Goal: Task Accomplishment & Management: Manage account settings

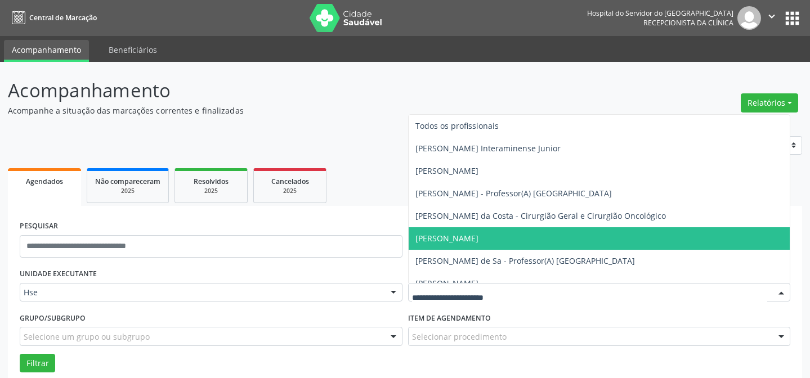
scroll to position [76, 0]
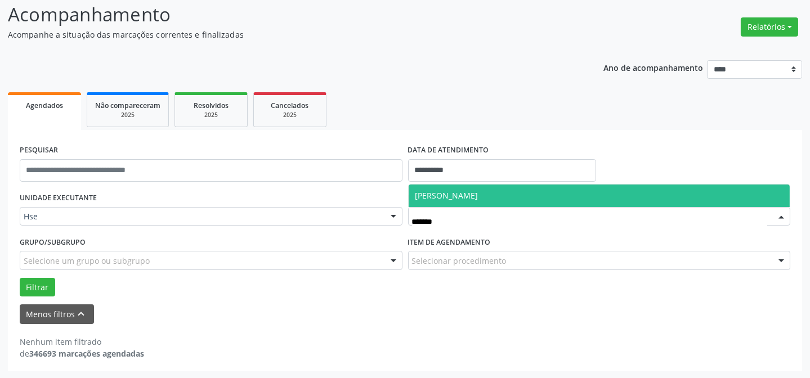
click at [488, 186] on span "[PERSON_NAME]" at bounding box center [600, 196] width 382 height 23
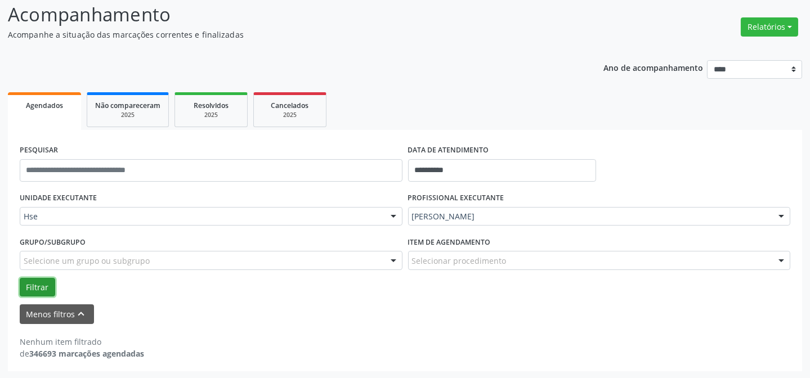
click at [28, 287] on button "Filtrar" at bounding box center [37, 287] width 35 height 19
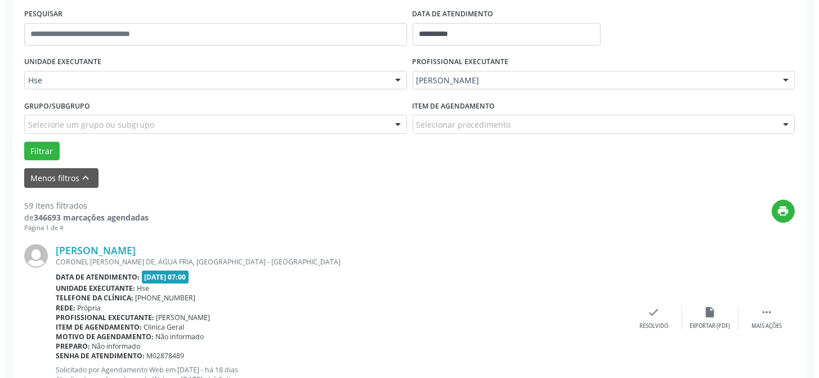
scroll to position [230, 0]
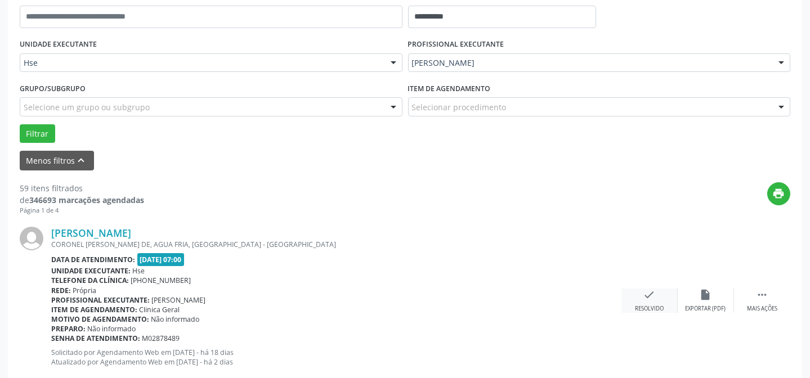
click at [660, 305] on div "Resolvido" at bounding box center [649, 309] width 29 height 8
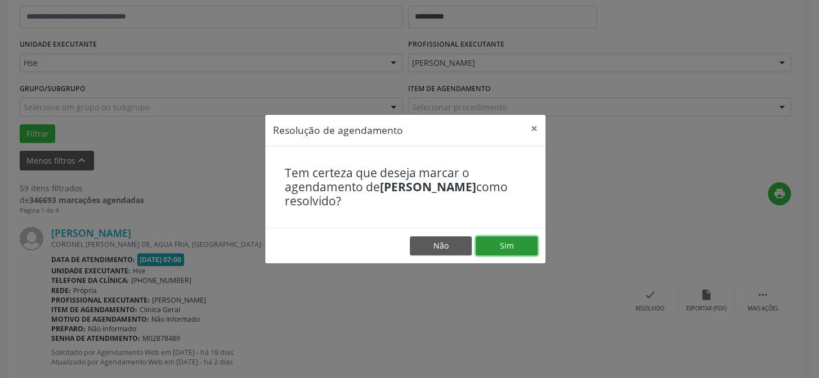
click at [491, 246] on button "Sim" at bounding box center [507, 245] width 62 height 19
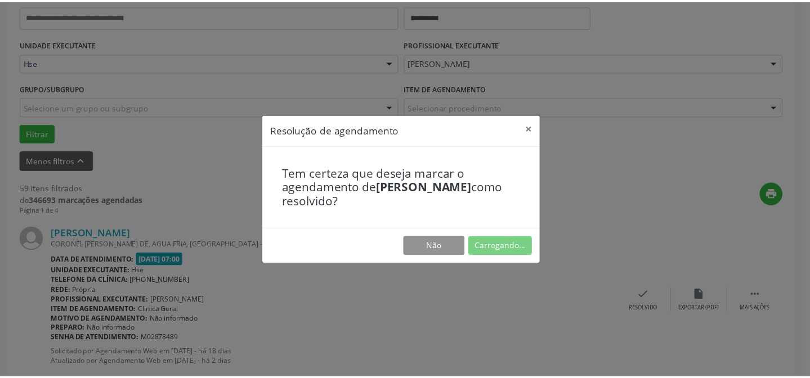
scroll to position [101, 0]
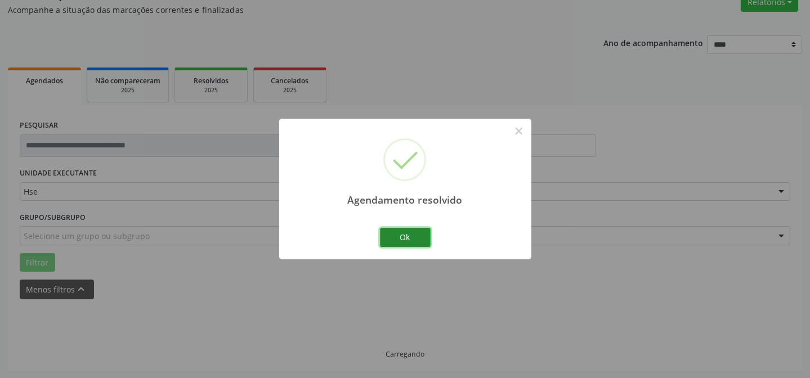
click at [407, 241] on button "Ok" at bounding box center [405, 237] width 51 height 19
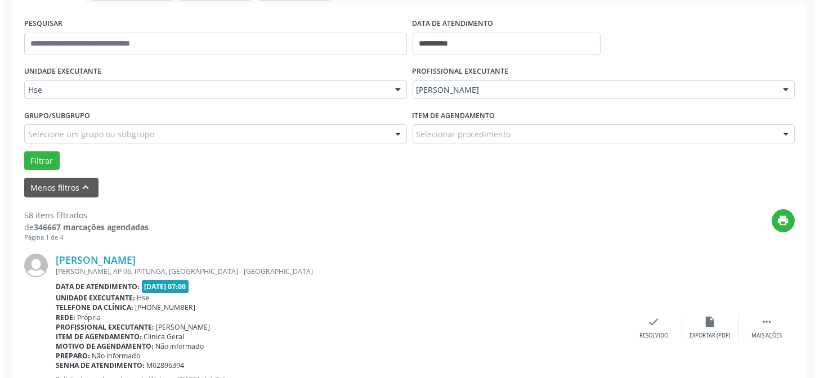
scroll to position [254, 0]
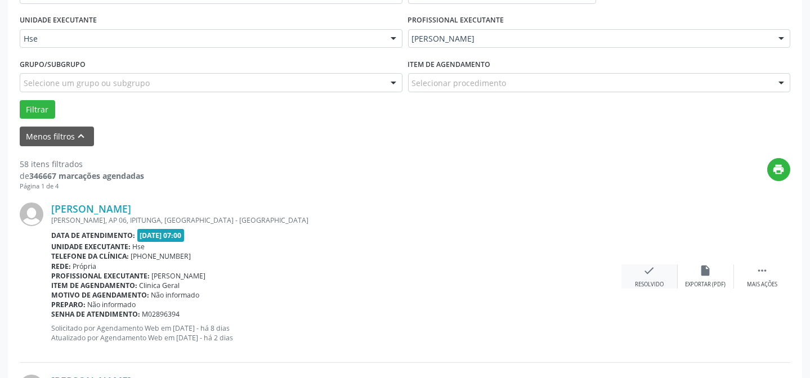
click at [655, 271] on icon "check" at bounding box center [649, 271] width 12 height 12
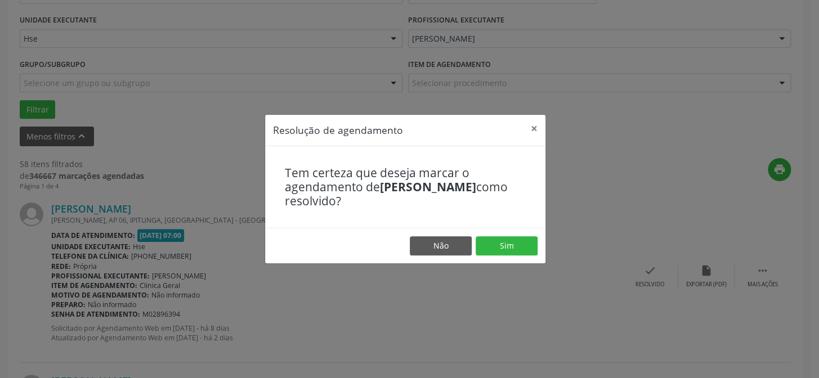
click at [517, 259] on footer "Não Sim" at bounding box center [405, 245] width 280 height 35
click at [512, 249] on button "Sim" at bounding box center [507, 245] width 62 height 19
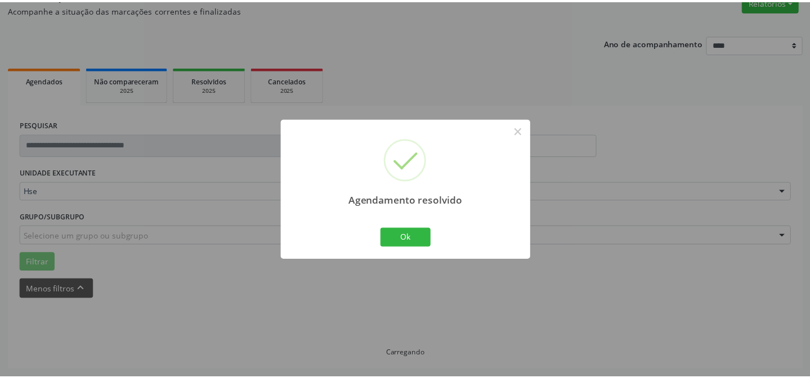
scroll to position [101, 0]
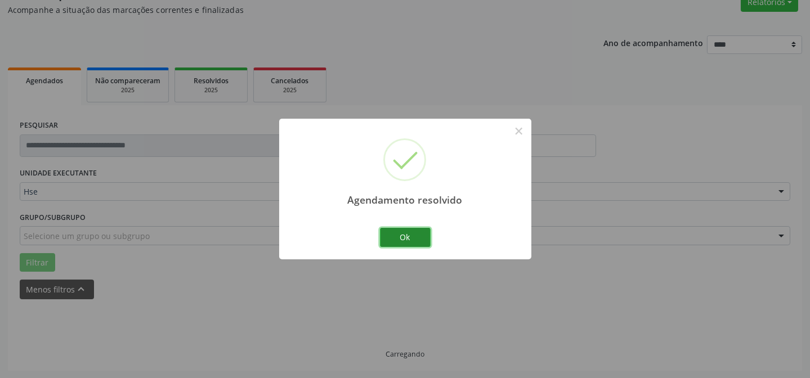
click at [417, 241] on button "Ok" at bounding box center [405, 237] width 51 height 19
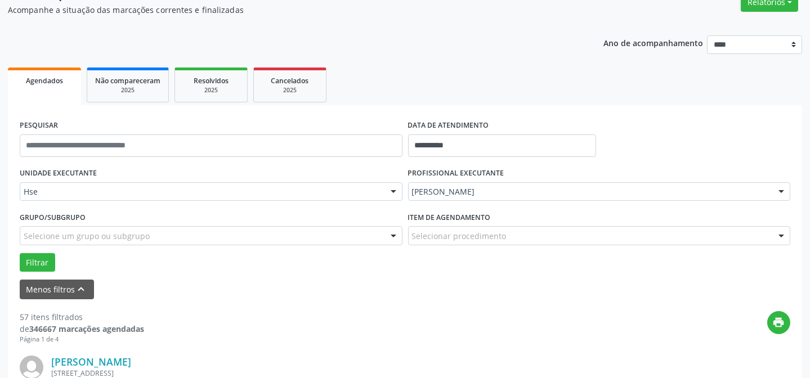
scroll to position [203, 0]
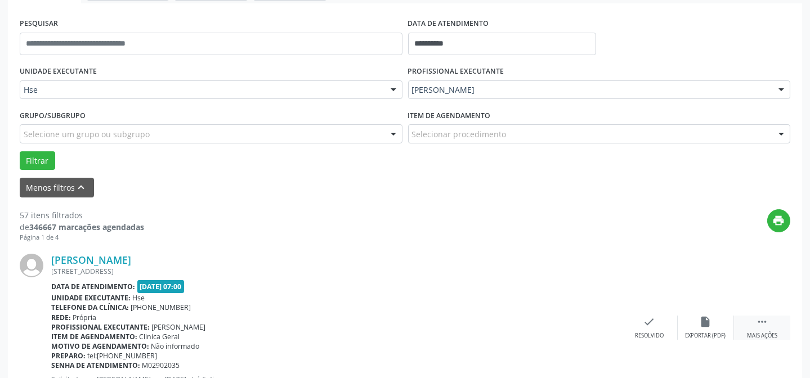
click at [766, 326] on icon "" at bounding box center [762, 322] width 12 height 12
click at [718, 324] on div "alarm_off Não compareceu" at bounding box center [706, 328] width 56 height 24
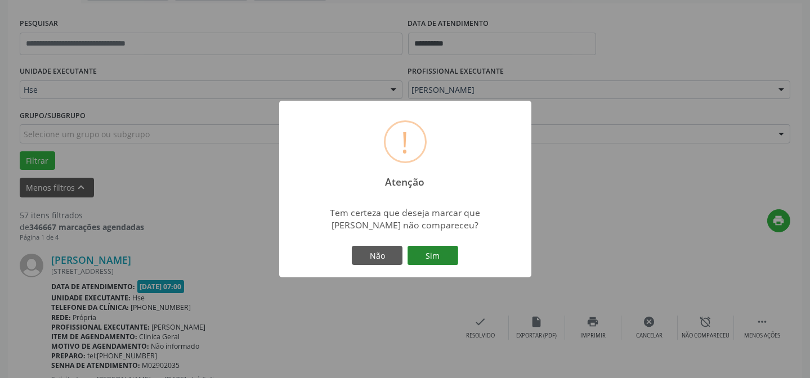
click at [411, 246] on button "Sim" at bounding box center [433, 255] width 51 height 19
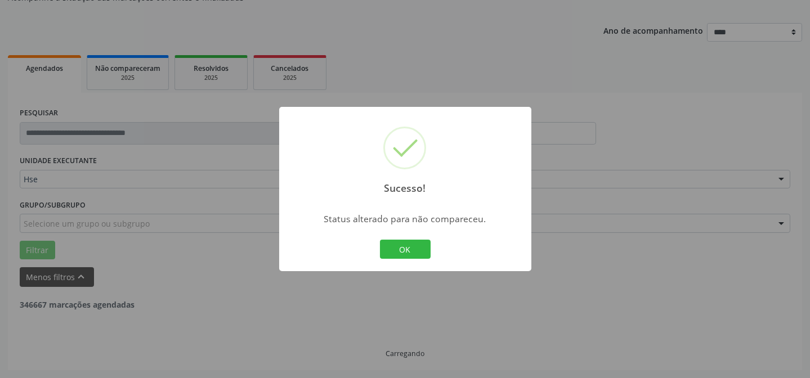
scroll to position [113, 0]
click at [408, 247] on button "OK" at bounding box center [405, 249] width 51 height 19
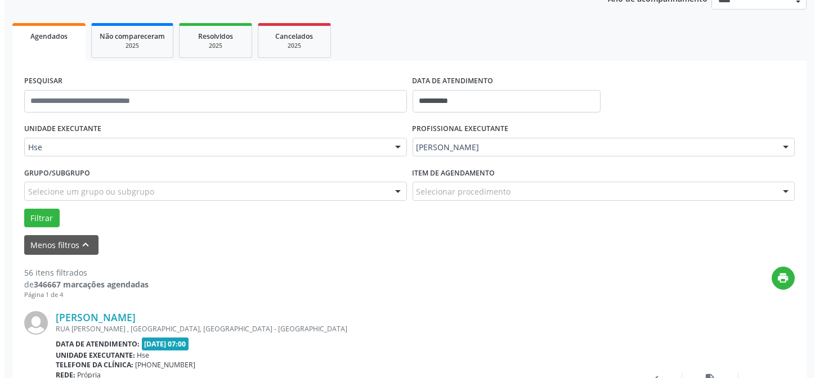
scroll to position [163, 0]
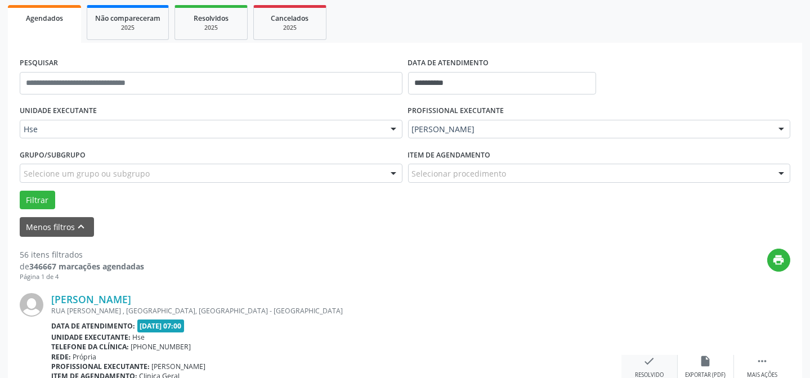
click at [663, 358] on div "check Resolvido" at bounding box center [649, 367] width 56 height 24
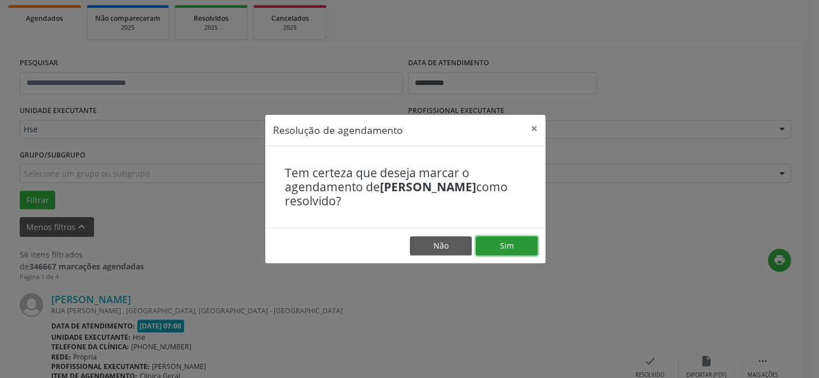
click at [529, 251] on button "Sim" at bounding box center [507, 245] width 62 height 19
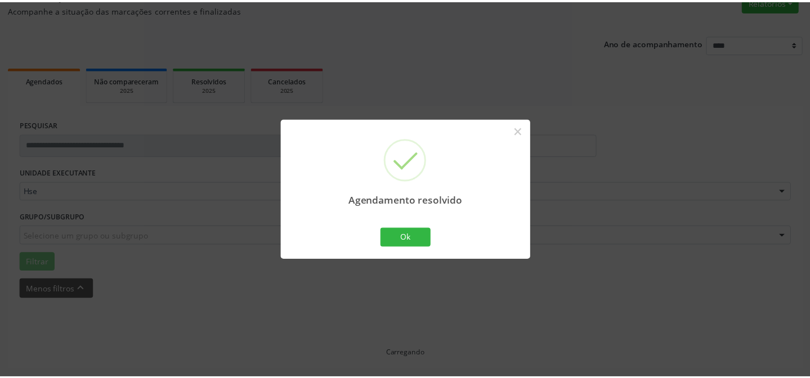
scroll to position [101, 0]
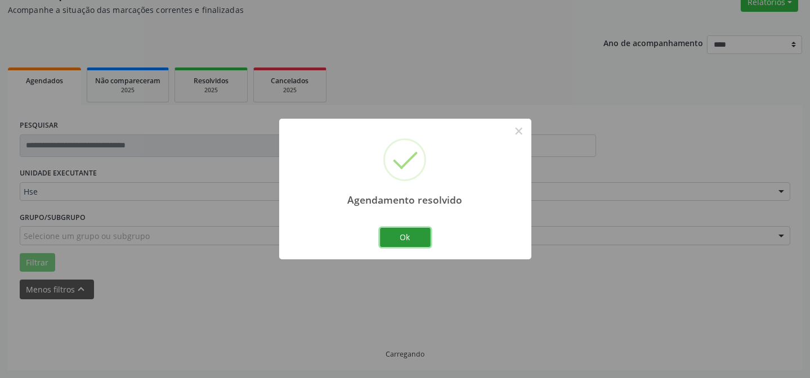
click at [396, 236] on button "Ok" at bounding box center [405, 237] width 51 height 19
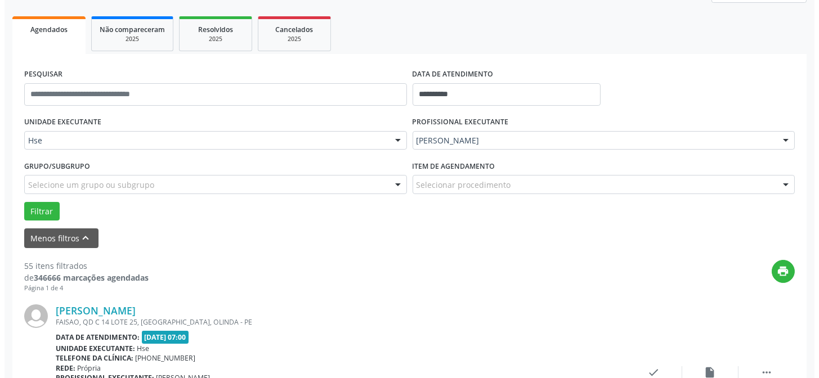
scroll to position [203, 0]
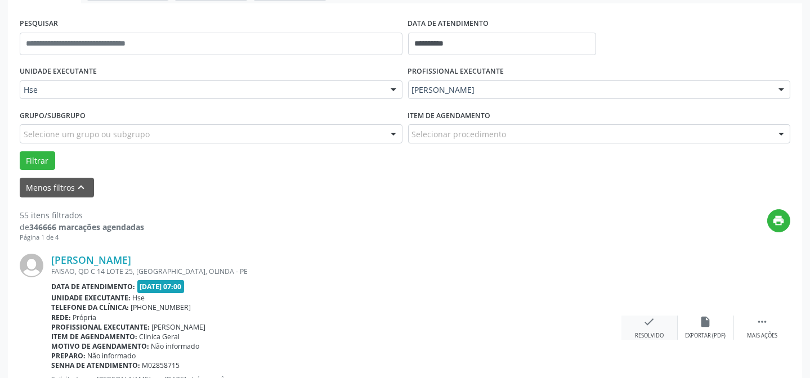
click at [651, 327] on div "check Resolvido" at bounding box center [649, 328] width 56 height 24
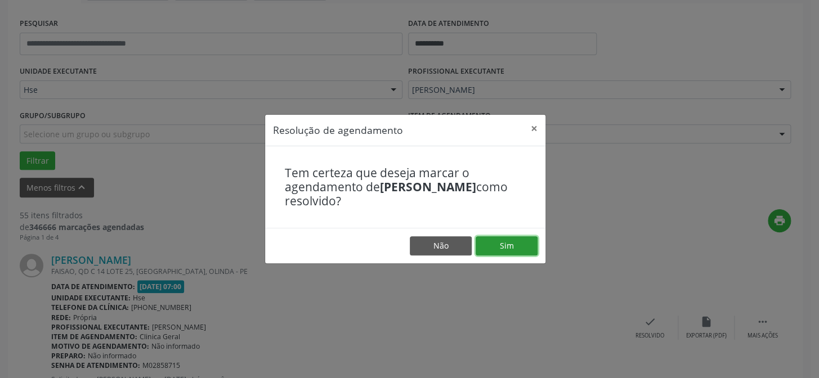
click at [515, 254] on button "Sim" at bounding box center [507, 245] width 62 height 19
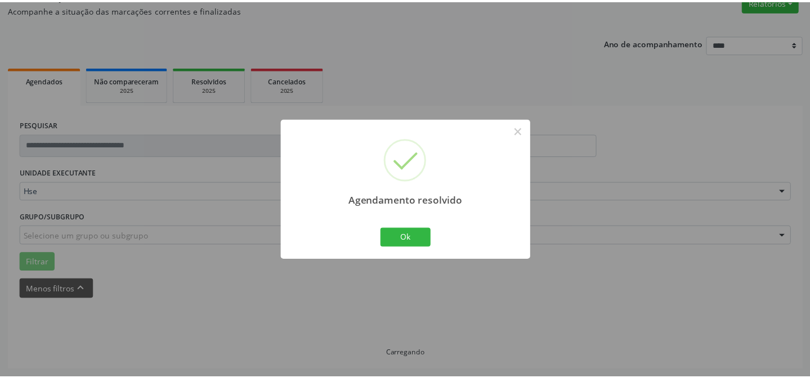
scroll to position [101, 0]
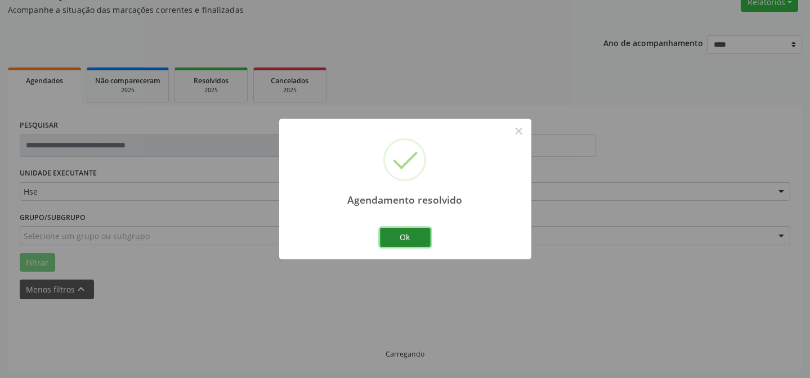
click at [401, 240] on button "Ok" at bounding box center [405, 237] width 51 height 19
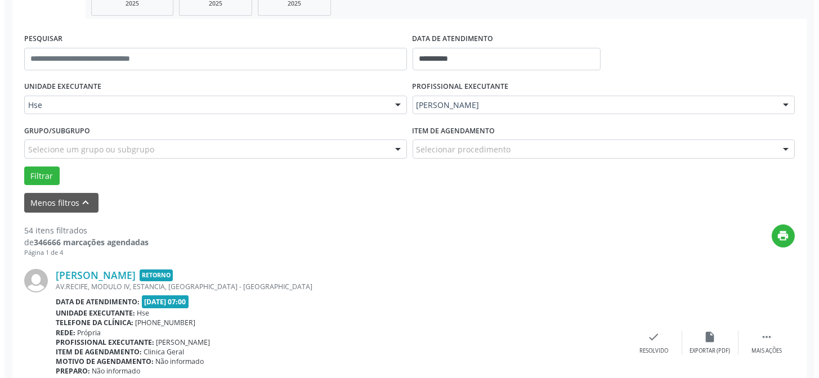
scroll to position [203, 0]
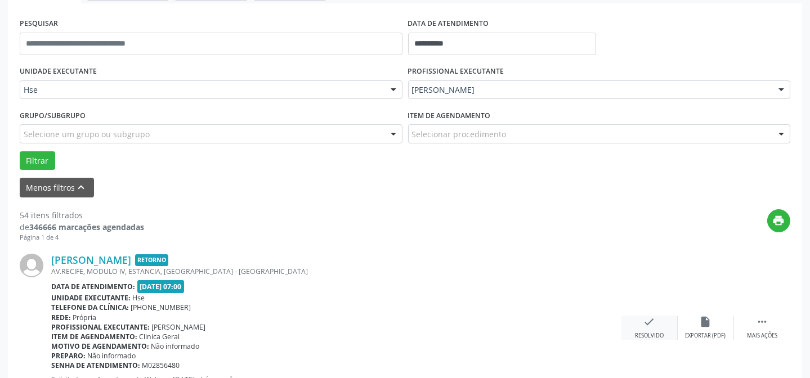
click at [661, 320] on div "check Resolvido" at bounding box center [649, 328] width 56 height 24
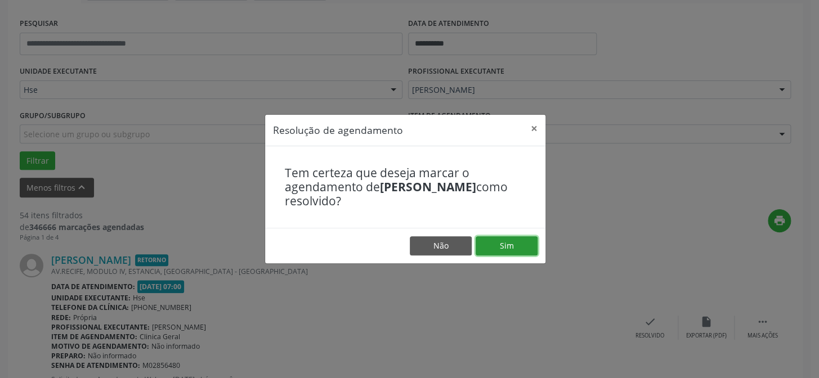
click at [511, 241] on button "Sim" at bounding box center [507, 245] width 62 height 19
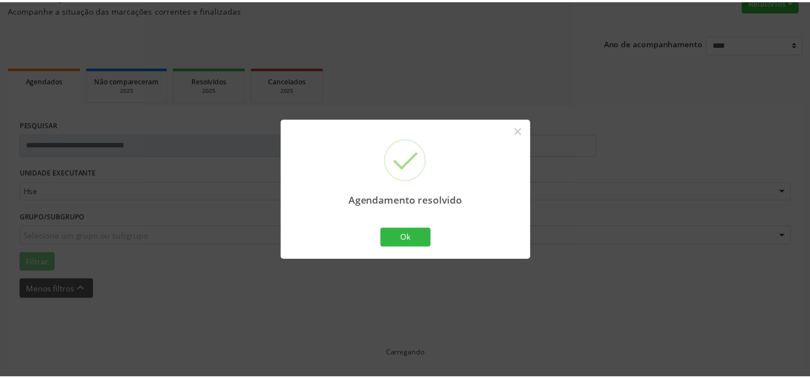
scroll to position [101, 0]
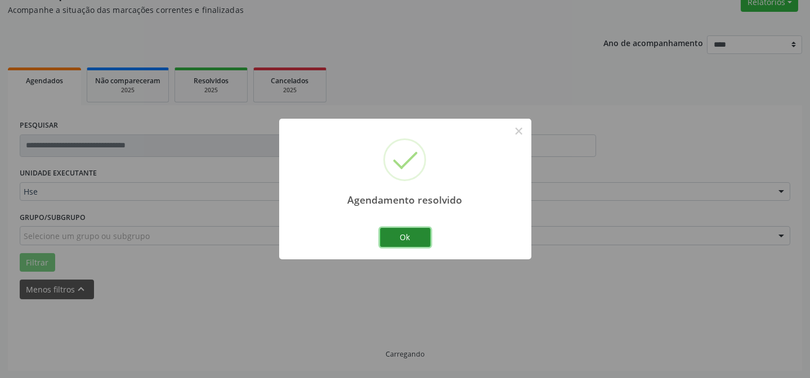
click at [397, 232] on button "Ok" at bounding box center [405, 237] width 51 height 19
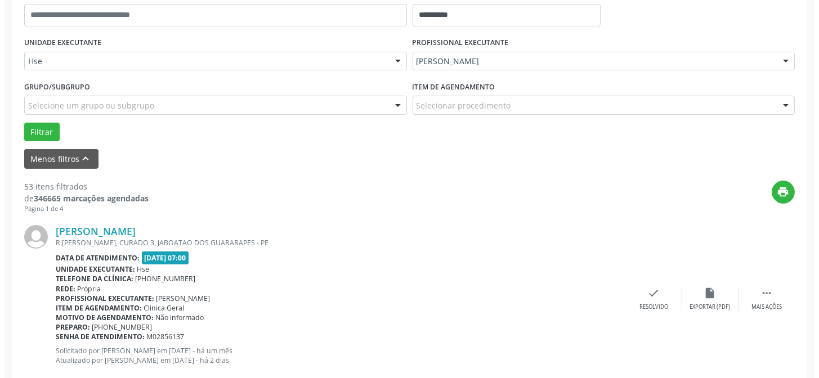
scroll to position [254, 0]
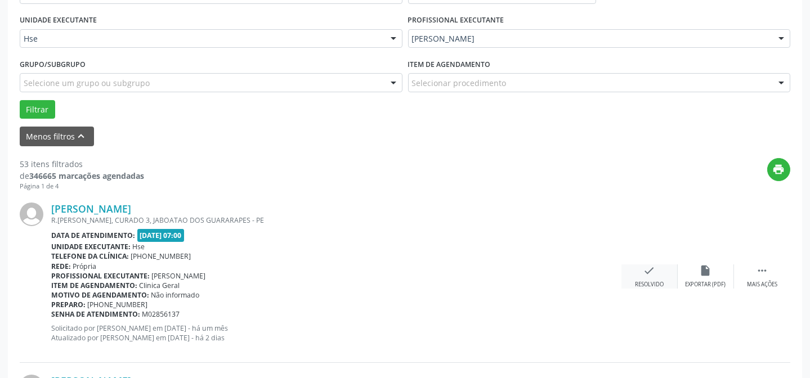
click at [647, 275] on icon "check" at bounding box center [649, 271] width 12 height 12
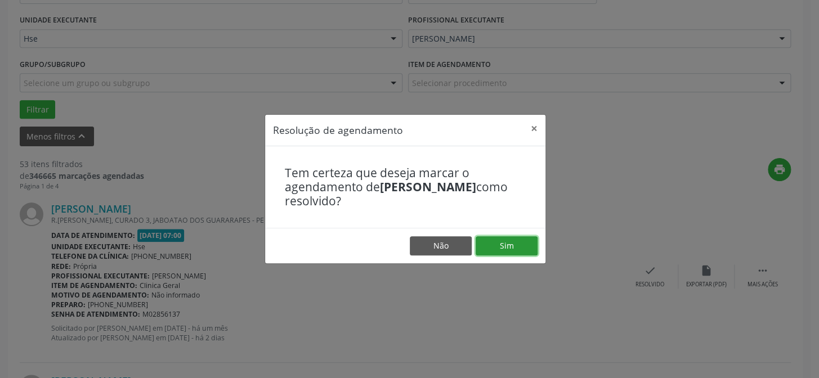
click at [494, 240] on button "Sim" at bounding box center [507, 245] width 62 height 19
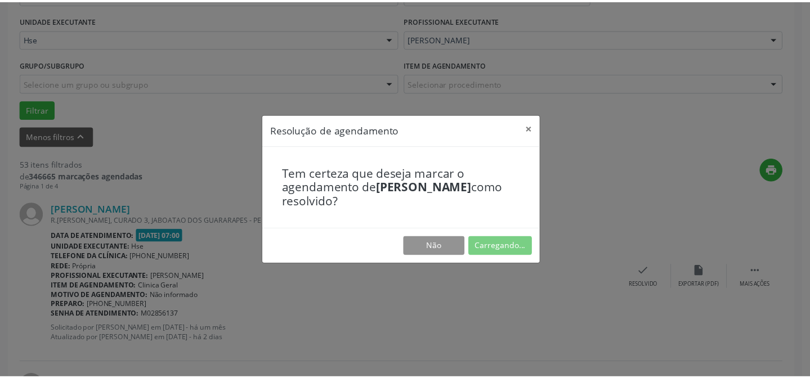
scroll to position [101, 0]
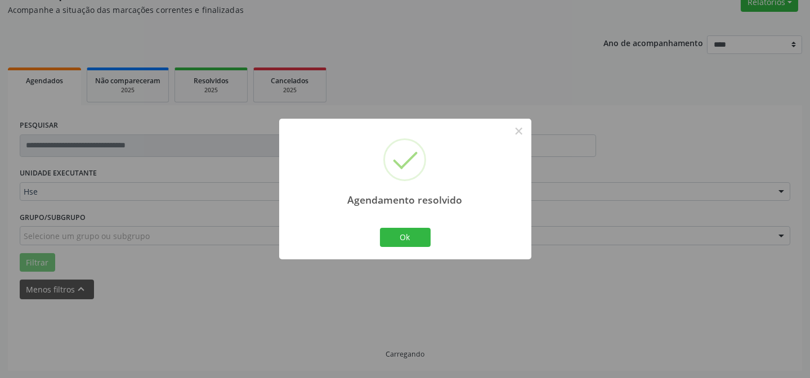
click at [376, 244] on div "Agendamento resolvido × Ok Cancel" at bounding box center [405, 189] width 252 height 140
click at [388, 237] on button "Ok" at bounding box center [405, 237] width 51 height 19
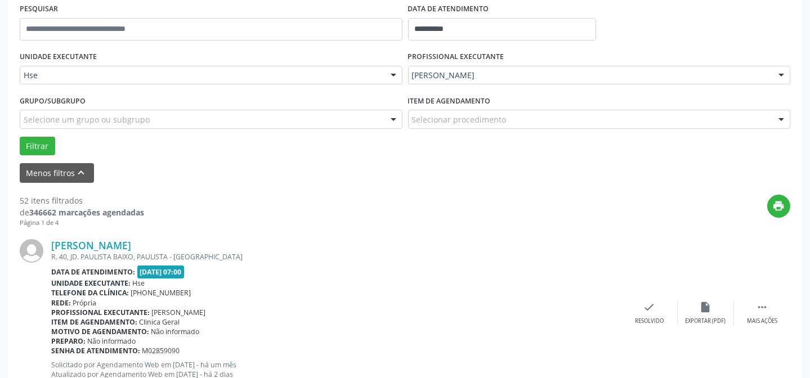
scroll to position [254, 0]
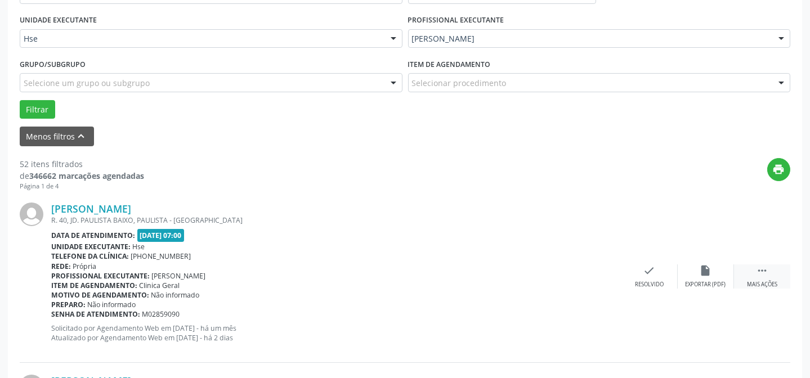
click at [764, 277] on div " Mais ações" at bounding box center [762, 277] width 56 height 24
click at [720, 272] on div "alarm_off Não compareceu" at bounding box center [706, 277] width 56 height 24
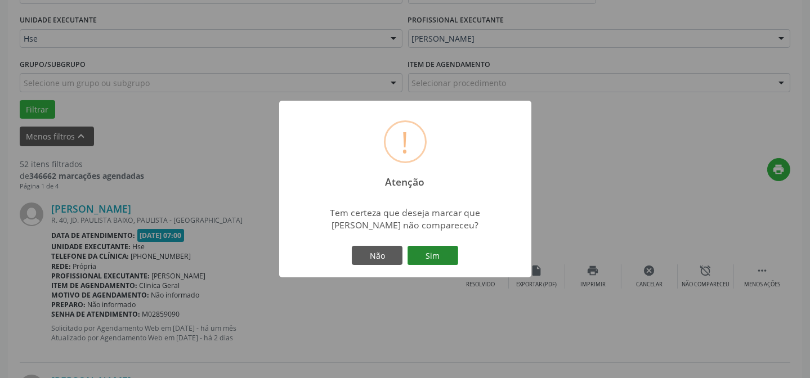
click at [444, 250] on button "Sim" at bounding box center [433, 255] width 51 height 19
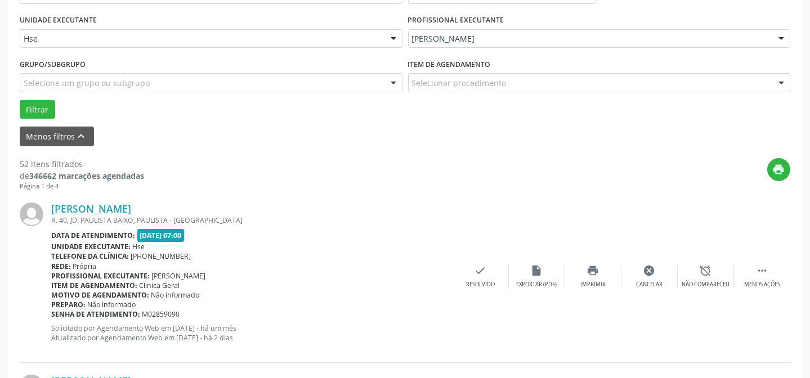
scroll to position [113, 0]
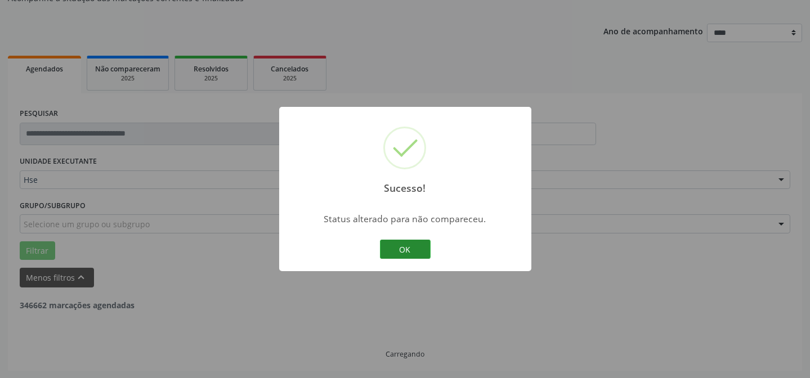
click at [406, 245] on button "OK" at bounding box center [405, 249] width 51 height 19
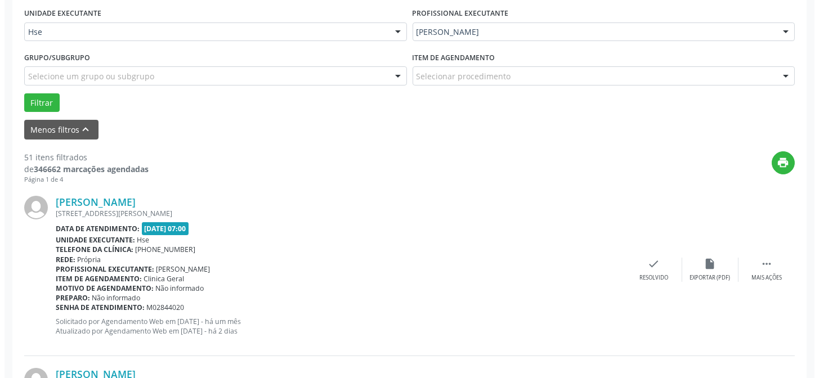
scroll to position [368, 0]
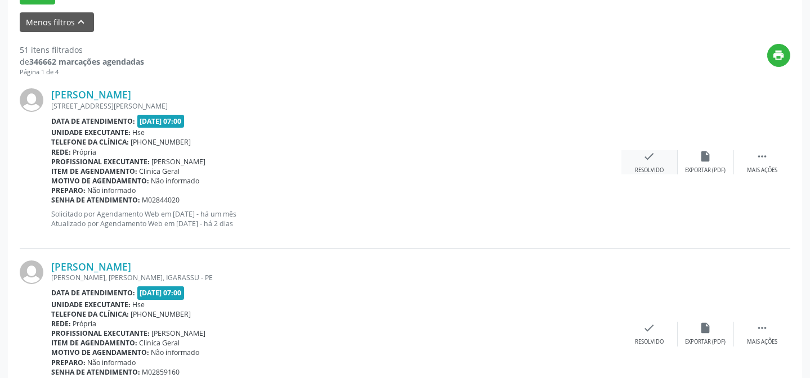
click at [650, 163] on div "check Resolvido" at bounding box center [649, 162] width 56 height 24
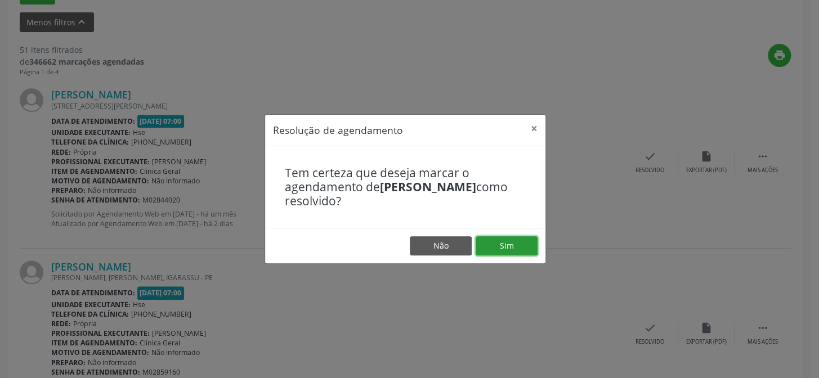
click at [516, 240] on button "Sim" at bounding box center [507, 245] width 62 height 19
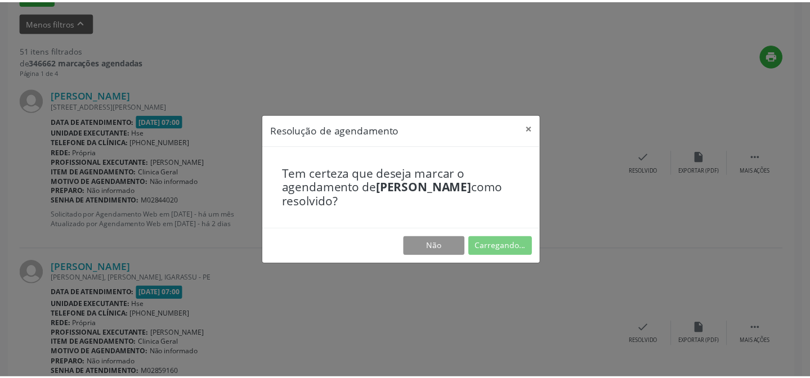
scroll to position [101, 0]
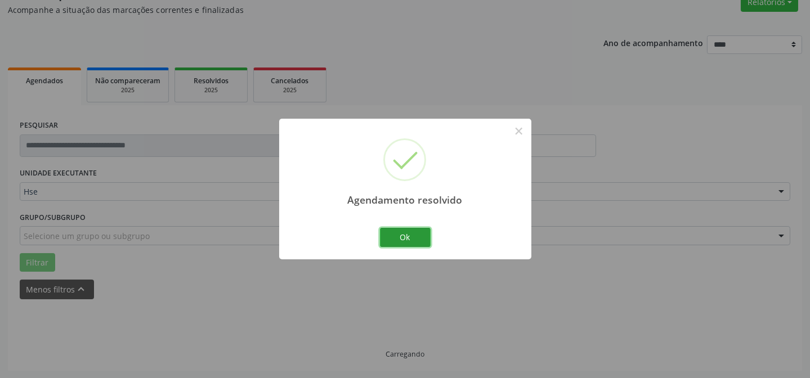
click at [399, 238] on button "Ok" at bounding box center [405, 237] width 51 height 19
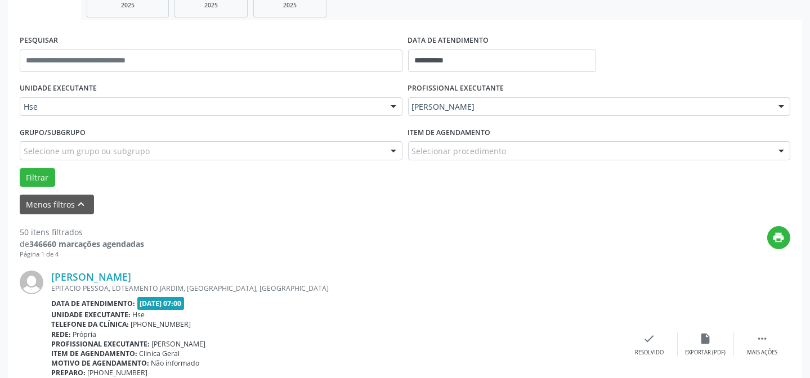
scroll to position [203, 0]
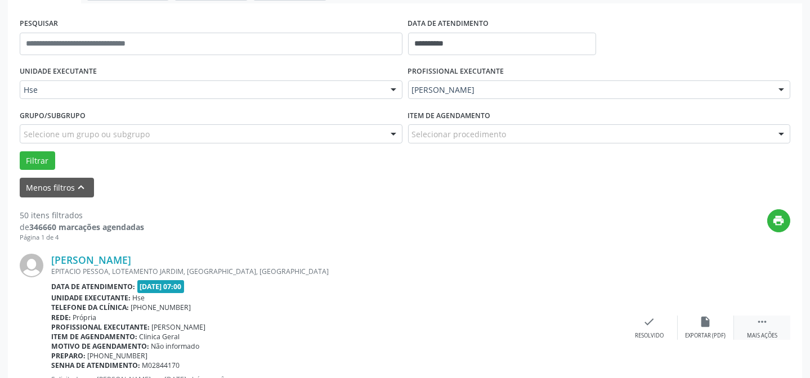
click at [752, 322] on div " Mais ações" at bounding box center [762, 328] width 56 height 24
click at [722, 321] on div "alarm_off Não compareceu" at bounding box center [706, 328] width 56 height 24
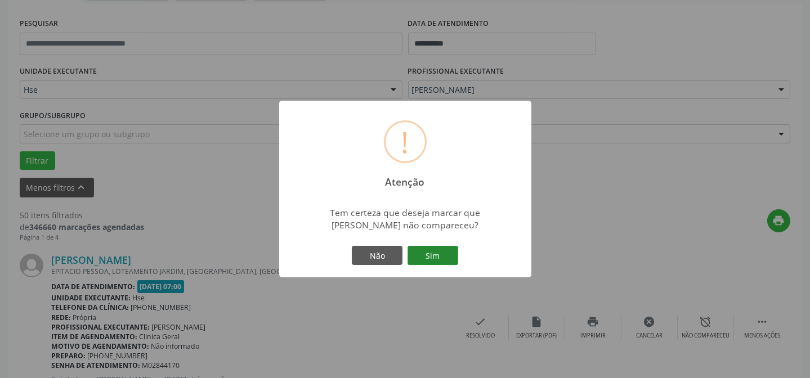
click at [428, 248] on button "Sim" at bounding box center [433, 255] width 51 height 19
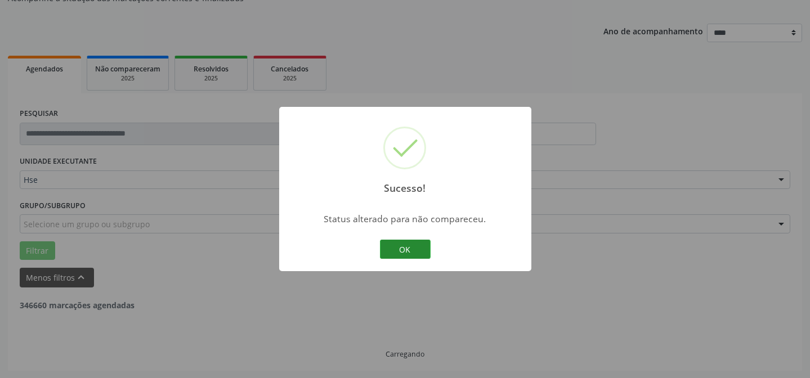
click at [405, 258] on button "OK" at bounding box center [405, 249] width 51 height 19
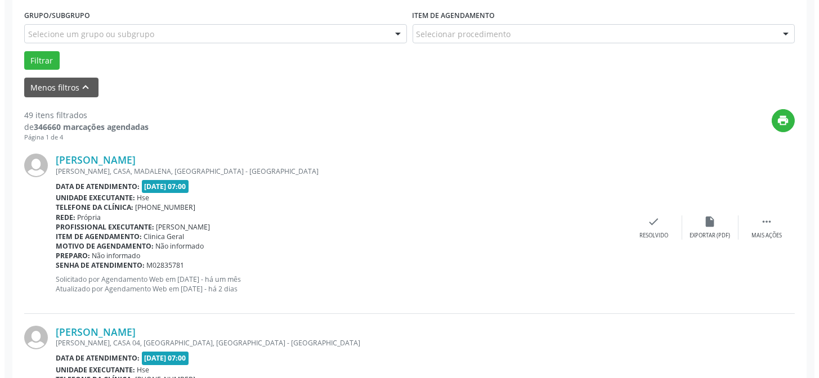
scroll to position [317, 0]
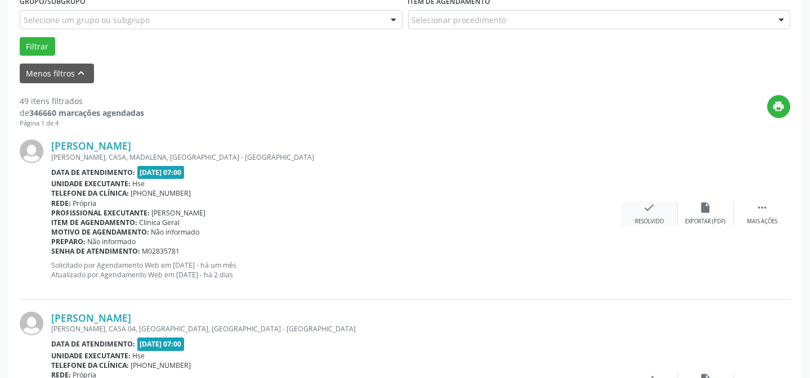
click at [659, 204] on div "check Resolvido" at bounding box center [649, 214] width 56 height 24
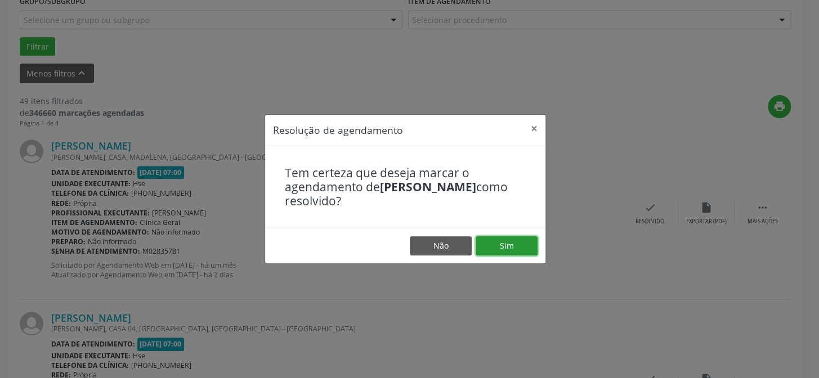
click at [528, 239] on button "Sim" at bounding box center [507, 245] width 62 height 19
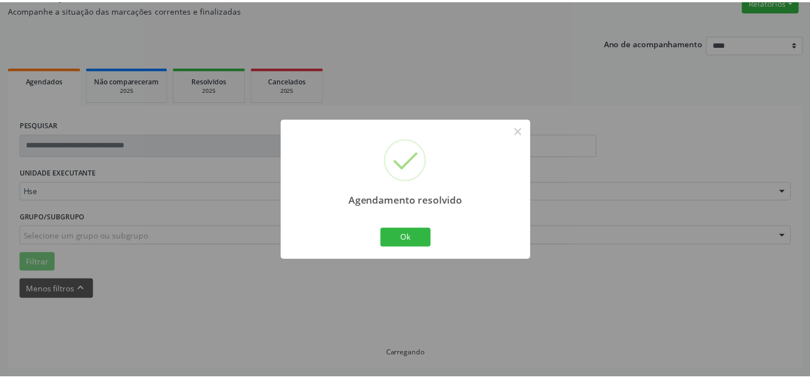
scroll to position [101, 0]
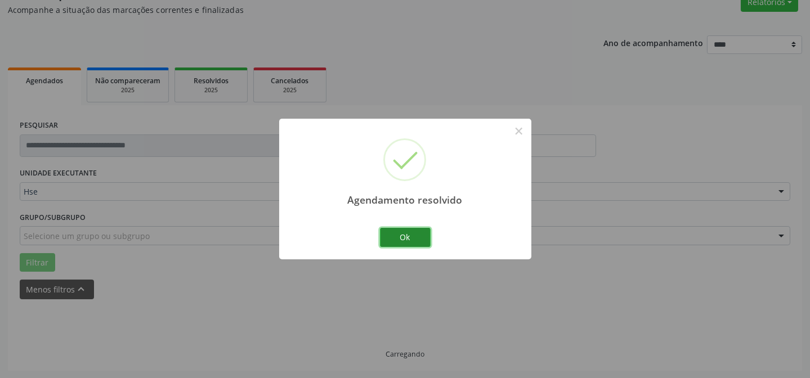
click at [384, 230] on button "Ok" at bounding box center [405, 237] width 51 height 19
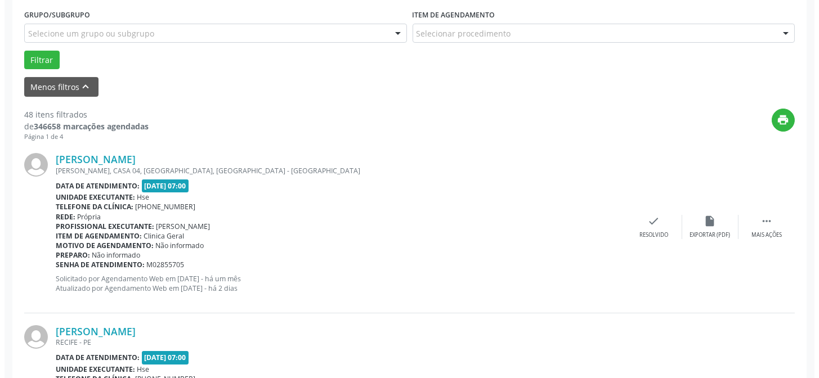
scroll to position [305, 0]
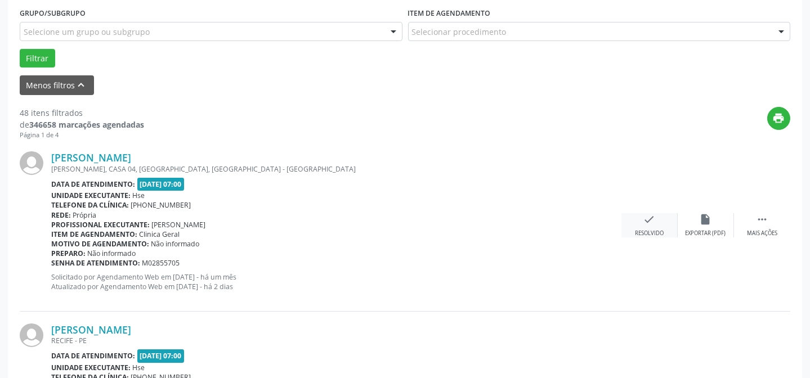
click at [636, 224] on div "check Resolvido" at bounding box center [649, 225] width 56 height 24
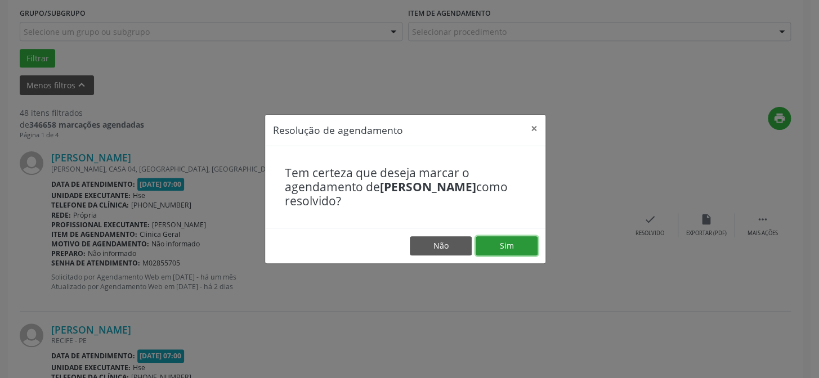
click at [489, 244] on button "Sim" at bounding box center [507, 245] width 62 height 19
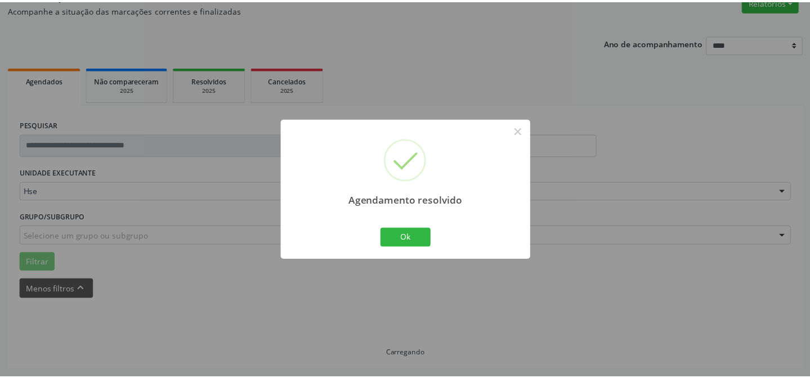
scroll to position [101, 0]
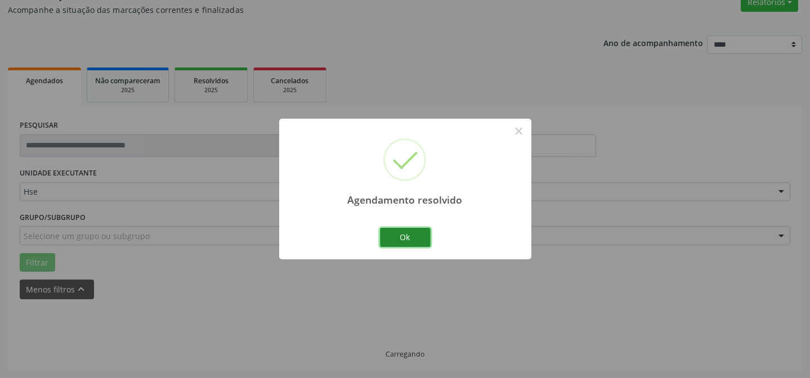
click at [405, 239] on button "Ok" at bounding box center [405, 237] width 51 height 19
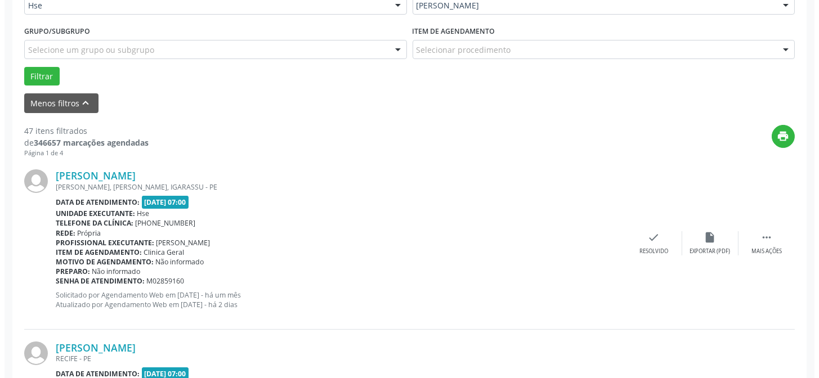
scroll to position [305, 0]
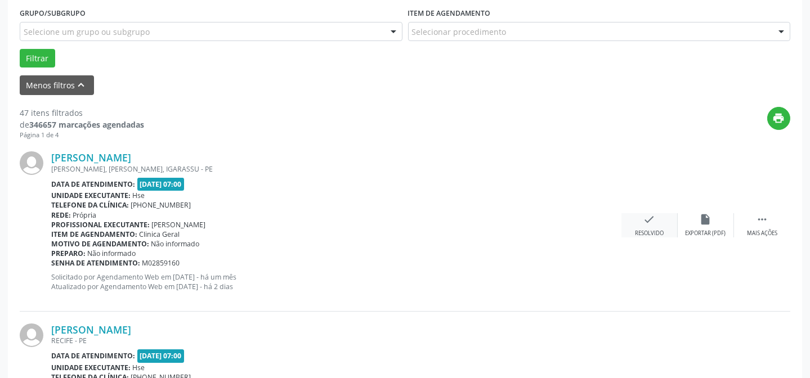
click at [664, 227] on div "check Resolvido" at bounding box center [649, 225] width 56 height 24
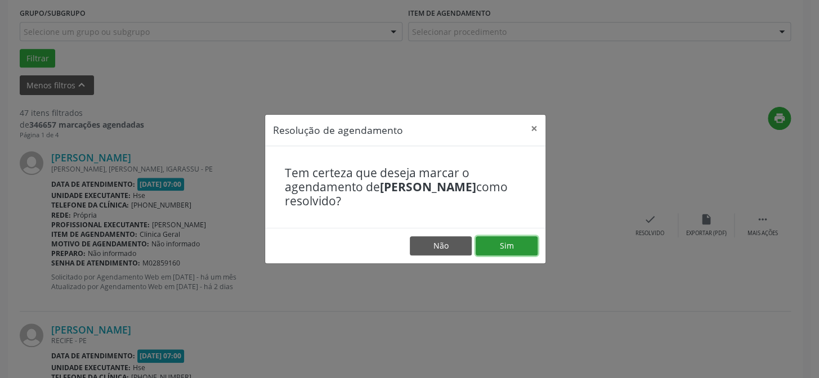
click at [495, 247] on button "Sim" at bounding box center [507, 245] width 62 height 19
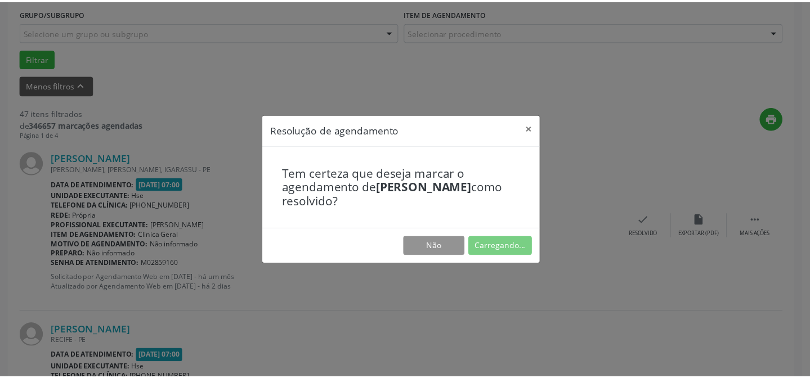
scroll to position [101, 0]
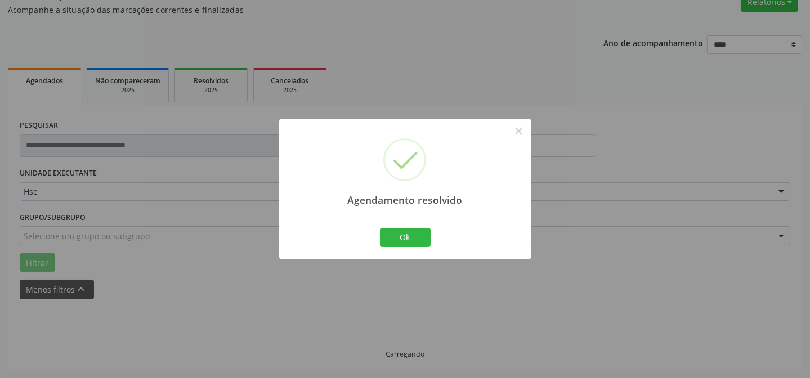
click at [397, 226] on div "Ok Cancel" at bounding box center [405, 238] width 56 height 24
click at [397, 233] on button "Ok" at bounding box center [405, 237] width 51 height 19
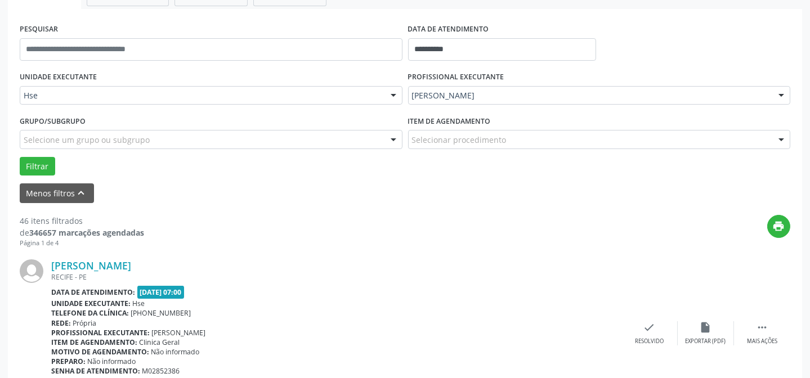
scroll to position [254, 0]
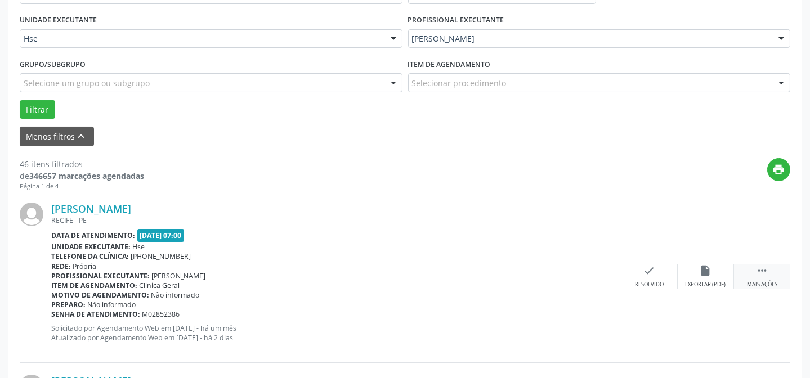
click at [768, 276] on div " Mais ações" at bounding box center [762, 277] width 56 height 24
click at [708, 270] on icon "alarm_off" at bounding box center [706, 271] width 12 height 12
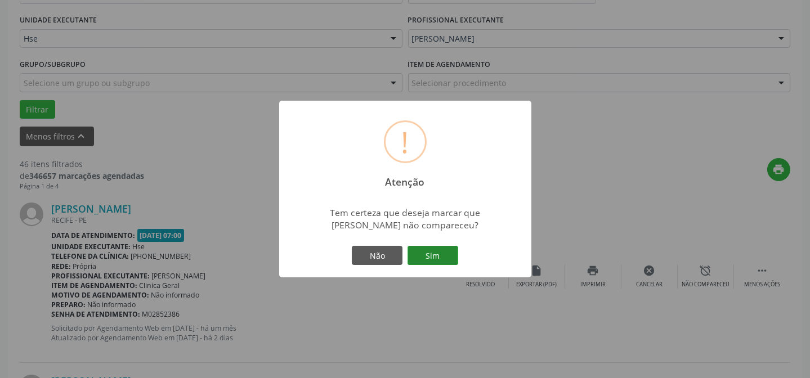
click at [446, 250] on button "Sim" at bounding box center [433, 255] width 51 height 19
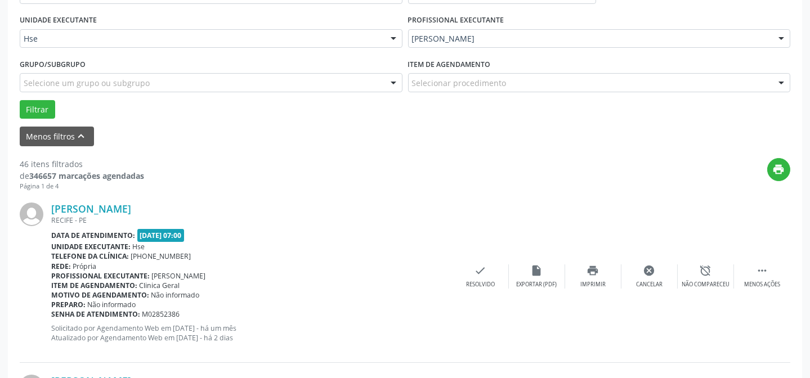
scroll to position [113, 0]
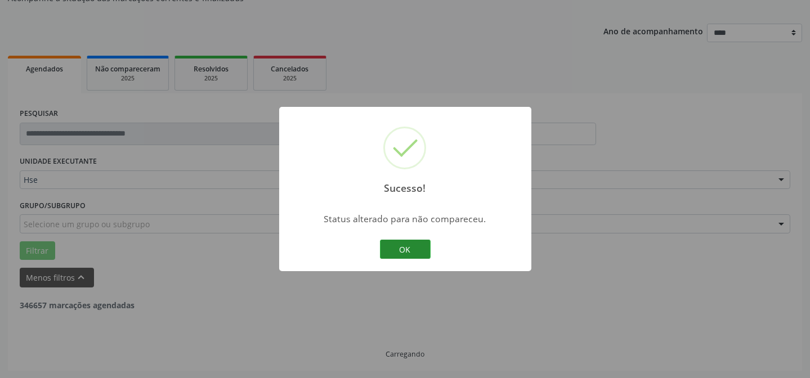
click at [396, 249] on button "OK" at bounding box center [405, 249] width 51 height 19
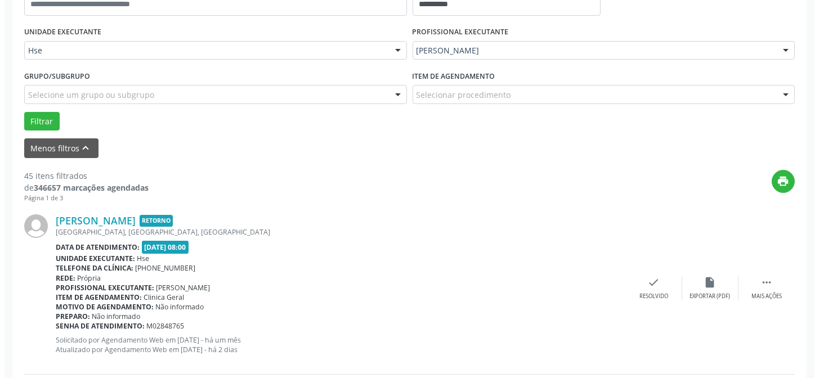
scroll to position [317, 0]
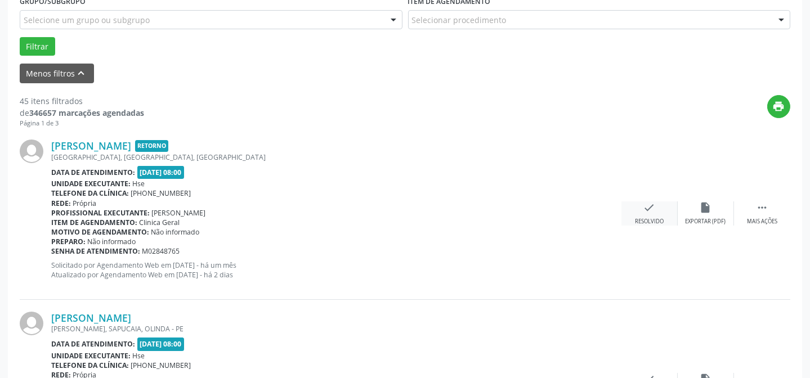
click at [643, 212] on icon "check" at bounding box center [649, 208] width 12 height 12
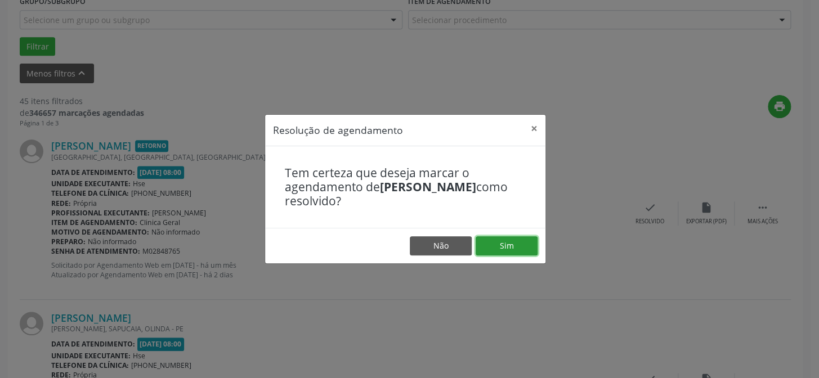
click at [517, 245] on button "Sim" at bounding box center [507, 245] width 62 height 19
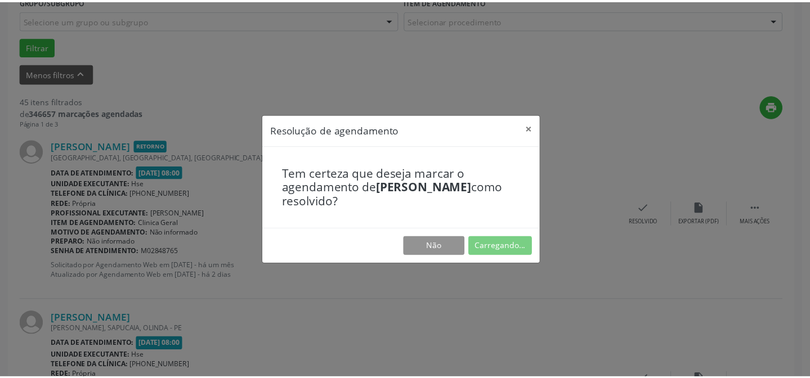
scroll to position [101, 0]
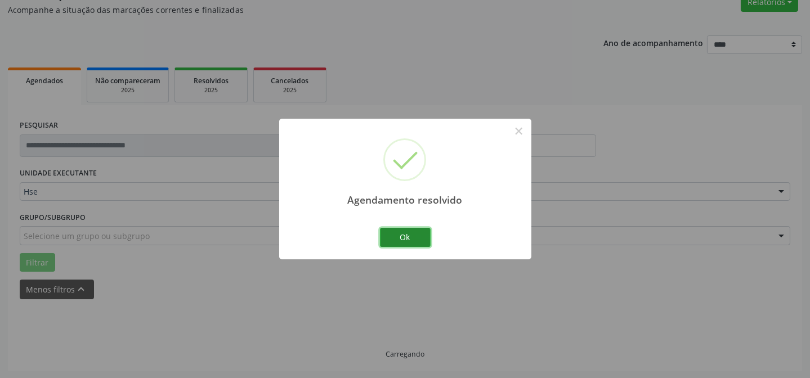
click at [419, 241] on button "Ok" at bounding box center [405, 237] width 51 height 19
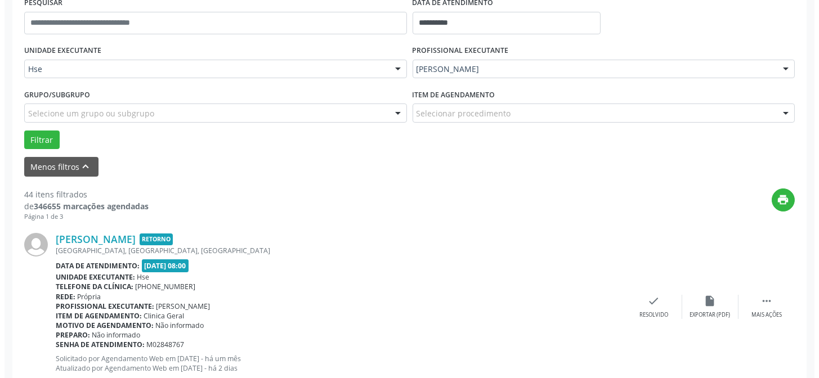
scroll to position [254, 0]
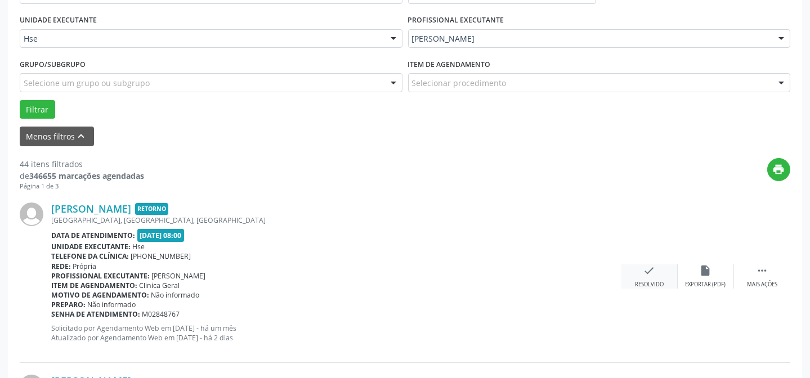
click at [645, 274] on icon "check" at bounding box center [649, 271] width 12 height 12
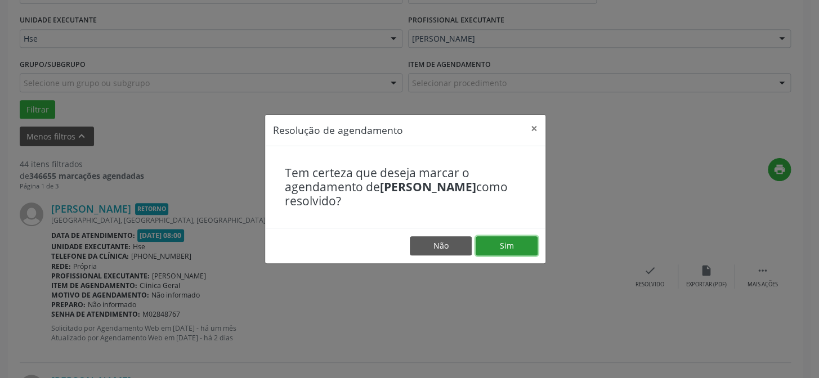
click at [526, 249] on button "Sim" at bounding box center [507, 245] width 62 height 19
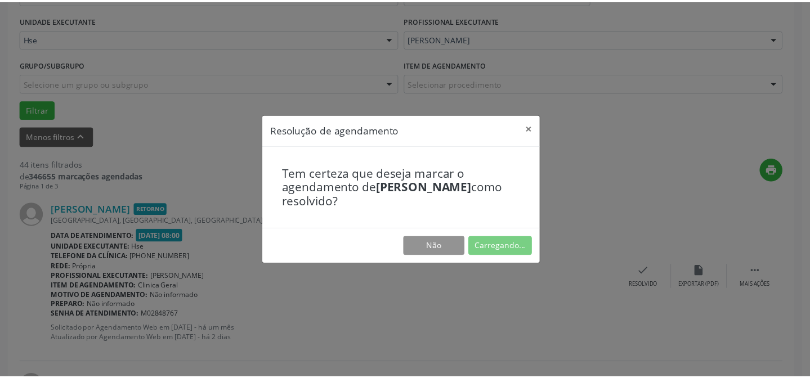
scroll to position [101, 0]
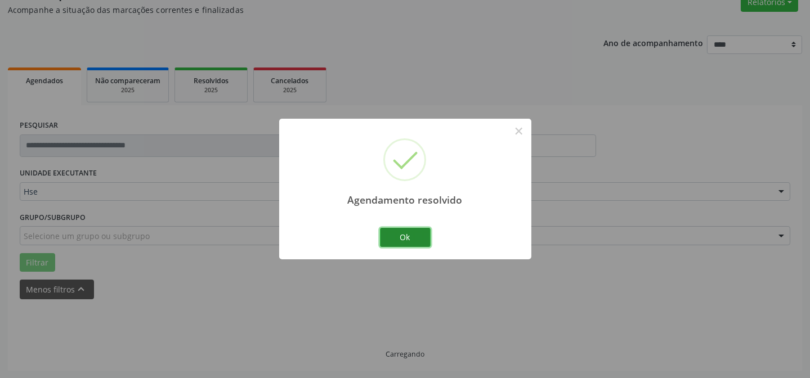
click at [408, 235] on button "Ok" at bounding box center [405, 237] width 51 height 19
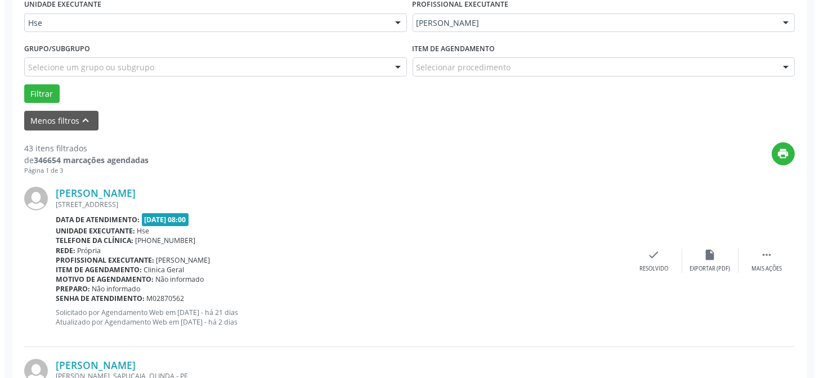
scroll to position [305, 0]
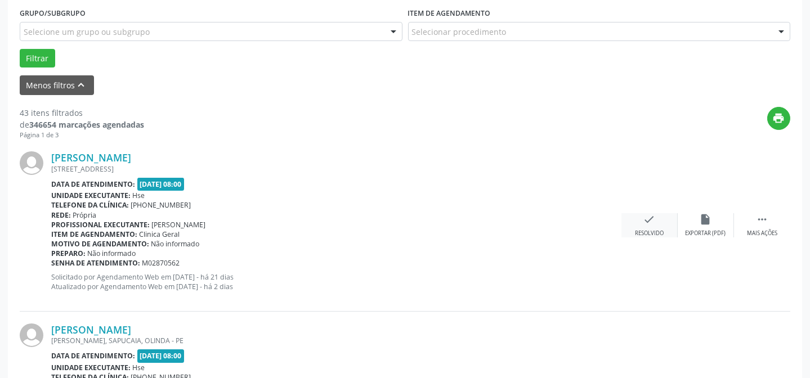
click at [653, 225] on div "check Resolvido" at bounding box center [649, 225] width 56 height 24
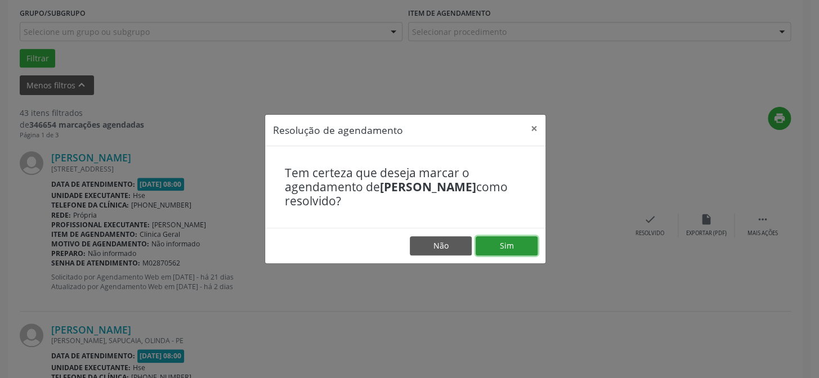
click at [523, 240] on button "Sim" at bounding box center [507, 245] width 62 height 19
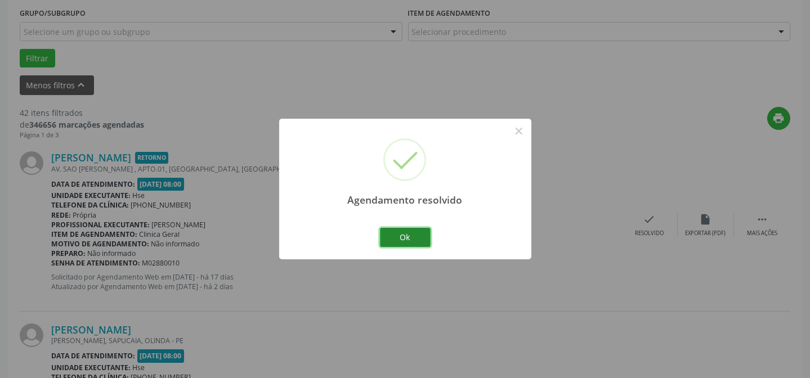
click at [417, 241] on button "Ok" at bounding box center [405, 237] width 51 height 19
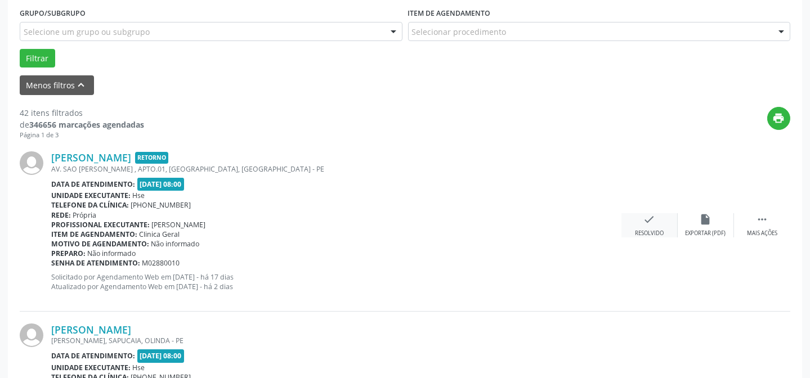
click at [645, 231] on div "Resolvido" at bounding box center [649, 234] width 29 height 8
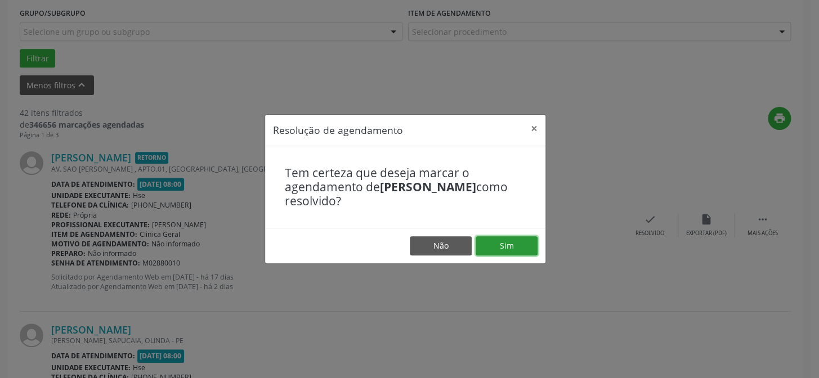
click at [535, 248] on button "Sim" at bounding box center [507, 245] width 62 height 19
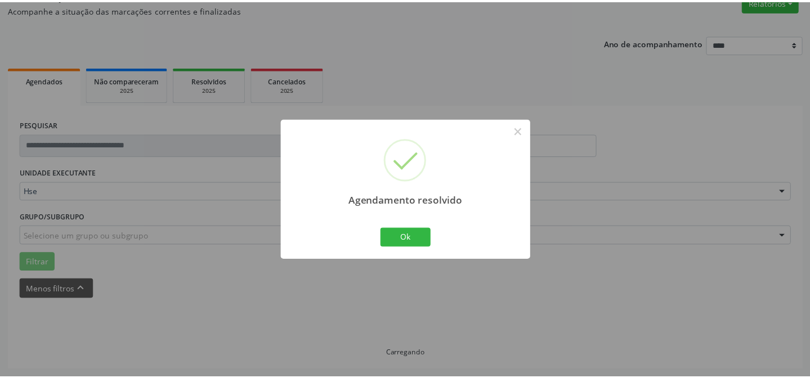
scroll to position [101, 0]
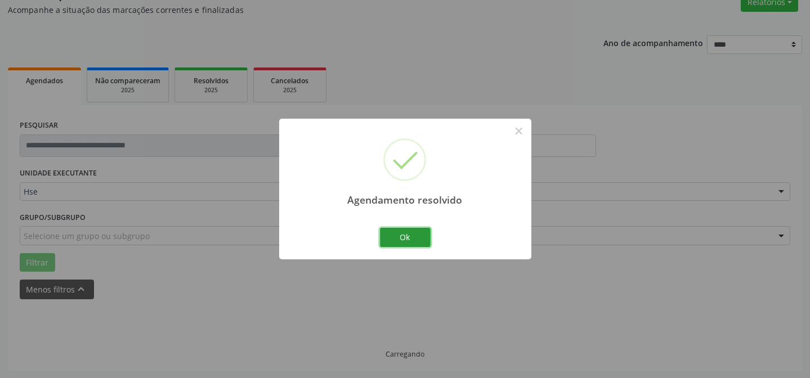
click at [383, 229] on button "Ok" at bounding box center [405, 237] width 51 height 19
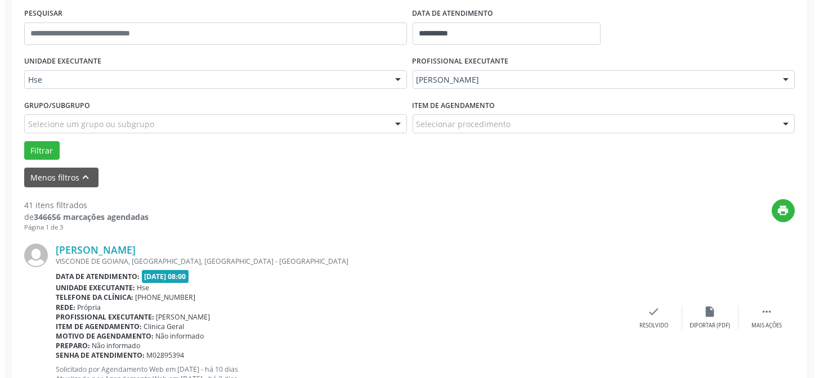
scroll to position [254, 0]
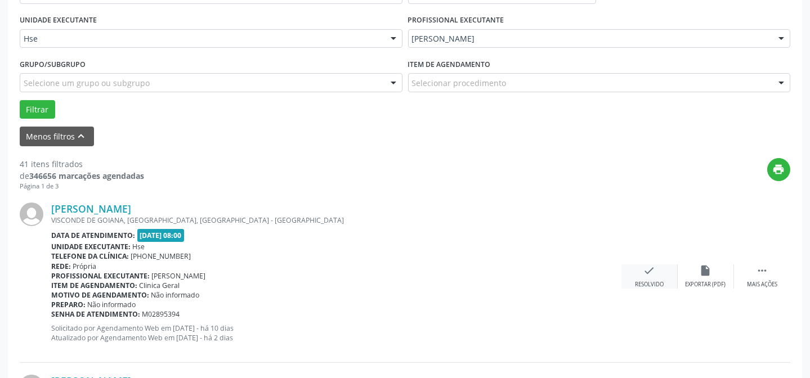
click at [651, 270] on icon "check" at bounding box center [649, 271] width 12 height 12
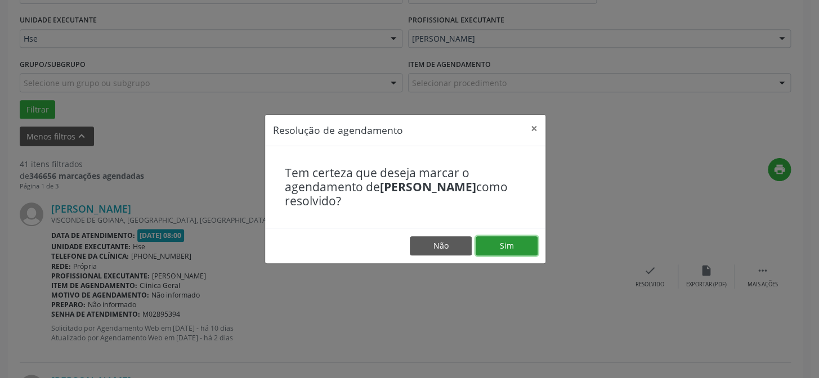
click at [522, 247] on button "Sim" at bounding box center [507, 245] width 62 height 19
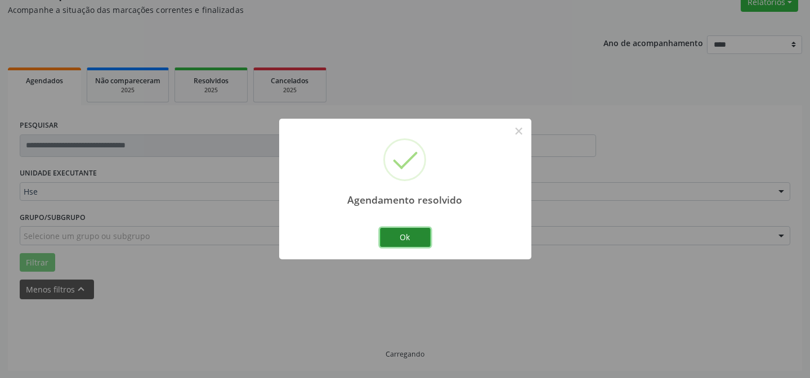
click at [423, 240] on button "Ok" at bounding box center [405, 237] width 51 height 19
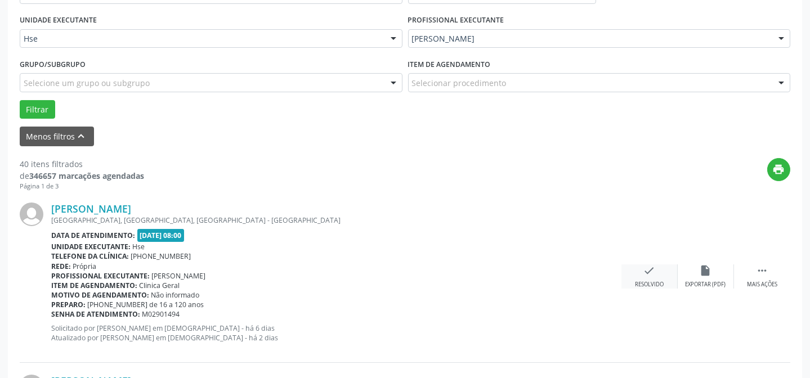
click at [638, 274] on div "check Resolvido" at bounding box center [649, 277] width 56 height 24
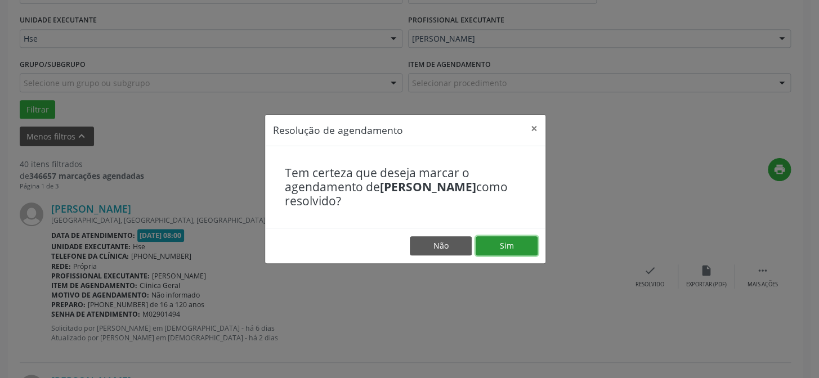
click at [496, 248] on button "Sim" at bounding box center [507, 245] width 62 height 19
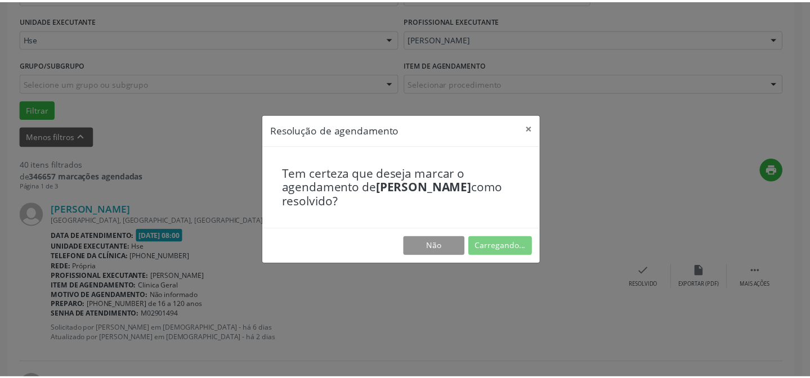
scroll to position [101, 0]
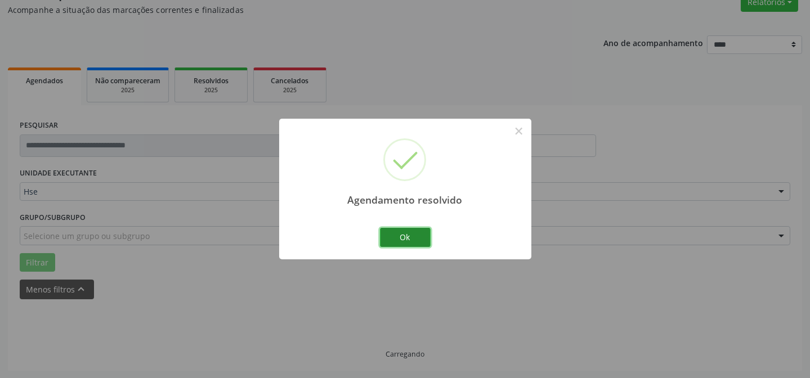
click at [386, 240] on button "Ok" at bounding box center [405, 237] width 51 height 19
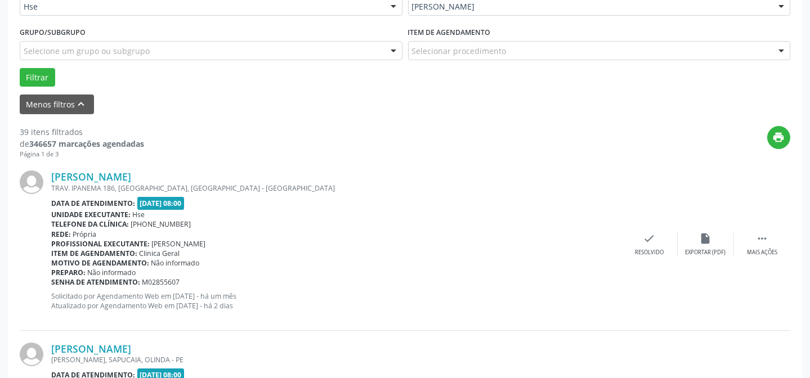
scroll to position [305, 0]
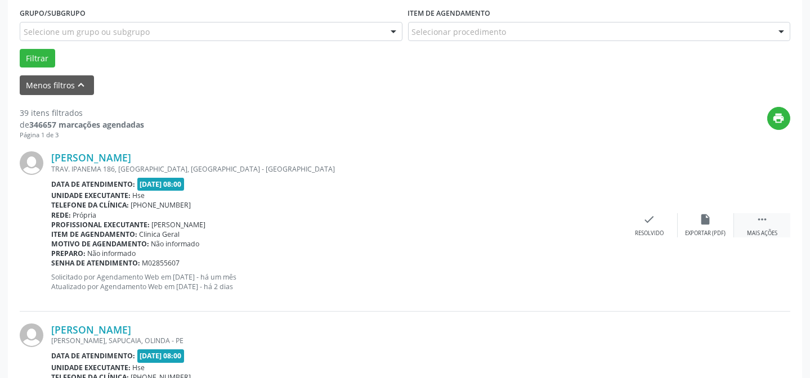
click at [771, 214] on div " Mais ações" at bounding box center [762, 225] width 56 height 24
click at [715, 226] on div "alarm_off Não compareceu" at bounding box center [706, 225] width 56 height 24
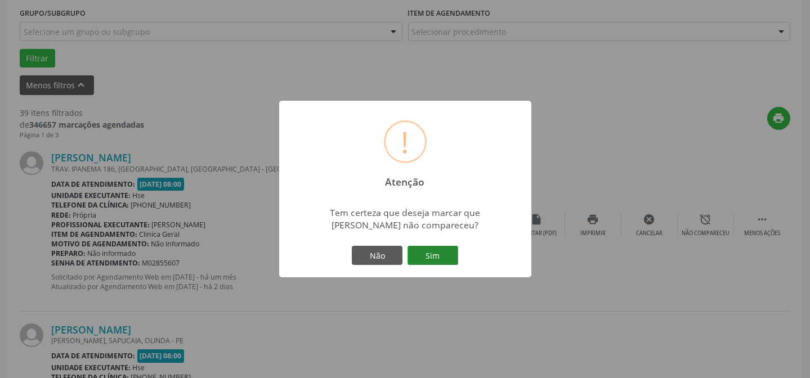
click at [411, 252] on button "Sim" at bounding box center [433, 255] width 51 height 19
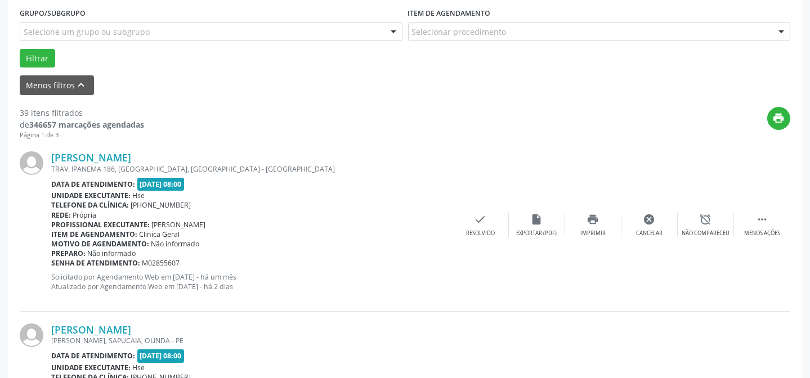
scroll to position [113, 0]
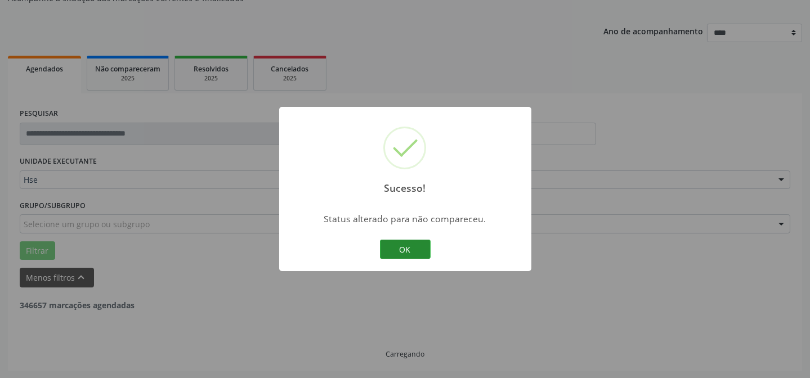
click at [382, 248] on button "OK" at bounding box center [405, 249] width 51 height 19
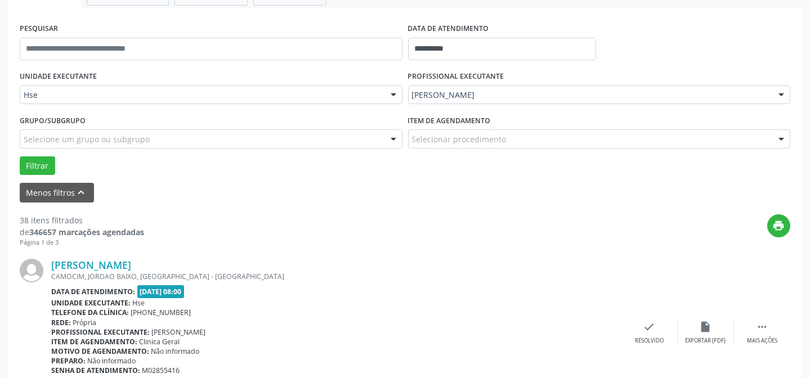
scroll to position [214, 0]
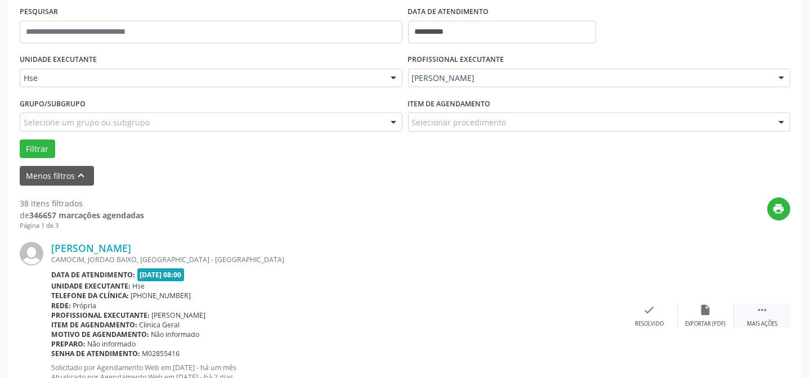
click at [769, 321] on div "Mais ações" at bounding box center [762, 324] width 30 height 8
click at [719, 312] on div "alarm_off Não compareceu" at bounding box center [706, 316] width 56 height 24
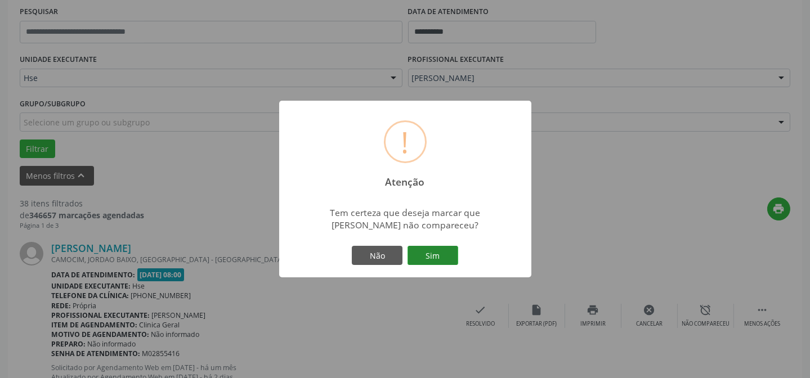
click at [445, 256] on button "Sim" at bounding box center [433, 255] width 51 height 19
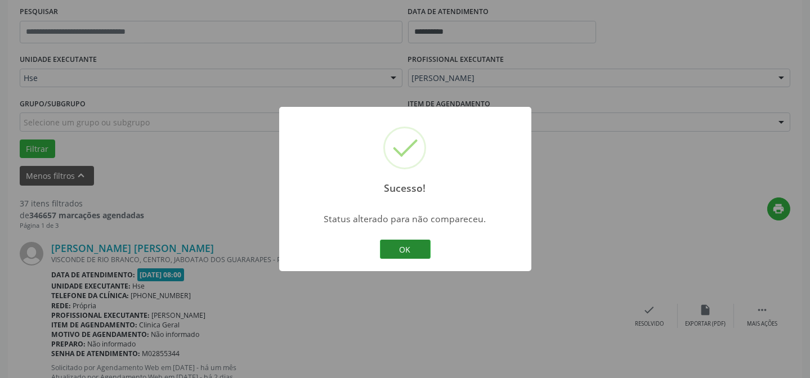
click at [408, 252] on button "OK" at bounding box center [405, 249] width 51 height 19
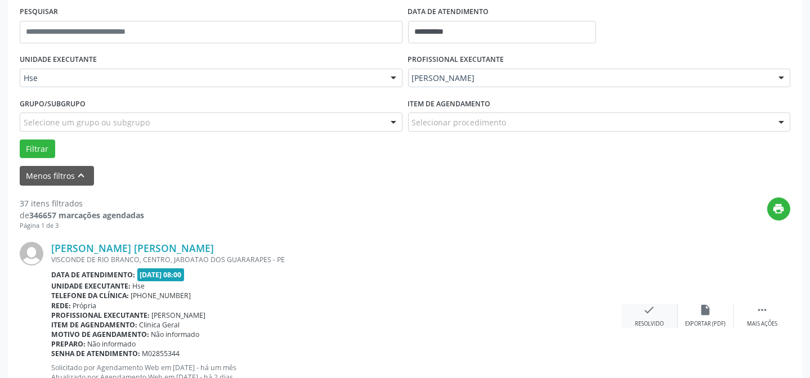
click at [643, 315] on icon "check" at bounding box center [649, 310] width 12 height 12
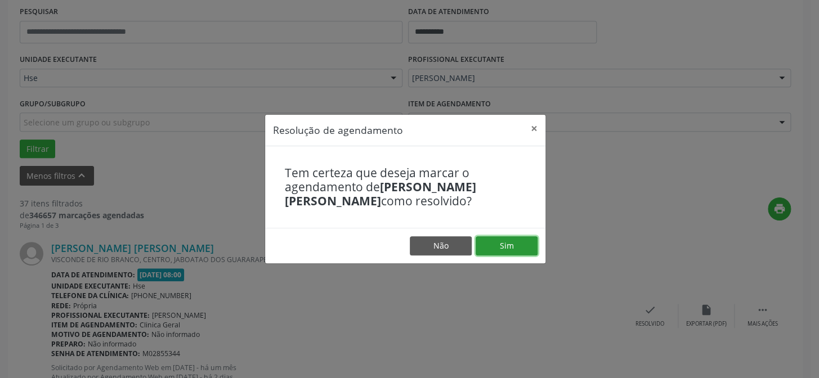
click at [500, 241] on button "Sim" at bounding box center [507, 245] width 62 height 19
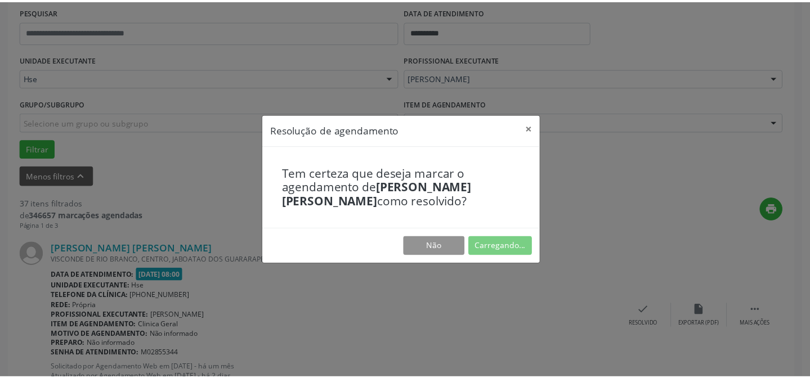
scroll to position [101, 0]
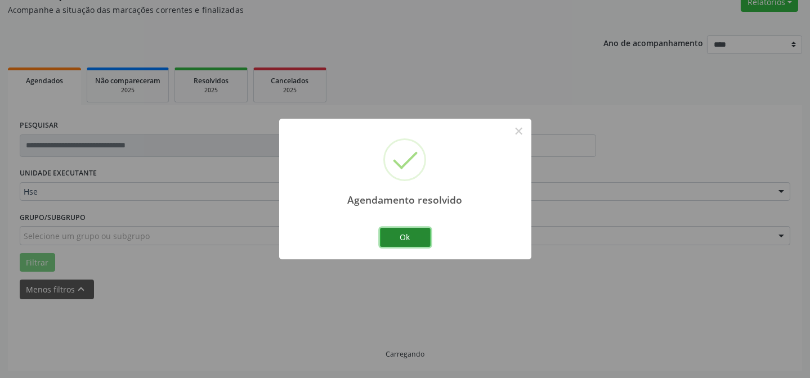
click at [402, 235] on button "Ok" at bounding box center [405, 237] width 51 height 19
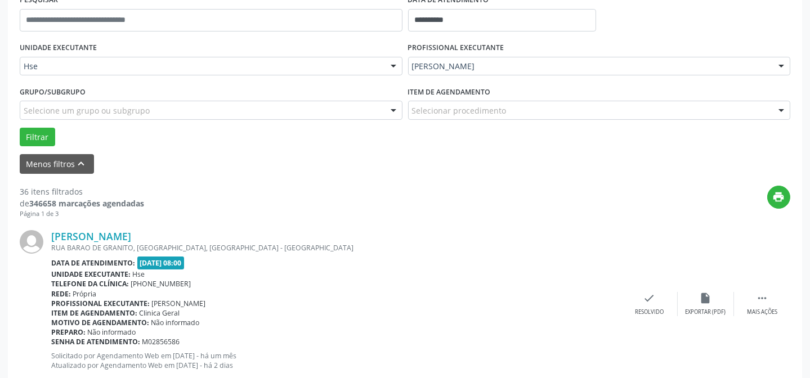
scroll to position [254, 0]
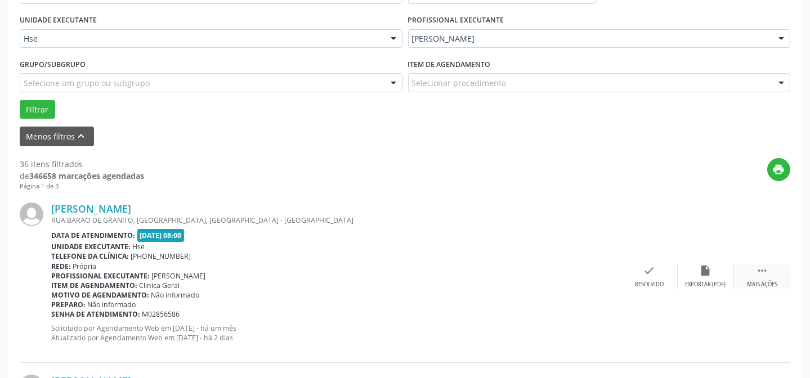
click at [754, 284] on div "Mais ações" at bounding box center [762, 285] width 30 height 8
click at [717, 283] on div "Não compareceu" at bounding box center [706, 285] width 48 height 8
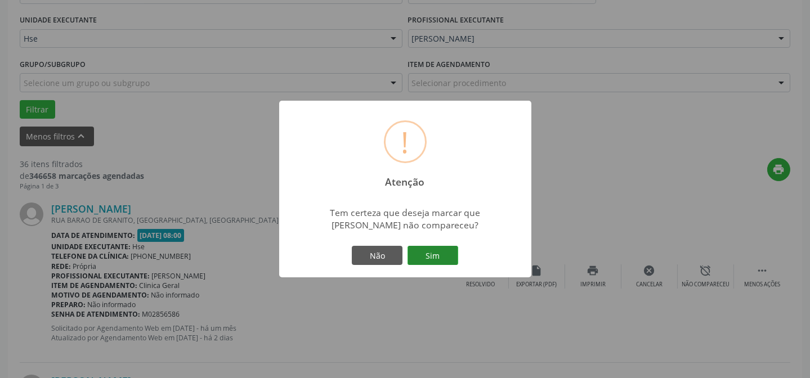
click at [418, 257] on button "Sim" at bounding box center [433, 255] width 51 height 19
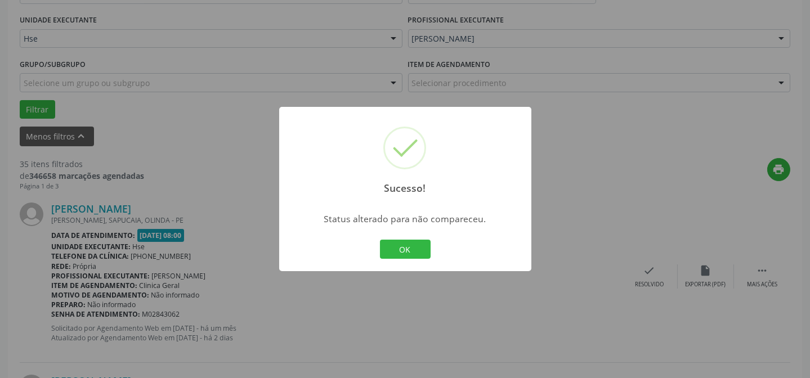
click at [403, 258] on div "OK Cancel" at bounding box center [405, 250] width 56 height 24
click at [402, 254] on button "OK" at bounding box center [405, 249] width 51 height 19
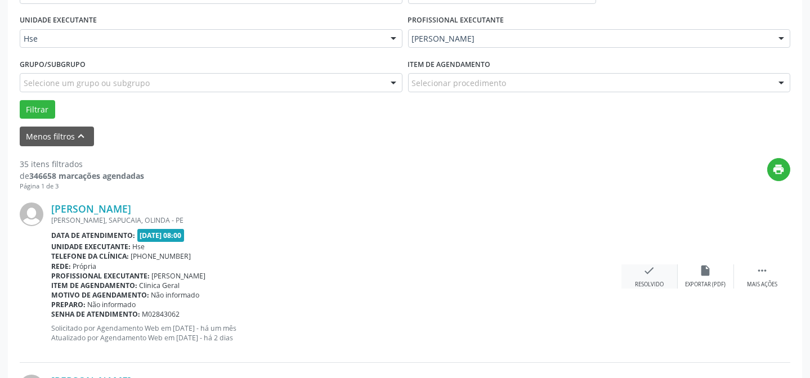
click at [652, 271] on icon "check" at bounding box center [649, 271] width 12 height 12
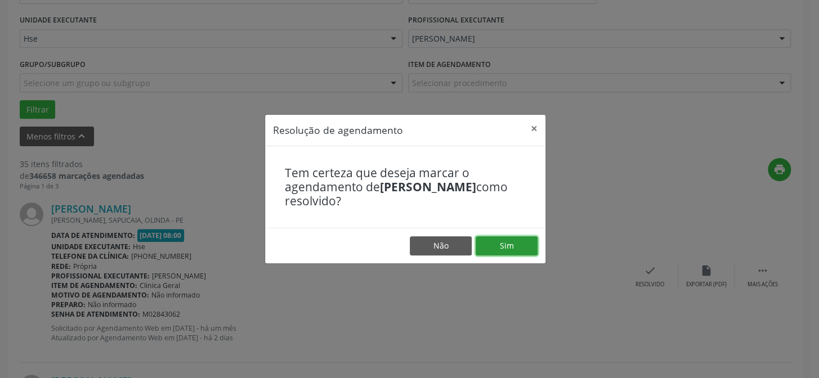
click at [504, 241] on button "Sim" at bounding box center [507, 245] width 62 height 19
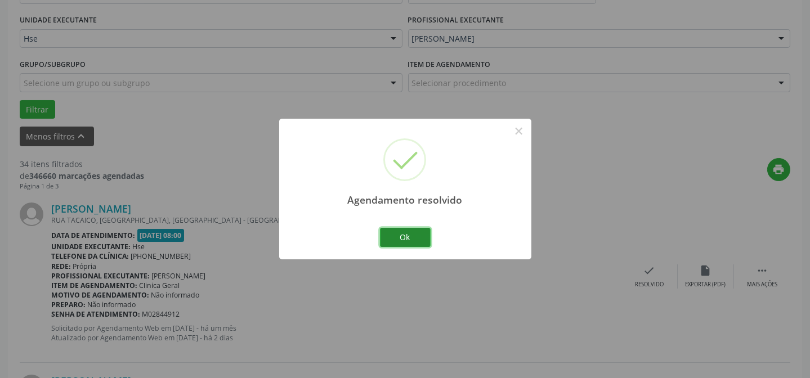
click at [412, 240] on button "Ok" at bounding box center [405, 237] width 51 height 19
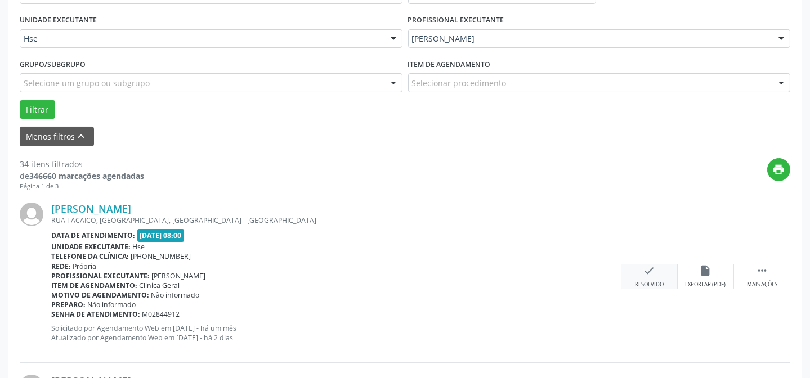
click at [647, 279] on div "check Resolvido" at bounding box center [649, 277] width 56 height 24
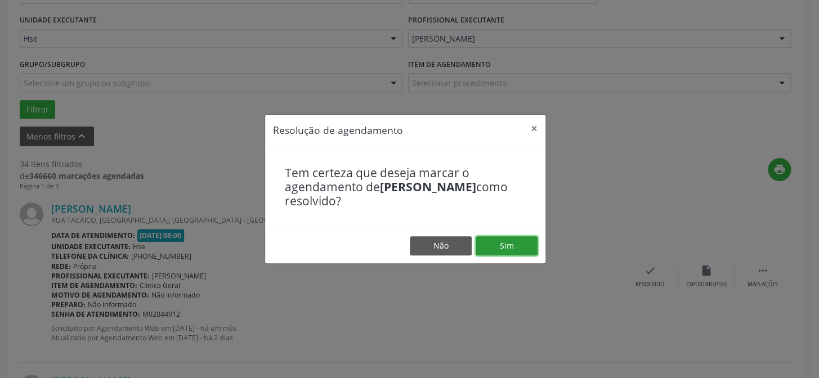
click at [511, 252] on button "Sim" at bounding box center [507, 245] width 62 height 19
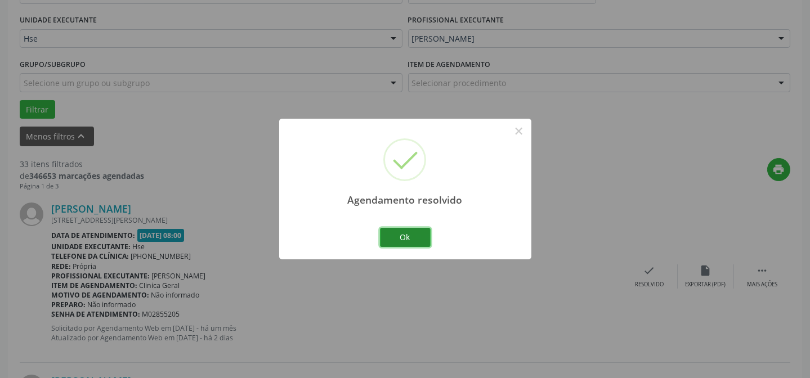
click at [417, 232] on button "Ok" at bounding box center [405, 237] width 51 height 19
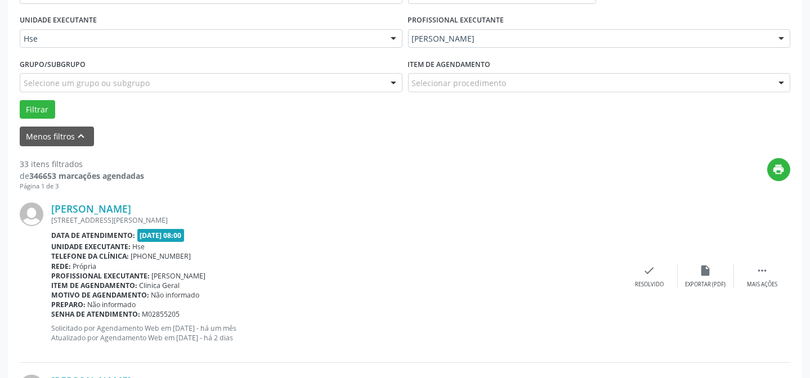
click at [760, 262] on div "[PERSON_NAME] [STREET_ADDRESS][PERSON_NAME] Data de atendimento: [DATE] 08:00 U…" at bounding box center [405, 277] width 771 height 172
click at [758, 270] on icon "" at bounding box center [762, 271] width 12 height 12
click at [700, 275] on icon "alarm_off" at bounding box center [706, 271] width 12 height 12
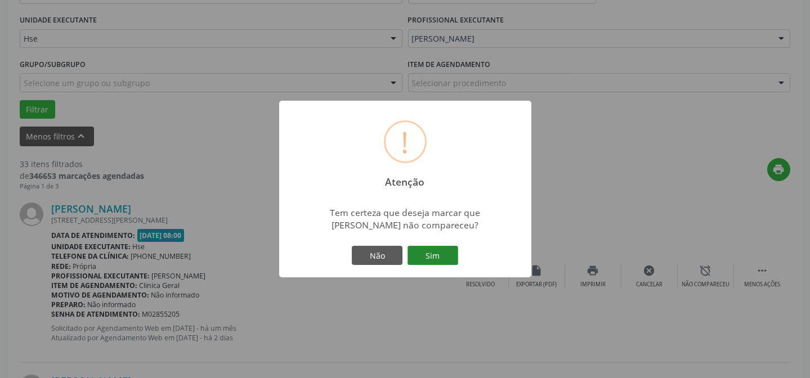
click at [421, 258] on button "Sim" at bounding box center [433, 255] width 51 height 19
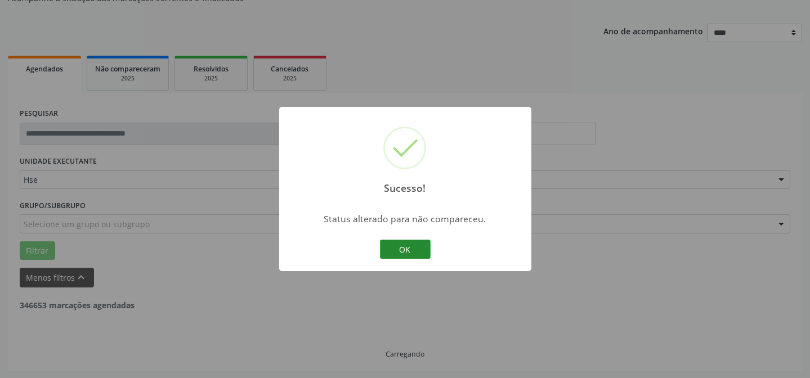
click at [393, 256] on button "OK" at bounding box center [405, 249] width 51 height 19
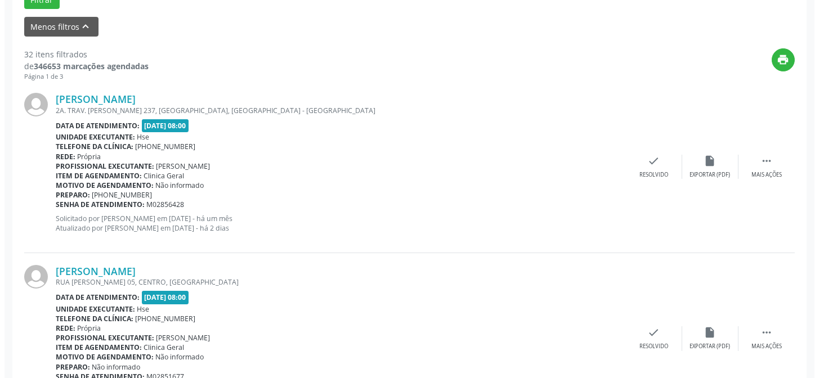
scroll to position [368, 0]
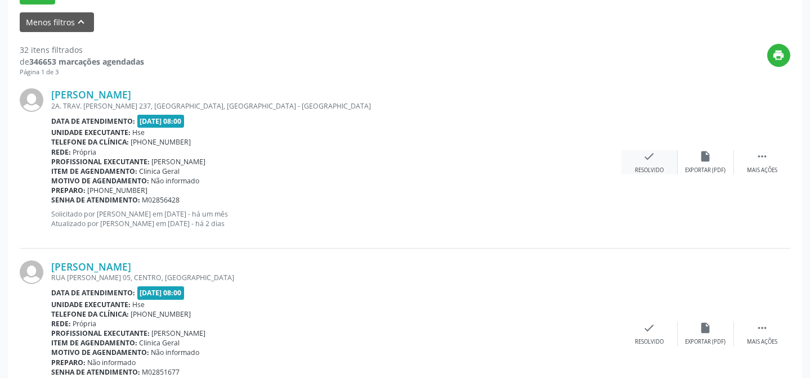
click at [656, 160] on div "check Resolvido" at bounding box center [649, 162] width 56 height 24
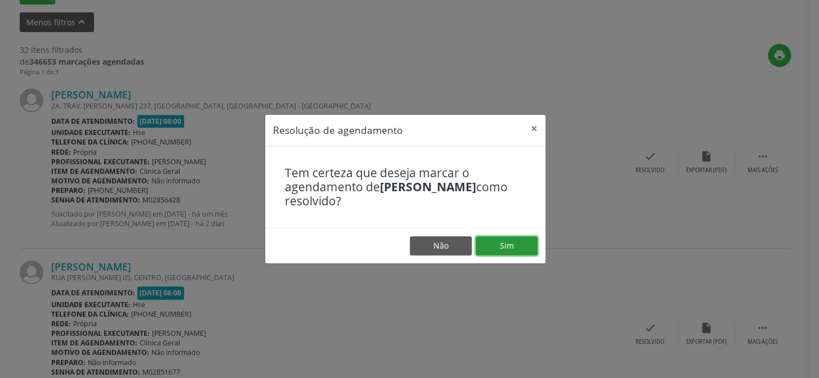
click at [511, 243] on button "Sim" at bounding box center [507, 245] width 62 height 19
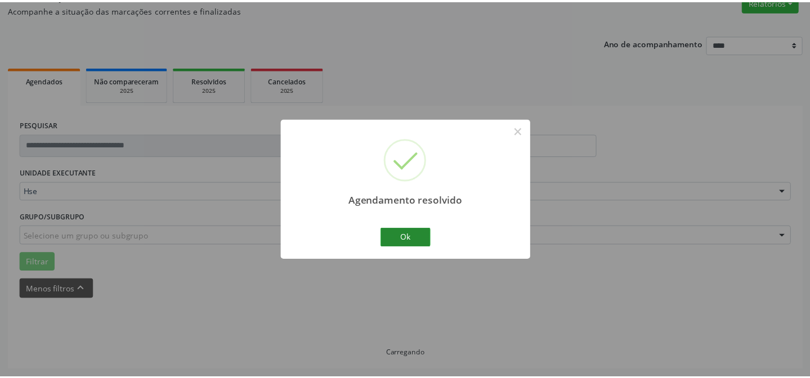
scroll to position [101, 0]
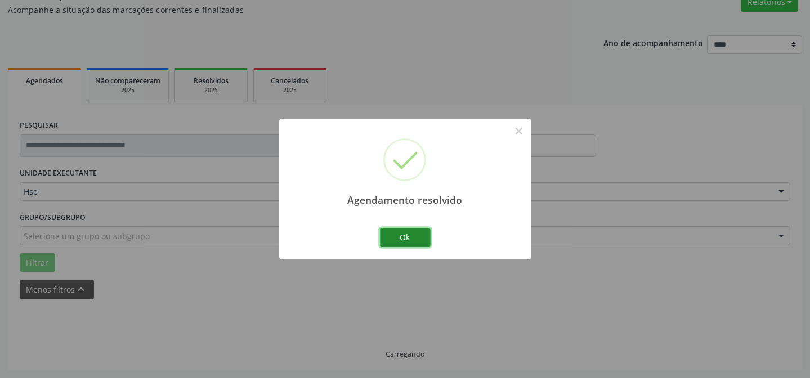
click at [398, 240] on button "Ok" at bounding box center [405, 237] width 51 height 19
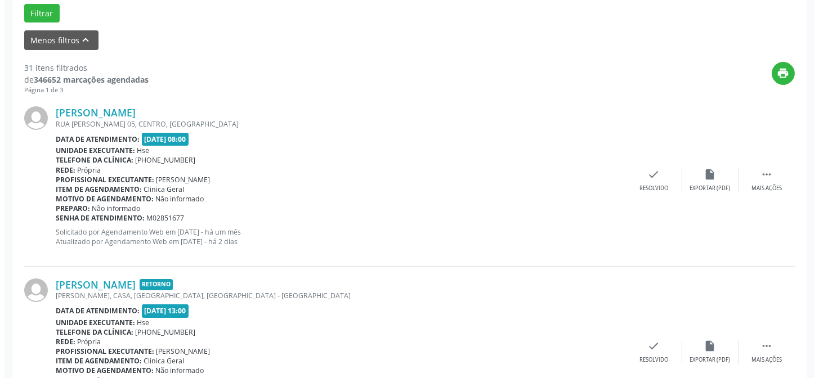
scroll to position [356, 0]
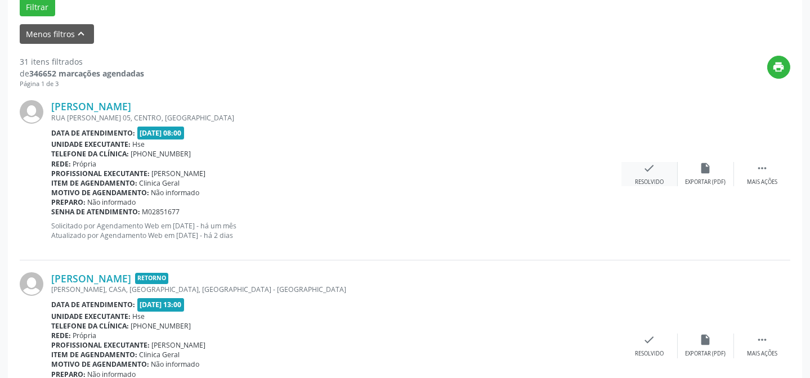
click at [631, 184] on div "check Resolvido" at bounding box center [649, 174] width 56 height 24
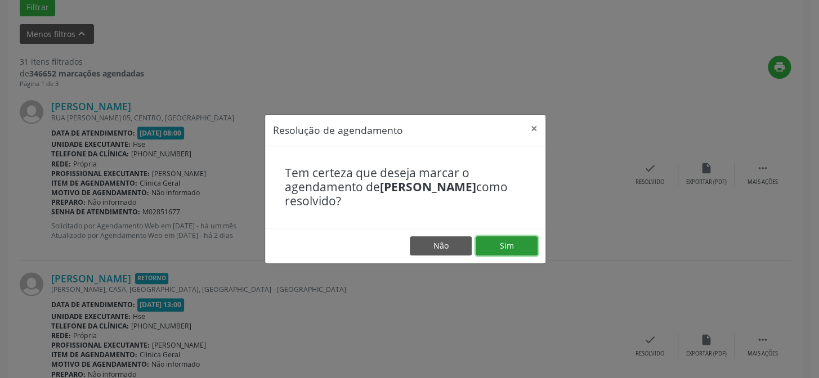
click at [514, 241] on button "Sim" at bounding box center [507, 245] width 62 height 19
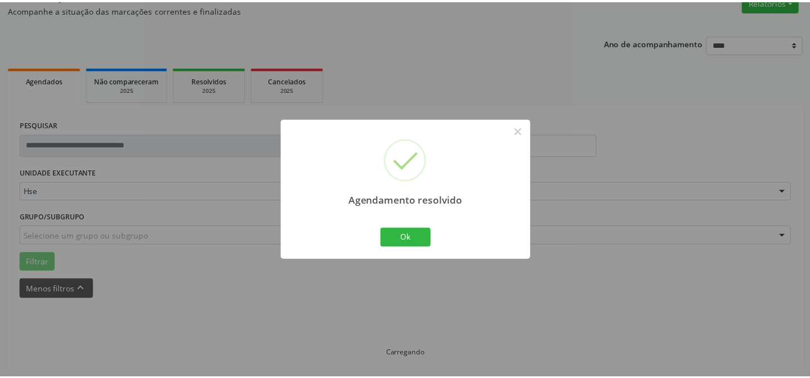
scroll to position [101, 0]
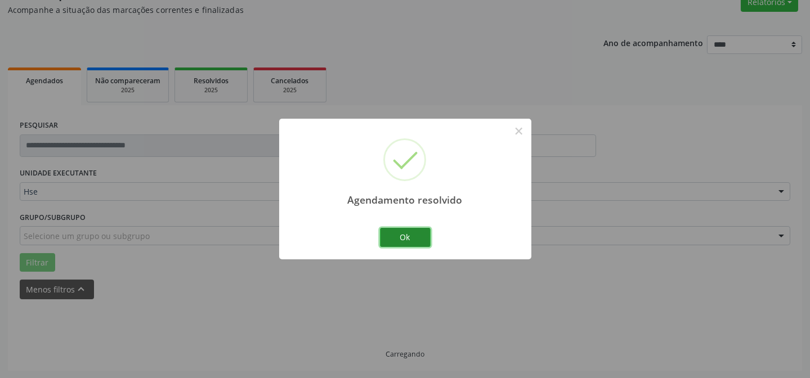
click at [422, 238] on button "Ok" at bounding box center [405, 237] width 51 height 19
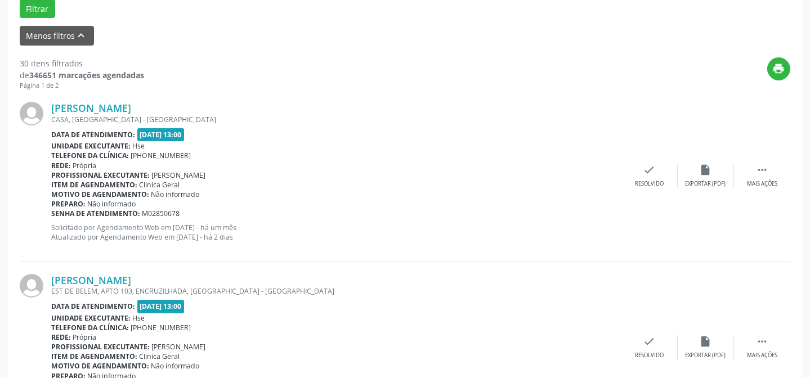
scroll to position [356, 0]
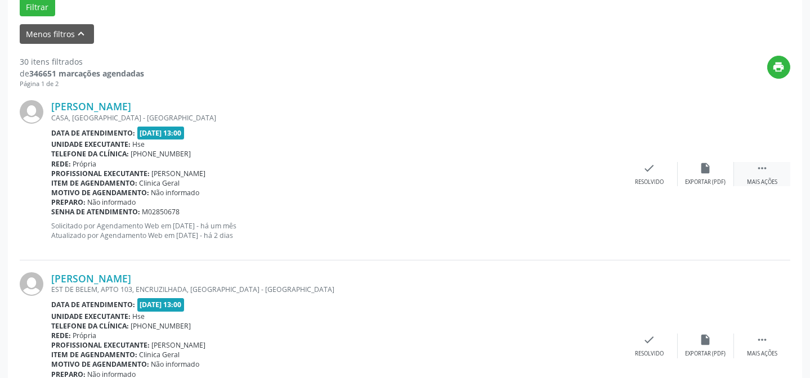
click at [752, 168] on div " Mais ações" at bounding box center [762, 174] width 56 height 24
click at [700, 172] on icon "alarm_off" at bounding box center [706, 168] width 12 height 12
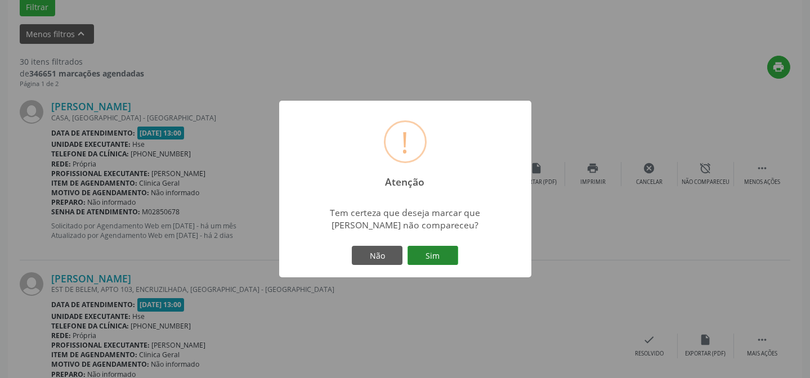
click at [444, 248] on button "Sim" at bounding box center [433, 255] width 51 height 19
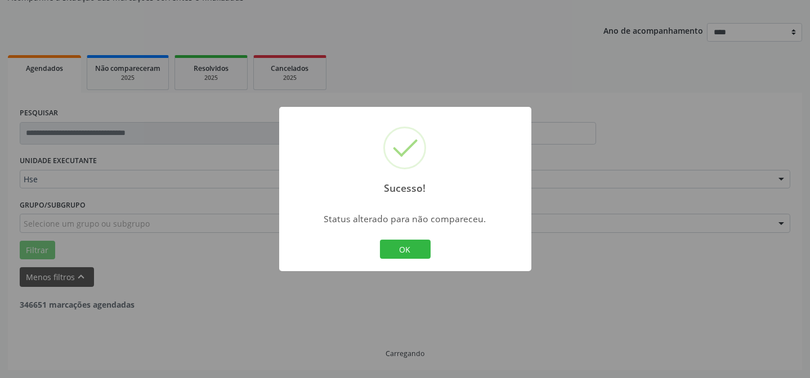
scroll to position [113, 0]
click at [409, 241] on button "OK" at bounding box center [405, 249] width 51 height 19
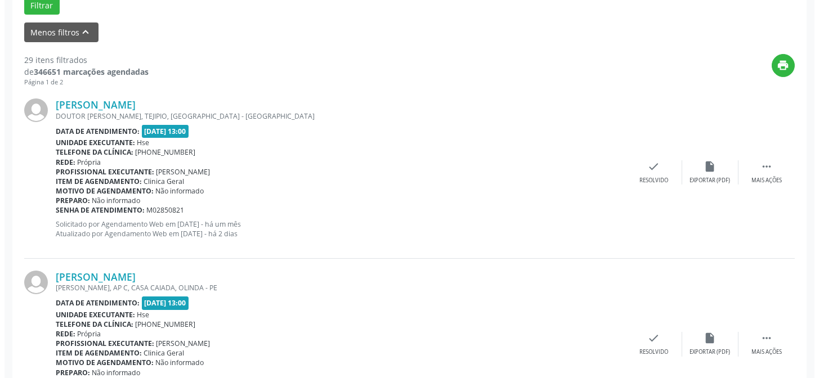
scroll to position [356, 0]
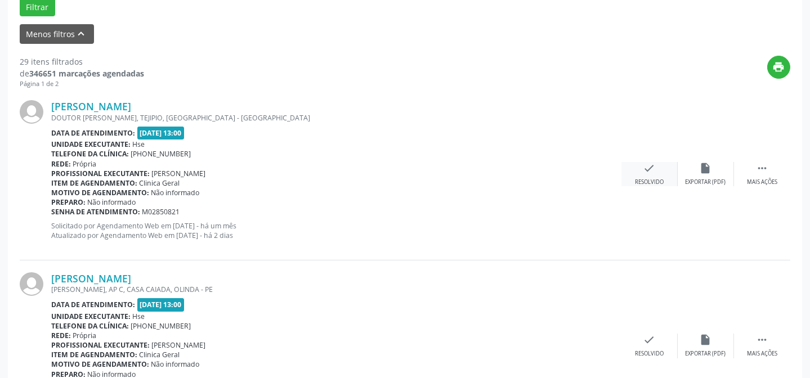
click at [643, 167] on icon "check" at bounding box center [649, 168] width 12 height 12
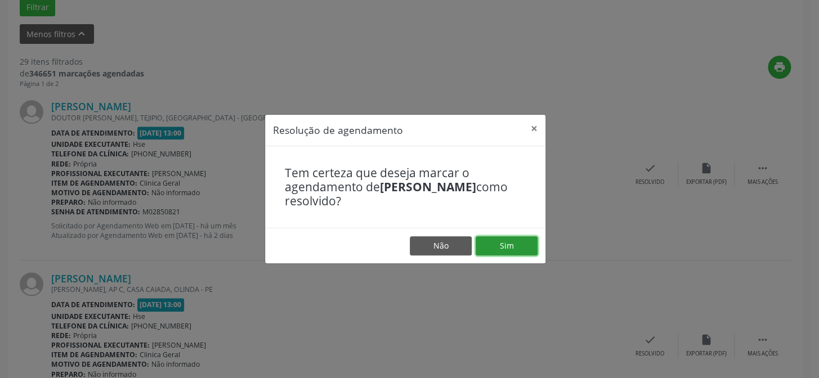
click at [522, 243] on button "Sim" at bounding box center [507, 245] width 62 height 19
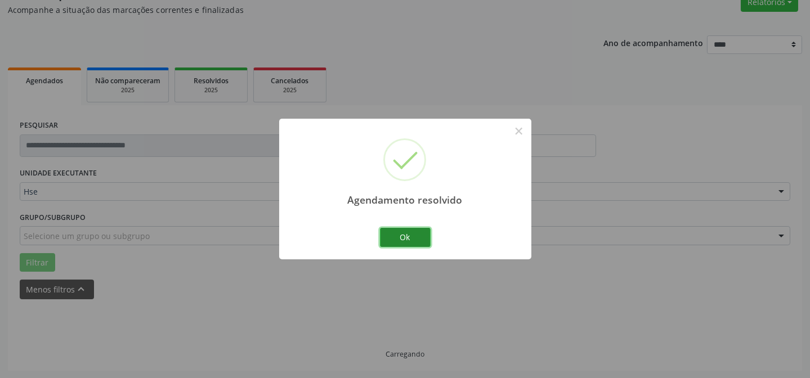
click at [397, 239] on button "Ok" at bounding box center [405, 237] width 51 height 19
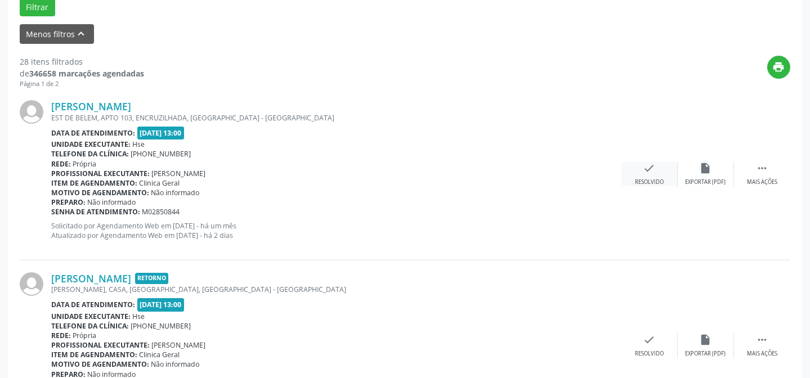
click at [657, 162] on div "check Resolvido" at bounding box center [649, 174] width 56 height 24
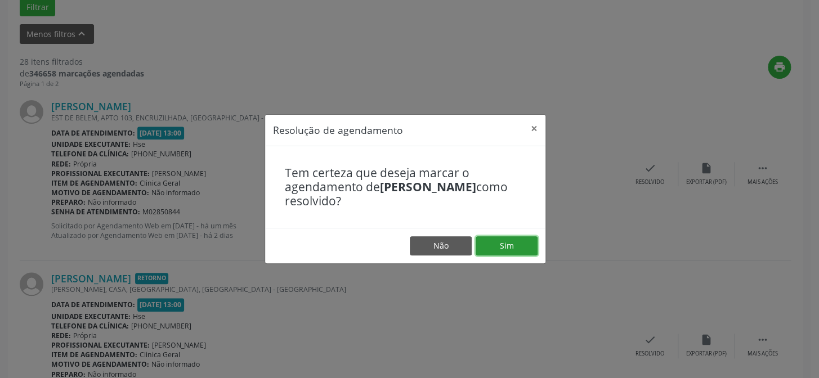
click at [495, 248] on button "Sim" at bounding box center [507, 245] width 62 height 19
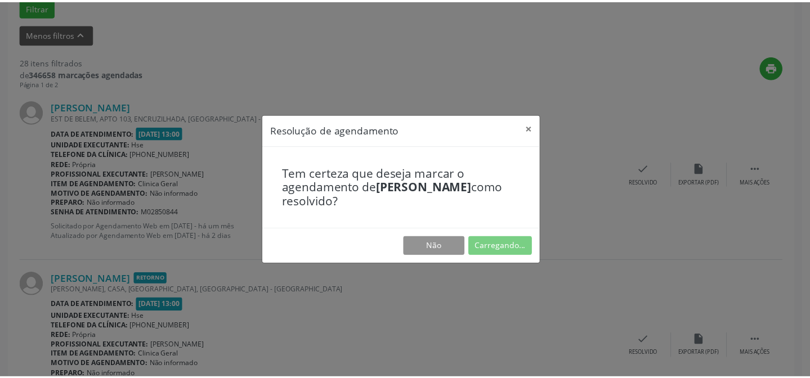
scroll to position [101, 0]
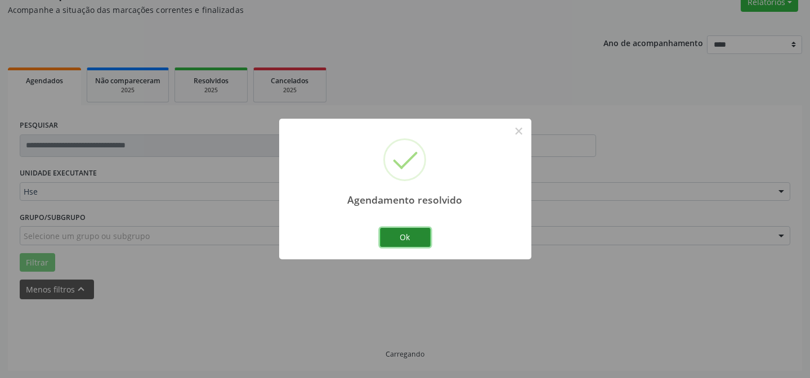
click at [405, 236] on button "Ok" at bounding box center [405, 237] width 51 height 19
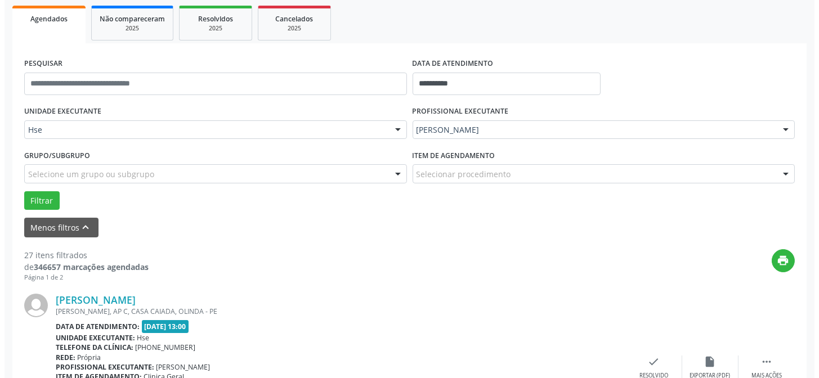
scroll to position [203, 0]
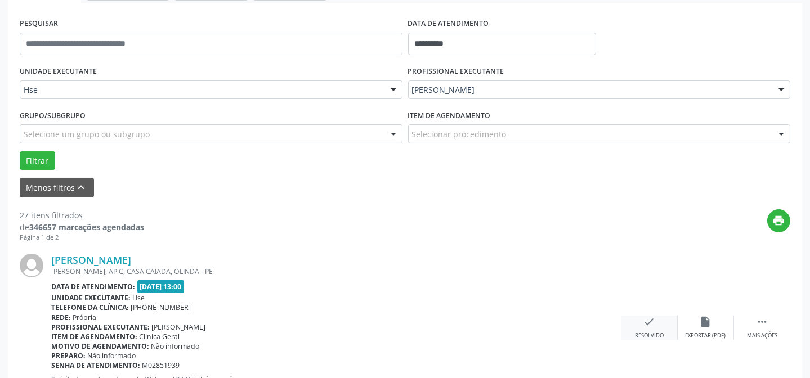
click at [659, 318] on div "check Resolvido" at bounding box center [649, 328] width 56 height 24
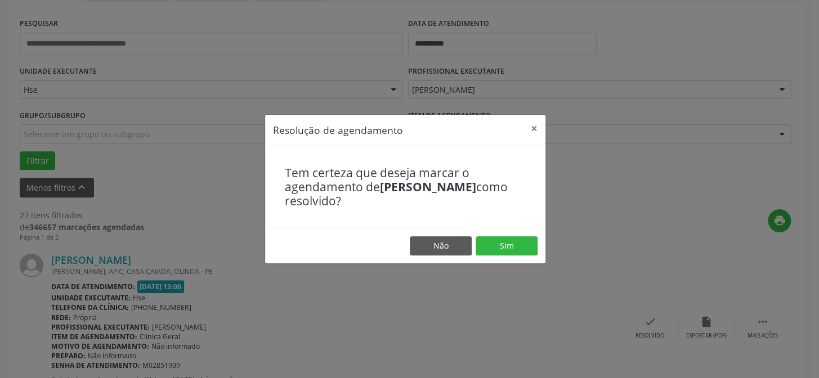
click at [498, 232] on footer "Não Sim" at bounding box center [405, 245] width 280 height 35
click at [498, 240] on button "Sim" at bounding box center [507, 245] width 62 height 19
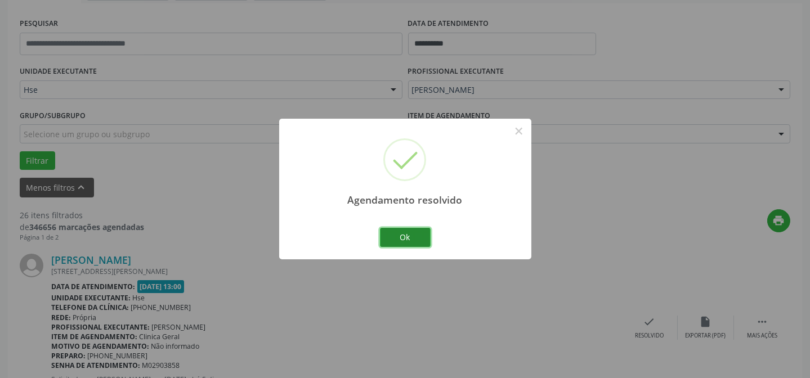
click at [409, 239] on button "Ok" at bounding box center [405, 237] width 51 height 19
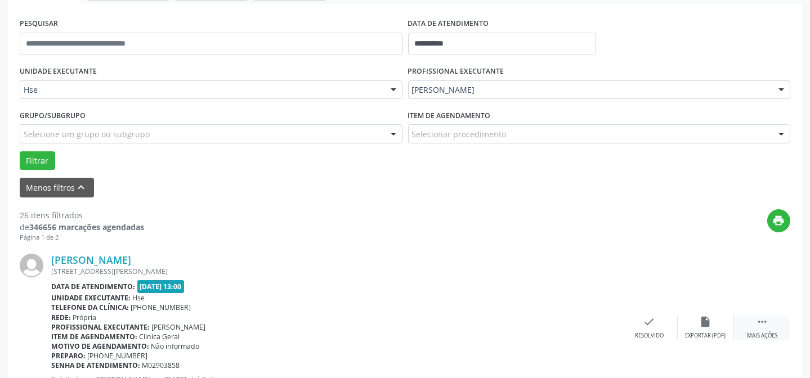
click at [756, 324] on icon "" at bounding box center [762, 322] width 12 height 12
click at [705, 328] on div "alarm_off Não compareceu" at bounding box center [706, 328] width 56 height 24
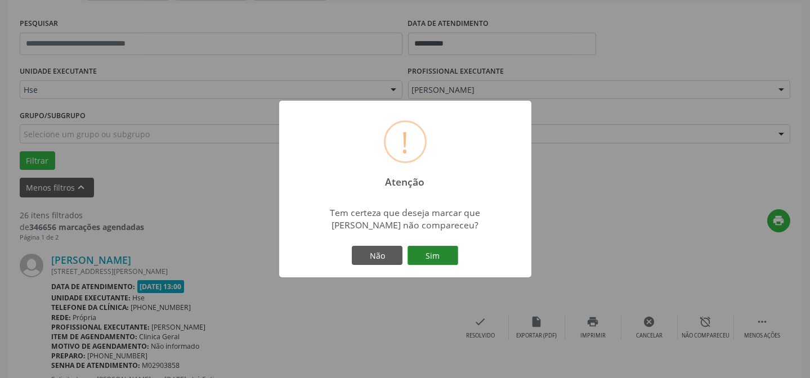
click at [445, 258] on button "Sim" at bounding box center [433, 255] width 51 height 19
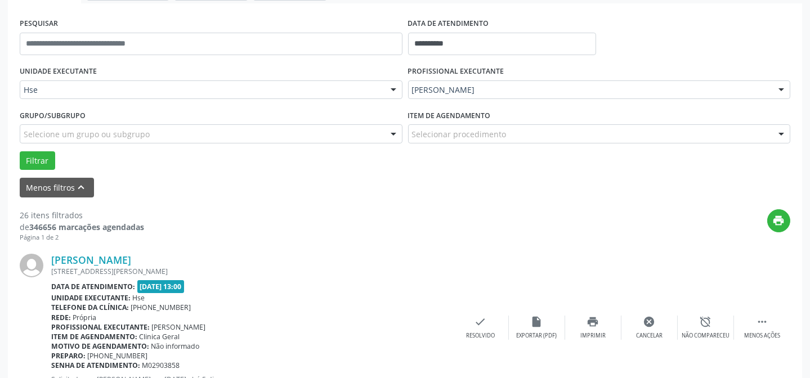
scroll to position [113, 0]
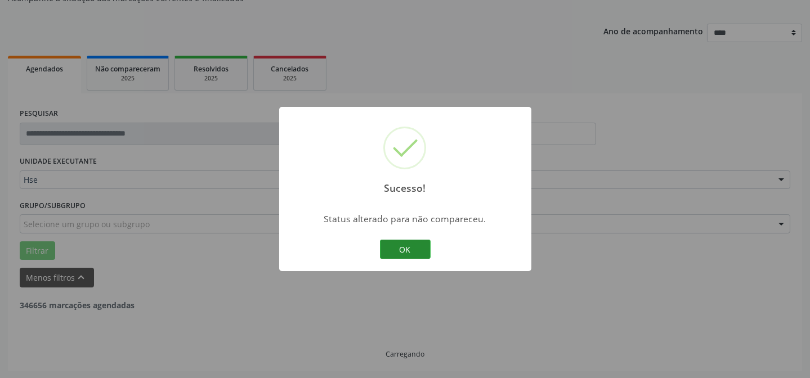
click at [400, 257] on button "OK" at bounding box center [405, 249] width 51 height 19
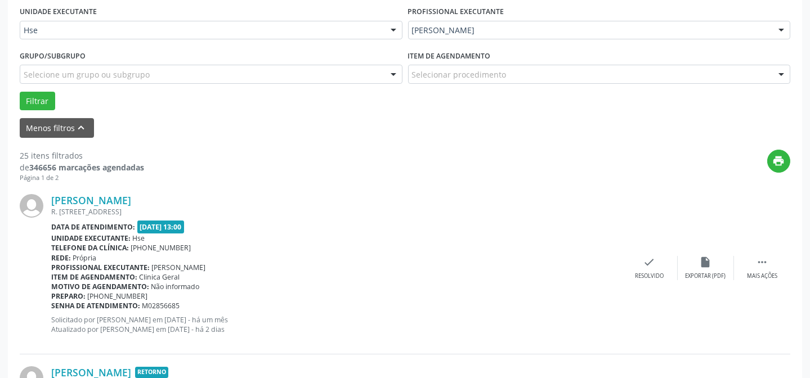
scroll to position [266, 0]
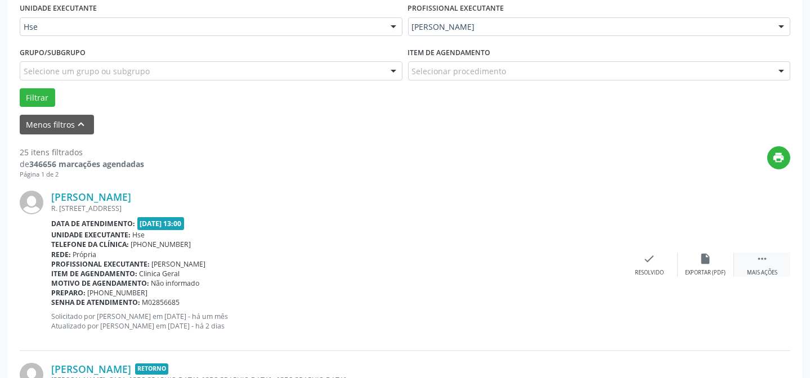
click at [758, 257] on icon "" at bounding box center [762, 259] width 12 height 12
click at [698, 264] on div "alarm_off Não compareceu" at bounding box center [706, 265] width 56 height 24
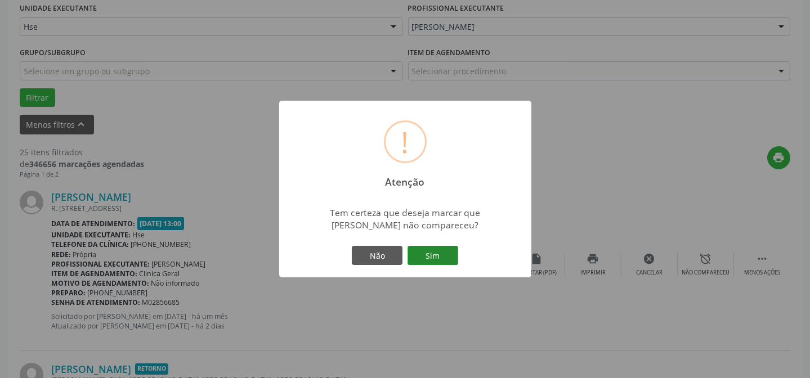
click at [417, 247] on button "Sim" at bounding box center [433, 255] width 51 height 19
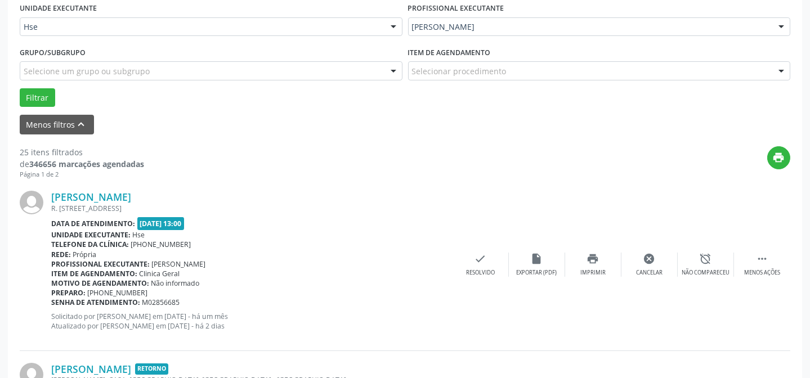
scroll to position [113, 0]
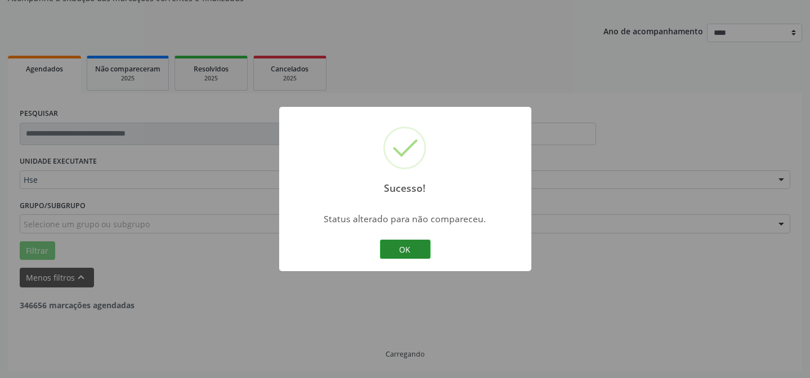
click at [395, 248] on button "OK" at bounding box center [405, 249] width 51 height 19
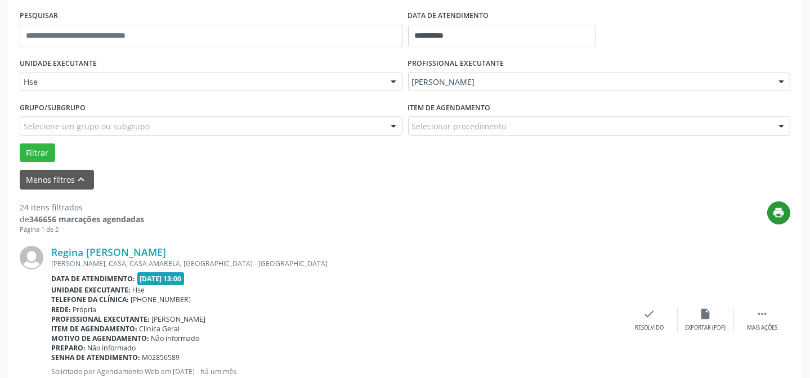
scroll to position [214, 0]
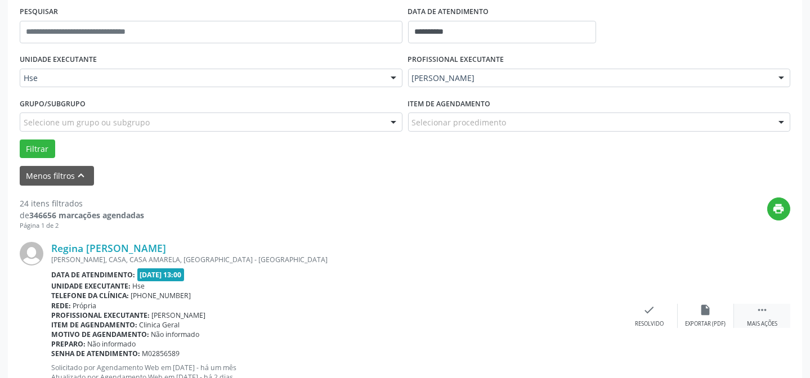
click at [760, 320] on div "Mais ações" at bounding box center [762, 324] width 30 height 8
click at [704, 314] on icon "alarm_off" at bounding box center [706, 310] width 12 height 12
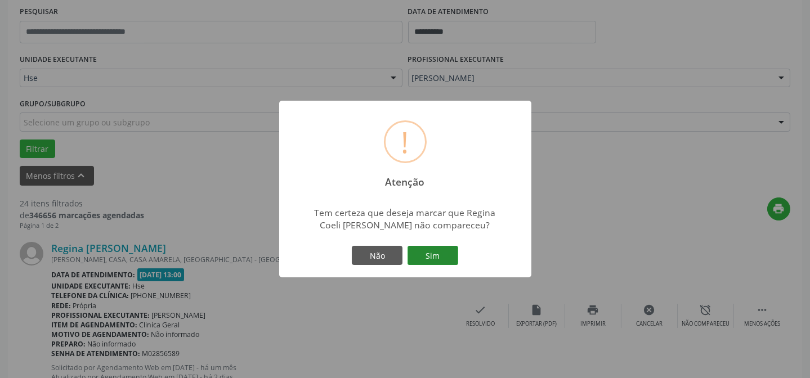
drag, startPoint x: 419, startPoint y: 258, endPoint x: 417, endPoint y: 252, distance: 6.8
click at [419, 257] on button "Sim" at bounding box center [433, 255] width 51 height 19
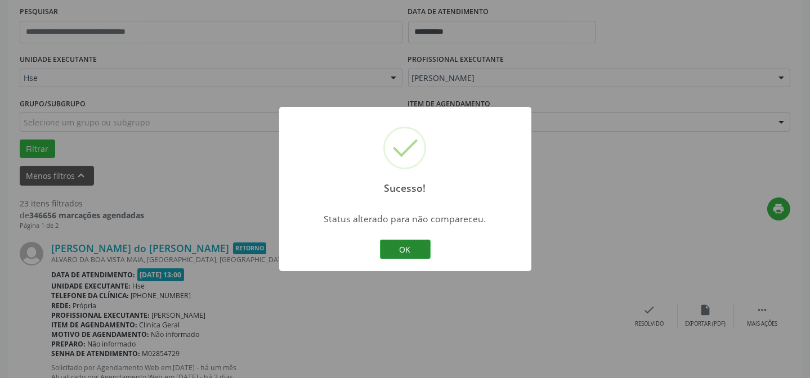
click at [394, 254] on button "OK" at bounding box center [405, 249] width 51 height 19
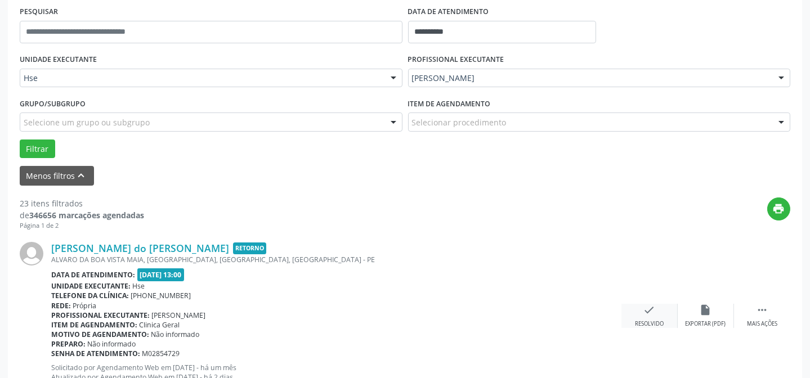
click at [650, 320] on div "Resolvido" at bounding box center [649, 324] width 29 height 8
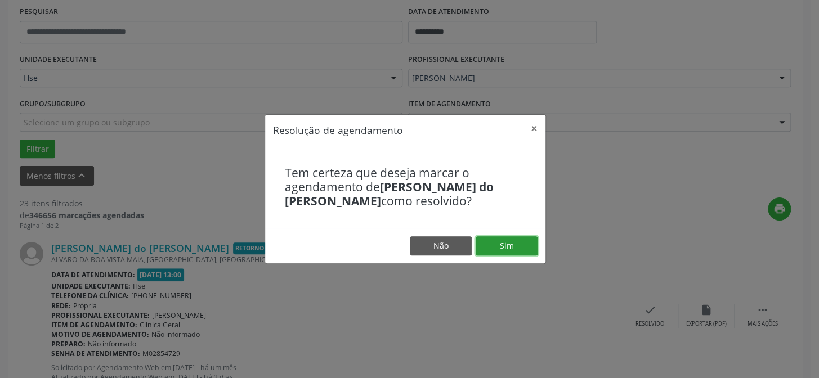
click at [502, 237] on button "Sim" at bounding box center [507, 245] width 62 height 19
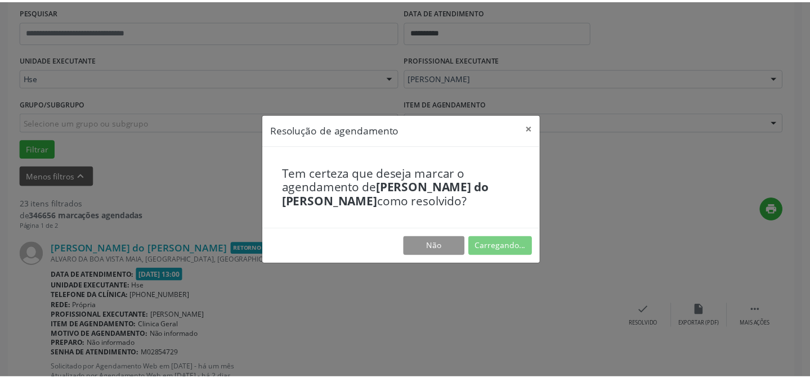
scroll to position [101, 0]
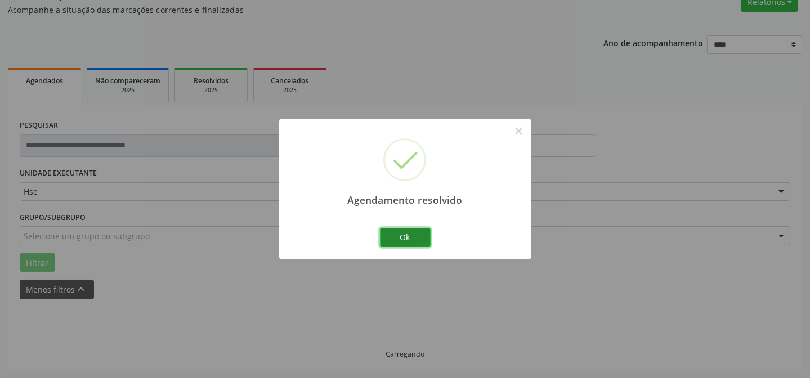
click at [412, 236] on button "Ok" at bounding box center [405, 237] width 51 height 19
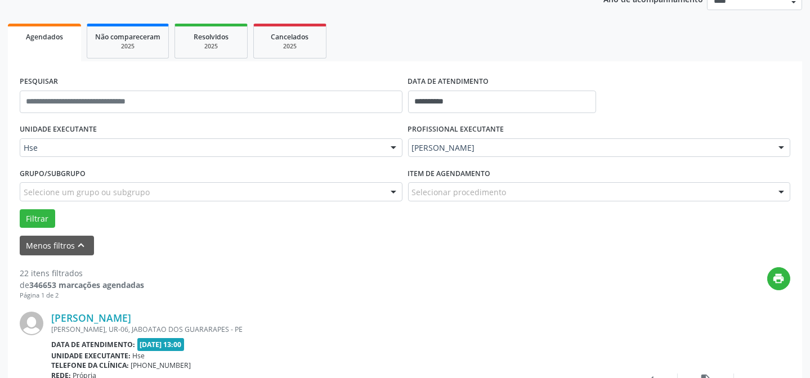
scroll to position [203, 0]
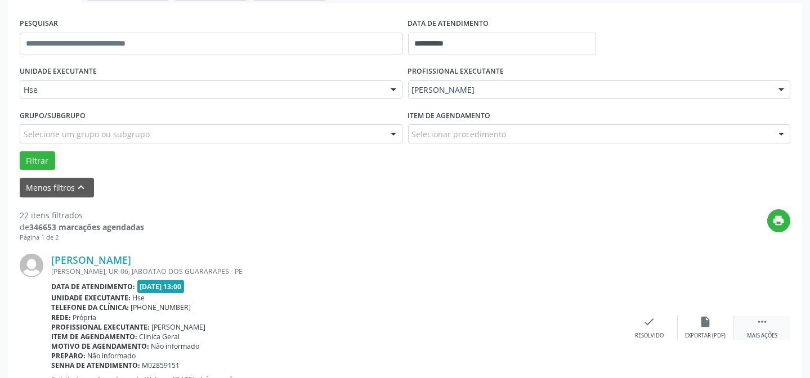
click at [769, 334] on div "Mais ações" at bounding box center [762, 336] width 30 height 8
click at [689, 318] on div "alarm_off Não compareceu" at bounding box center [706, 328] width 56 height 24
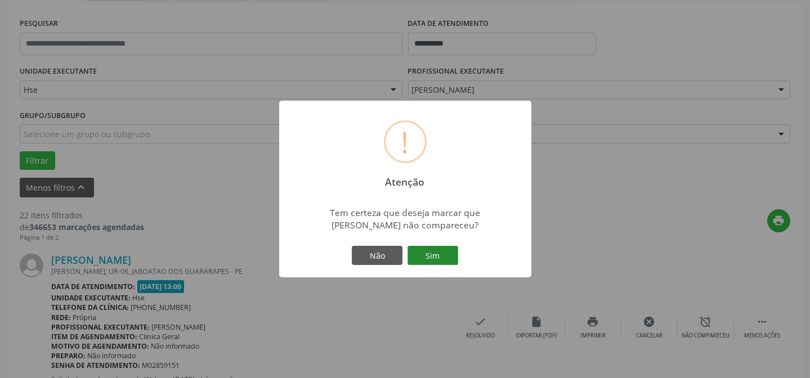
click at [448, 257] on button "Sim" at bounding box center [433, 255] width 51 height 19
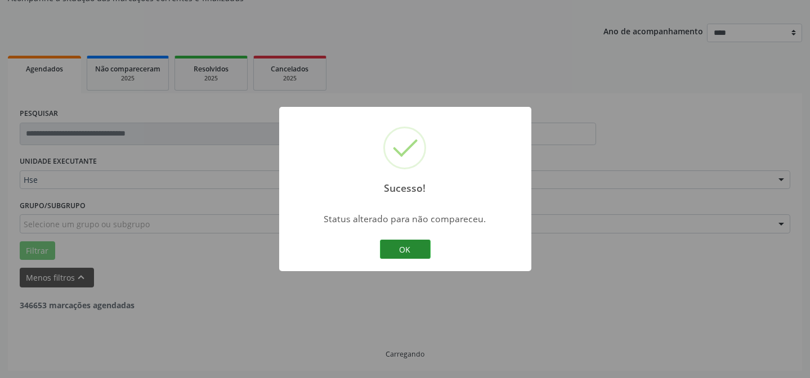
click at [405, 249] on button "OK" at bounding box center [405, 249] width 51 height 19
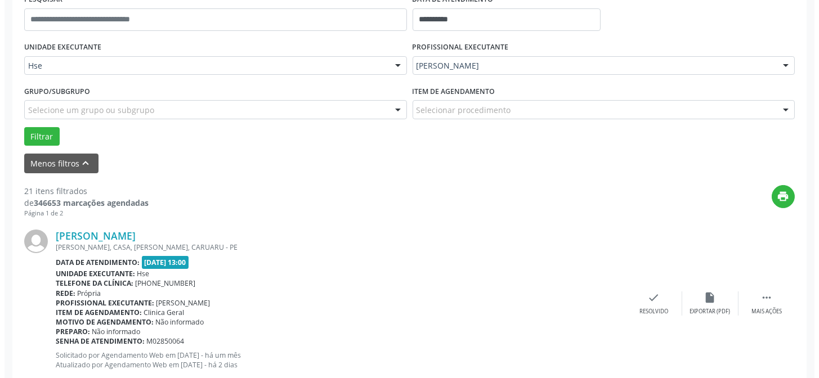
scroll to position [368, 0]
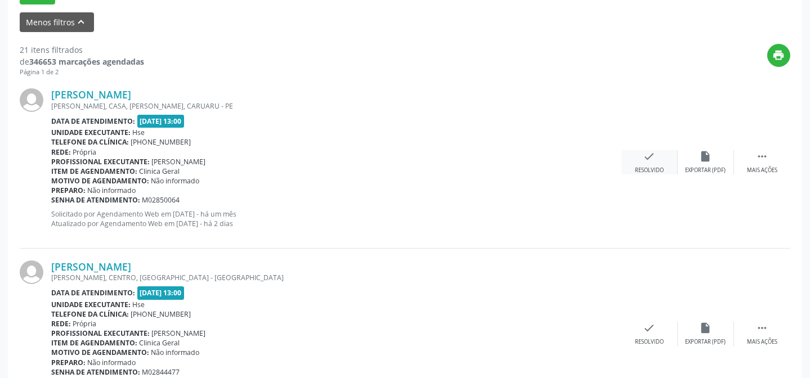
click at [642, 169] on div "Resolvido" at bounding box center [649, 171] width 29 height 8
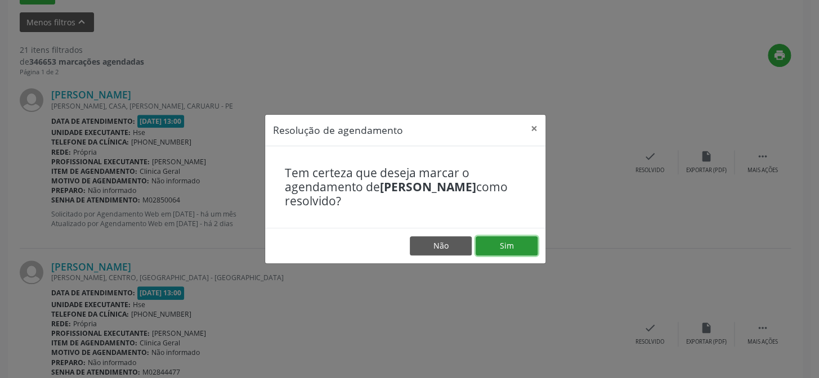
click at [529, 245] on button "Sim" at bounding box center [507, 245] width 62 height 19
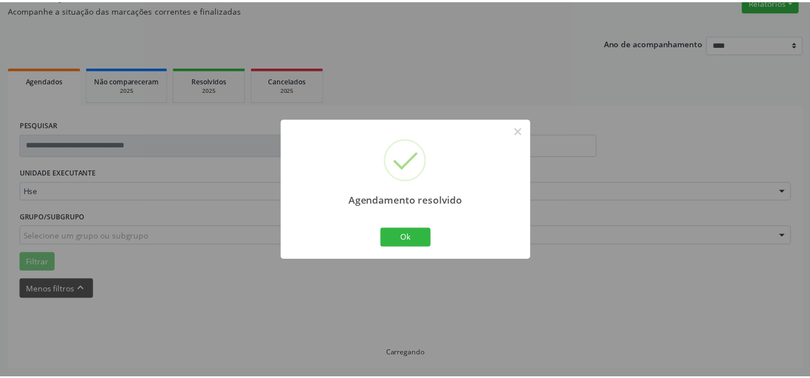
scroll to position [101, 0]
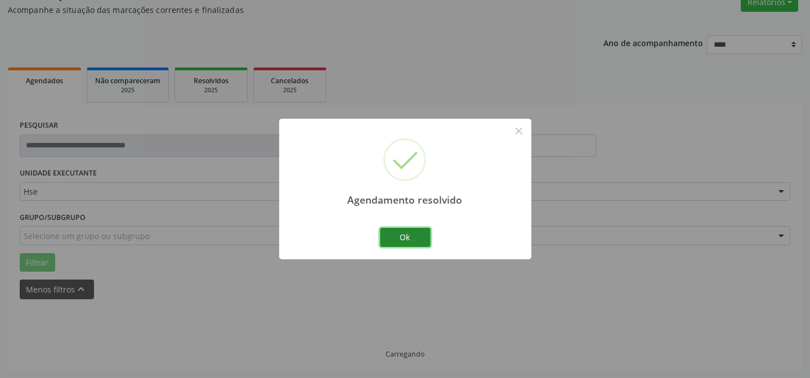
click at [412, 241] on button "Ok" at bounding box center [405, 237] width 51 height 19
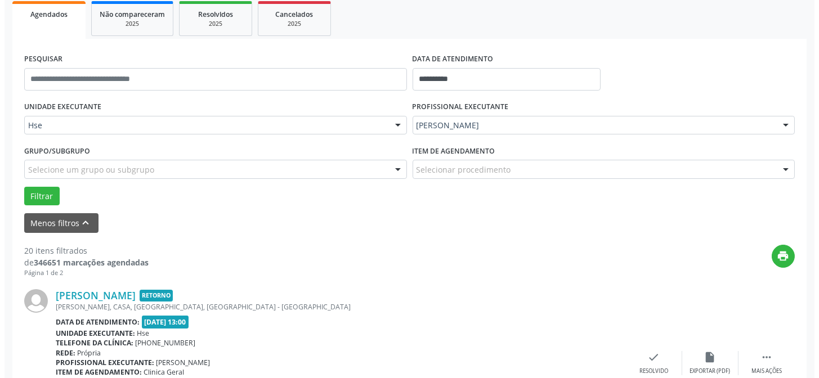
scroll to position [203, 0]
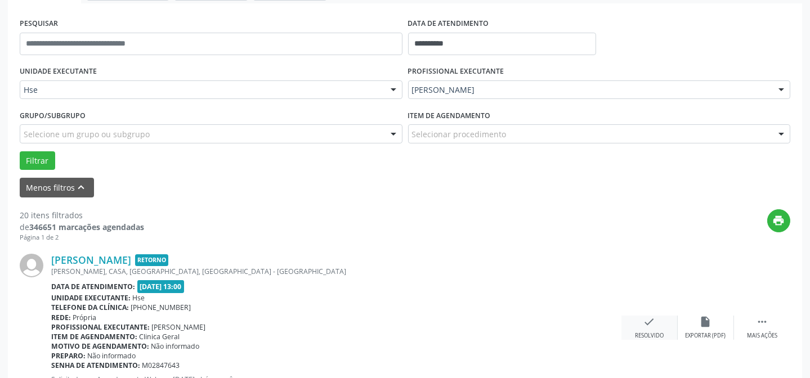
click at [646, 324] on icon "check" at bounding box center [649, 322] width 12 height 12
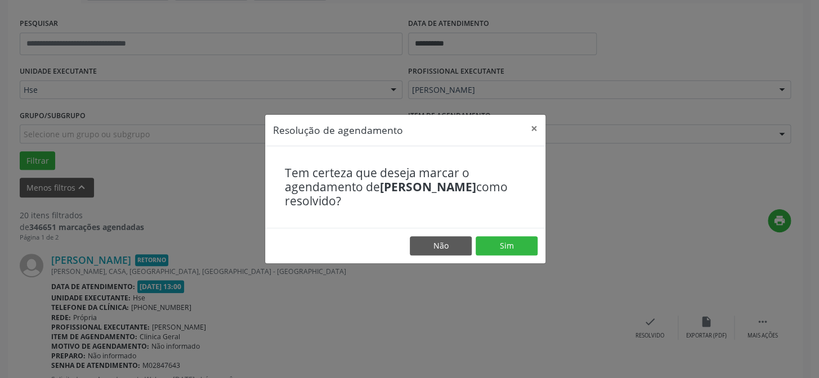
click at [500, 258] on footer "Não Sim" at bounding box center [405, 245] width 280 height 35
click at [498, 243] on button "Sim" at bounding box center [507, 245] width 62 height 19
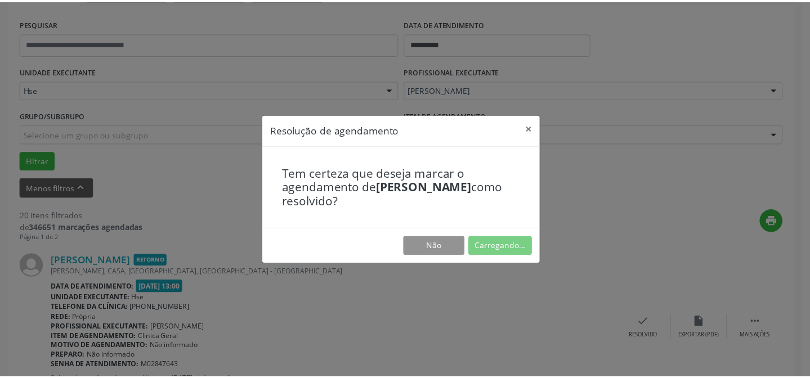
scroll to position [101, 0]
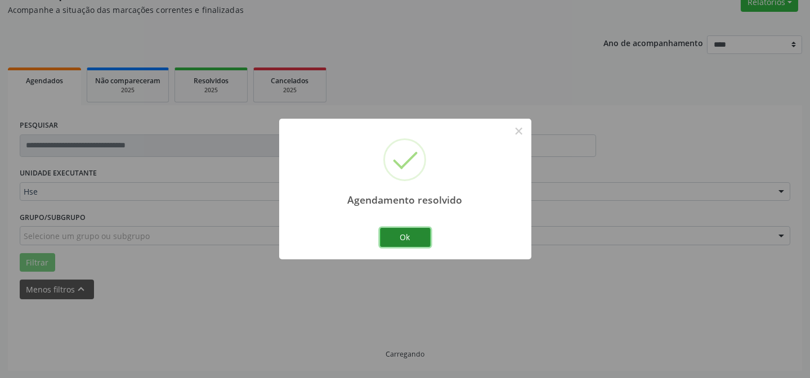
click at [415, 236] on button "Ok" at bounding box center [405, 237] width 51 height 19
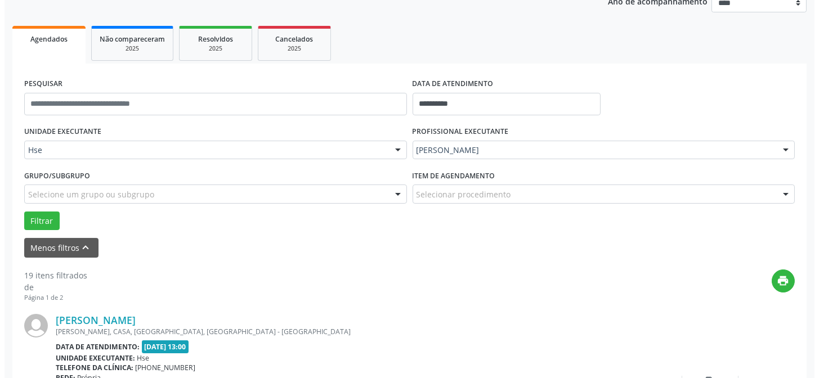
scroll to position [254, 0]
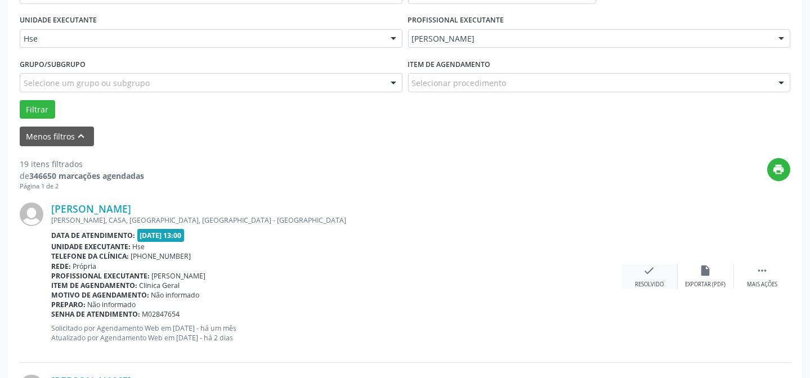
click at [654, 271] on icon "check" at bounding box center [649, 271] width 12 height 12
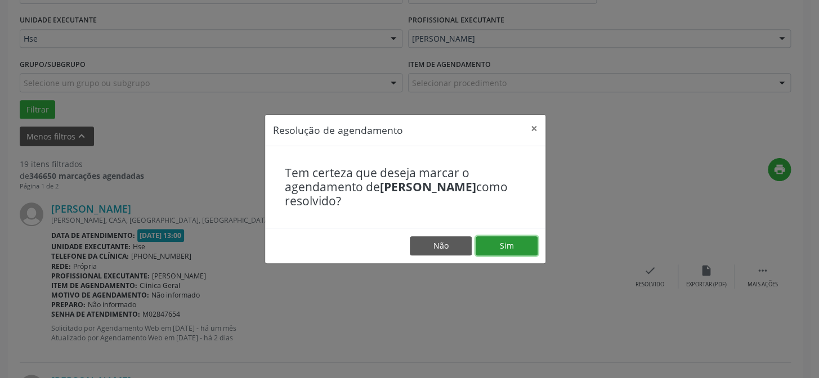
click at [501, 244] on button "Sim" at bounding box center [507, 245] width 62 height 19
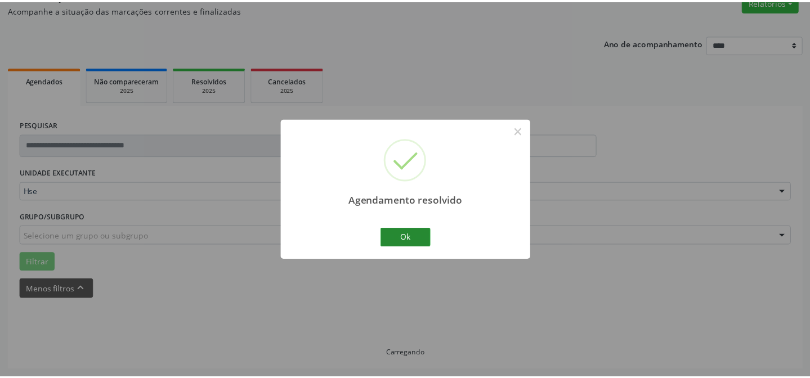
scroll to position [101, 0]
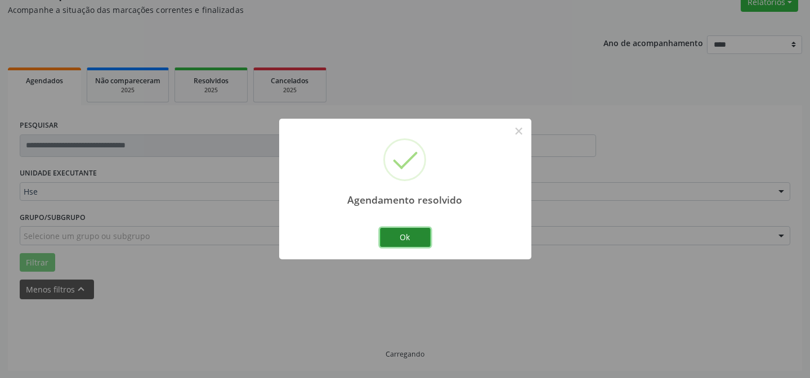
click at [384, 235] on button "Ok" at bounding box center [405, 237] width 51 height 19
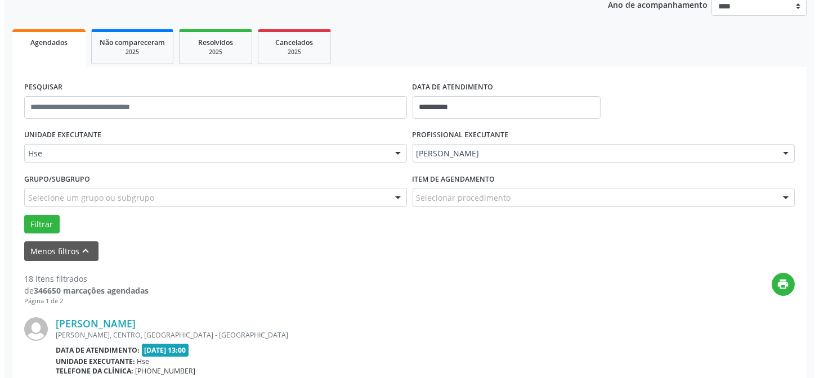
scroll to position [203, 0]
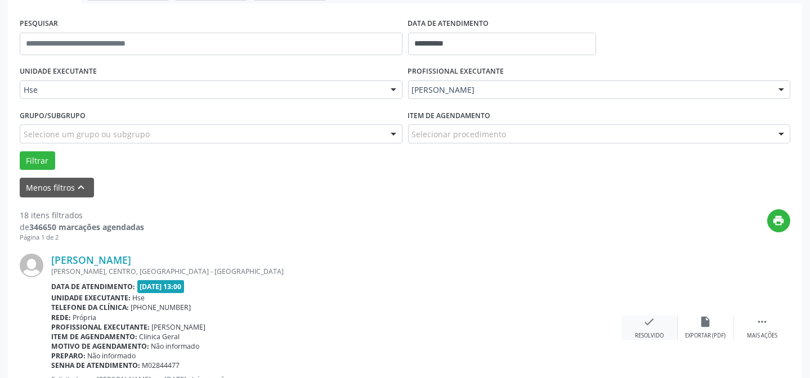
click at [645, 329] on div "check Resolvido" at bounding box center [649, 328] width 56 height 24
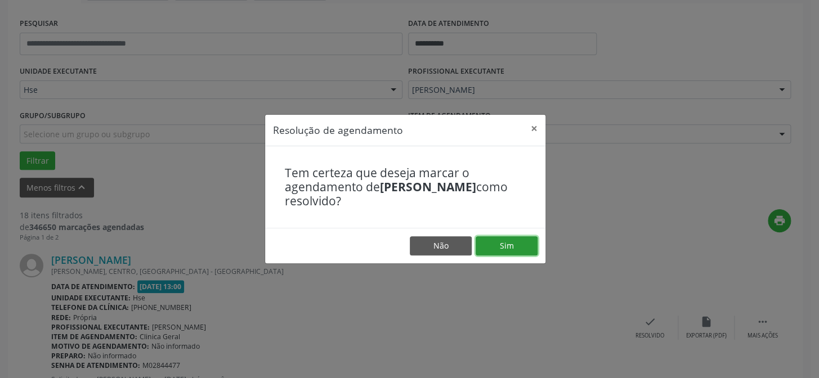
click at [498, 241] on button "Sim" at bounding box center [507, 245] width 62 height 19
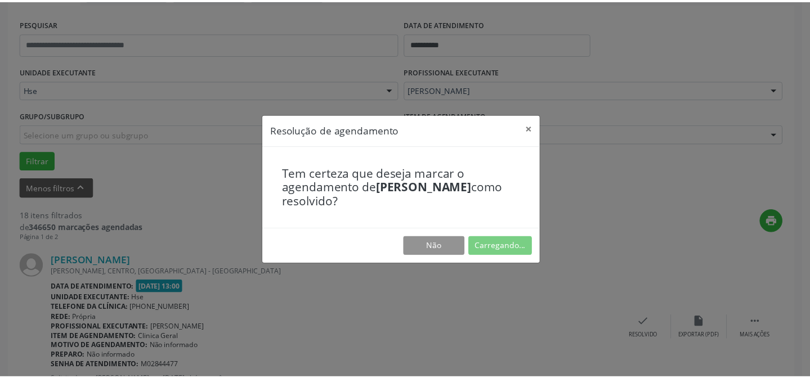
scroll to position [101, 0]
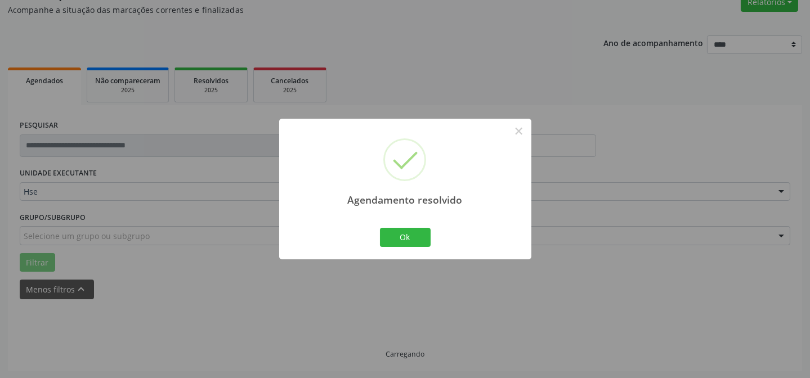
click at [404, 238] on button "Ok" at bounding box center [405, 237] width 51 height 19
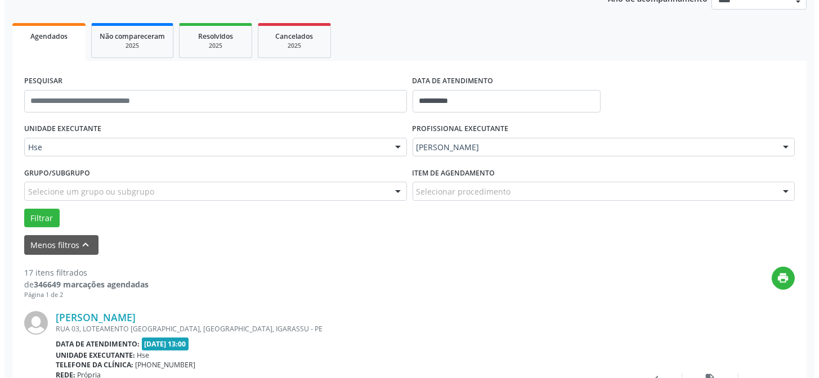
scroll to position [203, 0]
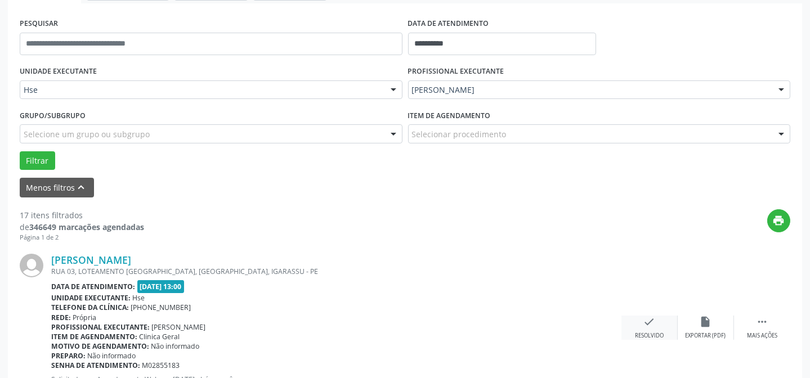
click at [662, 324] on div "check Resolvido" at bounding box center [649, 328] width 56 height 24
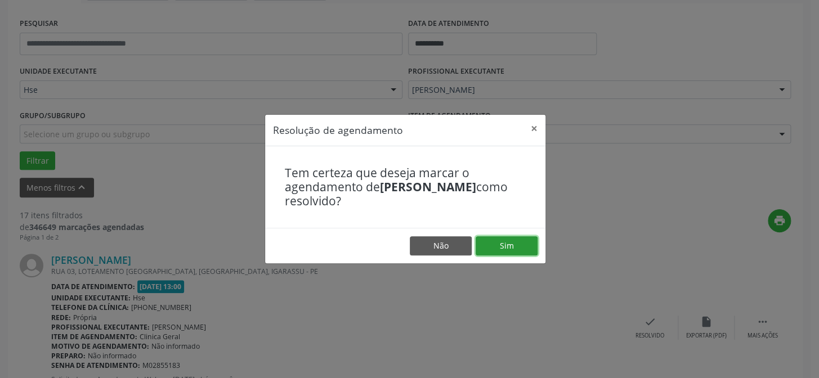
click at [501, 247] on button "Sim" at bounding box center [507, 245] width 62 height 19
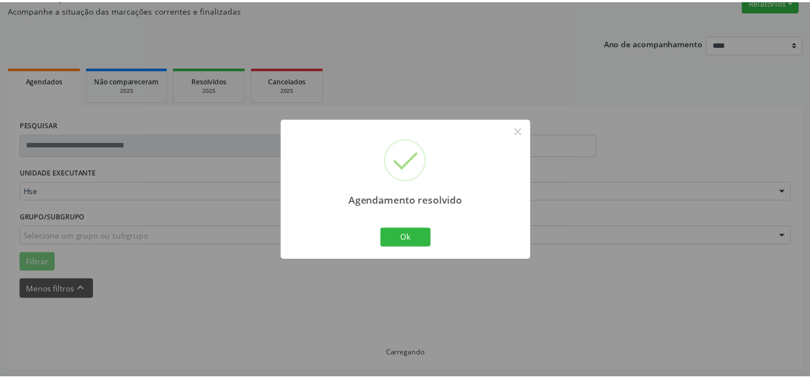
scroll to position [101, 0]
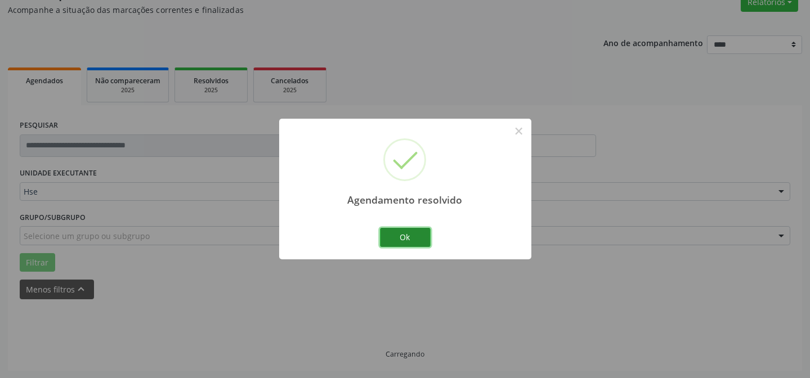
click at [413, 229] on button "Ok" at bounding box center [405, 237] width 51 height 19
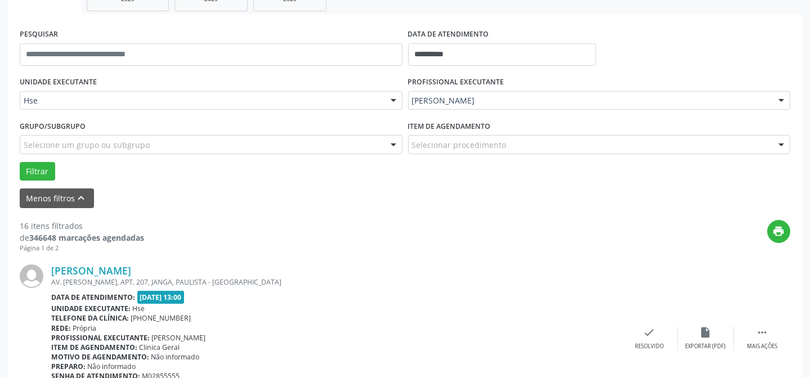
scroll to position [203, 0]
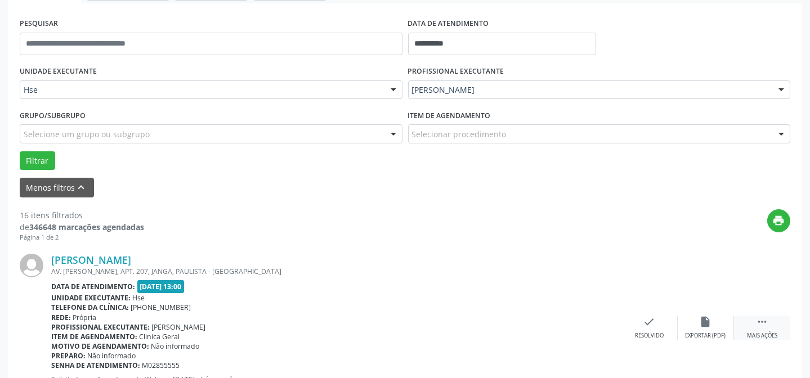
click at [741, 327] on div " Mais ações" at bounding box center [762, 328] width 56 height 24
click at [685, 328] on div "alarm_off Não compareceu" at bounding box center [706, 328] width 56 height 24
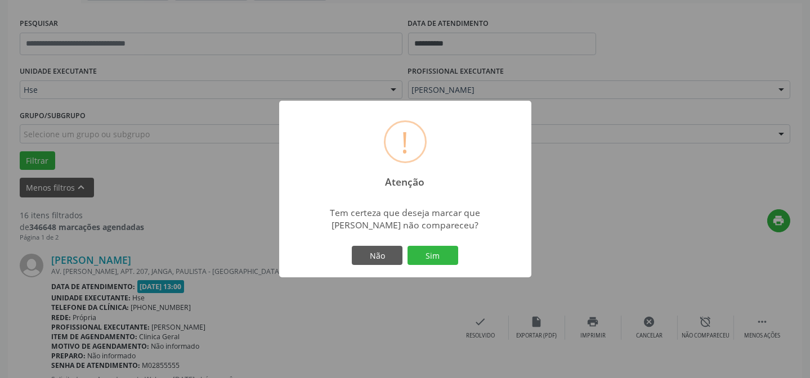
click at [422, 235] on div "! Atenção × Tem certeza que deseja marcar que [PERSON_NAME] não compareceu? Não…" at bounding box center [405, 189] width 252 height 177
click at [424, 255] on button "Sim" at bounding box center [433, 255] width 51 height 19
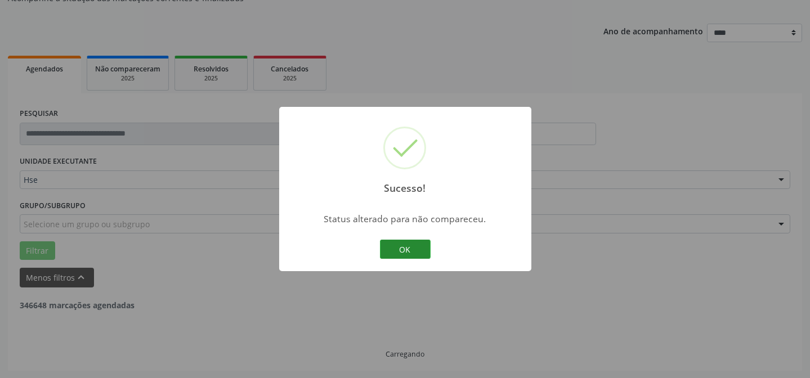
click at [384, 252] on button "OK" at bounding box center [405, 249] width 51 height 19
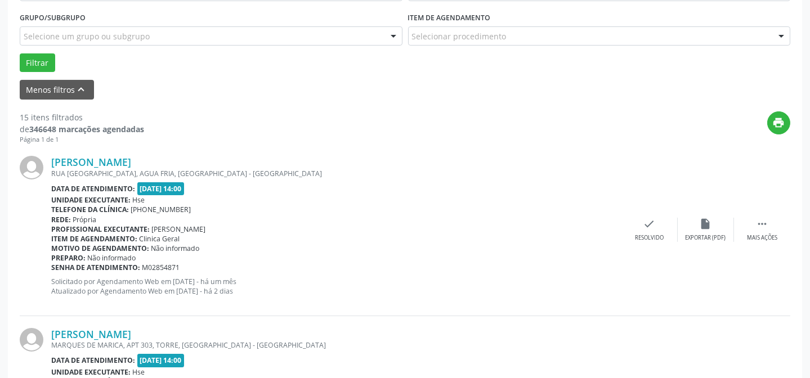
scroll to position [305, 0]
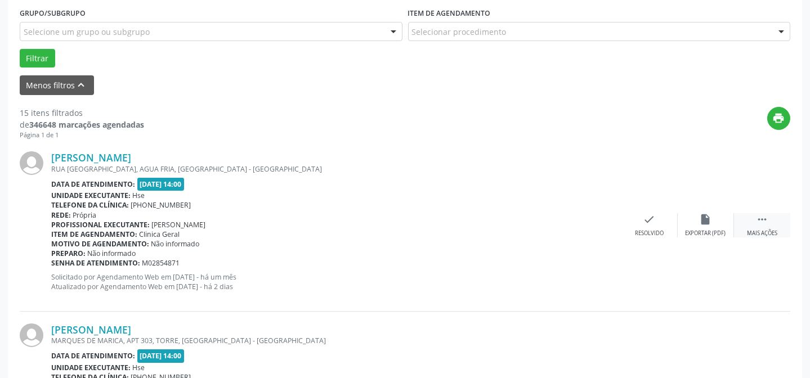
click at [764, 220] on icon "" at bounding box center [762, 219] width 12 height 12
click at [693, 230] on div "Não compareceu" at bounding box center [706, 234] width 48 height 8
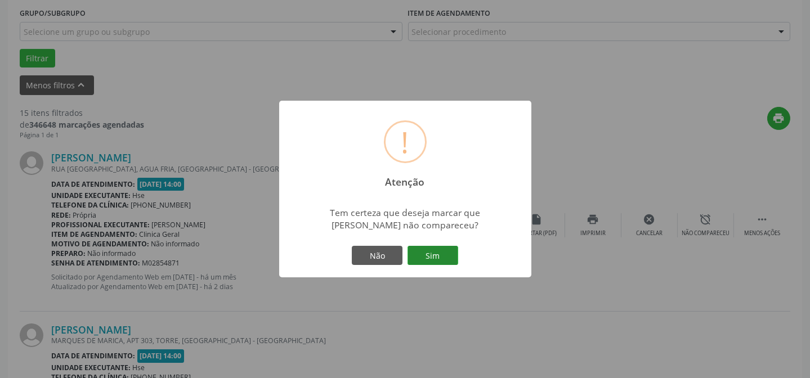
click at [447, 248] on button "Sim" at bounding box center [433, 255] width 51 height 19
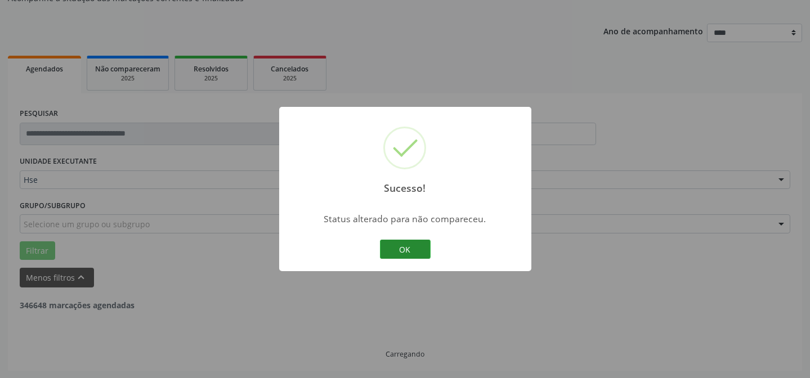
click at [400, 254] on button "OK" at bounding box center [405, 249] width 51 height 19
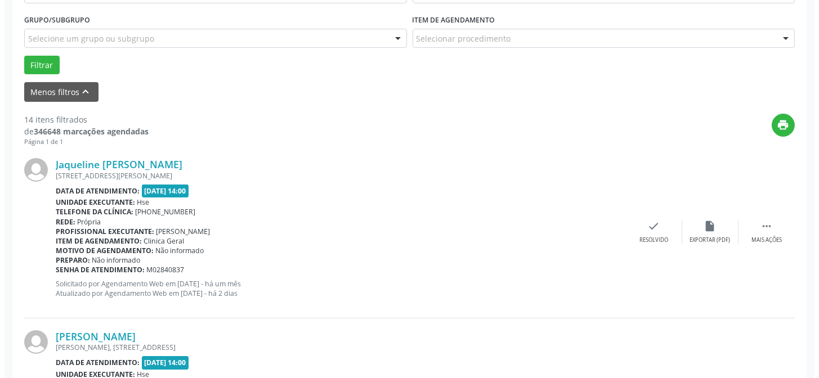
scroll to position [317, 0]
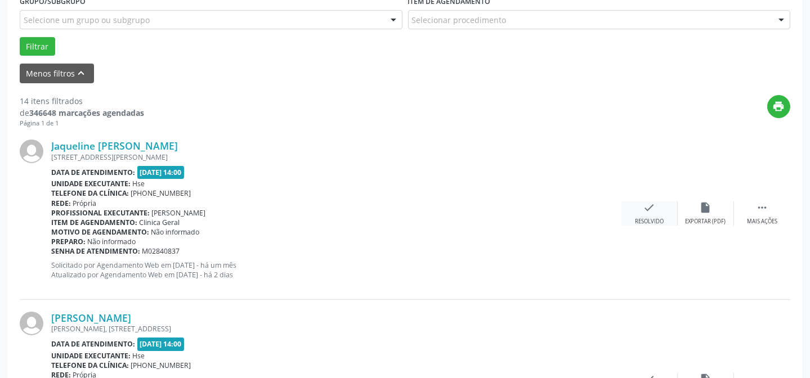
click at [650, 209] on icon "check" at bounding box center [649, 208] width 12 height 12
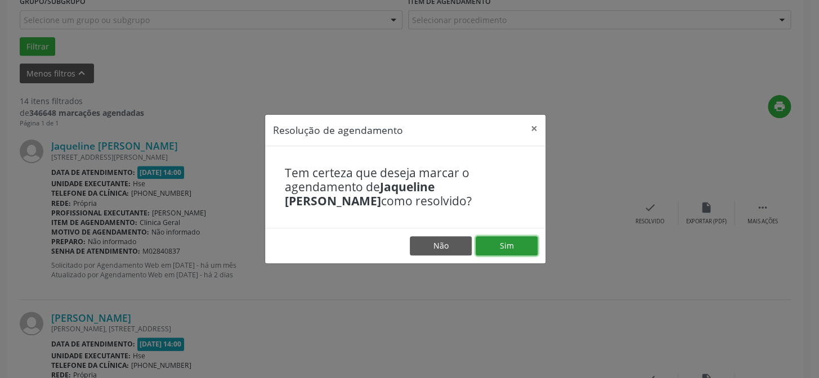
click at [496, 252] on button "Sim" at bounding box center [507, 245] width 62 height 19
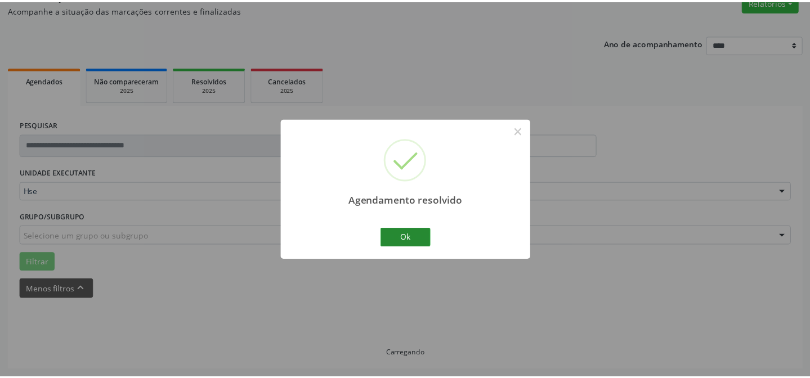
scroll to position [101, 0]
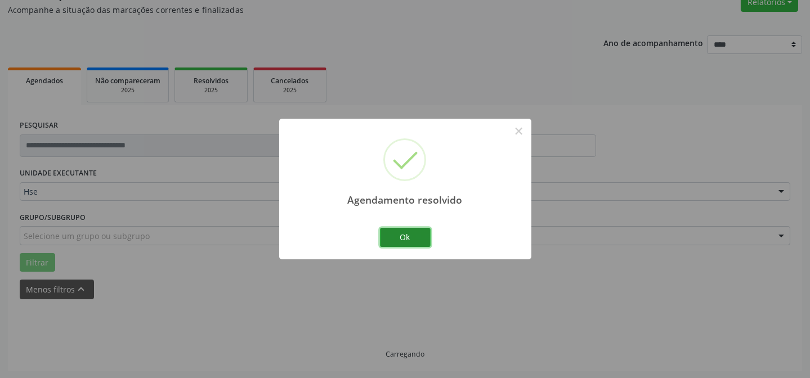
click at [393, 245] on button "Ok" at bounding box center [405, 237] width 51 height 19
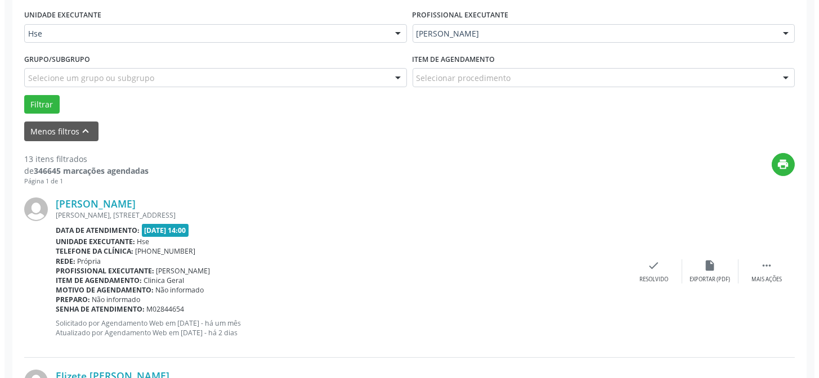
scroll to position [305, 0]
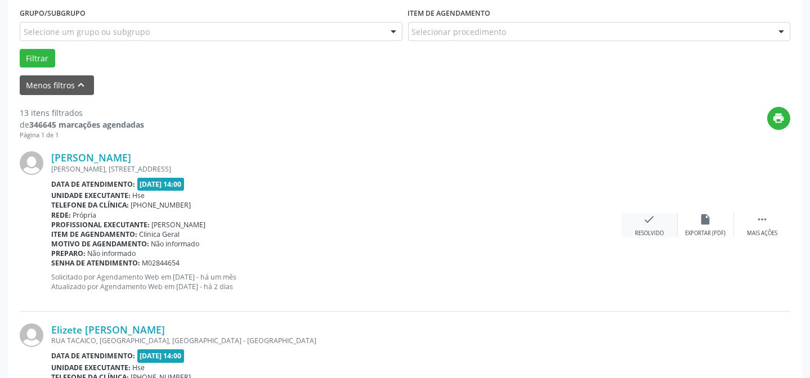
click at [639, 218] on div "check Resolvido" at bounding box center [649, 225] width 56 height 24
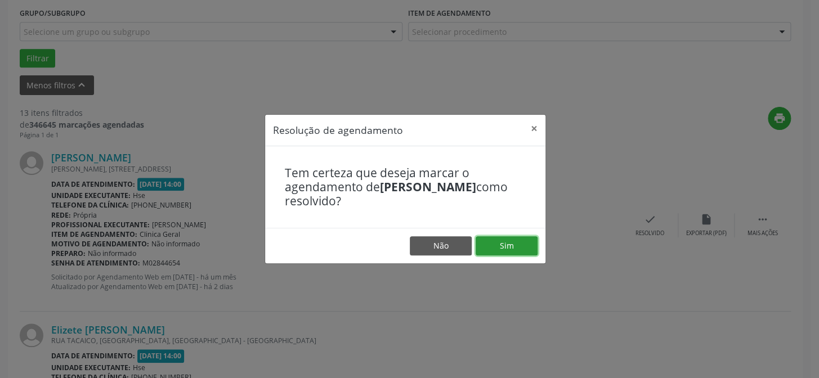
click at [501, 249] on button "Sim" at bounding box center [507, 245] width 62 height 19
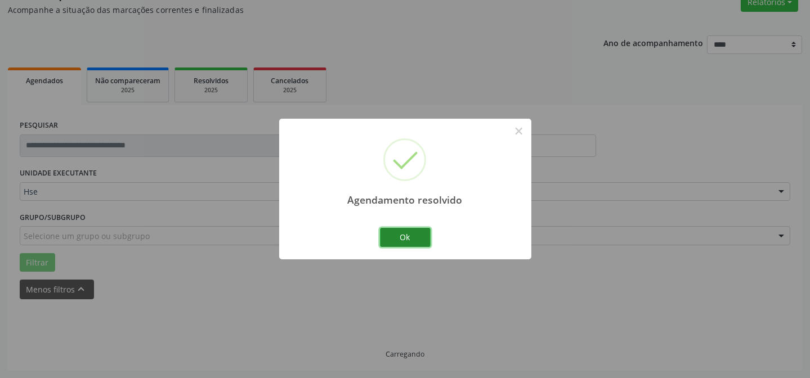
click at [404, 238] on button "Ok" at bounding box center [405, 237] width 51 height 19
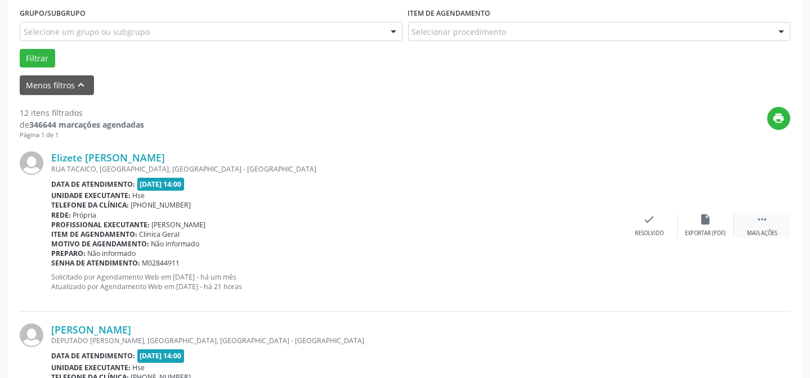
click at [749, 220] on div " Mais ações" at bounding box center [762, 225] width 56 height 24
click at [718, 219] on div "alarm_off Não compareceu" at bounding box center [706, 225] width 56 height 24
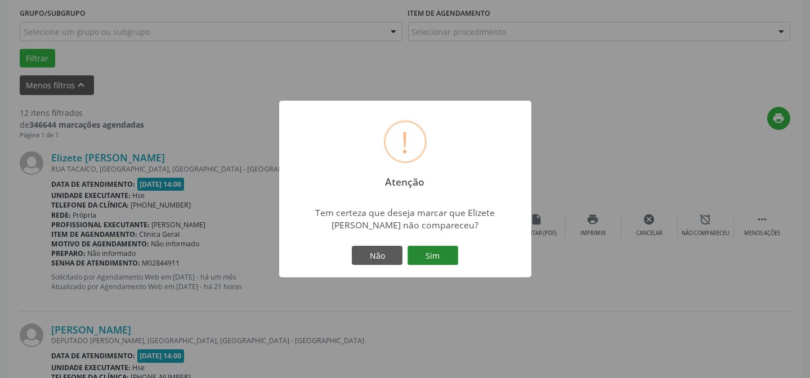
click at [435, 250] on button "Sim" at bounding box center [433, 255] width 51 height 19
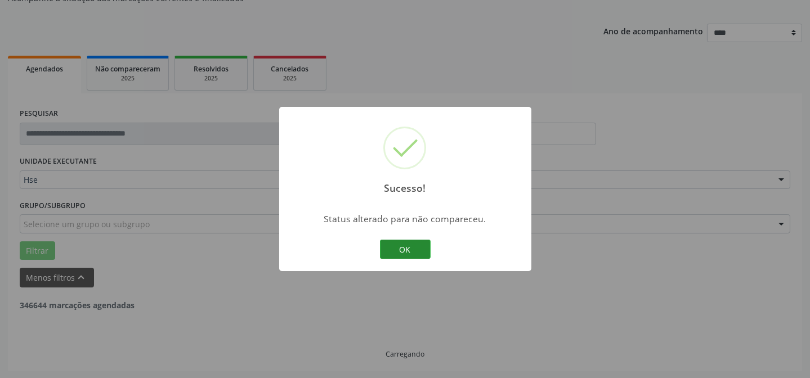
click at [394, 250] on button "OK" at bounding box center [405, 249] width 51 height 19
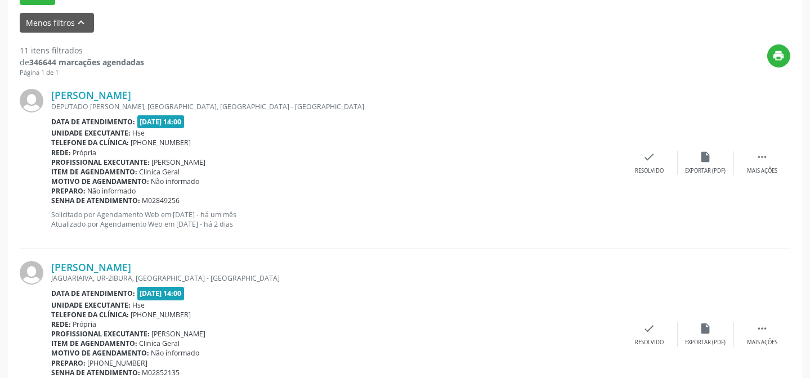
scroll to position [368, 0]
drag, startPoint x: 764, startPoint y: 156, endPoint x: 746, endPoint y: 154, distance: 18.7
click at [764, 155] on icon "" at bounding box center [762, 156] width 12 height 12
click at [696, 156] on div "alarm_off Não compareceu" at bounding box center [706, 162] width 56 height 24
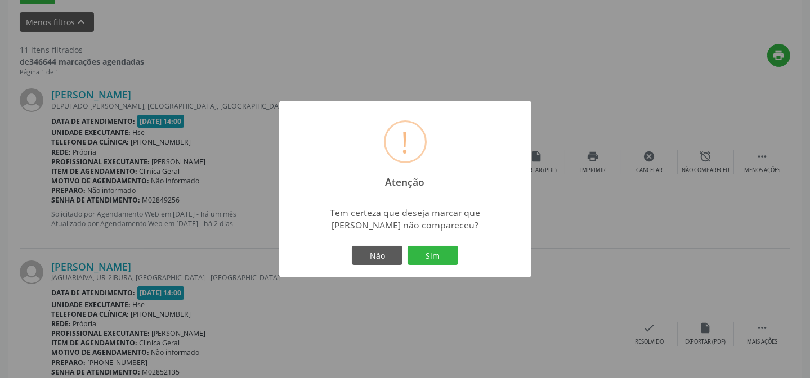
click at [445, 250] on div "Não Sim" at bounding box center [405, 256] width 111 height 24
click at [445, 262] on button "Sim" at bounding box center [433, 255] width 51 height 19
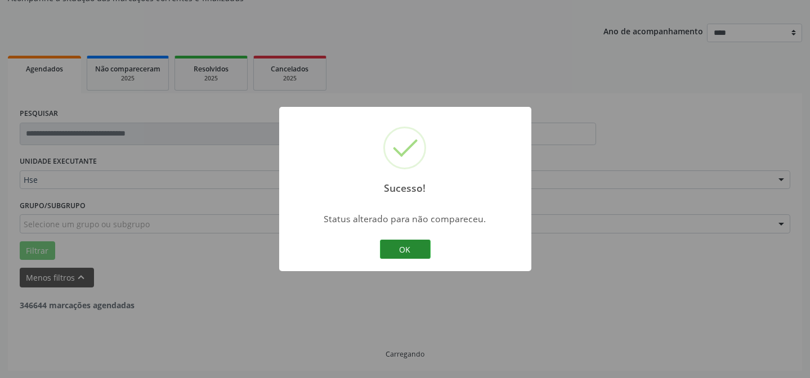
click at [402, 253] on button "OK" at bounding box center [405, 249] width 51 height 19
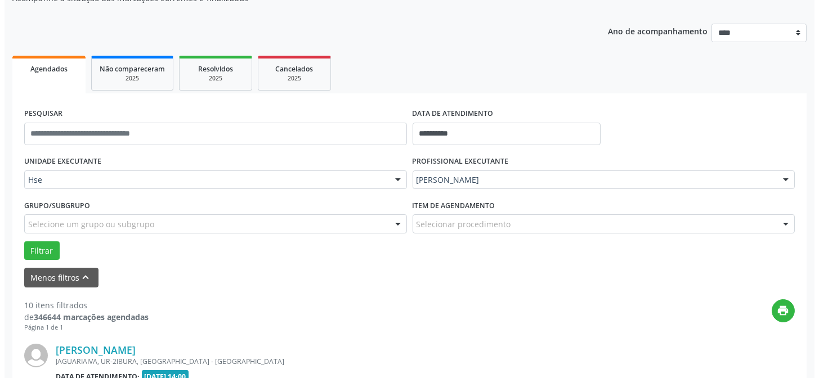
scroll to position [317, 0]
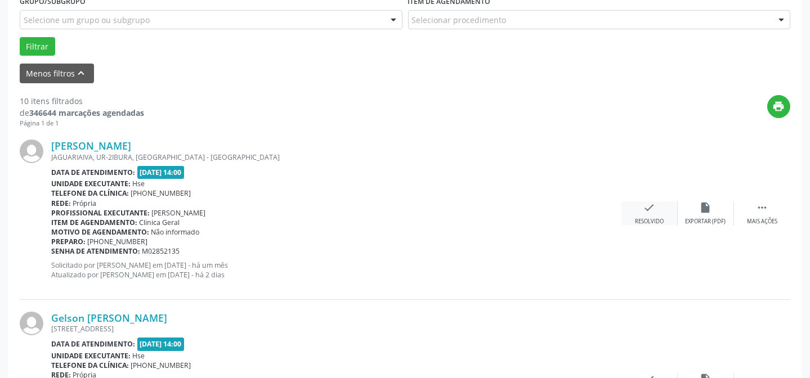
click at [661, 212] on div "check Resolvido" at bounding box center [649, 214] width 56 height 24
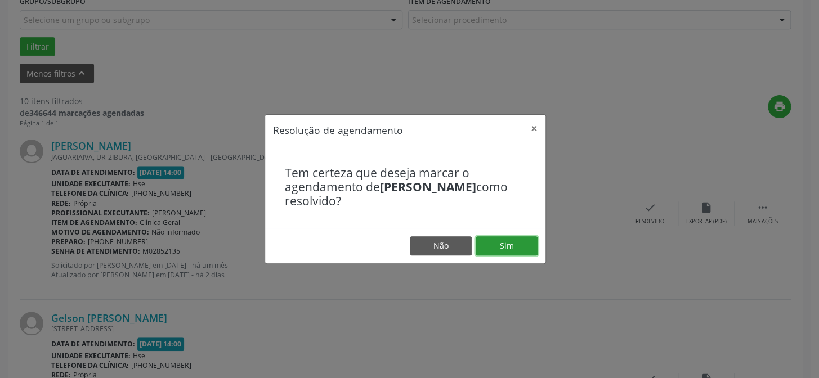
click at [503, 238] on button "Sim" at bounding box center [507, 245] width 62 height 19
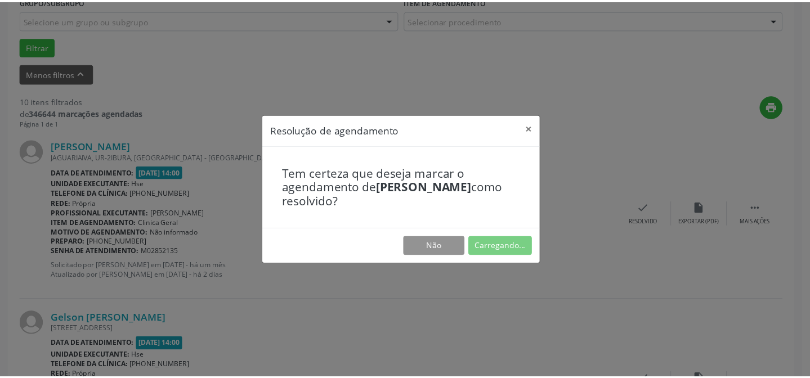
scroll to position [101, 0]
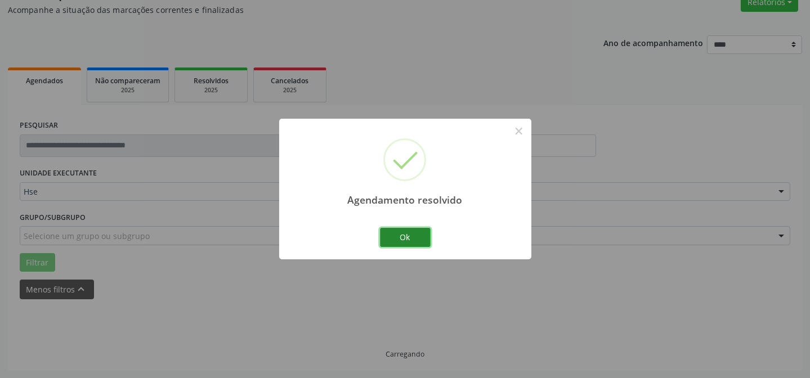
click at [415, 245] on button "Ok" at bounding box center [405, 237] width 51 height 19
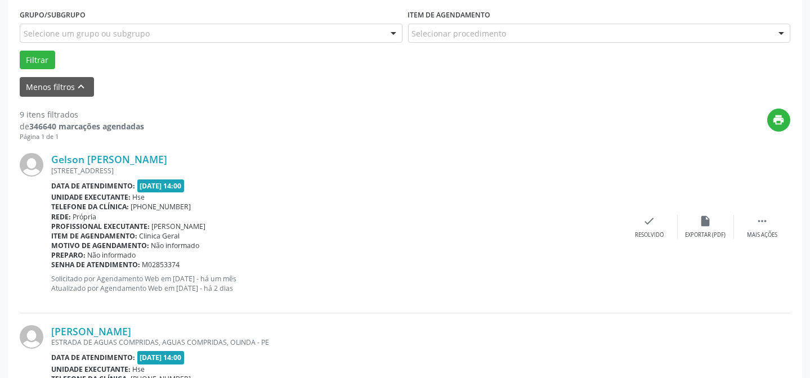
scroll to position [305, 0]
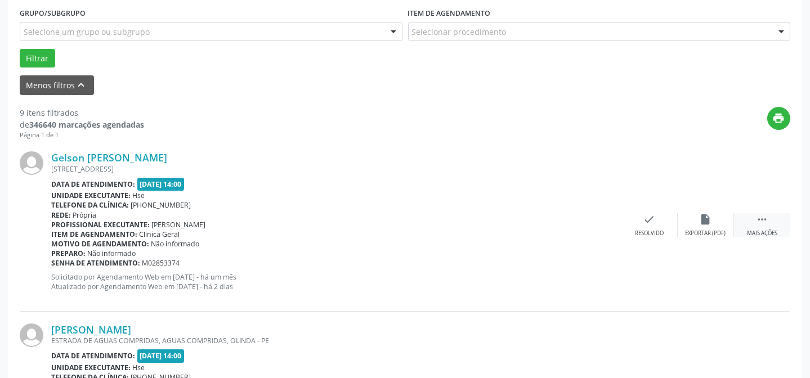
click at [751, 221] on div " Mais ações" at bounding box center [762, 225] width 56 height 24
drag, startPoint x: 736, startPoint y: 220, endPoint x: 726, endPoint y: 221, distance: 10.7
click at [726, 221] on div "alarm_off Não compareceu" at bounding box center [706, 225] width 56 height 24
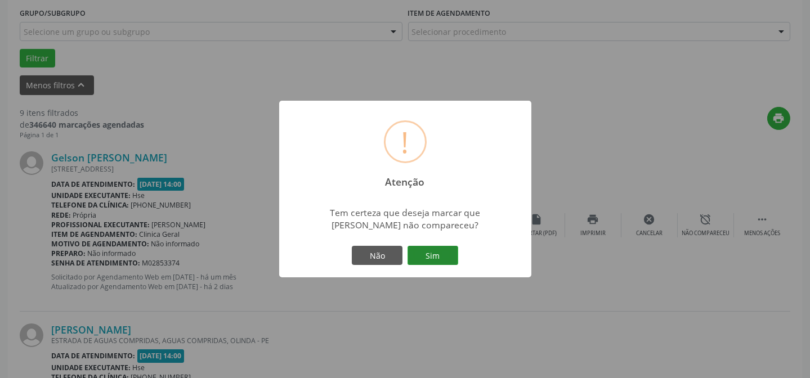
click at [421, 254] on button "Sim" at bounding box center [433, 255] width 51 height 19
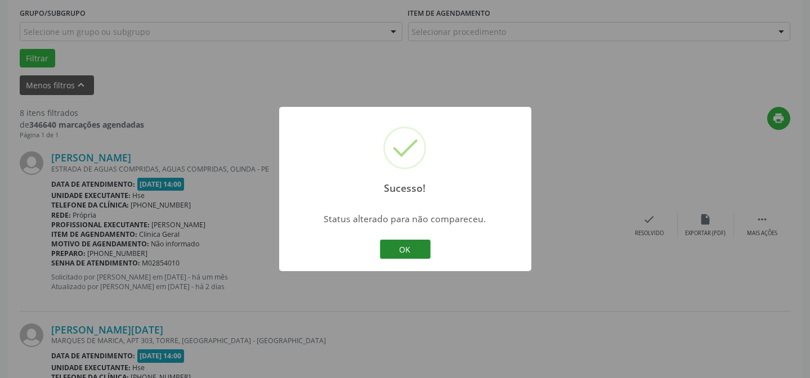
click at [404, 249] on button "OK" at bounding box center [405, 249] width 51 height 19
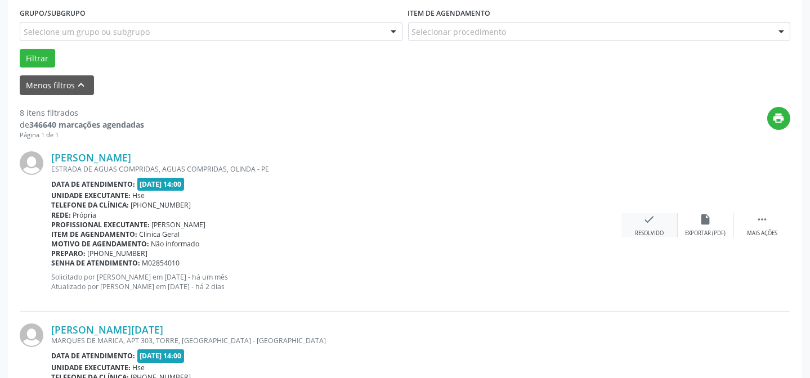
click at [639, 226] on div "check Resolvido" at bounding box center [649, 225] width 56 height 24
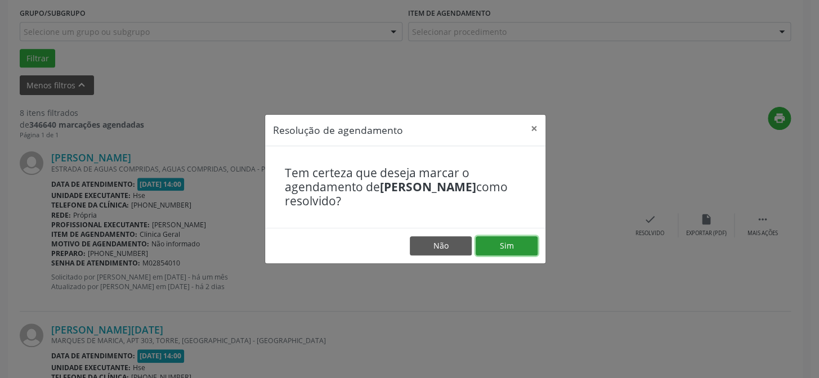
click at [514, 236] on button "Sim" at bounding box center [507, 245] width 62 height 19
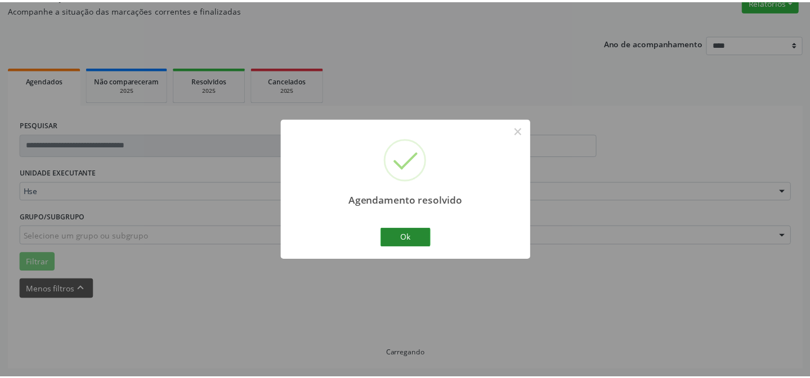
scroll to position [101, 0]
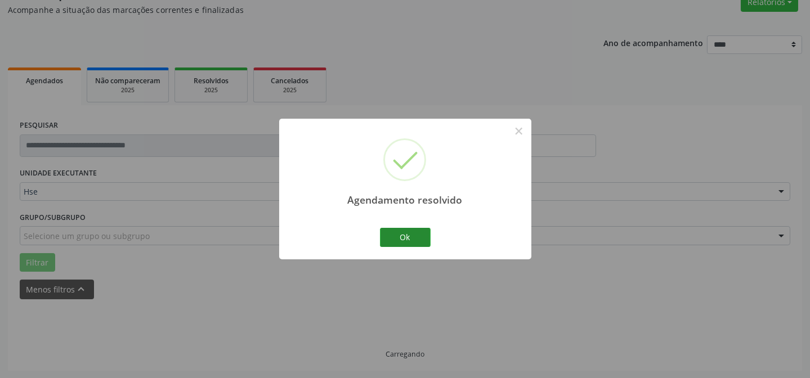
click at [412, 227] on div "Ok Cancel" at bounding box center [405, 238] width 56 height 24
click at [404, 252] on div "Agendamento resolvido × Ok Cancel" at bounding box center [405, 189] width 252 height 140
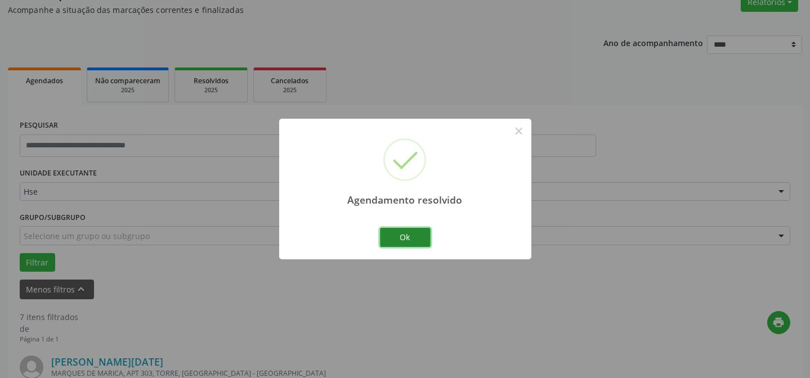
click at [405, 243] on button "Ok" at bounding box center [405, 237] width 51 height 19
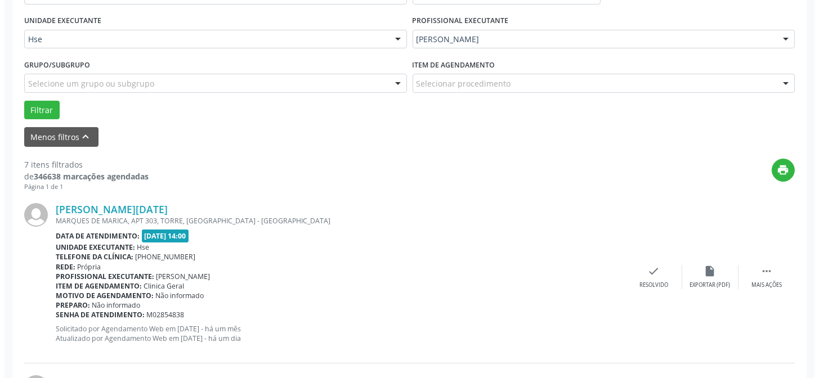
scroll to position [254, 0]
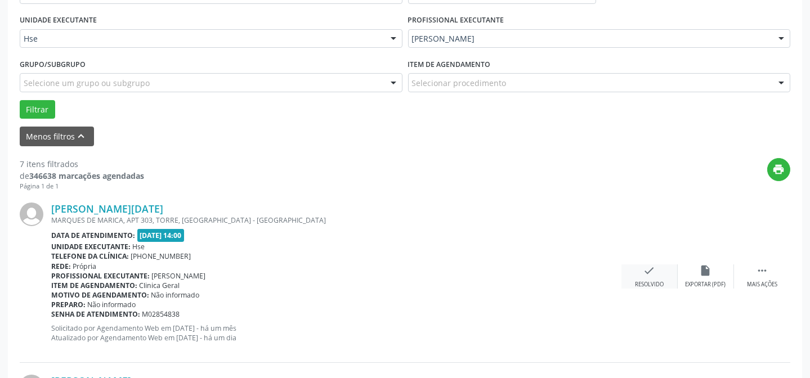
click at [651, 278] on div "check Resolvido" at bounding box center [649, 277] width 56 height 24
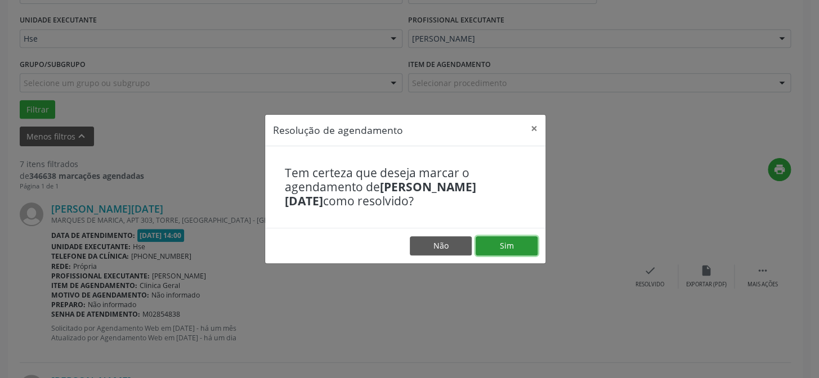
click at [508, 239] on button "Sim" at bounding box center [507, 245] width 62 height 19
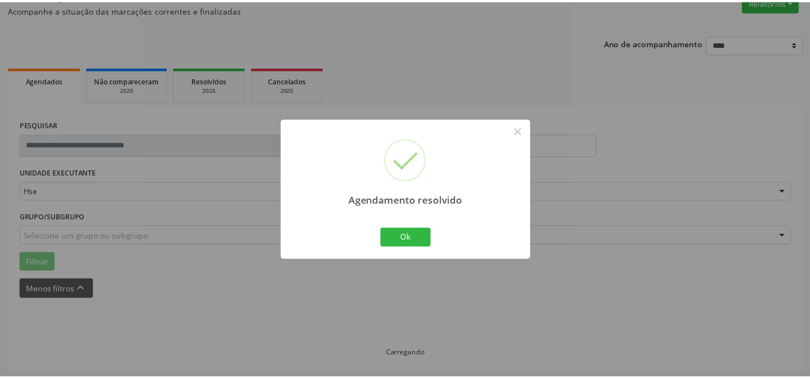
scroll to position [101, 0]
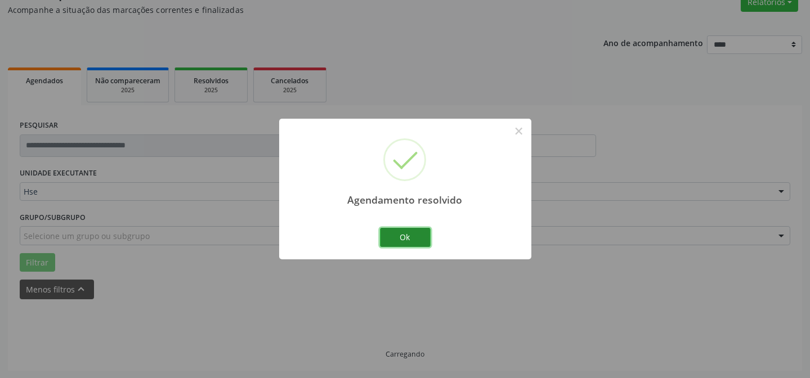
click at [415, 239] on button "Ok" at bounding box center [405, 237] width 51 height 19
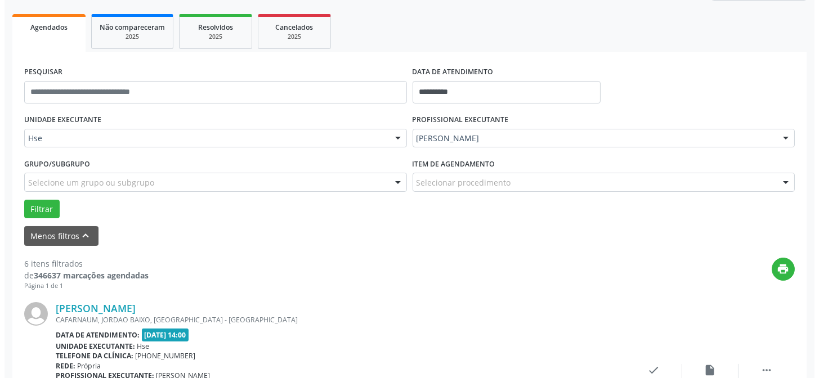
scroll to position [203, 0]
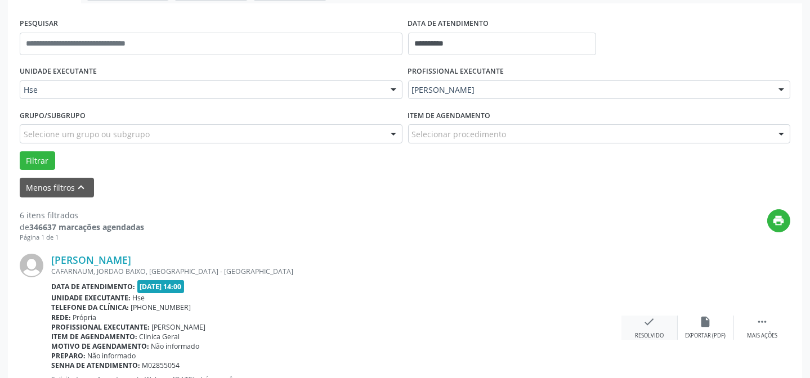
click at [655, 328] on div "check Resolvido" at bounding box center [649, 328] width 56 height 24
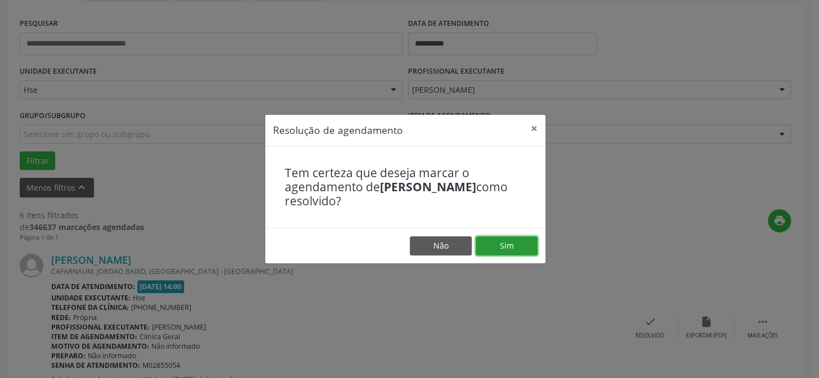
click at [523, 248] on button "Sim" at bounding box center [507, 245] width 62 height 19
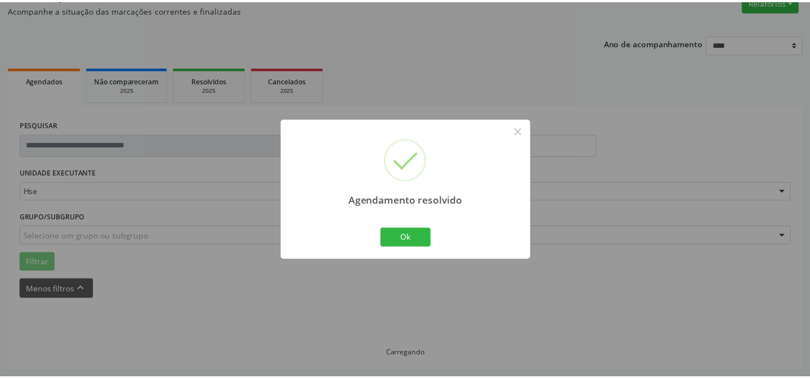
scroll to position [101, 0]
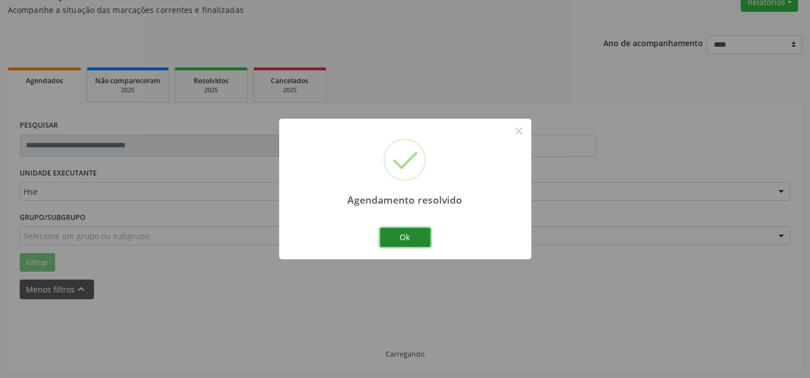
click at [400, 230] on button "Ok" at bounding box center [405, 237] width 51 height 19
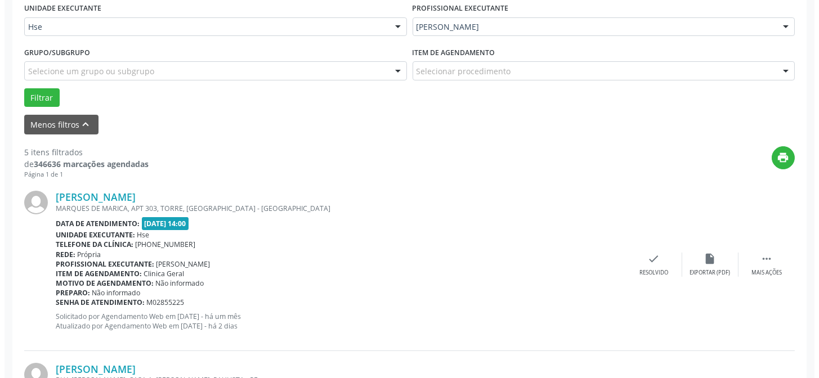
scroll to position [305, 0]
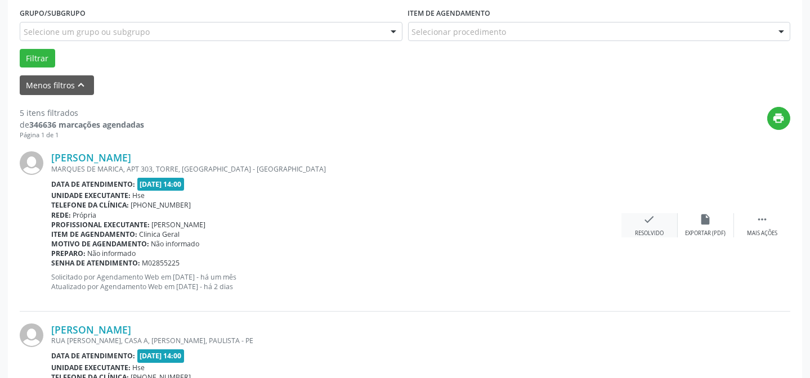
click at [655, 220] on div "check Resolvido" at bounding box center [649, 225] width 56 height 24
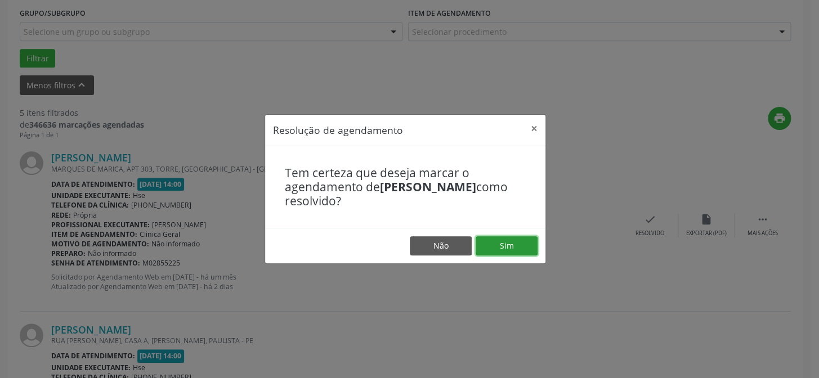
drag, startPoint x: 520, startPoint y: 245, endPoint x: 553, endPoint y: 231, distance: 36.3
click at [521, 245] on button "Sim" at bounding box center [507, 245] width 62 height 19
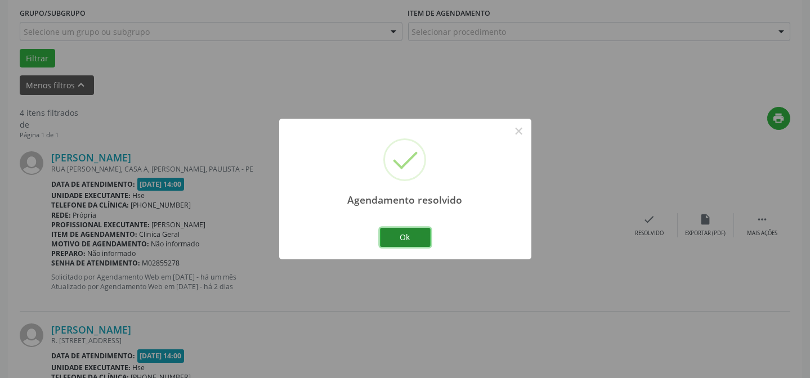
click at [408, 234] on button "Ok" at bounding box center [405, 237] width 51 height 19
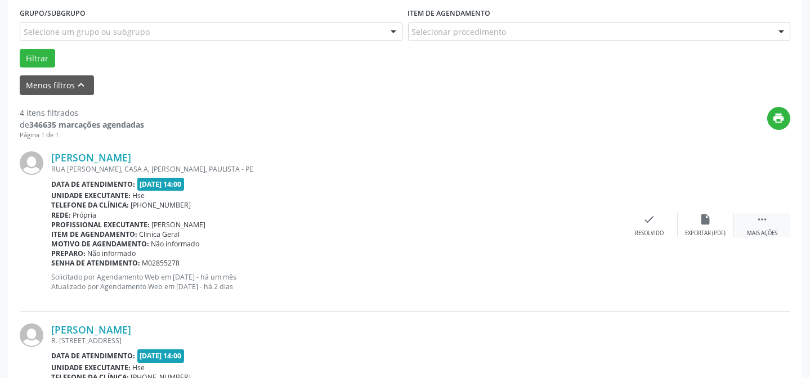
drag, startPoint x: 769, startPoint y: 227, endPoint x: 744, endPoint y: 226, distance: 25.4
click at [766, 226] on div " Mais ações" at bounding box center [762, 225] width 56 height 24
click at [698, 226] on div "alarm_off Não compareceu" at bounding box center [706, 225] width 56 height 24
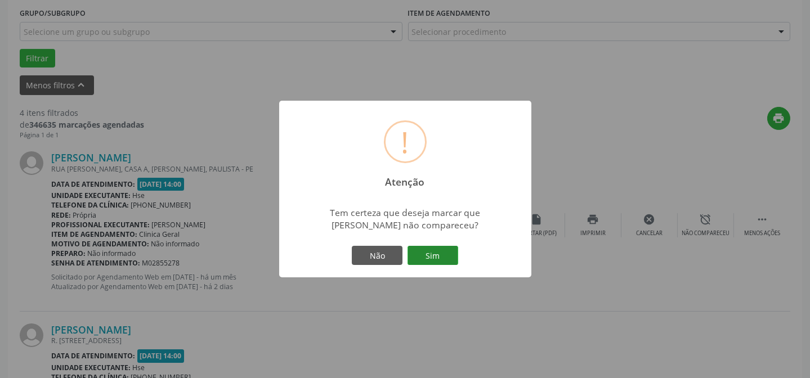
click at [431, 252] on button "Sim" at bounding box center [433, 255] width 51 height 19
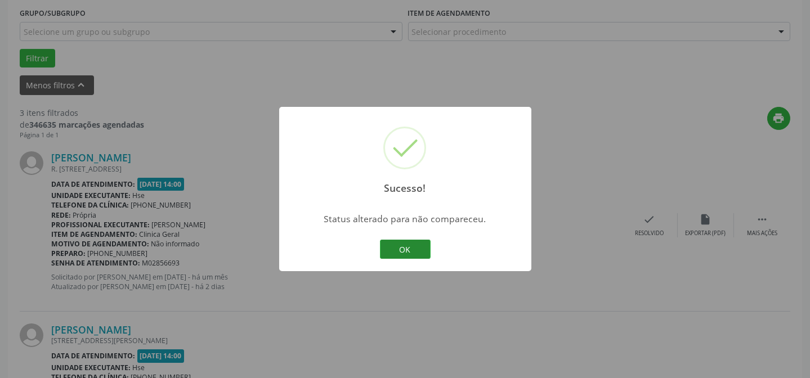
click at [406, 253] on button "OK" at bounding box center [405, 249] width 51 height 19
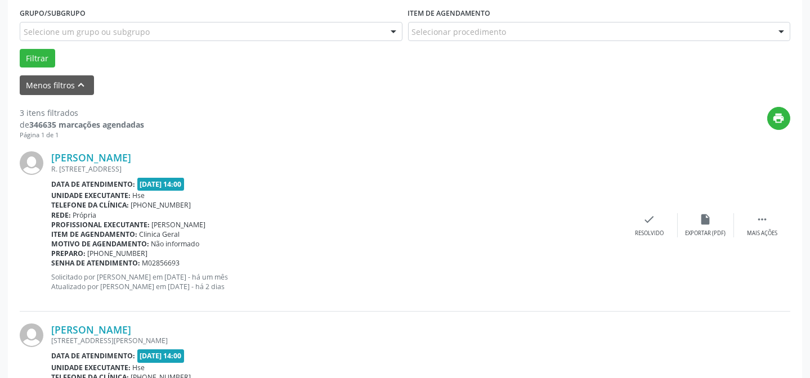
click at [759, 211] on div "[PERSON_NAME] R. [STREET_ADDRESS] Data de atendimento: [DATE] 14:00 Unidade exe…" at bounding box center [405, 226] width 771 height 172
click at [748, 230] on div "Mais ações" at bounding box center [762, 234] width 30 height 8
click at [708, 223] on icon "alarm_off" at bounding box center [706, 219] width 12 height 12
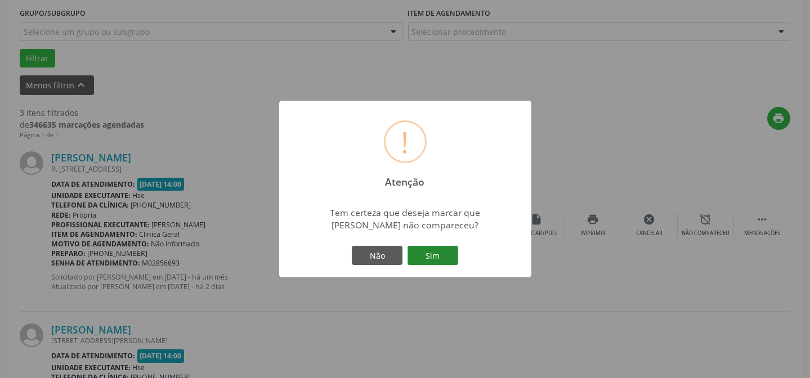
click at [443, 260] on button "Sim" at bounding box center [433, 255] width 51 height 19
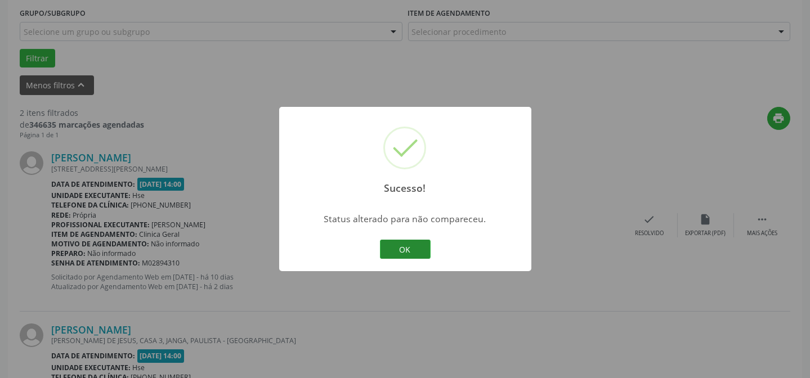
click at [426, 257] on button "OK" at bounding box center [405, 249] width 51 height 19
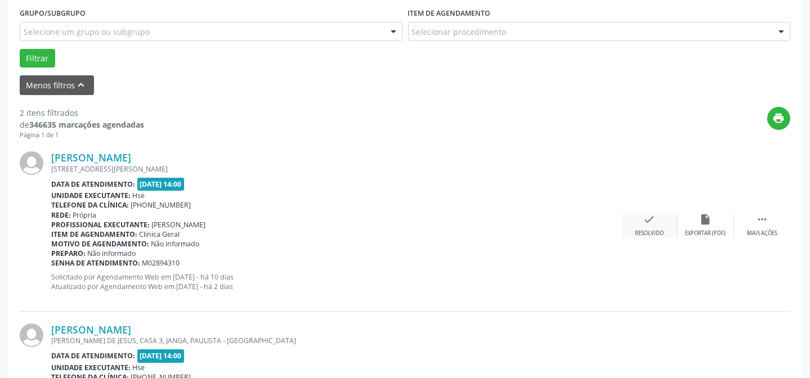
click at [647, 225] on icon "check" at bounding box center [649, 219] width 12 height 12
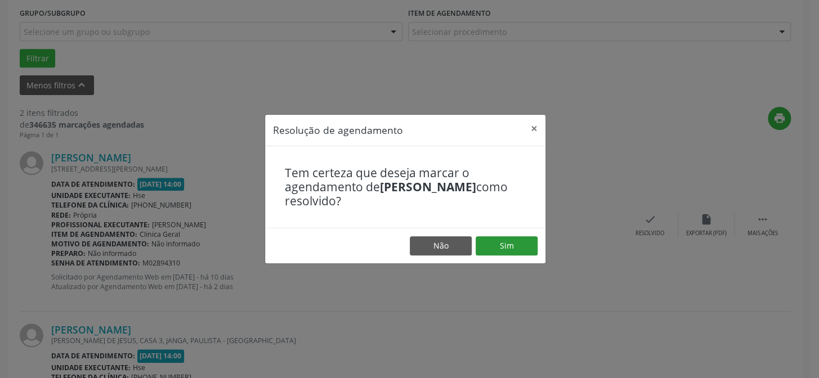
click at [535, 235] on footer "Não Sim" at bounding box center [405, 245] width 280 height 35
click at [490, 247] on button "Sim" at bounding box center [507, 245] width 62 height 19
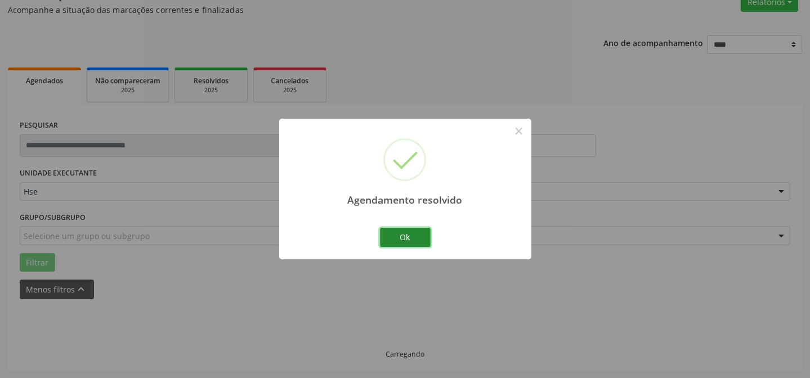
click at [392, 238] on button "Ok" at bounding box center [405, 237] width 51 height 19
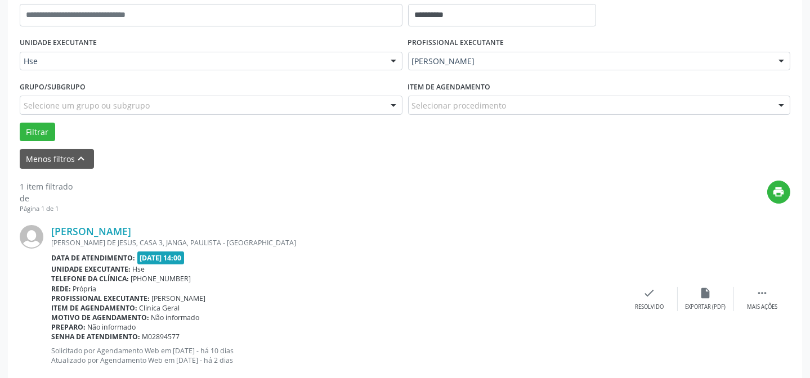
scroll to position [257, 0]
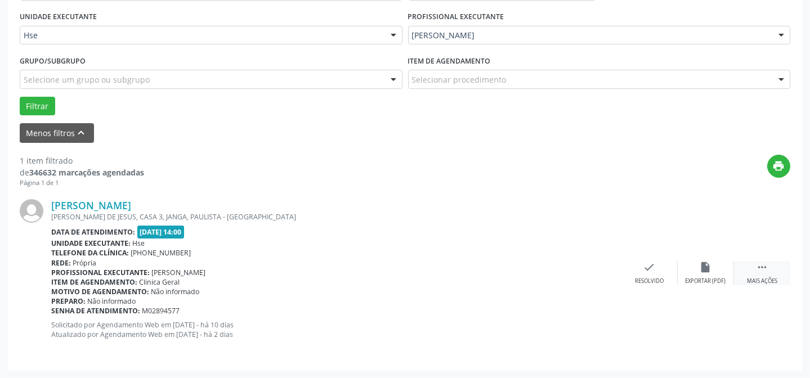
click at [746, 265] on div " Mais ações" at bounding box center [762, 273] width 56 height 24
click at [705, 270] on icon "alarm_off" at bounding box center [706, 267] width 12 height 12
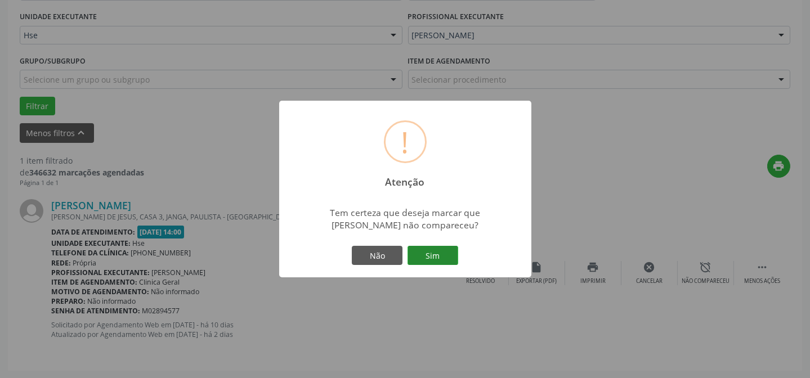
click at [445, 253] on button "Sim" at bounding box center [433, 255] width 51 height 19
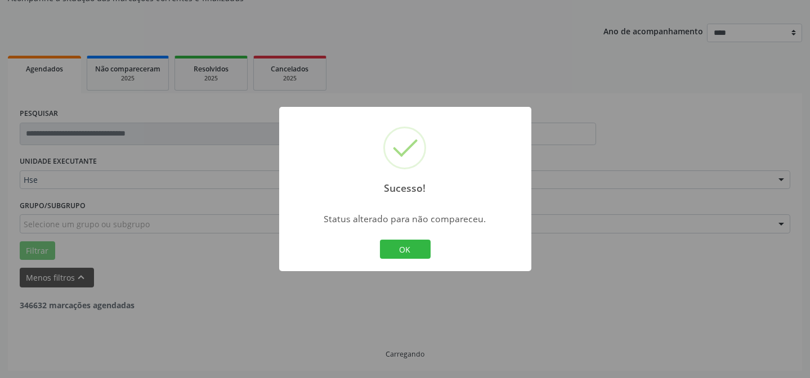
scroll to position [76, 0]
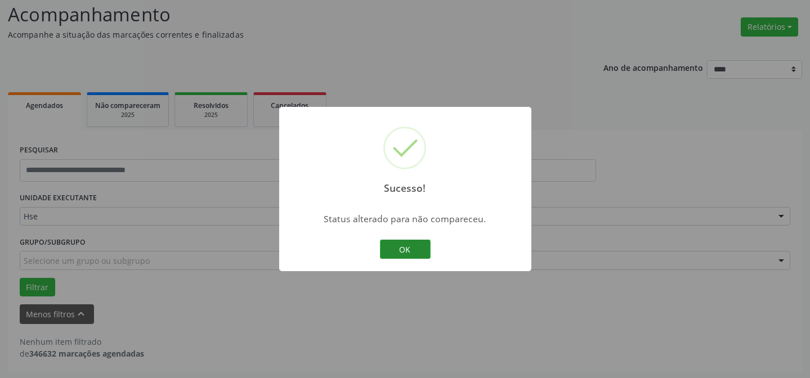
click at [414, 242] on button "OK" at bounding box center [405, 249] width 51 height 19
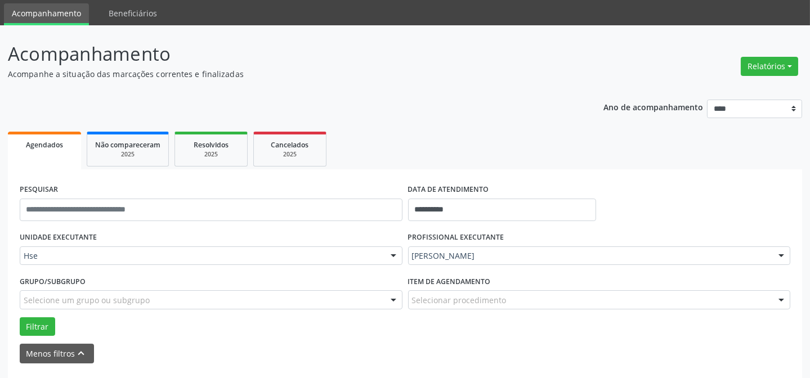
scroll to position [25, 0]
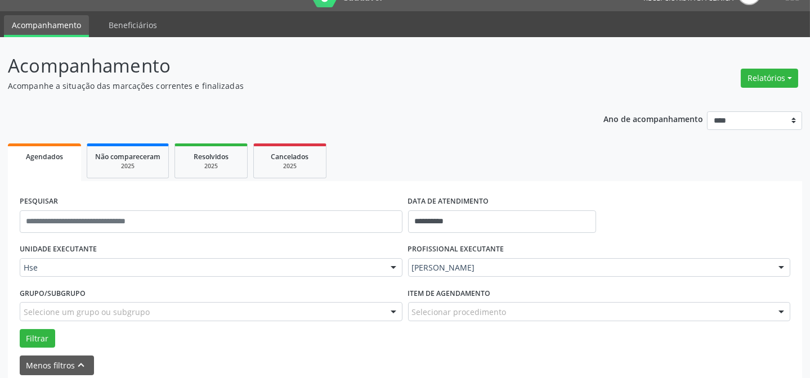
click at [616, 259] on div "[PERSON_NAME]" at bounding box center [599, 267] width 383 height 19
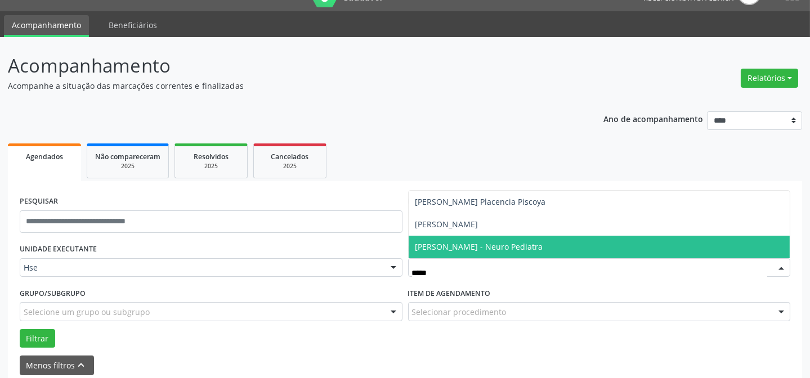
type input "******"
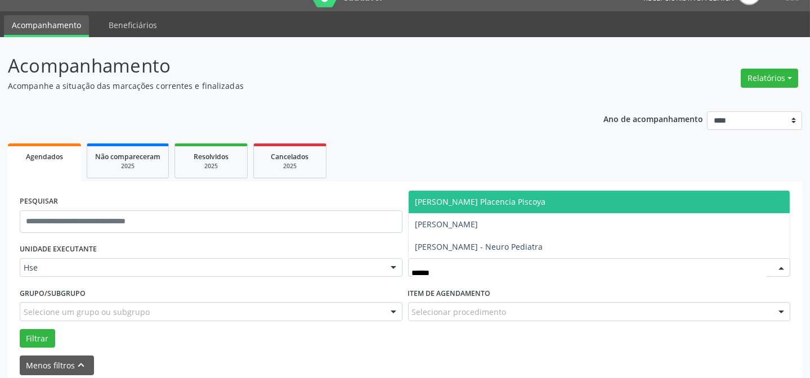
click at [565, 207] on span "[PERSON_NAME] Placencia Piscoya" at bounding box center [600, 202] width 382 height 23
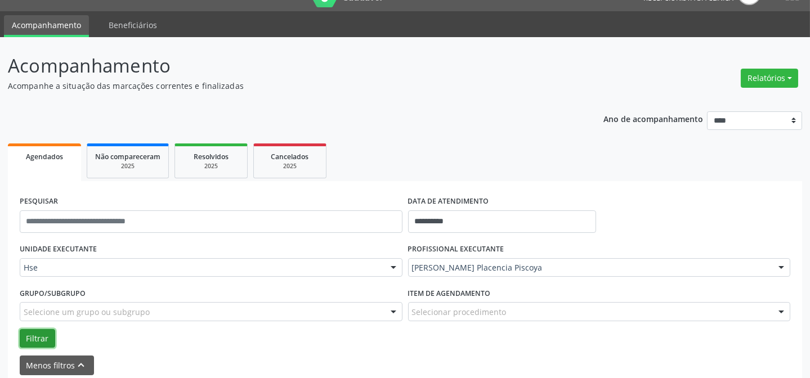
click at [29, 339] on button "Filtrar" at bounding box center [37, 338] width 35 height 19
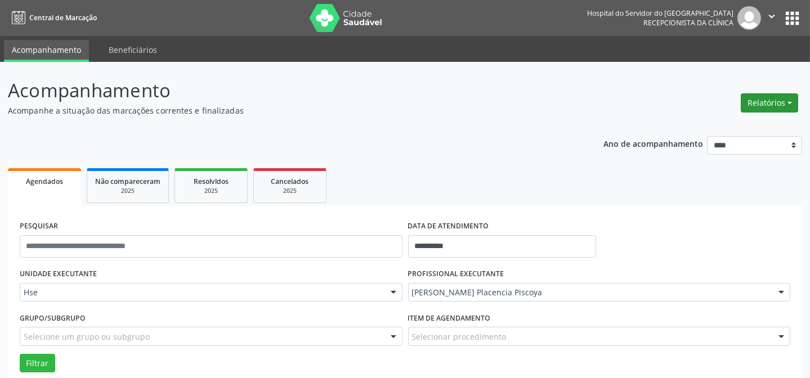
scroll to position [0, 0]
click at [762, 114] on div "Relatórios Agendamentos Procedimentos realizados" at bounding box center [769, 102] width 65 height 27
click at [764, 101] on button "Relatórios" at bounding box center [769, 102] width 57 height 19
click at [759, 122] on link "Agendamentos" at bounding box center [737, 127] width 121 height 16
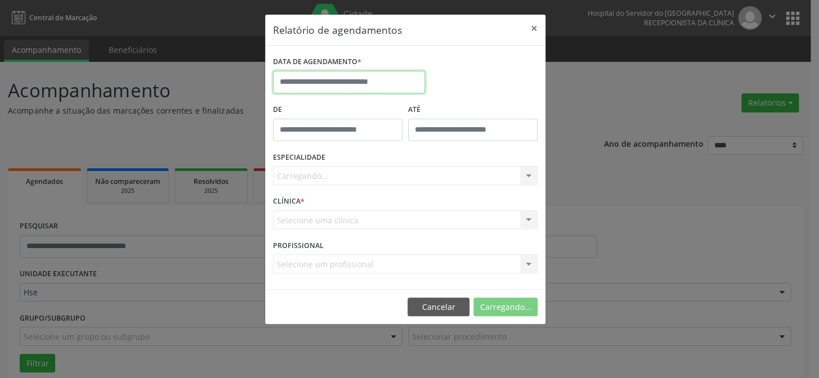
click at [350, 87] on input "text" at bounding box center [349, 82] width 152 height 23
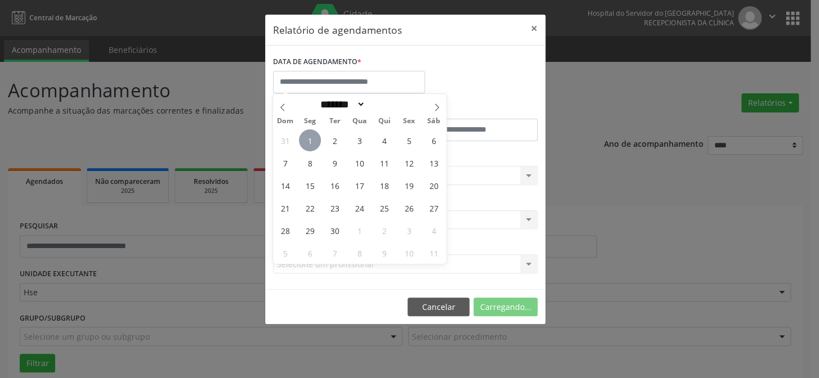
click at [313, 138] on span "1" at bounding box center [310, 140] width 22 height 22
type input "**********"
click at [413, 136] on span "5" at bounding box center [409, 140] width 22 height 22
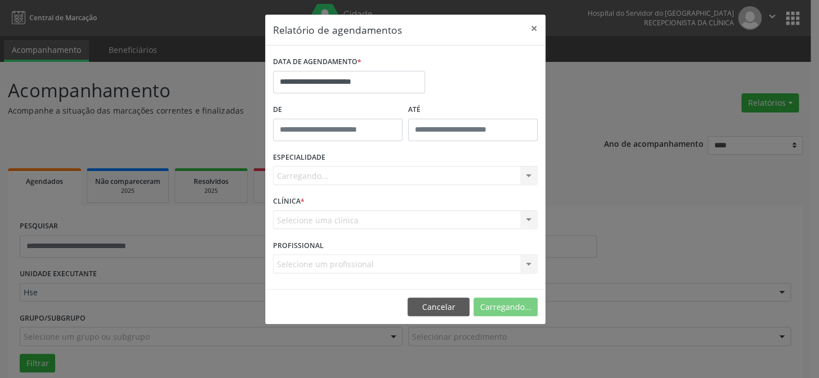
click at [389, 129] on input "text" at bounding box center [337, 130] width 129 height 23
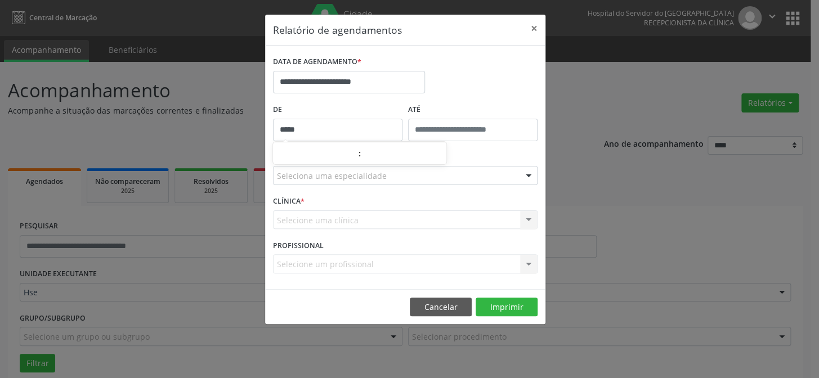
click at [452, 88] on div "**********" at bounding box center [405, 77] width 270 height 48
click at [362, 132] on input "*****" at bounding box center [337, 130] width 129 height 23
click at [333, 124] on input "*****" at bounding box center [337, 130] width 129 height 23
click at [355, 157] on span at bounding box center [354, 159] width 8 height 11
type input "*****"
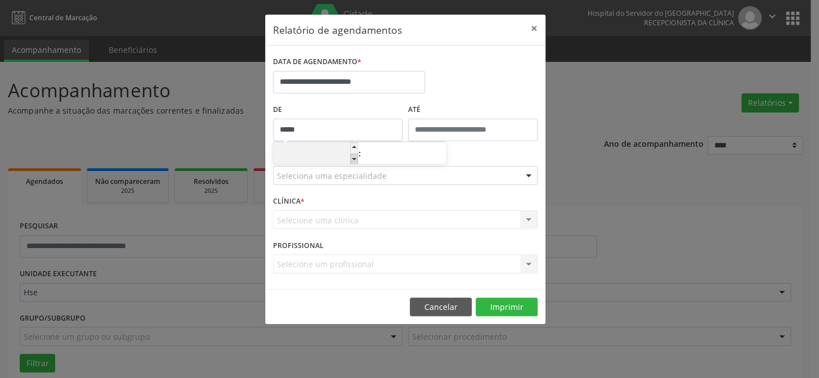
type input "**"
click at [355, 157] on span at bounding box center [354, 159] width 8 height 11
type input "*****"
type input "**"
click at [355, 157] on span at bounding box center [354, 159] width 8 height 11
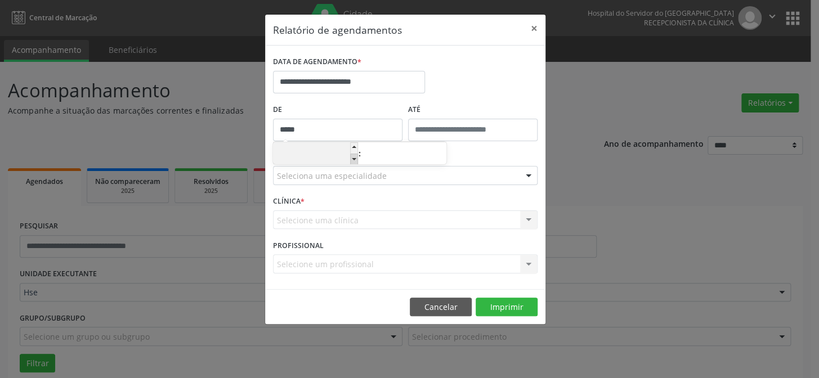
type input "*****"
type input "**"
click at [355, 157] on span at bounding box center [354, 159] width 8 height 11
type input "*****"
type input "**"
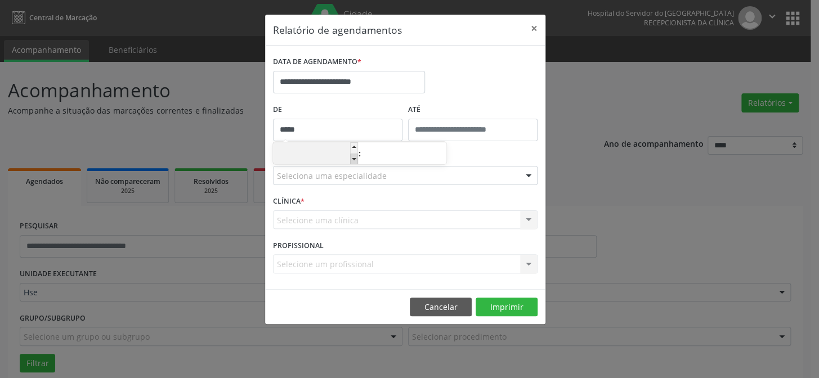
click at [355, 157] on span at bounding box center [354, 159] width 8 height 11
type input "*****"
type input "**"
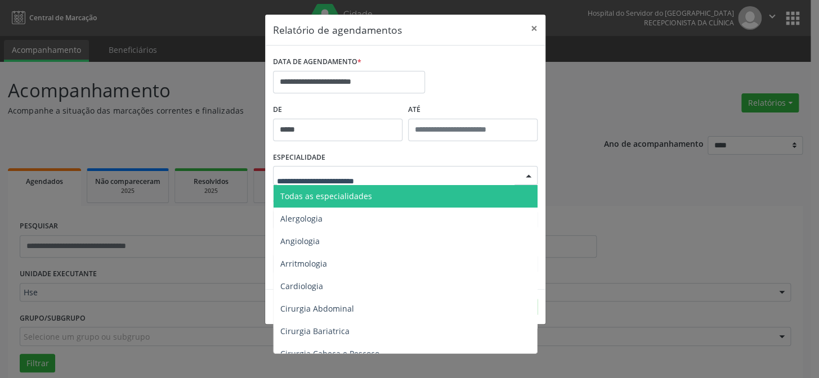
type input "*"
click at [365, 204] on span "Todas as especialidades" at bounding box center [406, 196] width 265 height 23
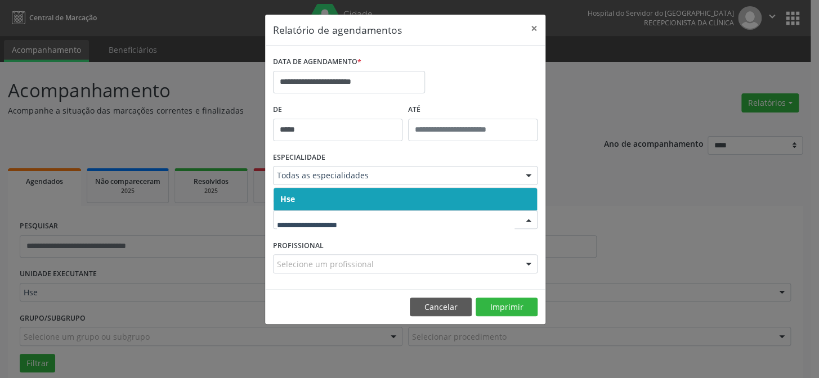
click at [370, 197] on span "Hse" at bounding box center [405, 199] width 263 height 23
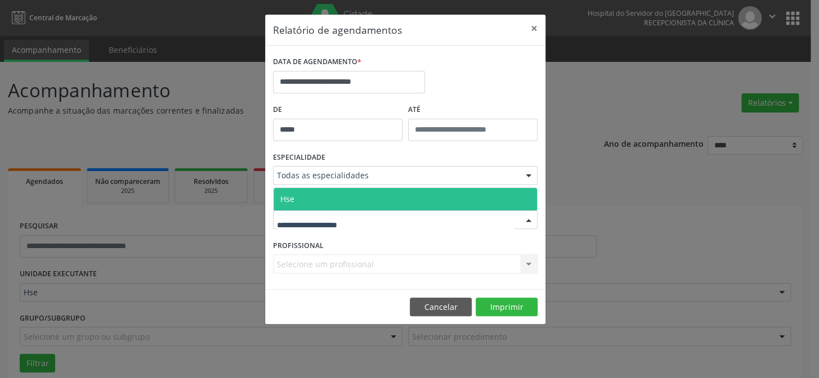
click at [353, 227] on div at bounding box center [405, 220] width 265 height 19
click at [346, 203] on span "Hse" at bounding box center [405, 199] width 263 height 23
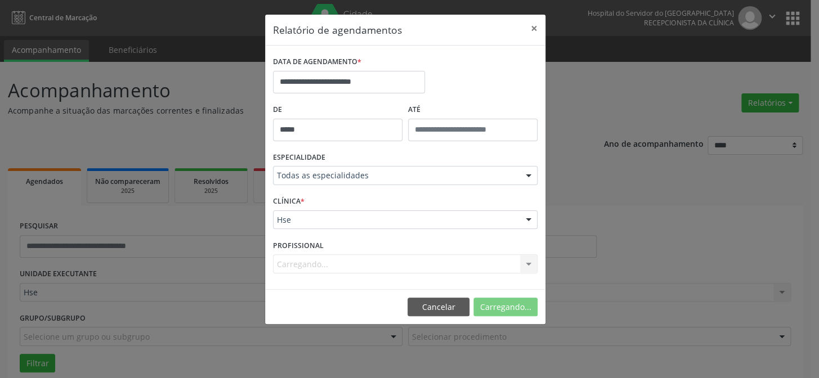
click at [346, 265] on div "Carregando... Nenhum resultado encontrado para: " " Não há nenhuma opção para s…" at bounding box center [405, 263] width 265 height 19
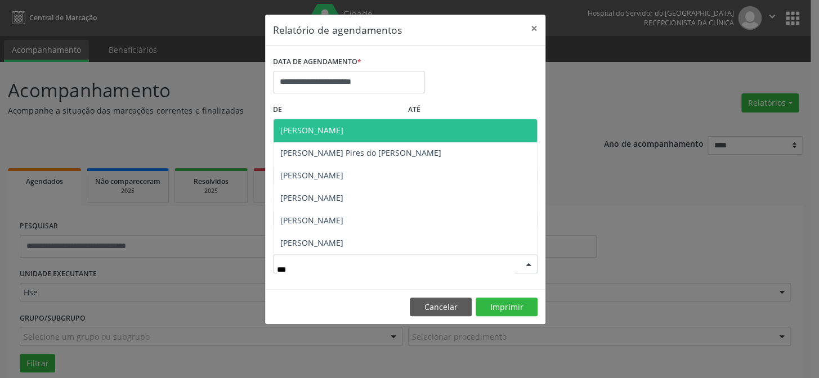
type input "****"
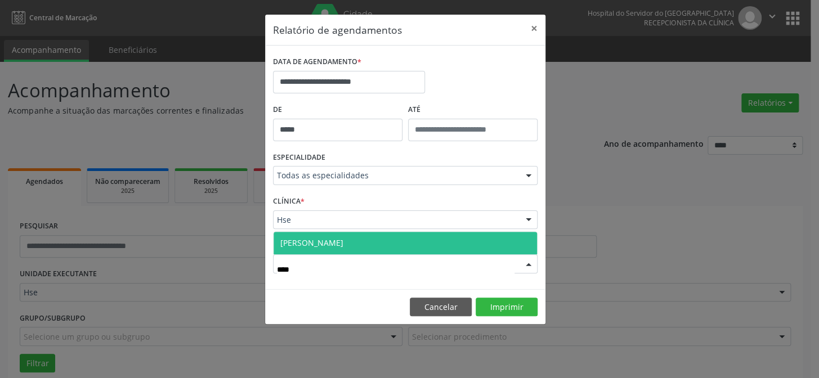
click at [343, 240] on span "[PERSON_NAME]" at bounding box center [311, 243] width 63 height 11
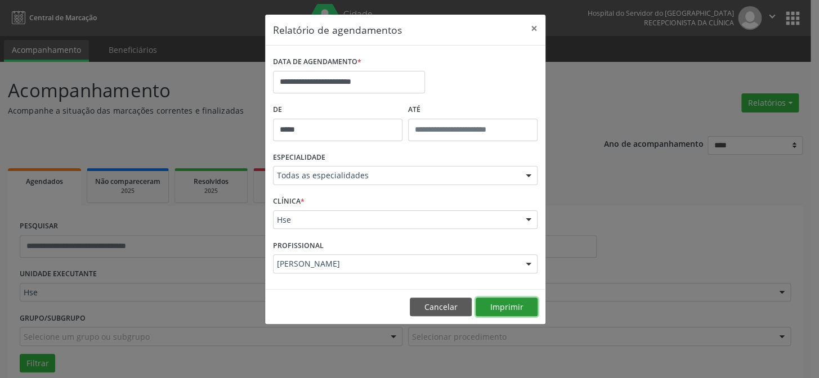
click at [518, 302] on button "Imprimir" at bounding box center [507, 307] width 62 height 19
click at [360, 80] on input "**********" at bounding box center [349, 82] width 152 height 23
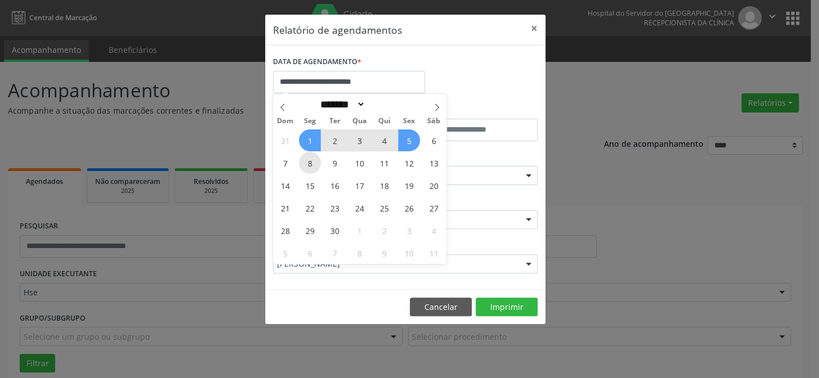
click at [314, 167] on span "8" at bounding box center [310, 163] width 22 height 22
type input "**********"
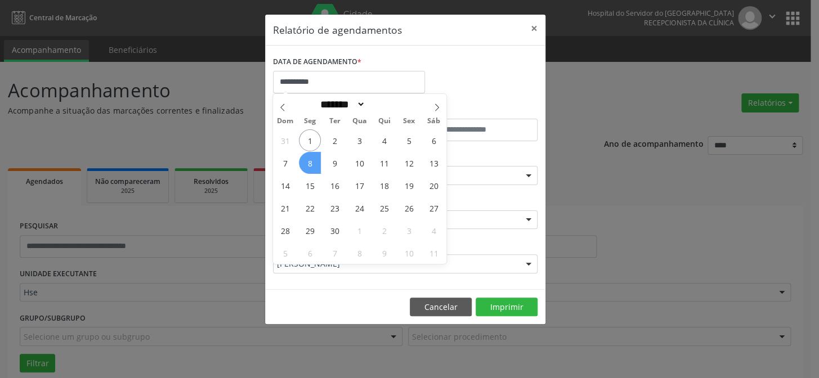
click at [309, 164] on span "8" at bounding box center [310, 163] width 22 height 22
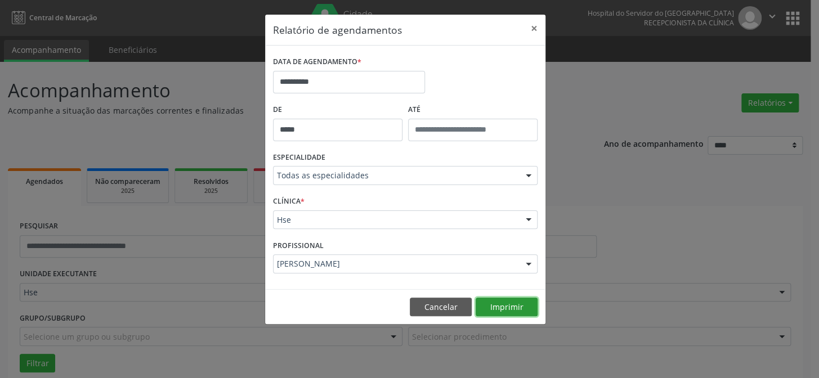
click at [507, 306] on button "Imprimir" at bounding box center [507, 307] width 62 height 19
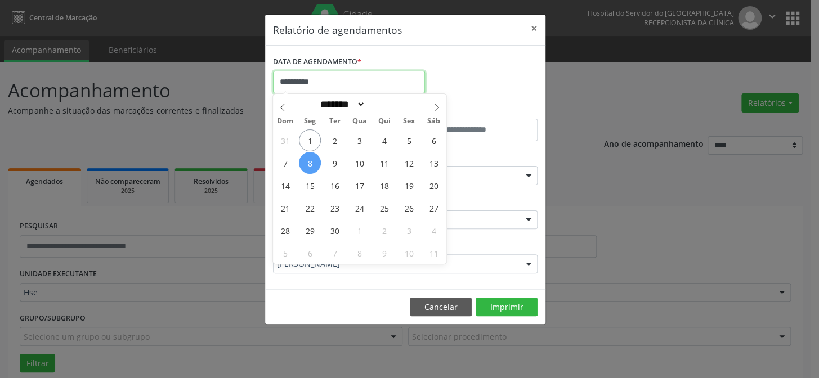
click at [326, 77] on input "**********" at bounding box center [349, 82] width 152 height 23
click at [312, 160] on span "8" at bounding box center [310, 163] width 22 height 22
type input "**********"
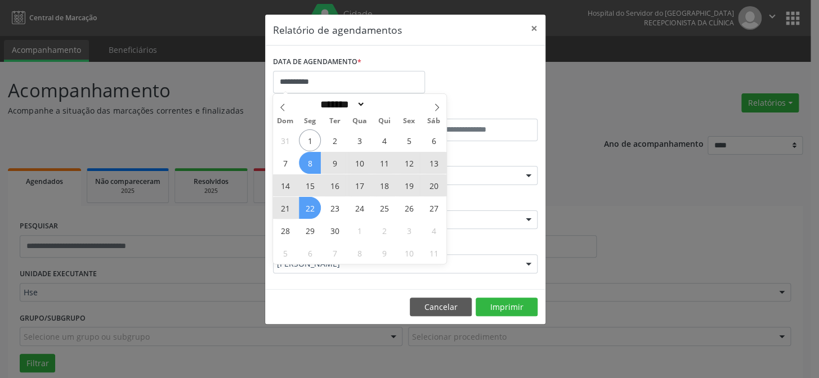
click at [314, 202] on span "22" at bounding box center [310, 208] width 22 height 22
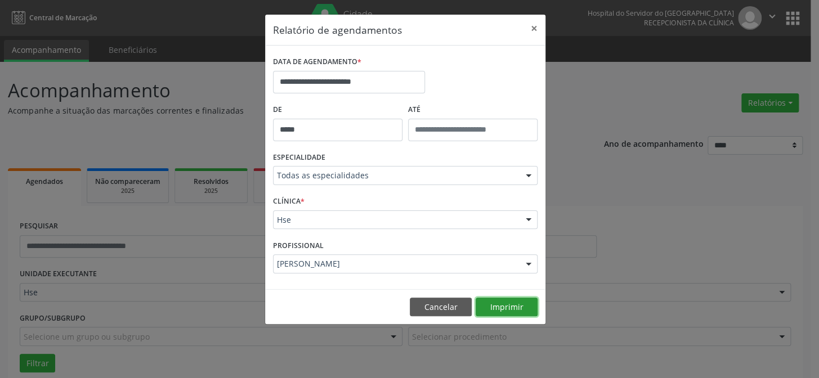
click at [527, 313] on button "Imprimir" at bounding box center [507, 307] width 62 height 19
click at [455, 309] on button "Cancelar" at bounding box center [441, 307] width 62 height 19
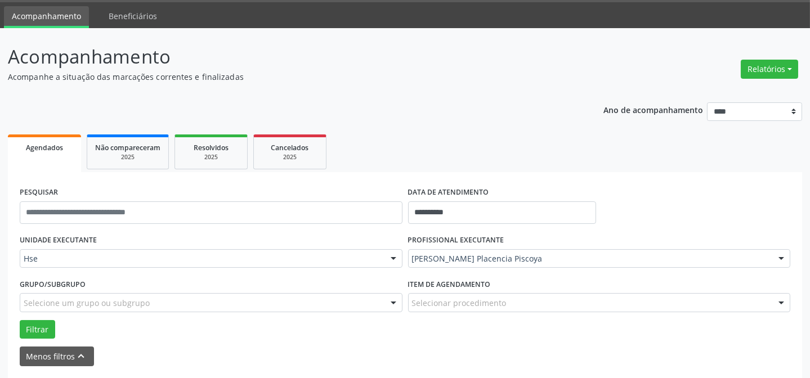
scroll to position [76, 0]
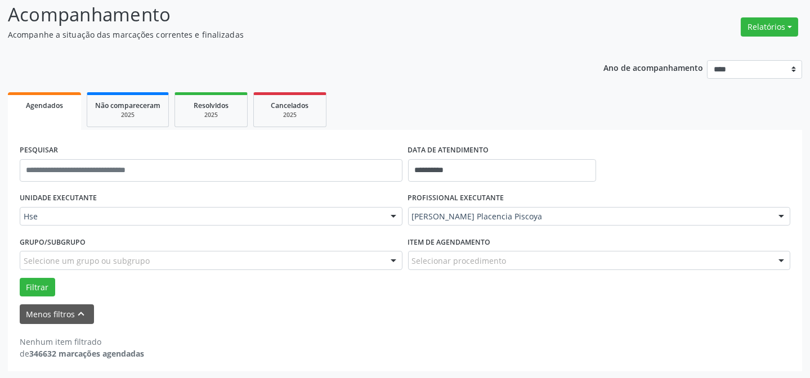
click at [544, 33] on p "Acompanhe a situação das marcações correntes e finalizadas" at bounding box center [286, 35] width 556 height 12
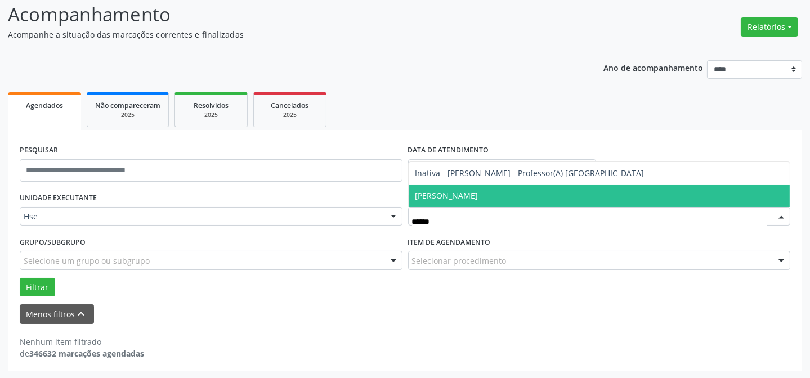
click at [500, 193] on span "[PERSON_NAME]" at bounding box center [600, 196] width 382 height 23
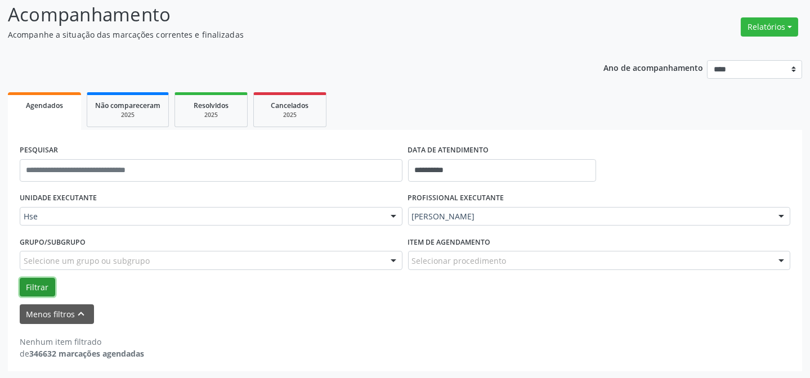
click at [32, 295] on button "Filtrar" at bounding box center [37, 287] width 35 height 19
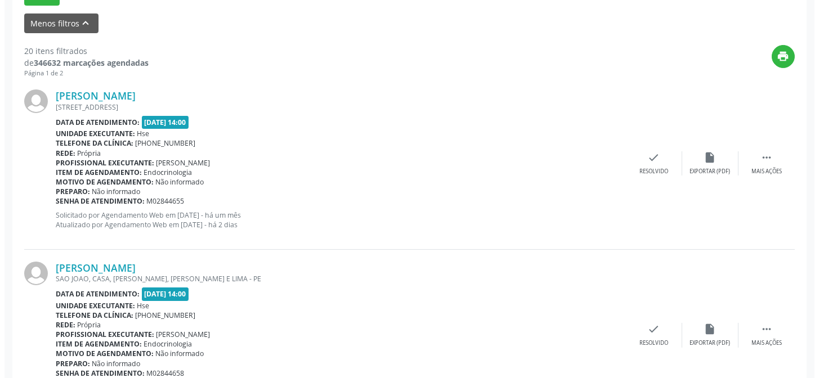
scroll to position [368, 0]
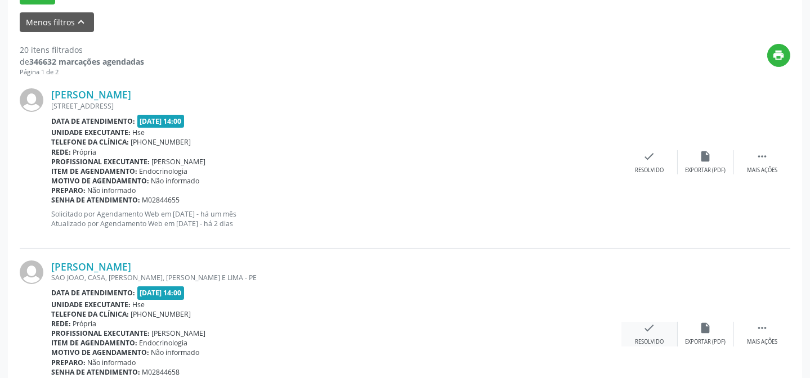
click at [645, 335] on div "check Resolvido" at bounding box center [649, 334] width 56 height 24
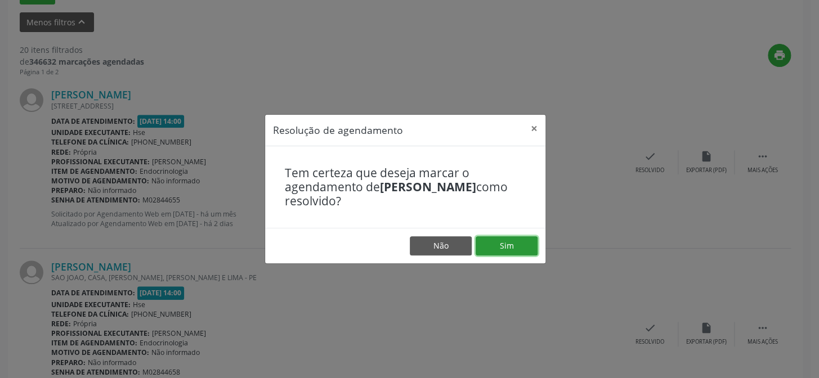
click at [510, 254] on button "Sim" at bounding box center [507, 245] width 62 height 19
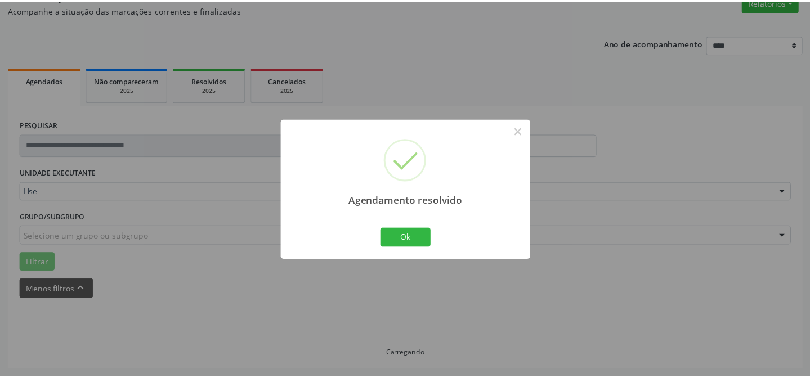
scroll to position [101, 0]
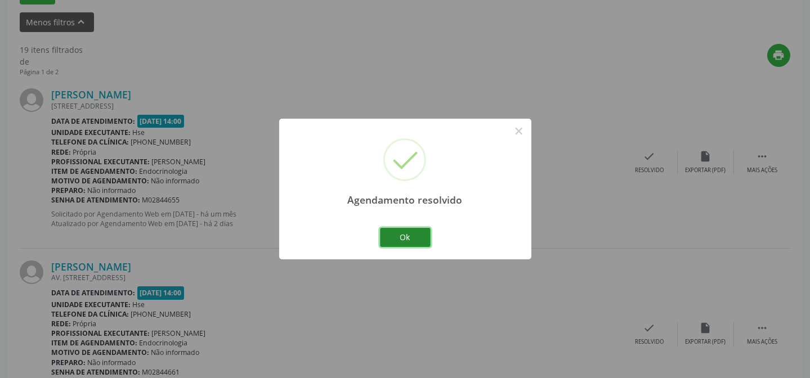
click at [410, 239] on button "Ok" at bounding box center [405, 237] width 51 height 19
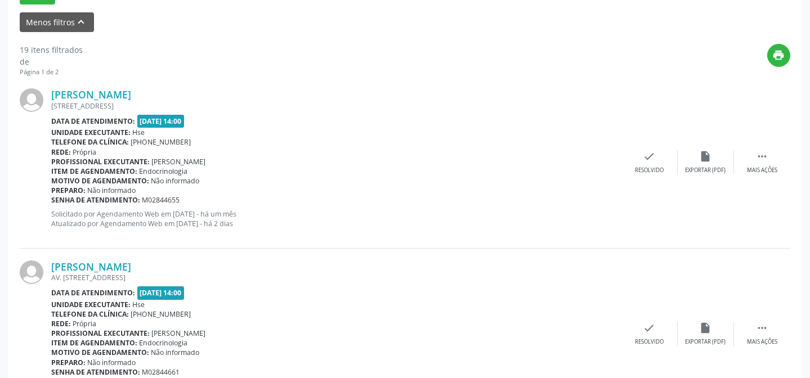
scroll to position [368, 0]
click at [779, 337] on div " Mais ações" at bounding box center [762, 335] width 56 height 24
click at [702, 320] on div "[PERSON_NAME] AV. [STREET_ADDRESS] Data de atendimento: [DATE] 14:00 Unidade ex…" at bounding box center [405, 335] width 771 height 172
click at [705, 325] on icon "alarm_off" at bounding box center [706, 329] width 12 height 12
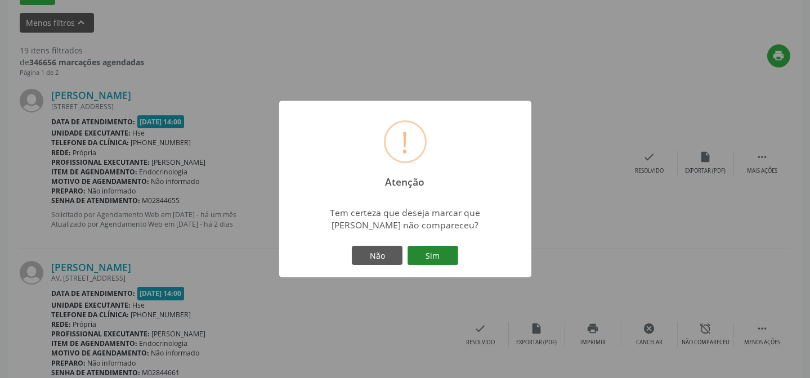
click at [447, 261] on button "Sim" at bounding box center [433, 255] width 51 height 19
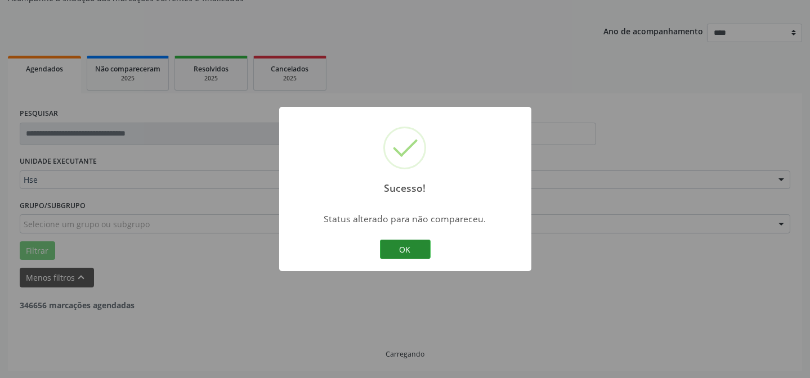
click at [399, 249] on button "OK" at bounding box center [405, 249] width 51 height 19
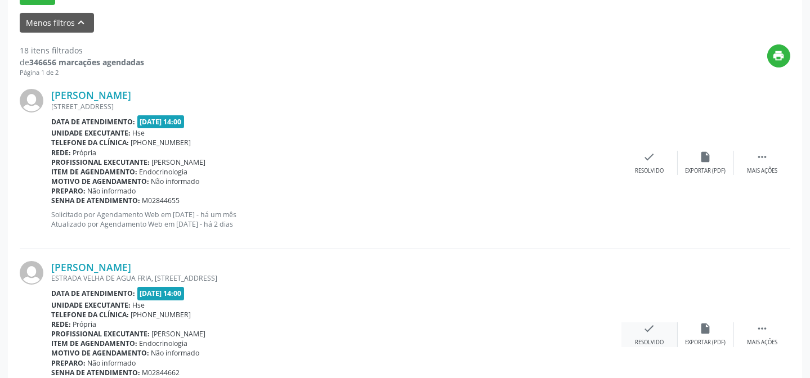
click at [635, 339] on div "Resolvido" at bounding box center [649, 343] width 29 height 8
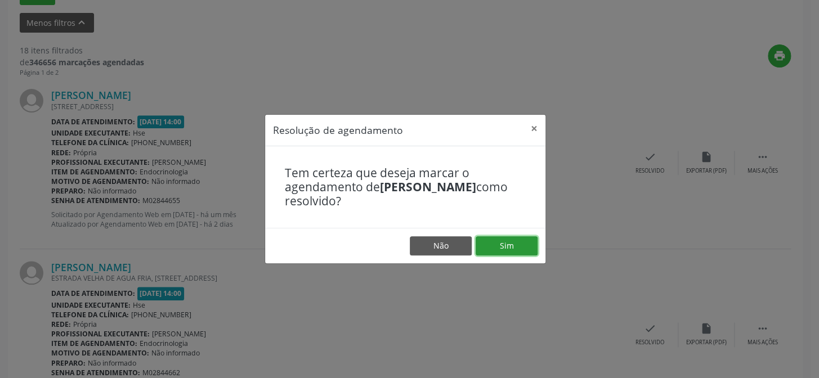
click at [495, 240] on button "Sim" at bounding box center [507, 245] width 62 height 19
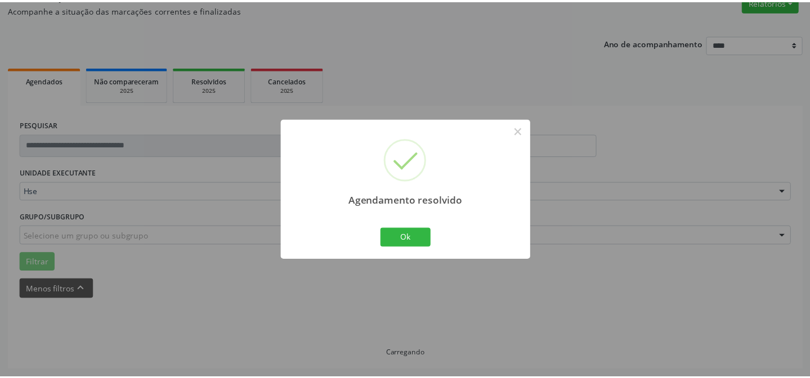
scroll to position [101, 0]
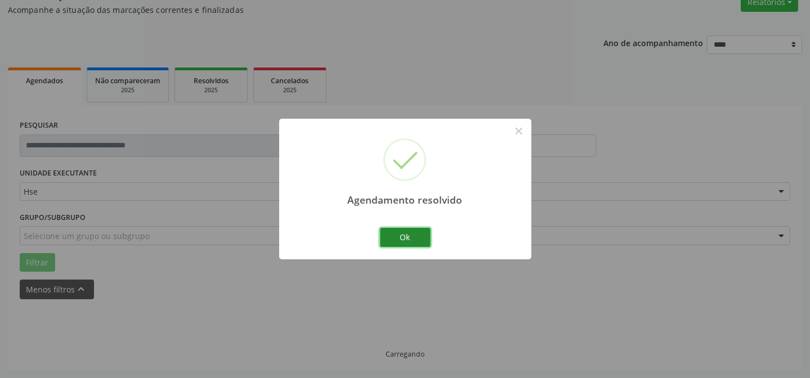
click at [413, 236] on button "Ok" at bounding box center [405, 237] width 51 height 19
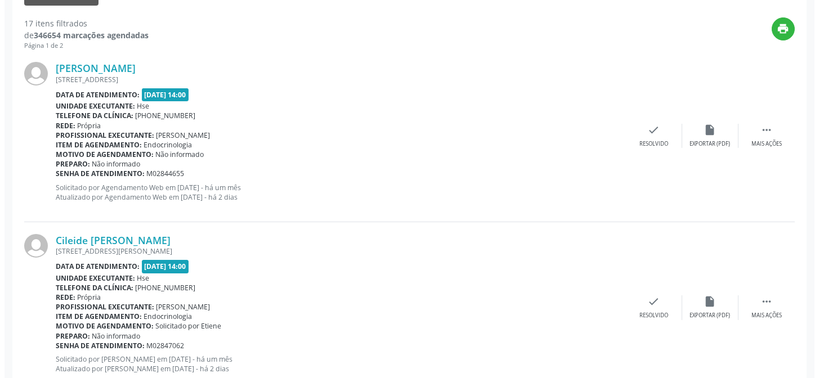
scroll to position [408, 0]
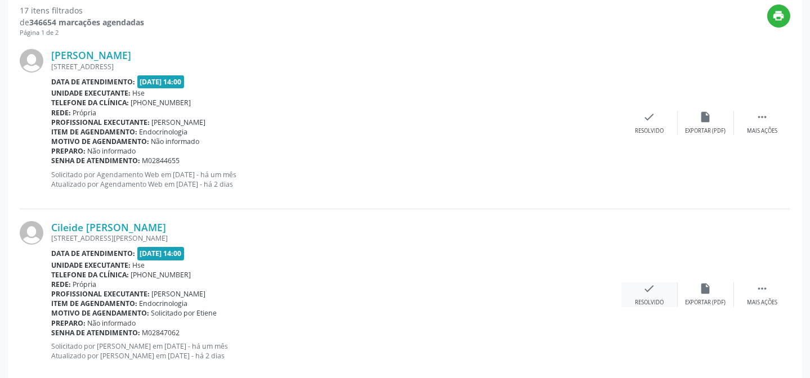
click at [638, 296] on div "check Resolvido" at bounding box center [649, 295] width 56 height 24
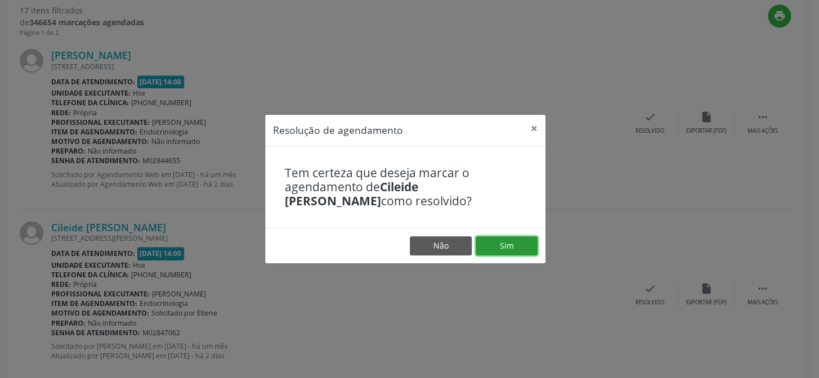
click at [519, 247] on button "Sim" at bounding box center [507, 245] width 62 height 19
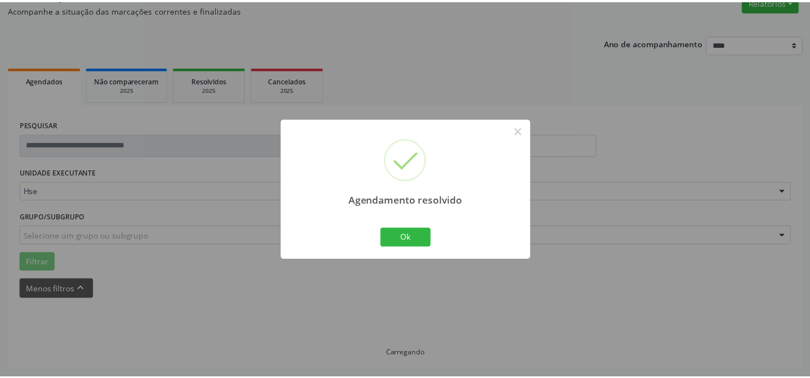
scroll to position [101, 0]
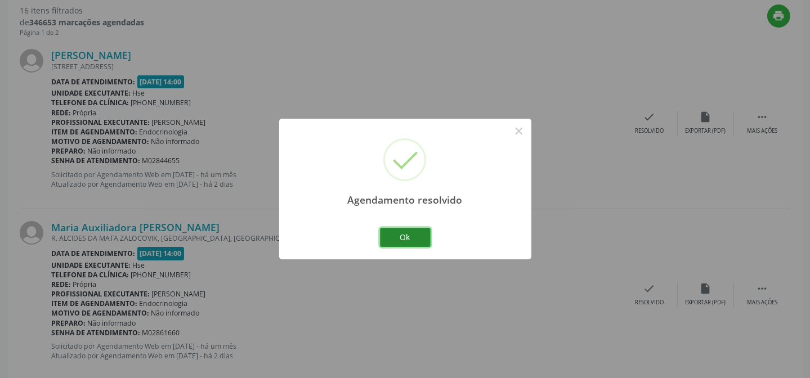
click at [413, 236] on button "Ok" at bounding box center [405, 237] width 51 height 19
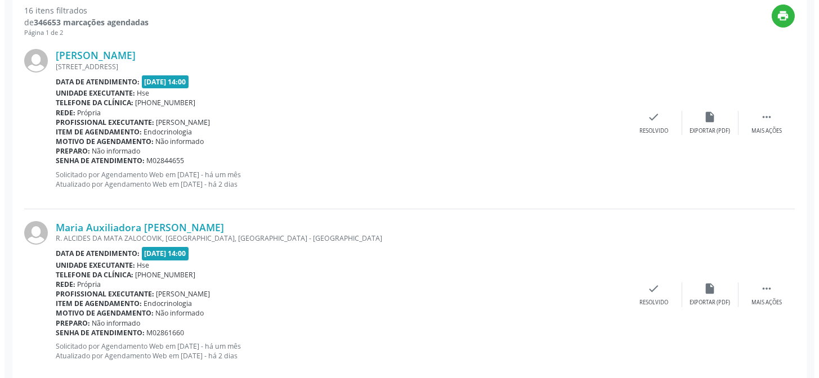
scroll to position [407, 0]
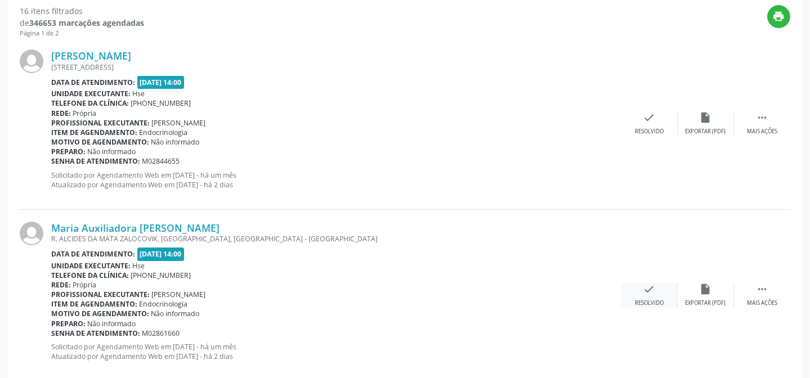
click at [659, 299] on div "Resolvido" at bounding box center [649, 303] width 29 height 8
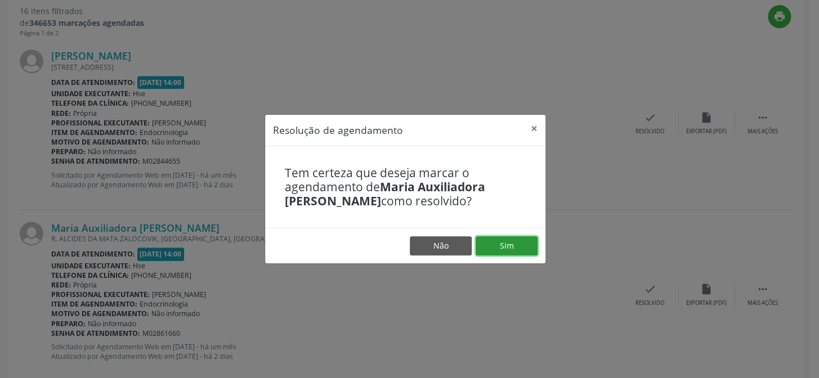
click at [517, 252] on button "Sim" at bounding box center [507, 245] width 62 height 19
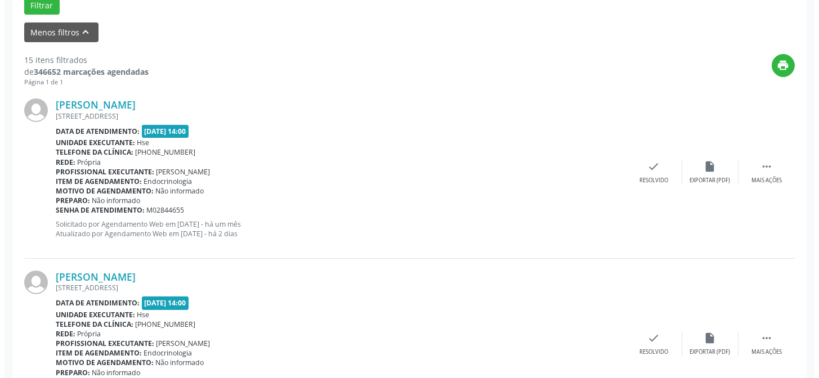
scroll to position [419, 0]
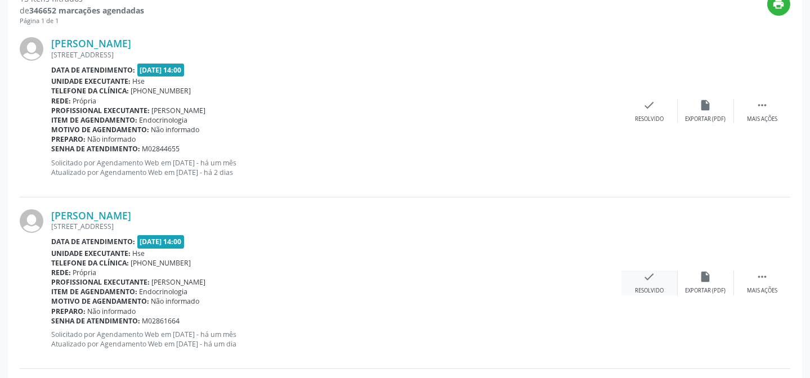
click at [643, 276] on icon "check" at bounding box center [649, 277] width 12 height 12
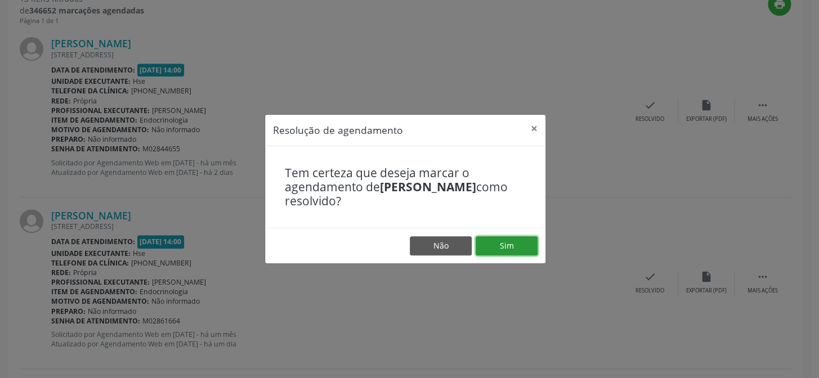
click at [507, 239] on button "Sim" at bounding box center [507, 245] width 62 height 19
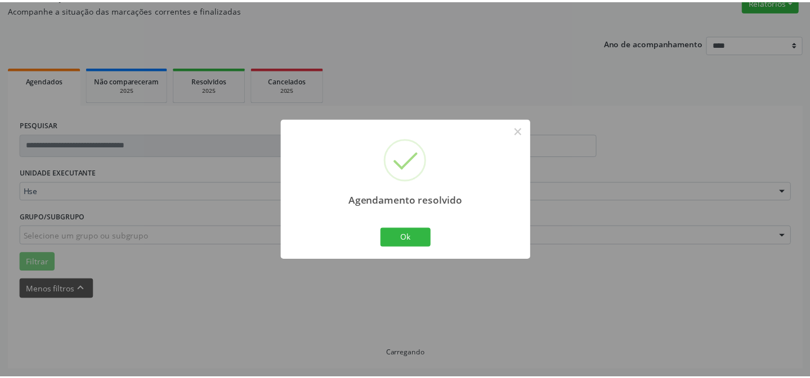
scroll to position [101, 0]
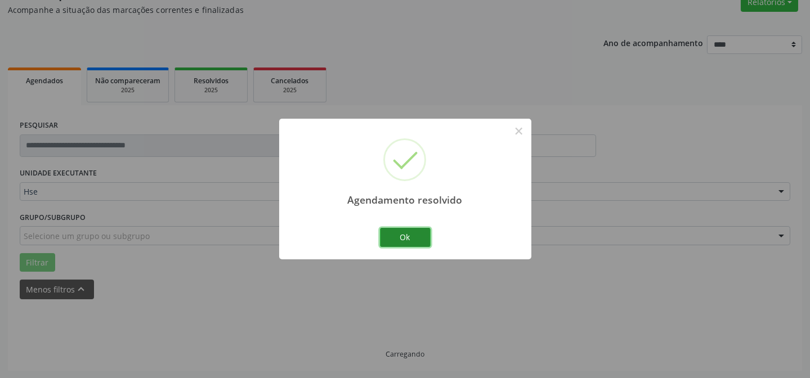
click at [400, 239] on button "Ok" at bounding box center [405, 237] width 51 height 19
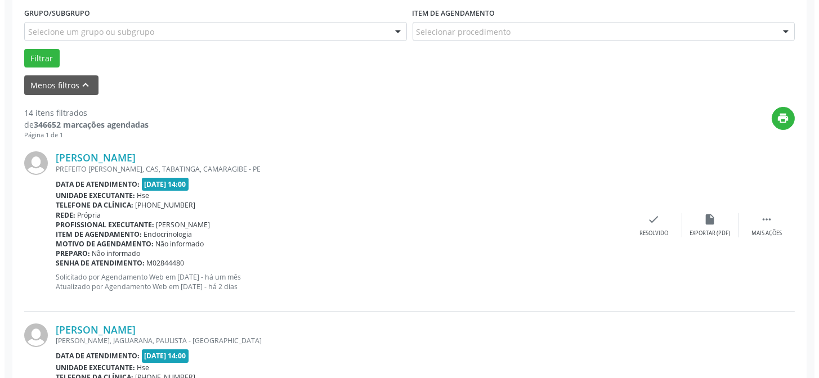
scroll to position [356, 0]
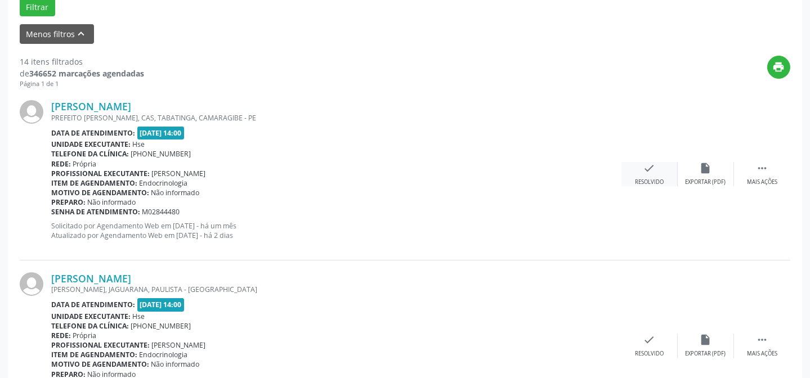
click at [641, 168] on div "check Resolvido" at bounding box center [649, 174] width 56 height 24
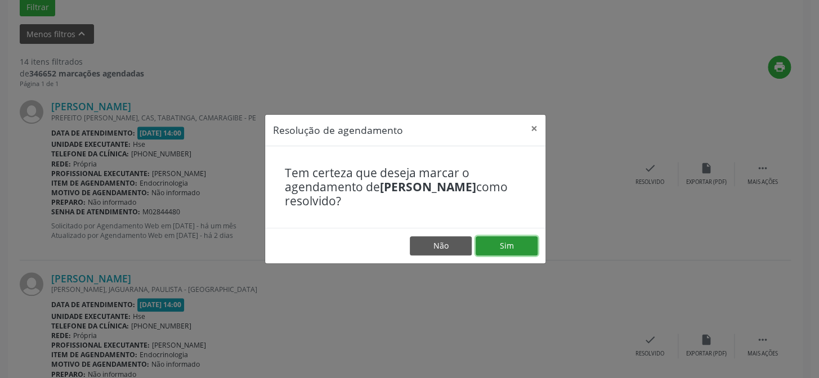
click at [502, 244] on button "Sim" at bounding box center [507, 245] width 62 height 19
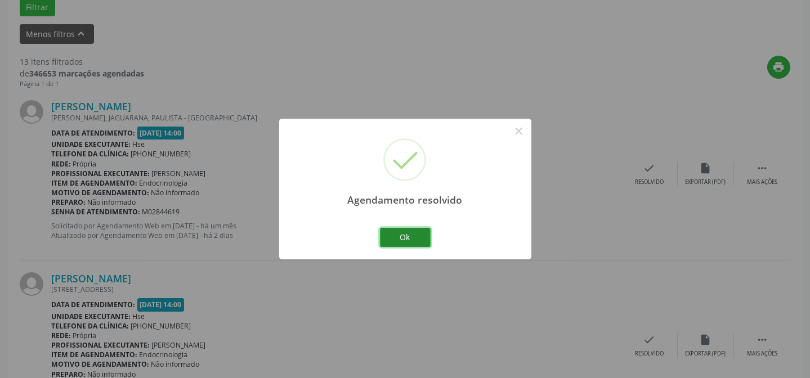
click at [417, 234] on button "Ok" at bounding box center [405, 237] width 51 height 19
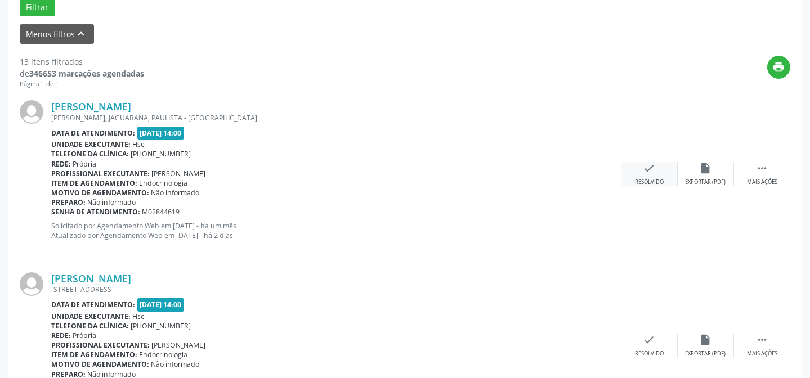
click at [648, 172] on icon "check" at bounding box center [649, 168] width 12 height 12
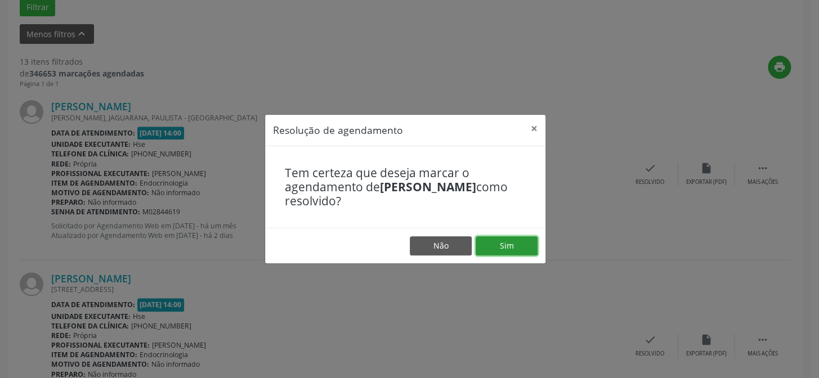
click at [511, 248] on button "Sim" at bounding box center [507, 245] width 62 height 19
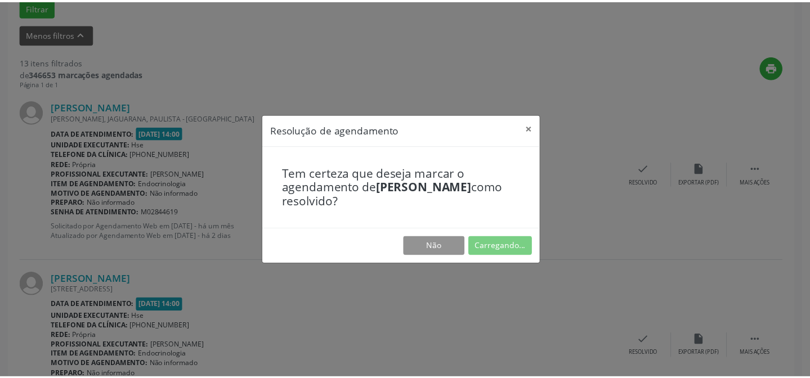
scroll to position [101, 0]
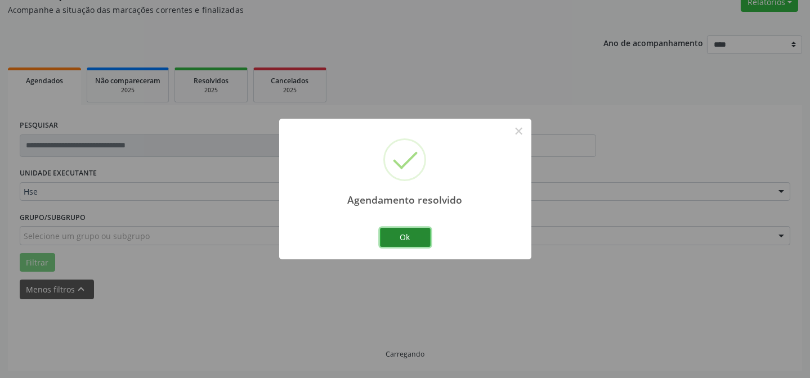
click at [397, 228] on button "Ok" at bounding box center [405, 237] width 51 height 19
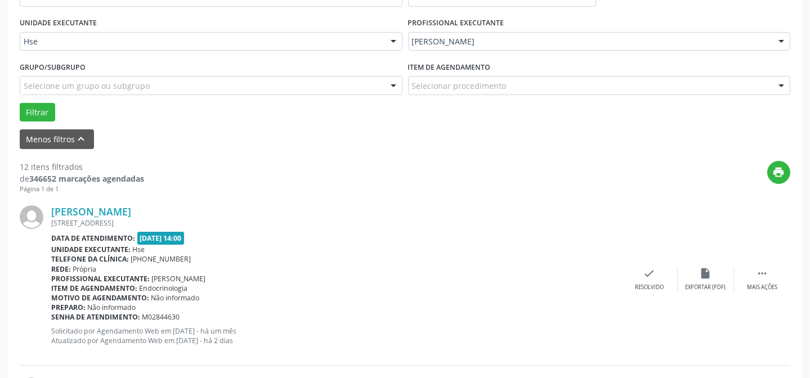
scroll to position [254, 0]
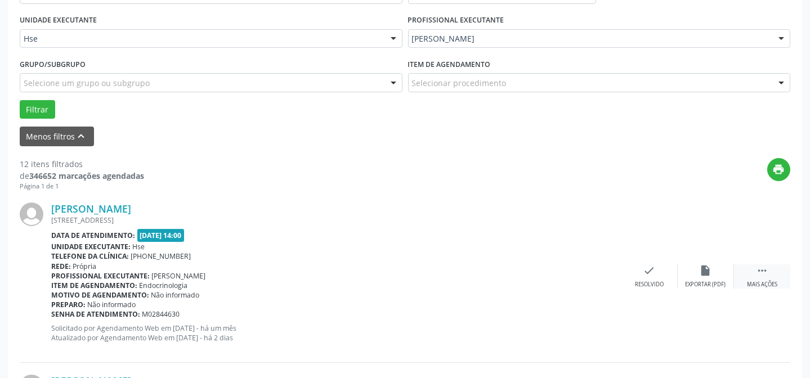
click at [760, 281] on div "Mais ações" at bounding box center [762, 285] width 30 height 8
click at [704, 276] on div "alarm_off Não compareceu" at bounding box center [706, 277] width 56 height 24
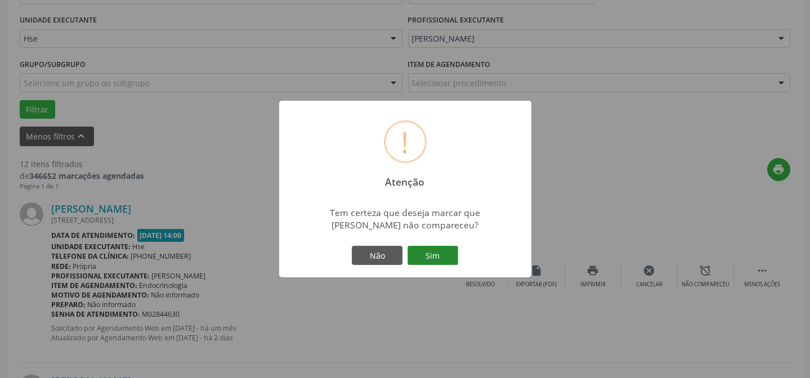
click at [444, 264] on button "Sim" at bounding box center [433, 255] width 51 height 19
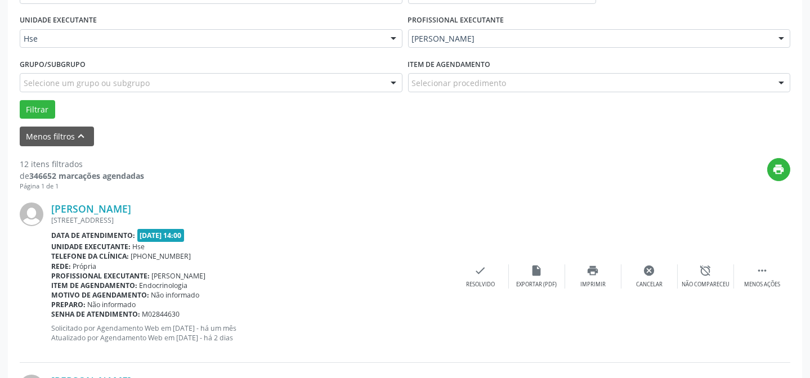
scroll to position [113, 0]
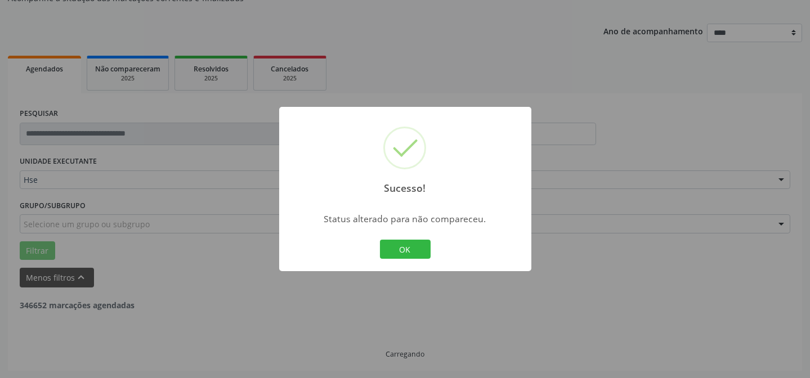
click at [388, 253] on button "OK" at bounding box center [405, 249] width 51 height 19
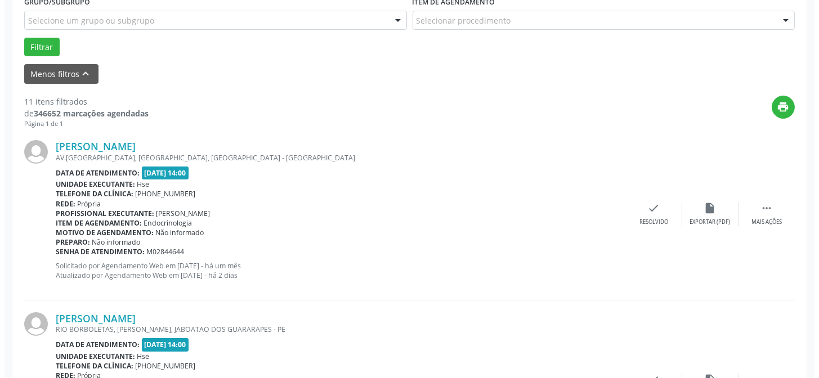
scroll to position [317, 0]
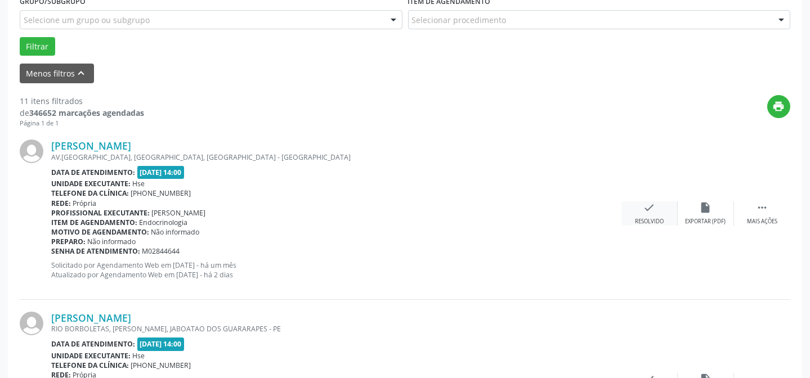
click at [653, 208] on icon "check" at bounding box center [649, 208] width 12 height 12
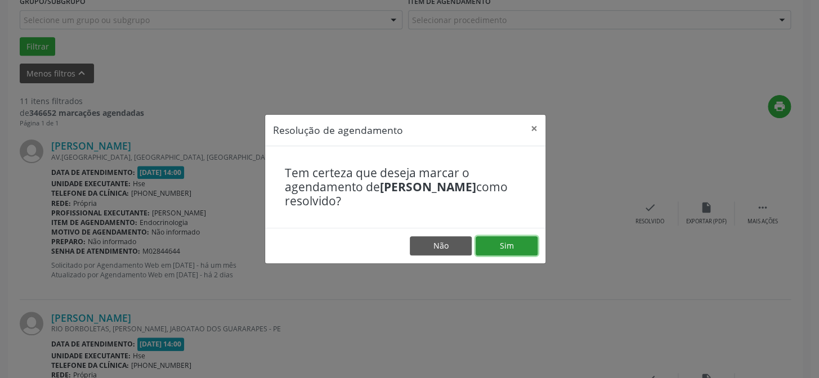
click at [502, 243] on button "Sim" at bounding box center [507, 245] width 62 height 19
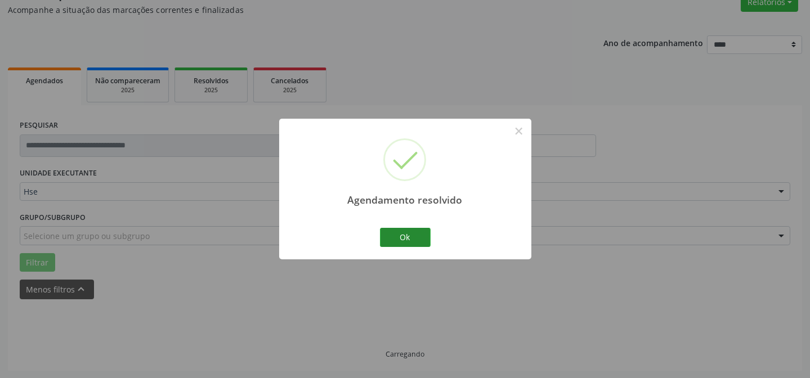
click at [405, 231] on button "Ok" at bounding box center [405, 237] width 51 height 19
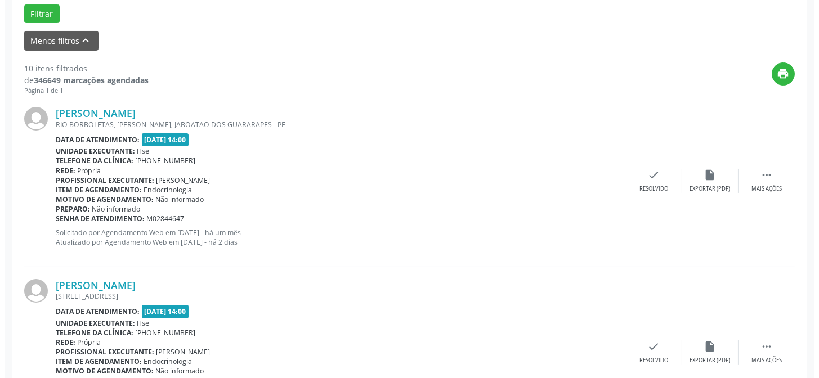
scroll to position [368, 0]
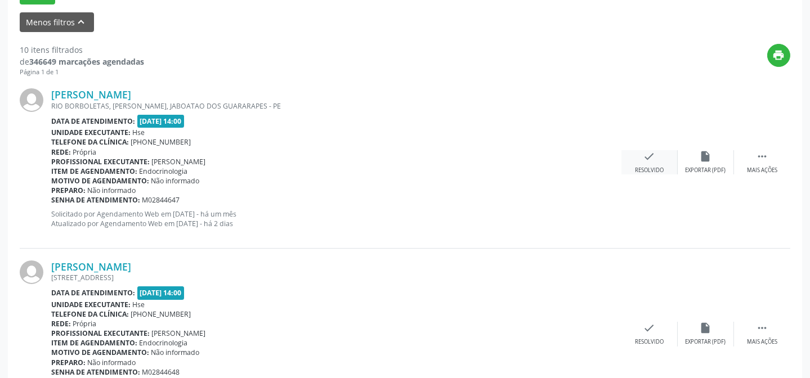
click at [659, 157] on div "check Resolvido" at bounding box center [649, 162] width 56 height 24
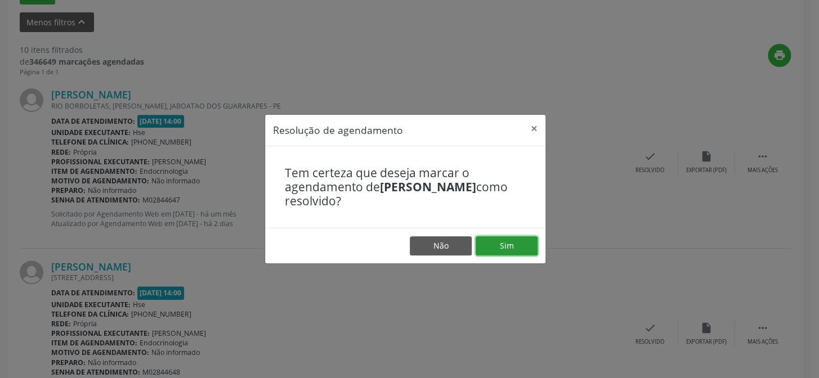
click at [529, 247] on button "Sim" at bounding box center [507, 245] width 62 height 19
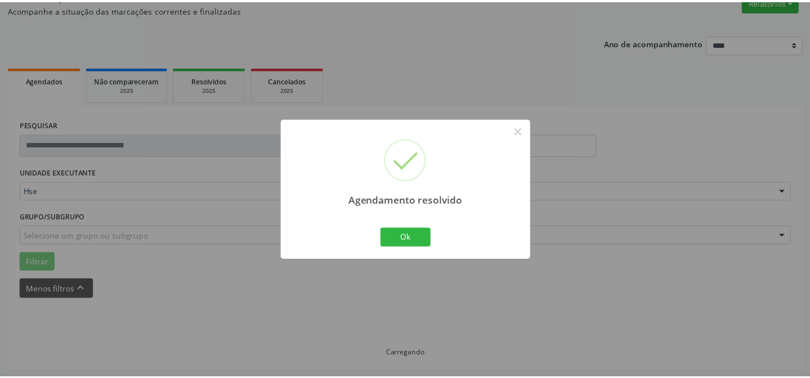
scroll to position [101, 0]
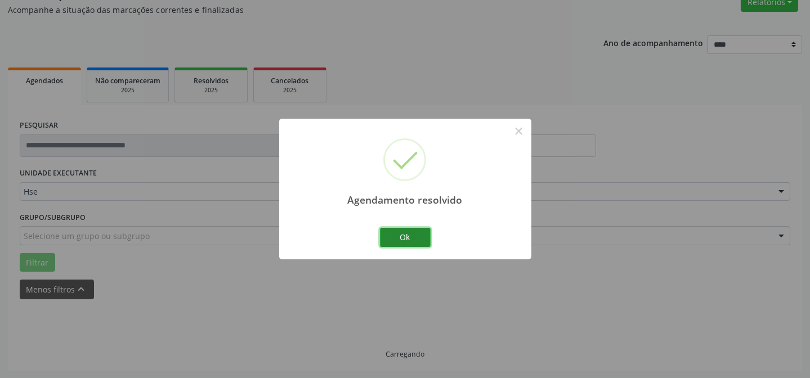
click at [409, 230] on button "Ok" at bounding box center [405, 237] width 51 height 19
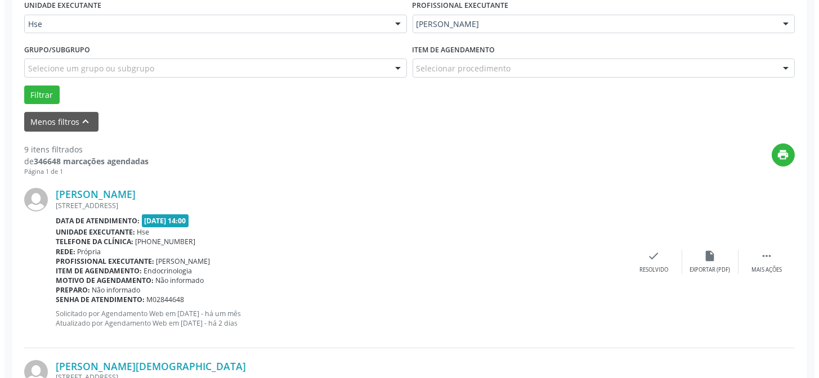
scroll to position [305, 0]
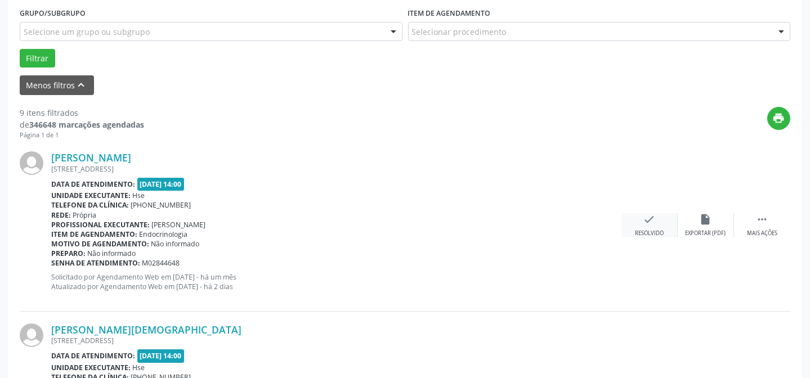
click at [666, 220] on div "check Resolvido" at bounding box center [649, 225] width 56 height 24
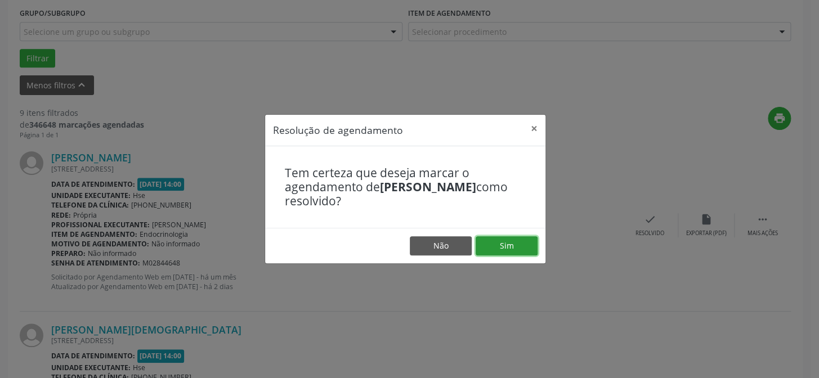
click at [498, 247] on button "Sim" at bounding box center [507, 245] width 62 height 19
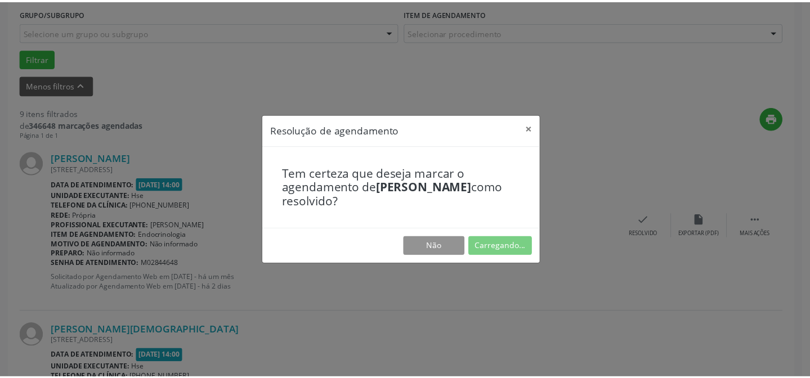
scroll to position [101, 0]
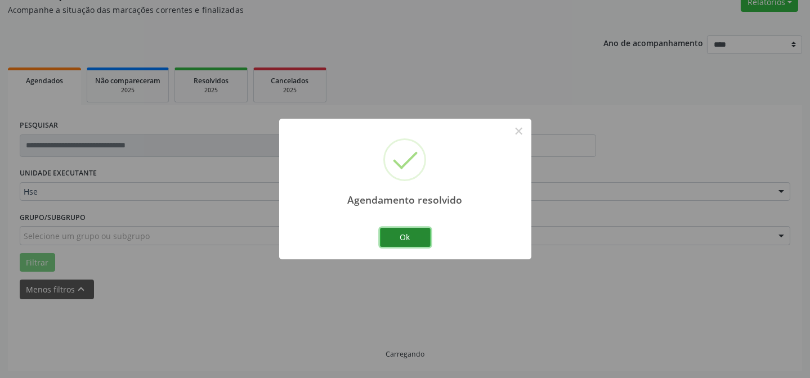
click at [408, 231] on button "Ok" at bounding box center [405, 237] width 51 height 19
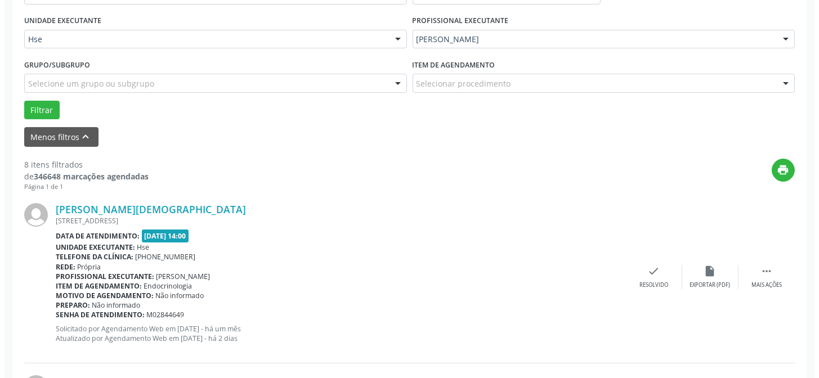
scroll to position [254, 0]
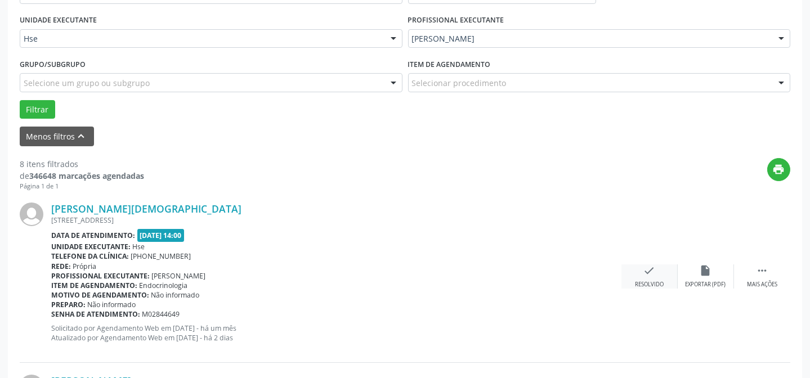
click at [643, 281] on div "Resolvido" at bounding box center [649, 285] width 29 height 8
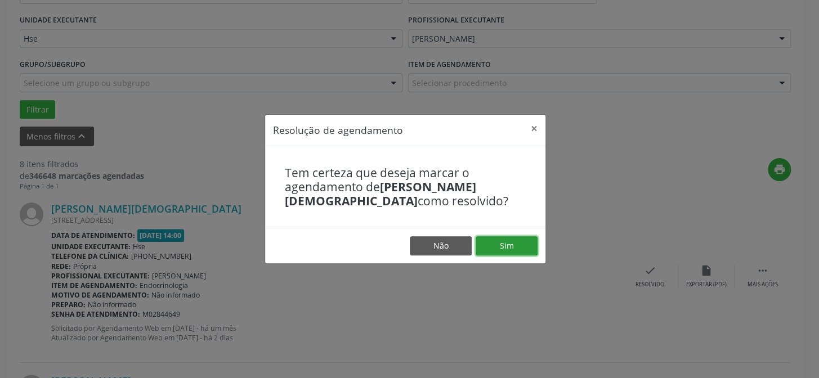
click at [496, 247] on button "Sim" at bounding box center [507, 245] width 62 height 19
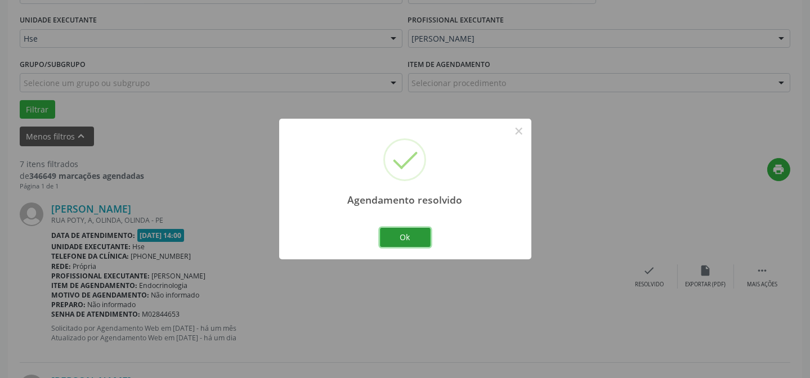
click at [395, 234] on button "Ok" at bounding box center [405, 237] width 51 height 19
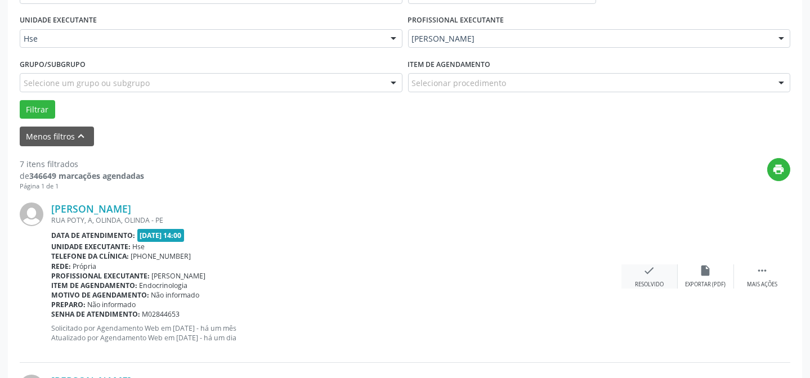
click at [659, 275] on div "check Resolvido" at bounding box center [649, 277] width 56 height 24
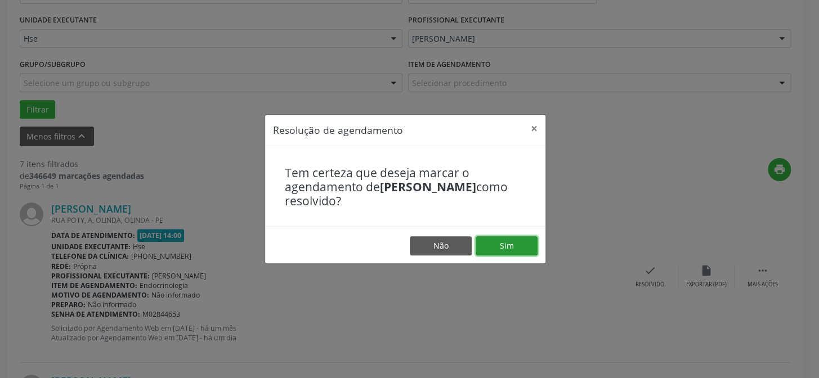
click at [508, 251] on button "Sim" at bounding box center [507, 245] width 62 height 19
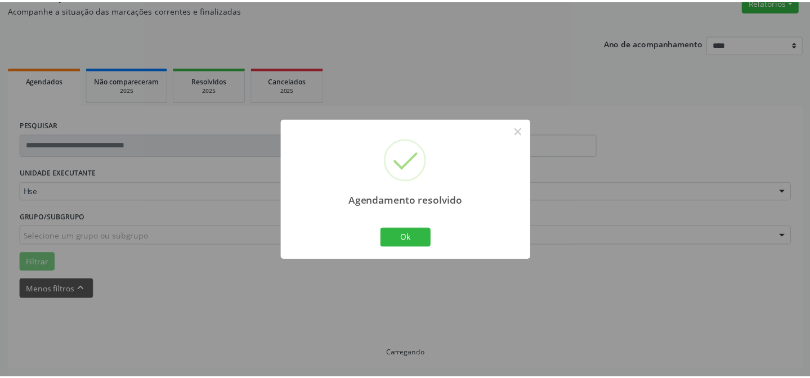
scroll to position [101, 0]
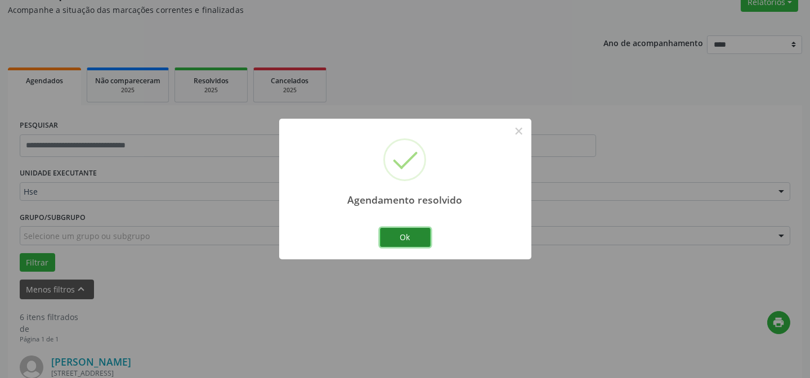
click at [423, 239] on button "Ok" at bounding box center [405, 237] width 51 height 19
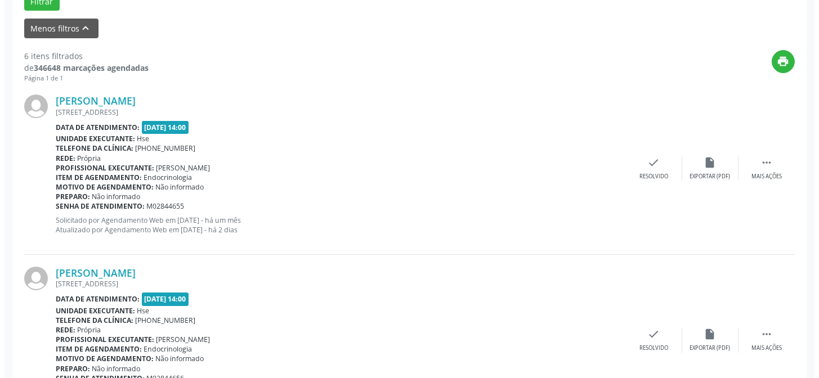
scroll to position [459, 0]
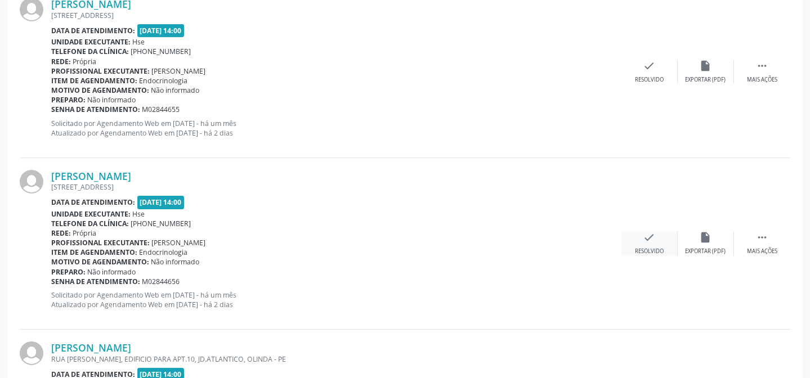
click at [653, 239] on icon "check" at bounding box center [649, 237] width 12 height 12
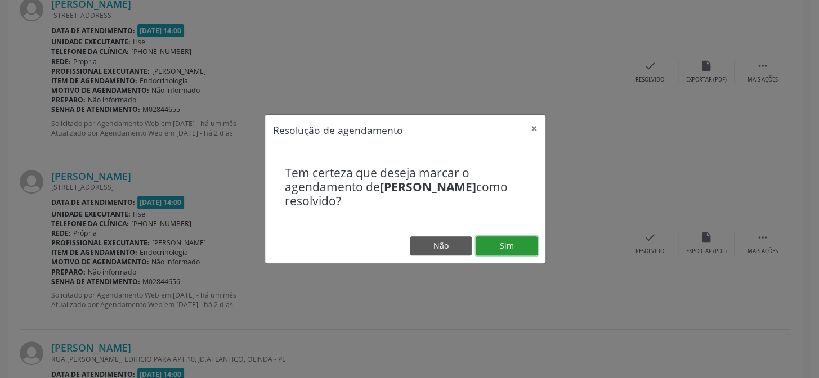
click at [502, 245] on button "Sim" at bounding box center [507, 245] width 62 height 19
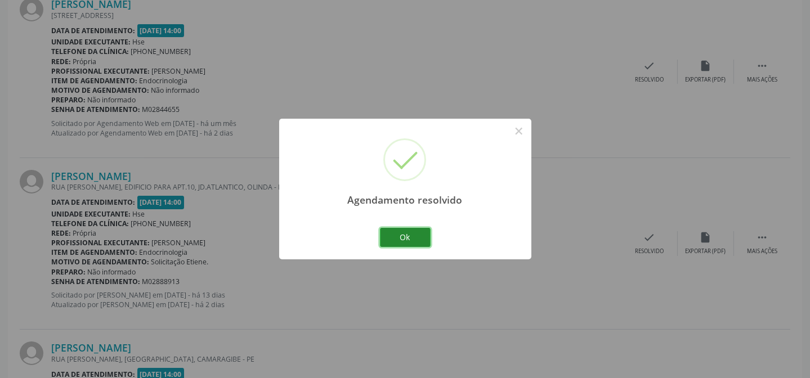
click at [416, 240] on button "Ok" at bounding box center [405, 237] width 51 height 19
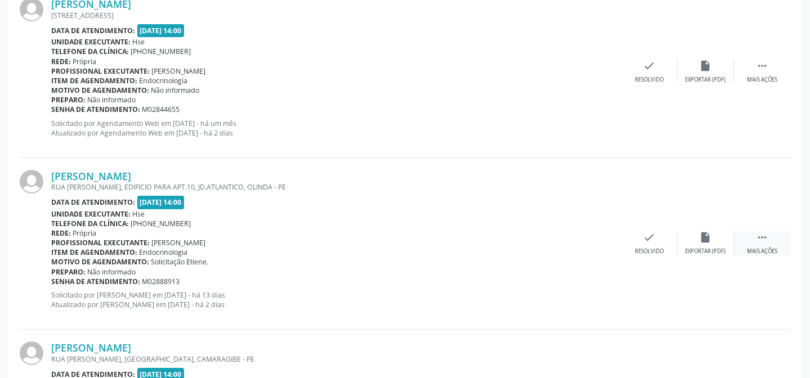
click at [753, 241] on div " Mais ações" at bounding box center [762, 243] width 56 height 24
click at [712, 239] on div "alarm_off Não compareceu" at bounding box center [706, 243] width 56 height 24
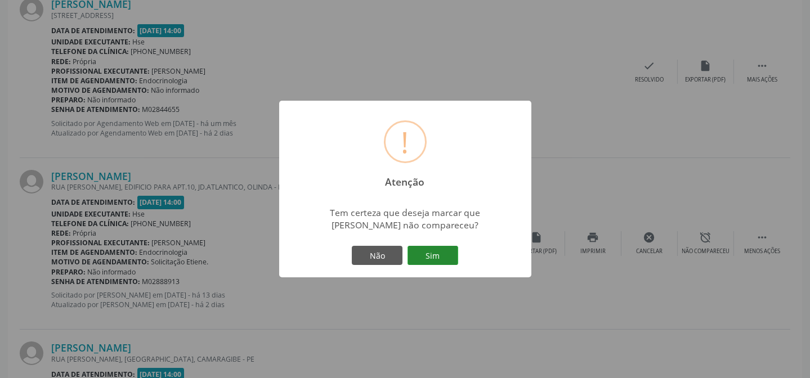
click at [426, 253] on button "Sim" at bounding box center [433, 255] width 51 height 19
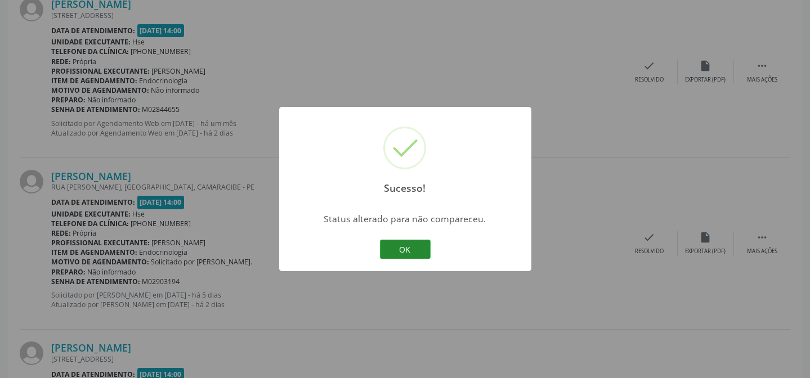
click at [399, 240] on button "OK" at bounding box center [405, 249] width 51 height 19
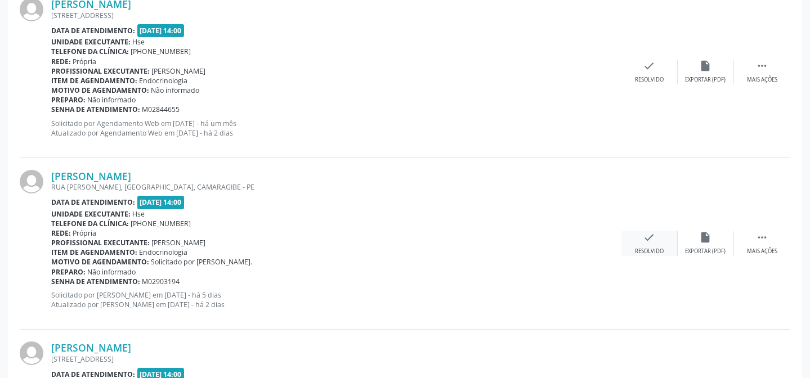
click at [645, 240] on icon "check" at bounding box center [649, 237] width 12 height 12
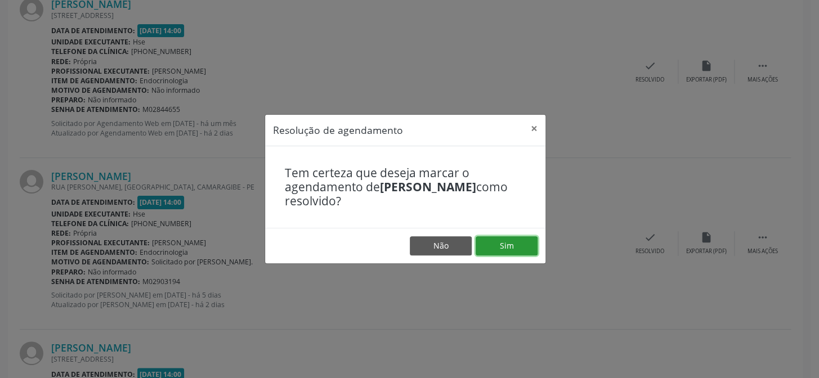
click at [489, 241] on button "Sim" at bounding box center [507, 245] width 62 height 19
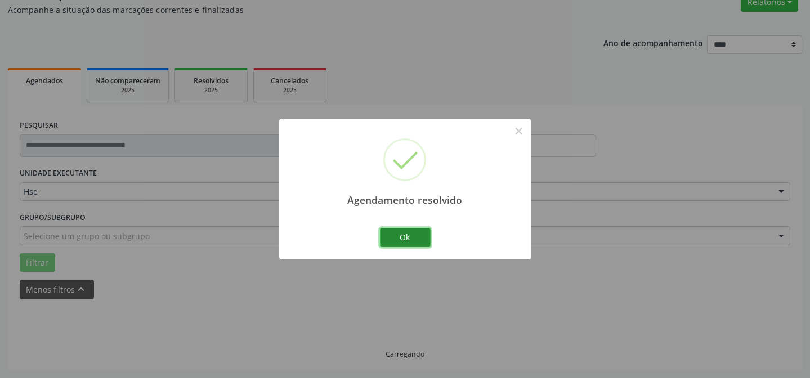
click at [414, 234] on button "Ok" at bounding box center [405, 237] width 51 height 19
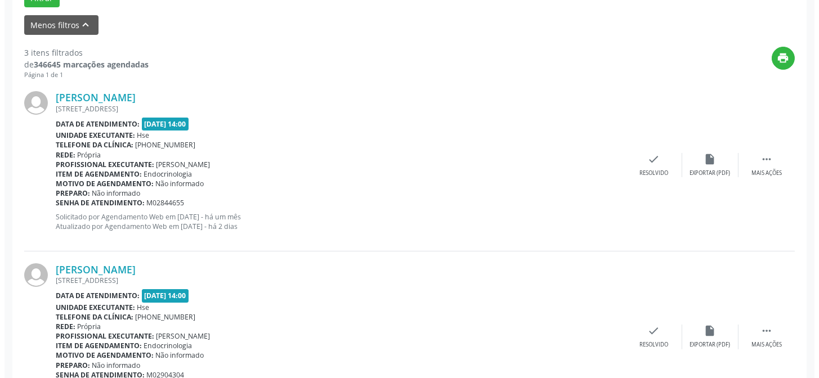
scroll to position [408, 0]
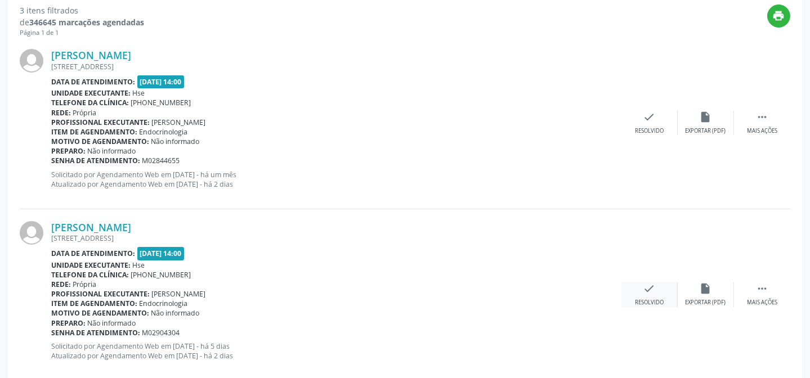
click at [663, 296] on div "check Resolvido" at bounding box center [649, 295] width 56 height 24
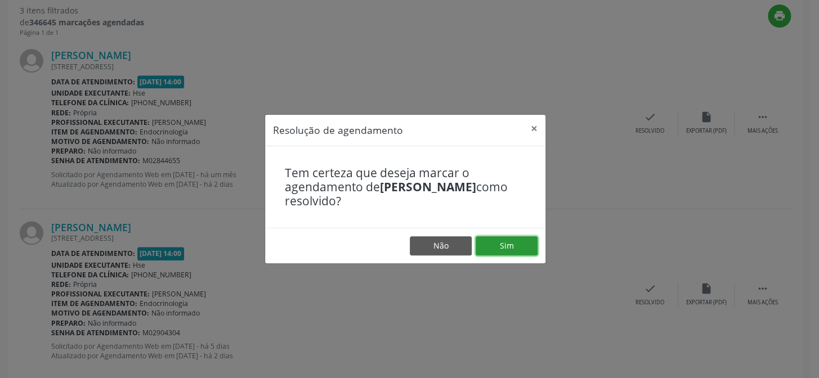
click at [520, 247] on button "Sim" at bounding box center [507, 245] width 62 height 19
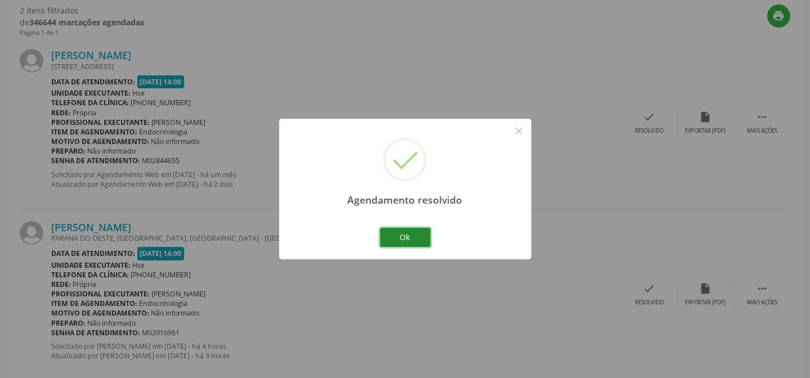
click at [411, 236] on button "Ok" at bounding box center [405, 237] width 51 height 19
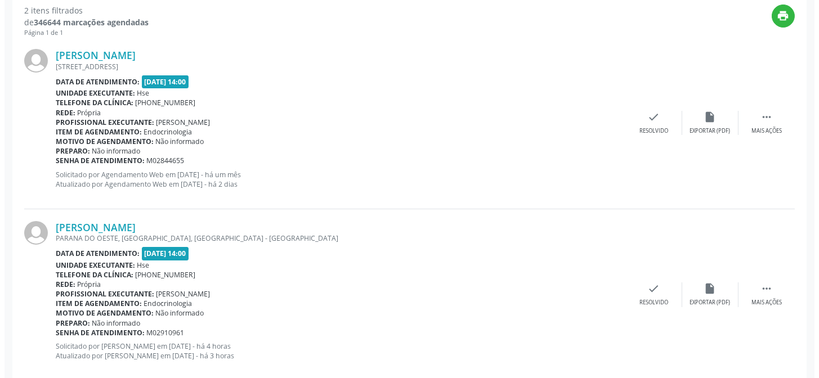
scroll to position [407, 0]
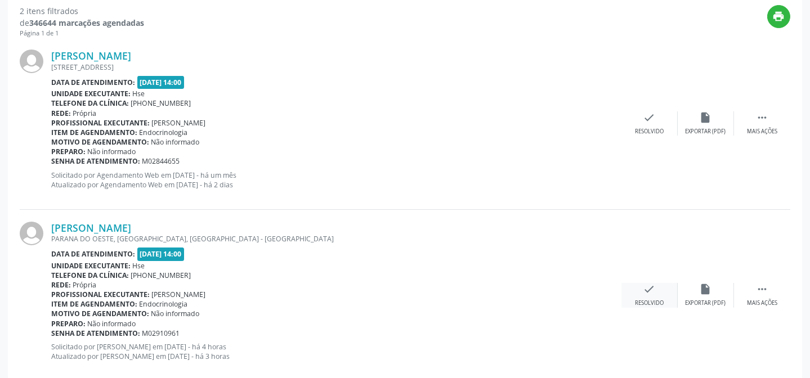
click at [651, 292] on icon "check" at bounding box center [649, 289] width 12 height 12
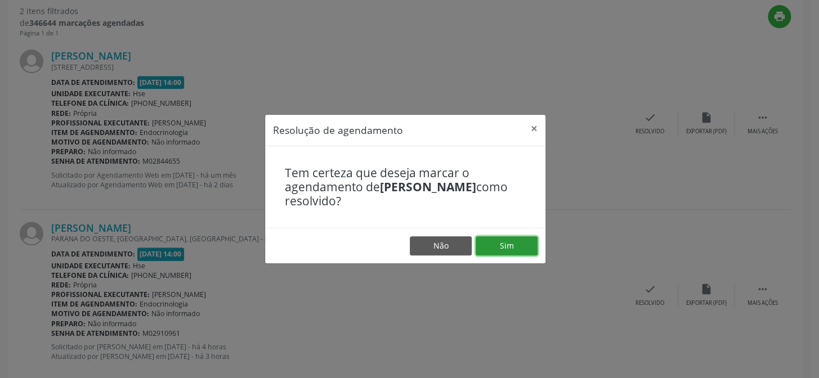
click at [512, 239] on button "Sim" at bounding box center [507, 245] width 62 height 19
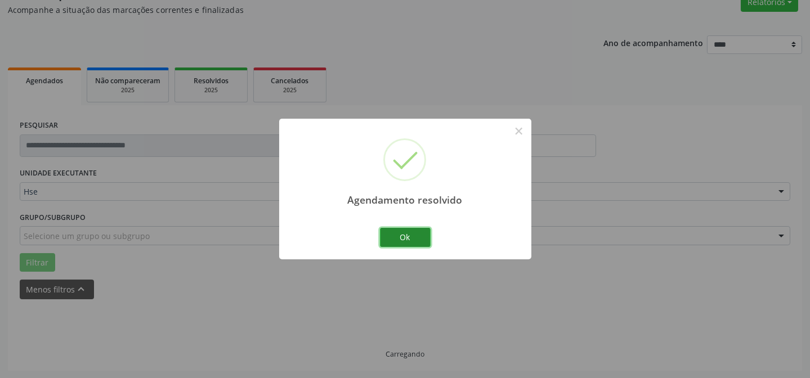
click at [404, 237] on button "Ok" at bounding box center [405, 237] width 51 height 19
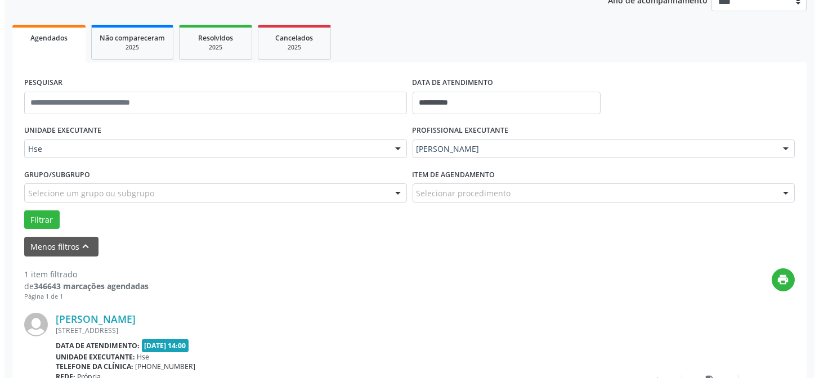
scroll to position [257, 0]
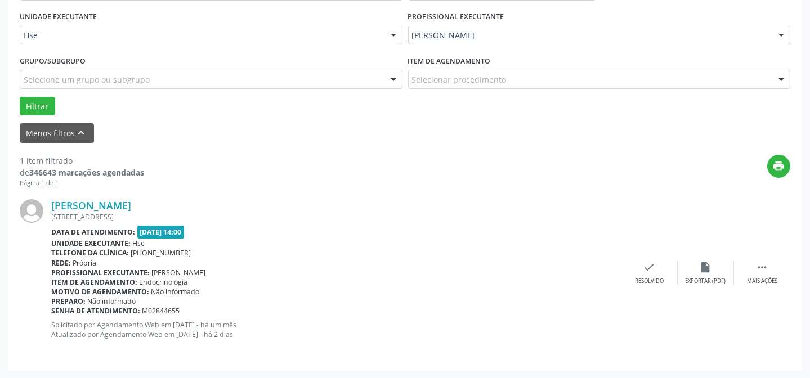
click at [653, 256] on div "[PERSON_NAME] [STREET_ADDRESS] Data de atendimento: [DATE] 14:00 Unidade execut…" at bounding box center [405, 272] width 771 height 171
click at [650, 268] on icon "check" at bounding box center [649, 267] width 12 height 12
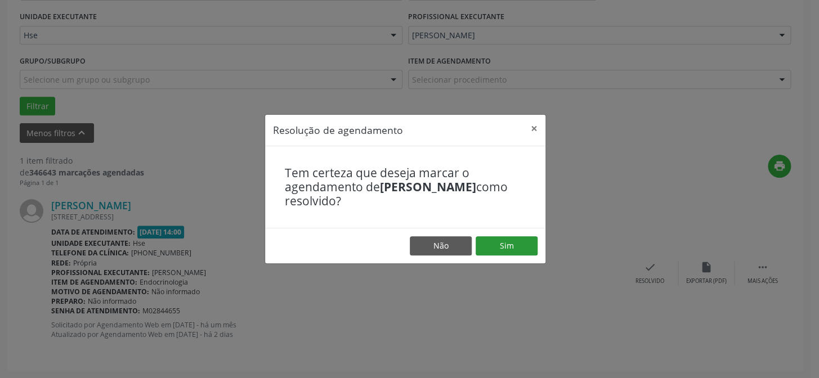
click at [513, 236] on footer "Não Sim" at bounding box center [405, 245] width 280 height 35
click at [504, 243] on button "Sim" at bounding box center [507, 245] width 62 height 19
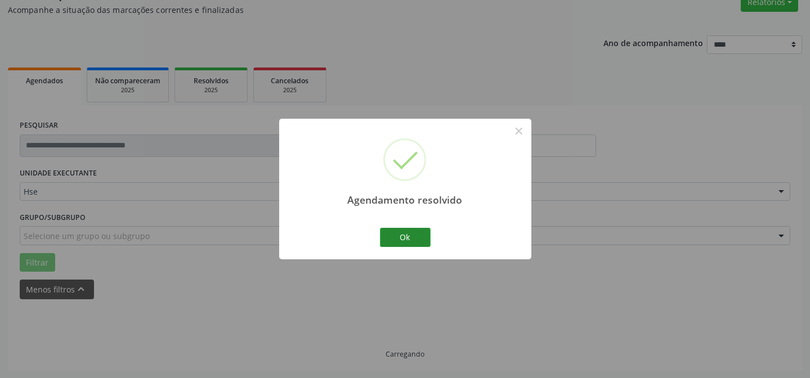
scroll to position [76, 0]
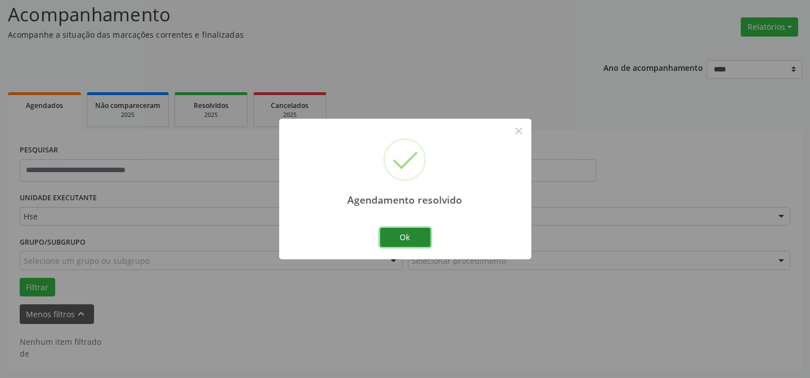
click at [413, 244] on button "Ok" at bounding box center [405, 237] width 51 height 19
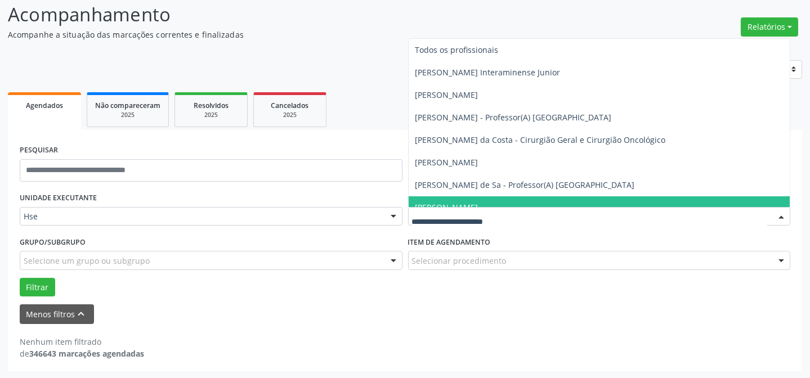
click at [437, 209] on div at bounding box center [599, 216] width 383 height 19
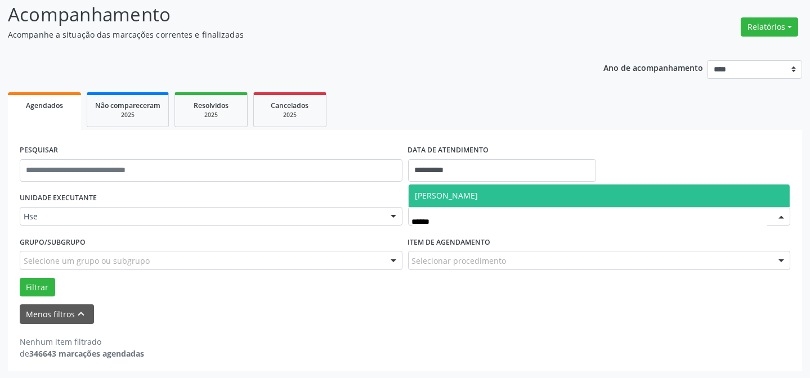
click at [460, 200] on span "[PERSON_NAME]" at bounding box center [600, 196] width 382 height 23
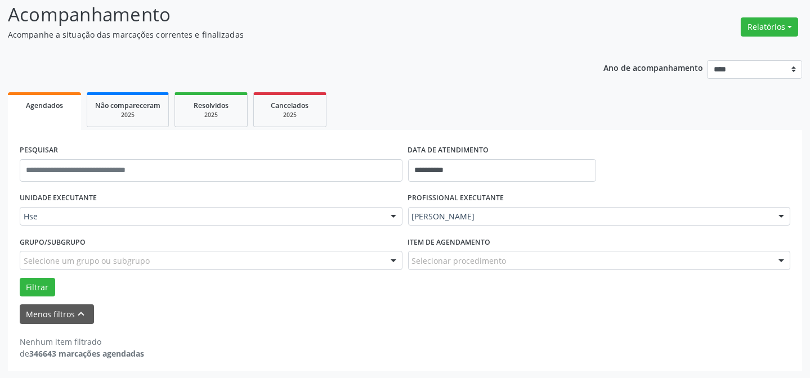
click at [55, 281] on div "Filtrar" at bounding box center [405, 287] width 776 height 19
click at [48, 283] on button "Filtrar" at bounding box center [37, 287] width 35 height 19
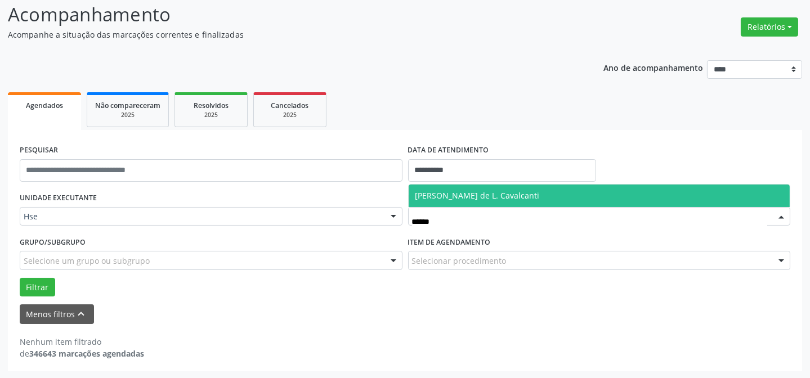
type input "*******"
click at [450, 194] on span "[PERSON_NAME] de L. Cavalcanti" at bounding box center [477, 195] width 124 height 11
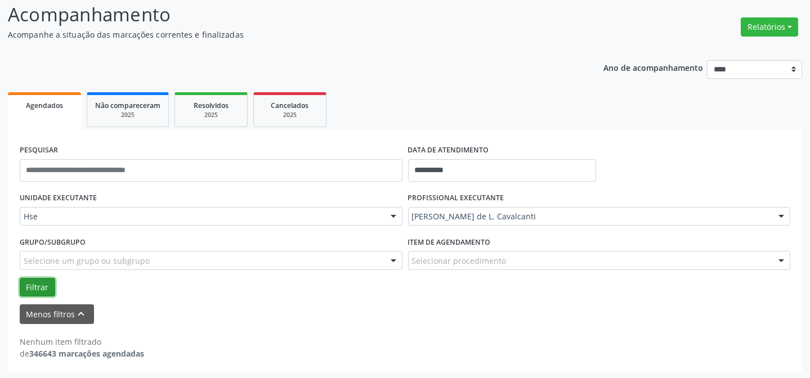
click at [39, 290] on button "Filtrar" at bounding box center [37, 287] width 35 height 19
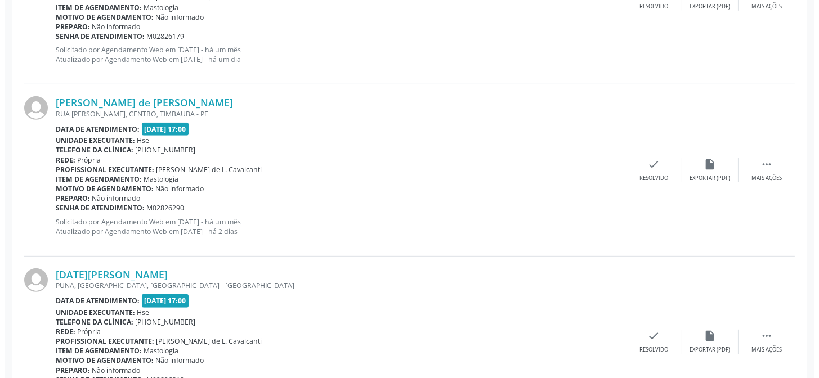
scroll to position [1238, 0]
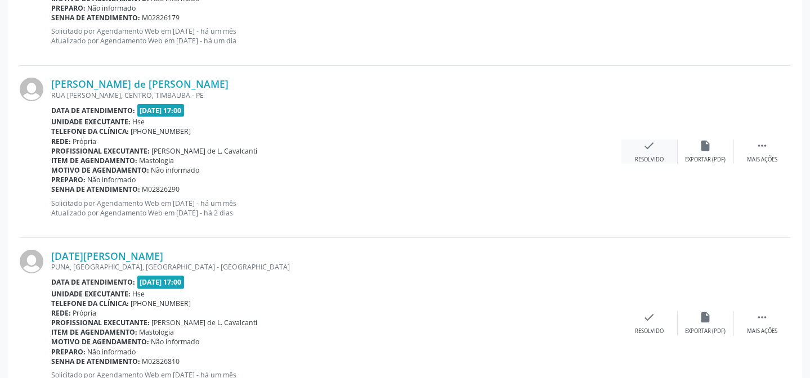
click at [653, 150] on icon "check" at bounding box center [649, 146] width 12 height 12
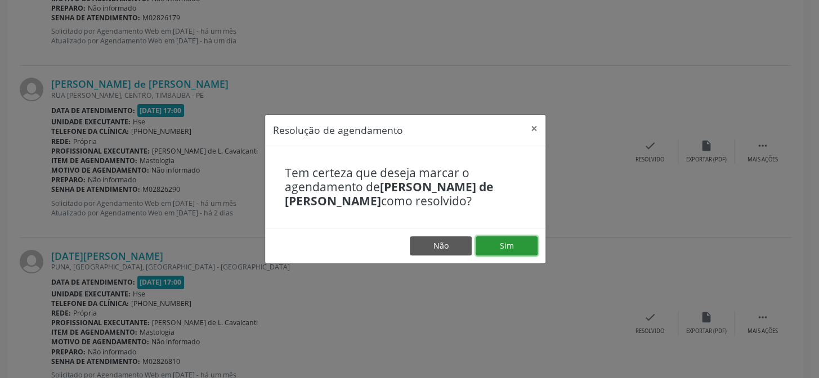
click at [531, 246] on button "Sim" at bounding box center [507, 245] width 62 height 19
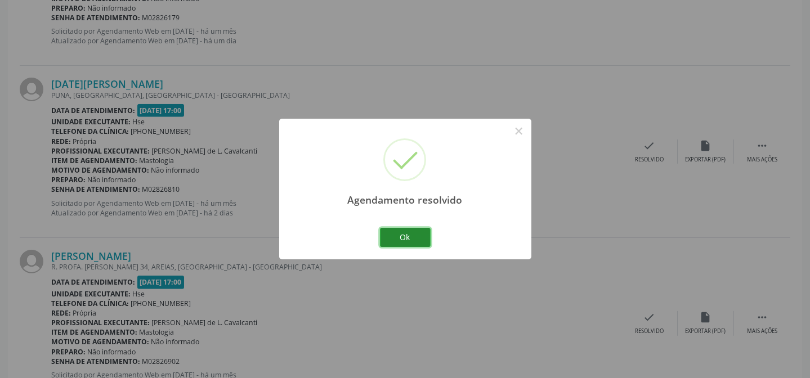
click at [414, 230] on button "Ok" at bounding box center [405, 237] width 51 height 19
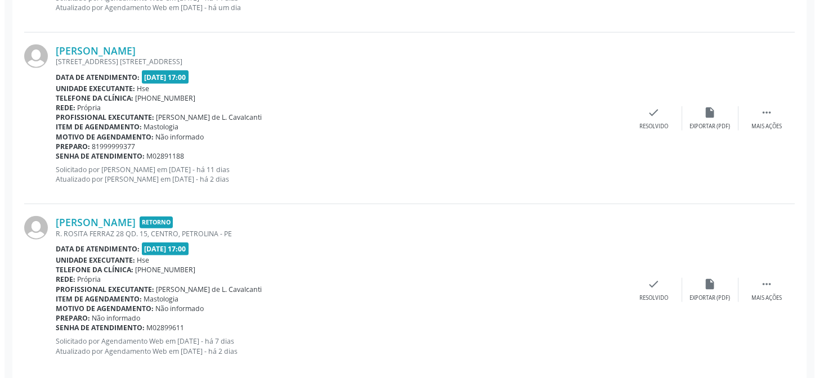
scroll to position [2313, 0]
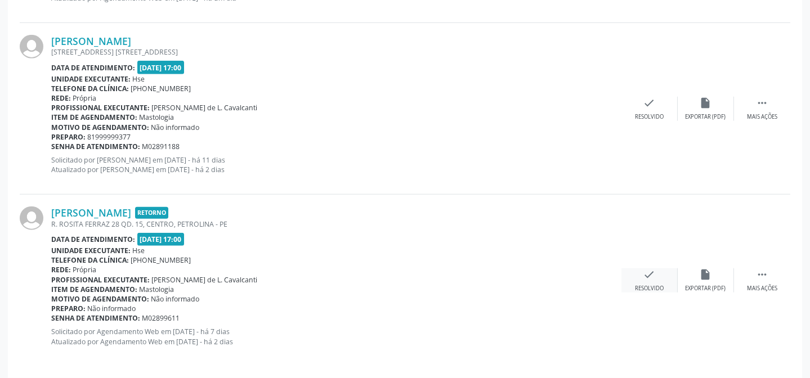
click at [664, 279] on div "check Resolvido" at bounding box center [649, 280] width 56 height 24
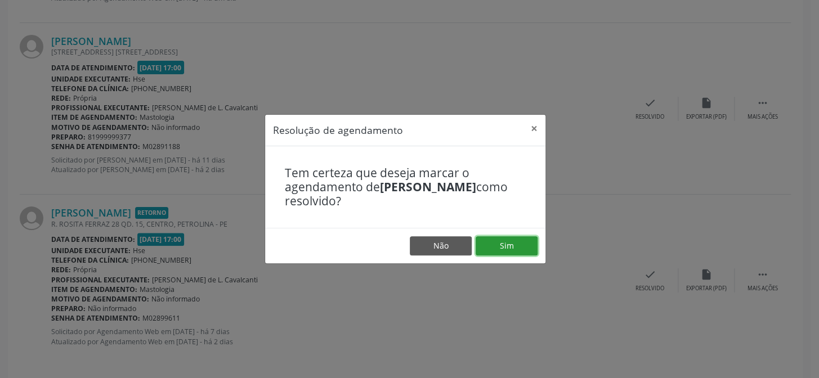
click at [525, 252] on button "Sim" at bounding box center [507, 245] width 62 height 19
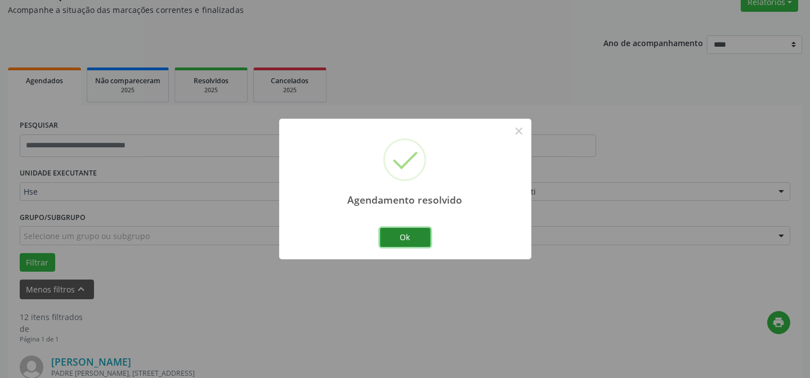
scroll to position [2146, 0]
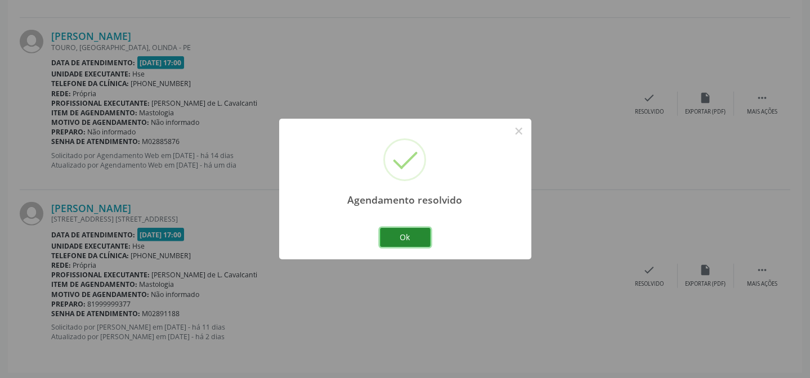
click at [408, 231] on button "Ok" at bounding box center [405, 237] width 51 height 19
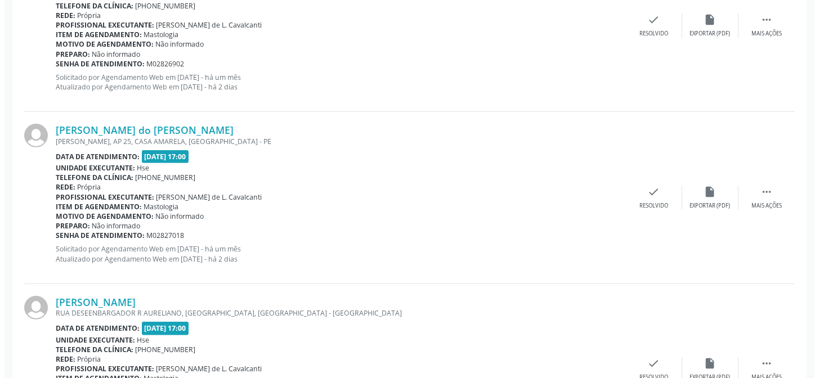
scroll to position [1532, 0]
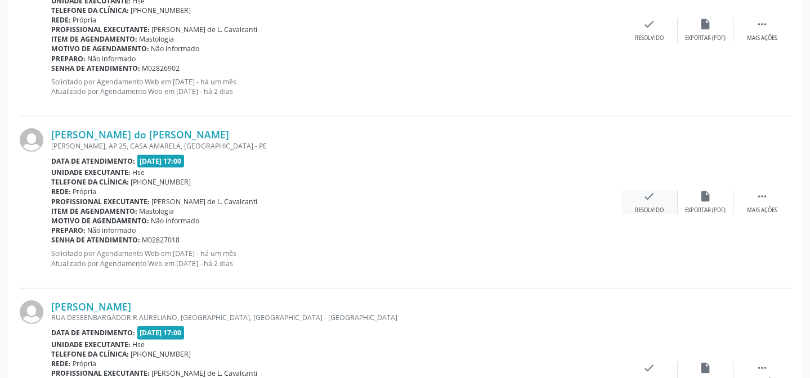
click at [642, 207] on div "Resolvido" at bounding box center [649, 211] width 29 height 8
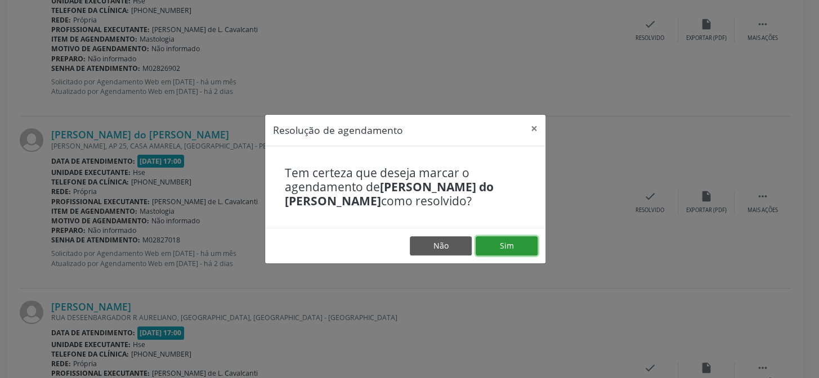
click at [512, 241] on button "Sim" at bounding box center [507, 245] width 62 height 19
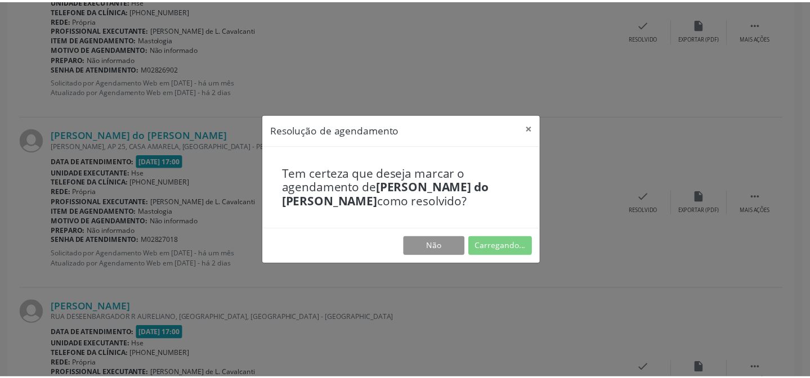
scroll to position [101, 0]
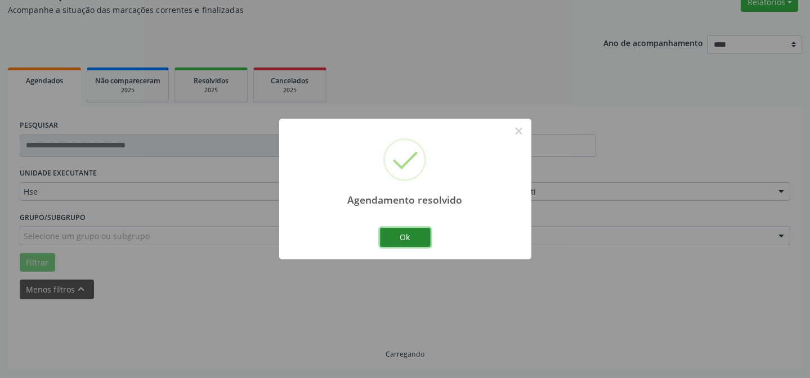
click at [409, 236] on button "Ok" at bounding box center [405, 237] width 51 height 19
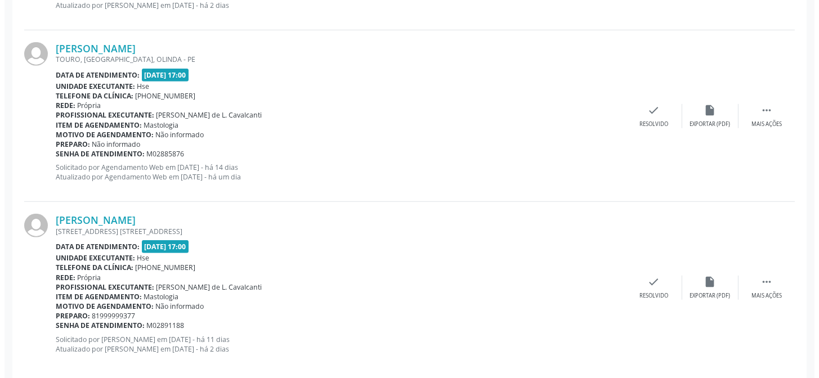
scroll to position [1975, 0]
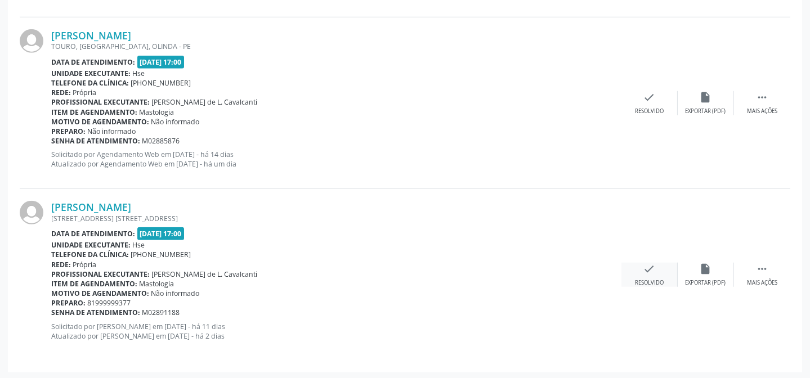
click at [659, 268] on div "check Resolvido" at bounding box center [649, 275] width 56 height 24
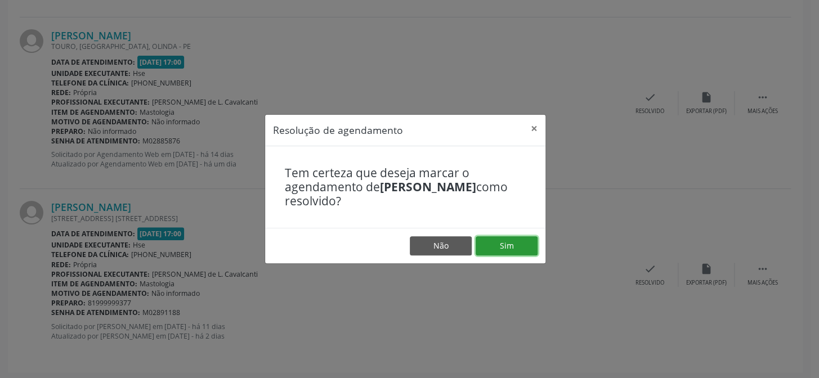
click at [506, 237] on button "Sim" at bounding box center [507, 245] width 62 height 19
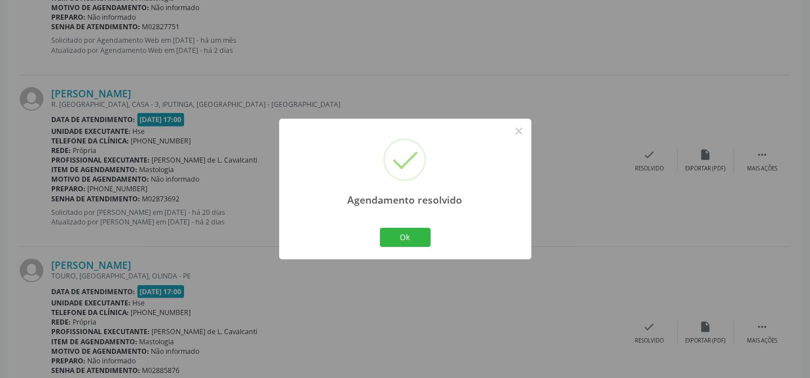
scroll to position [1700, 0]
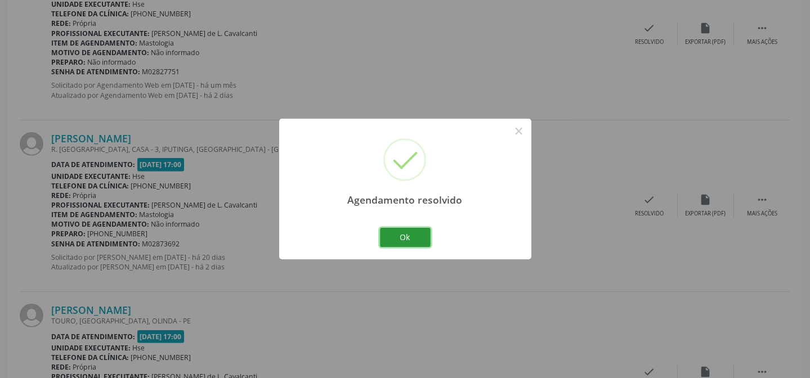
click at [407, 247] on div "Ok Cancel" at bounding box center [405, 238] width 56 height 24
click at [407, 237] on button "Ok" at bounding box center [405, 237] width 51 height 19
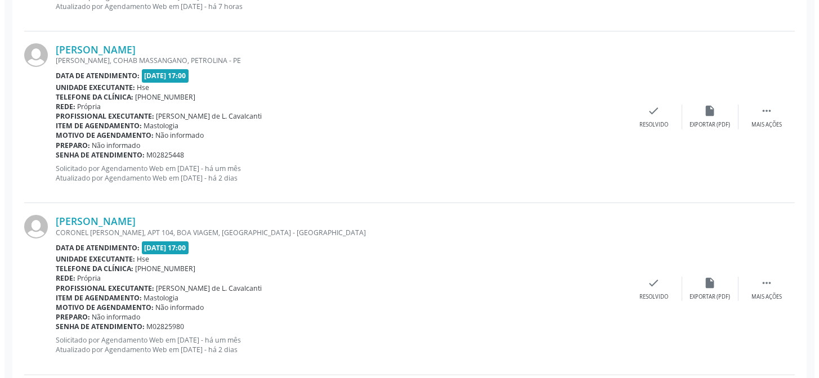
scroll to position [523, 0]
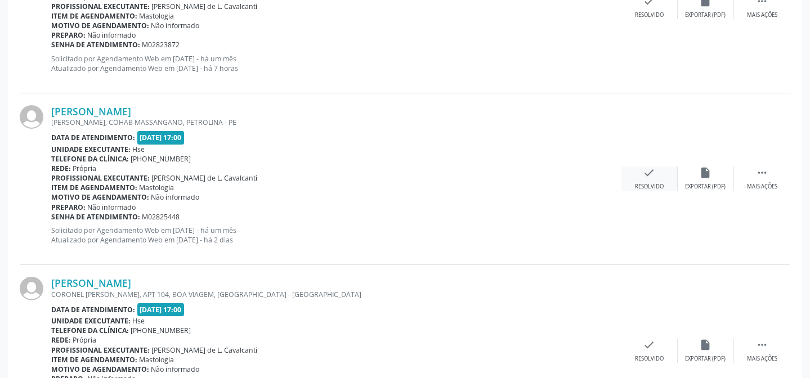
click at [648, 180] on div "check Resolvido" at bounding box center [649, 179] width 56 height 24
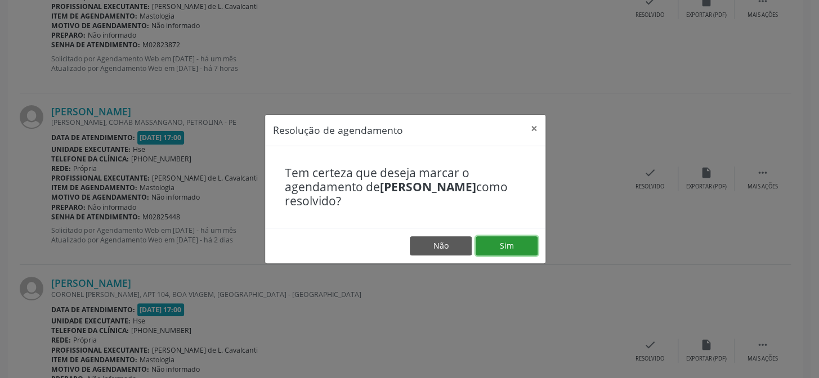
click at [484, 248] on button "Sim" at bounding box center [507, 245] width 62 height 19
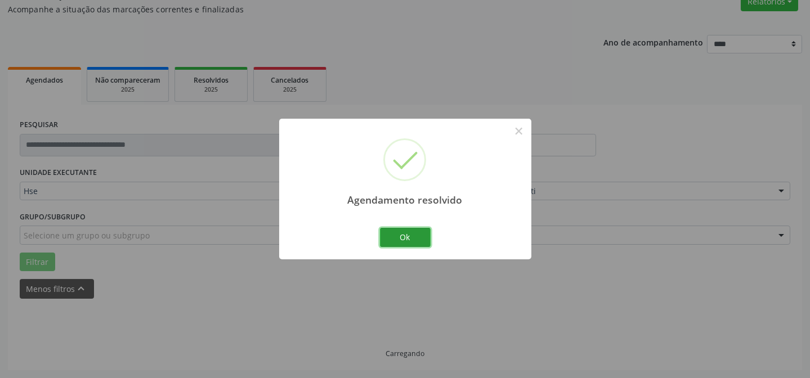
click at [387, 231] on button "Ok" at bounding box center [405, 237] width 51 height 19
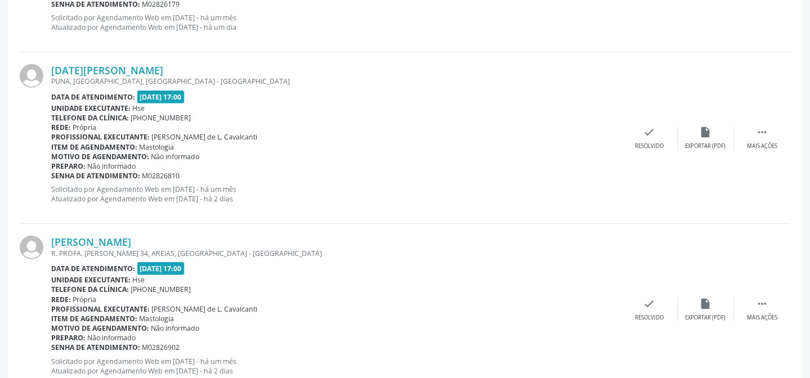
scroll to position [1086, 0]
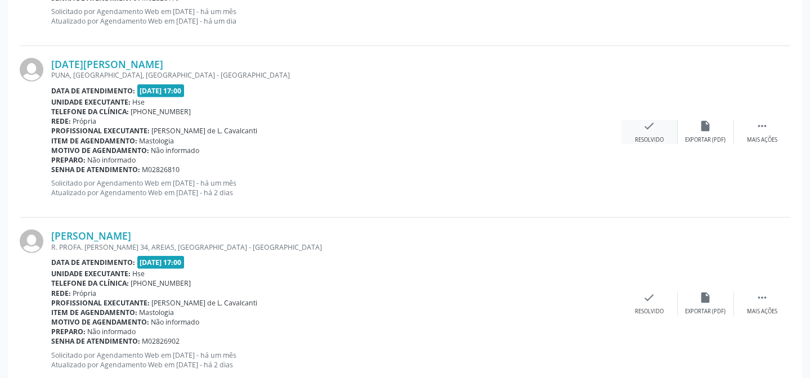
click at [660, 134] on div "check Resolvido" at bounding box center [649, 132] width 56 height 24
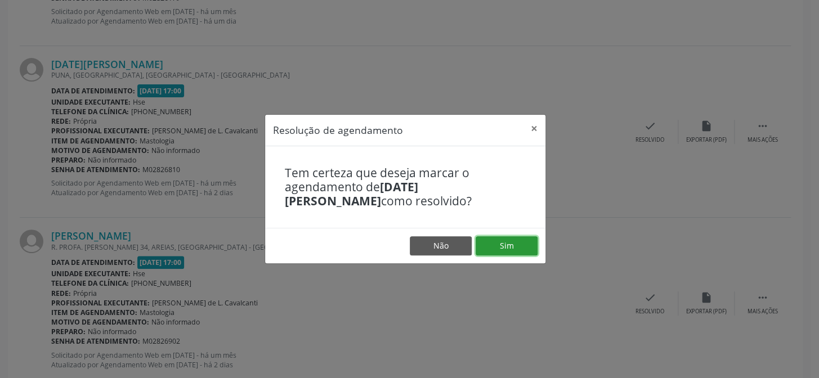
click at [518, 250] on button "Sim" at bounding box center [507, 245] width 62 height 19
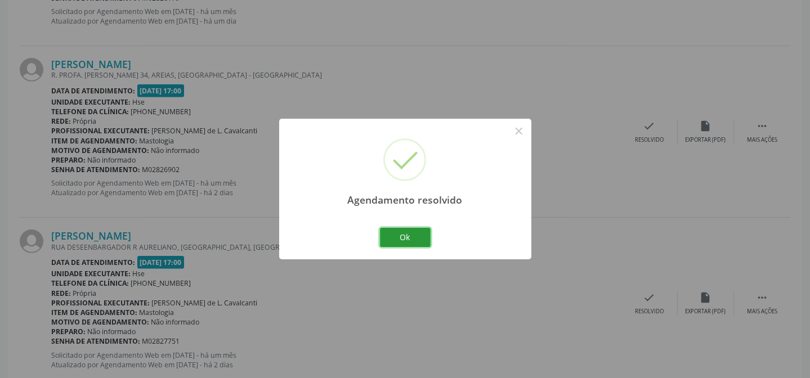
click at [409, 238] on button "Ok" at bounding box center [405, 237] width 51 height 19
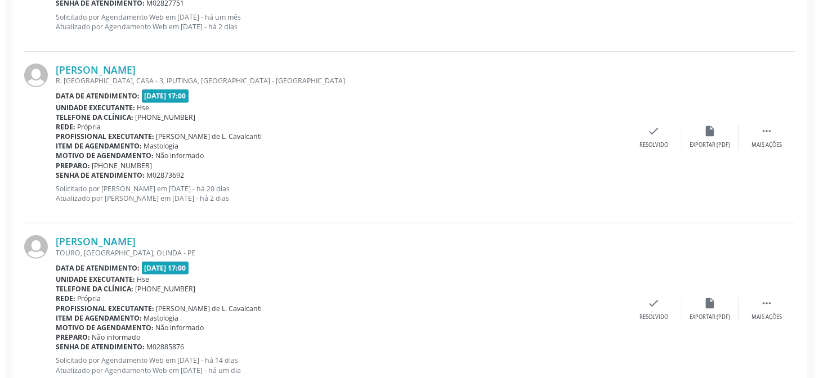
scroll to position [1459, 0]
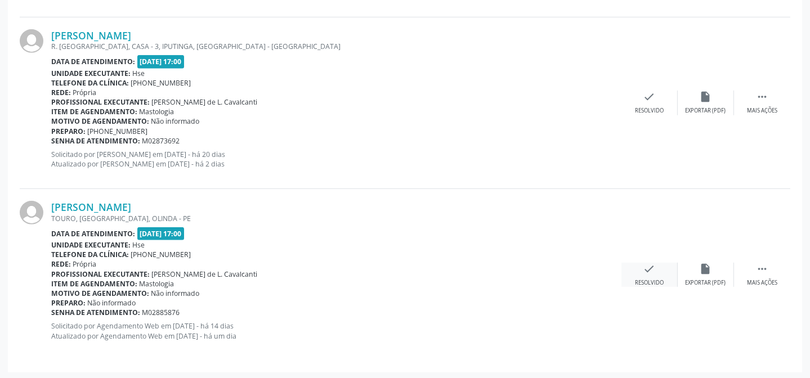
click at [652, 270] on icon "check" at bounding box center [649, 269] width 12 height 12
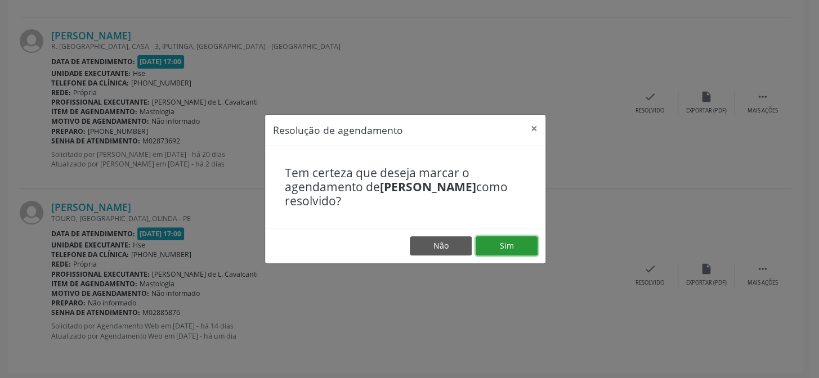
click at [523, 244] on button "Sim" at bounding box center [507, 245] width 62 height 19
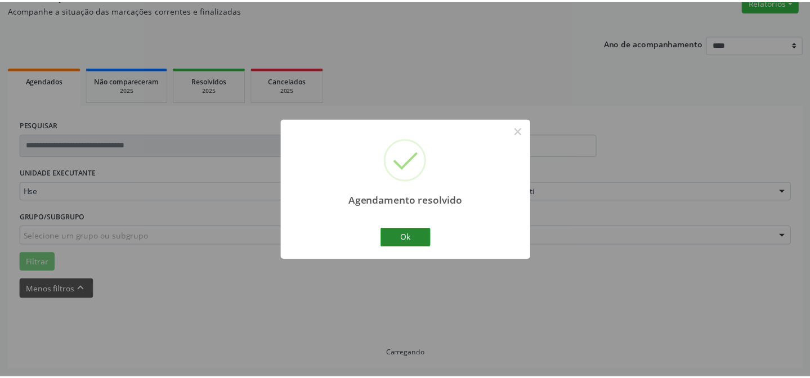
scroll to position [101, 0]
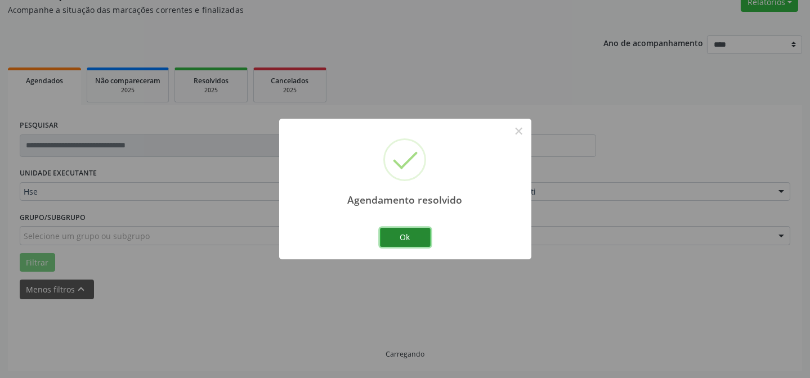
click at [410, 235] on button "Ok" at bounding box center [405, 237] width 51 height 19
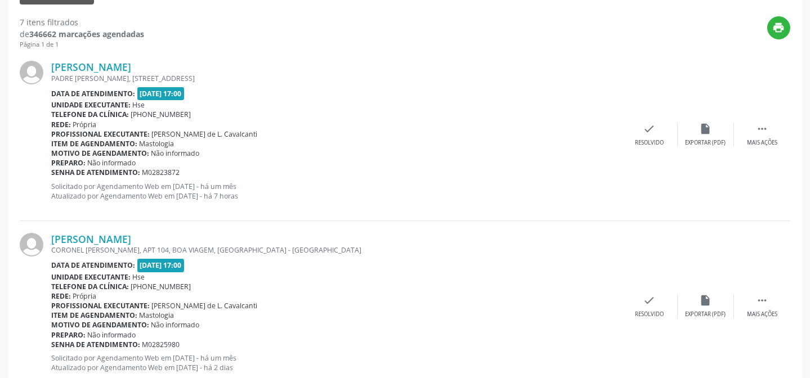
scroll to position [366, 0]
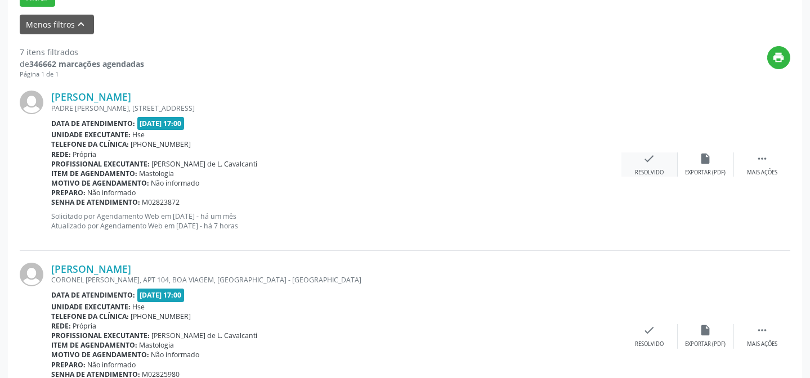
click at [634, 165] on div "check Resolvido" at bounding box center [649, 165] width 56 height 24
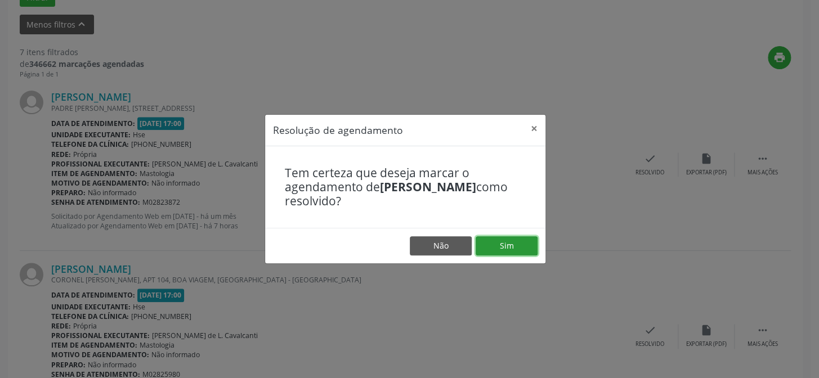
click at [508, 249] on button "Sim" at bounding box center [507, 245] width 62 height 19
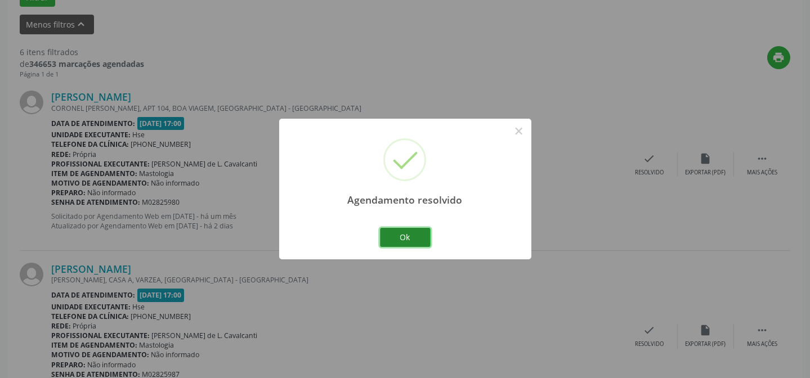
click at [411, 240] on button "Ok" at bounding box center [405, 237] width 51 height 19
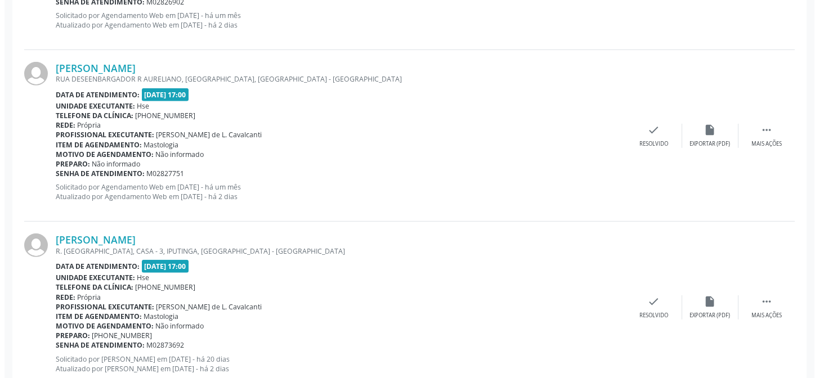
scroll to position [1116, 0]
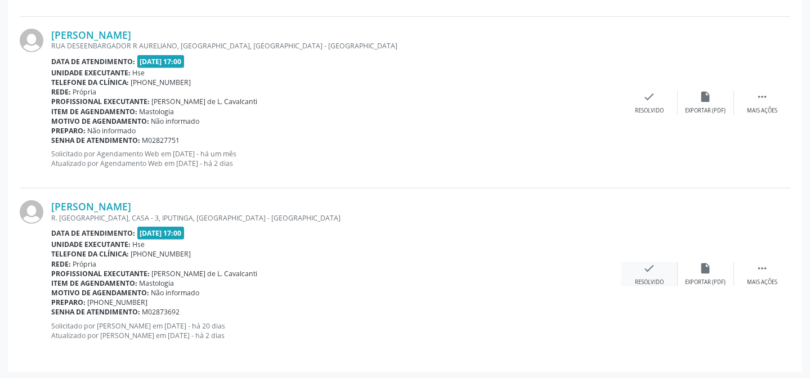
click at [652, 279] on div "Resolvido" at bounding box center [649, 283] width 29 height 8
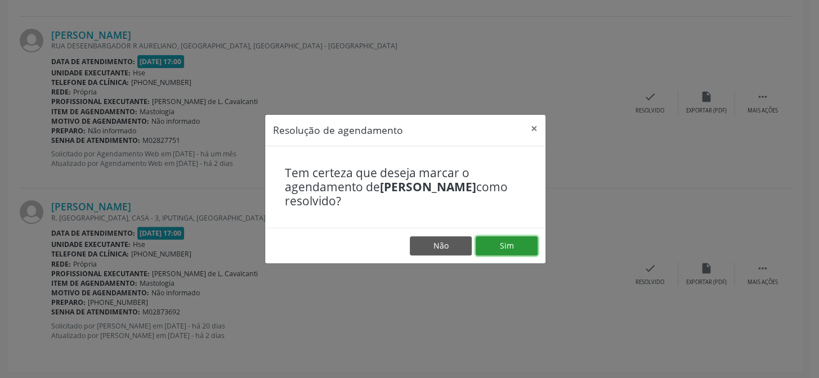
click at [518, 253] on button "Sim" at bounding box center [507, 245] width 62 height 19
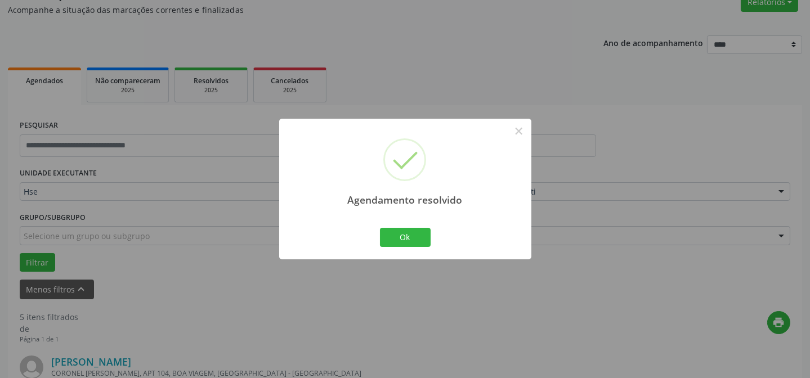
scroll to position [944, 0]
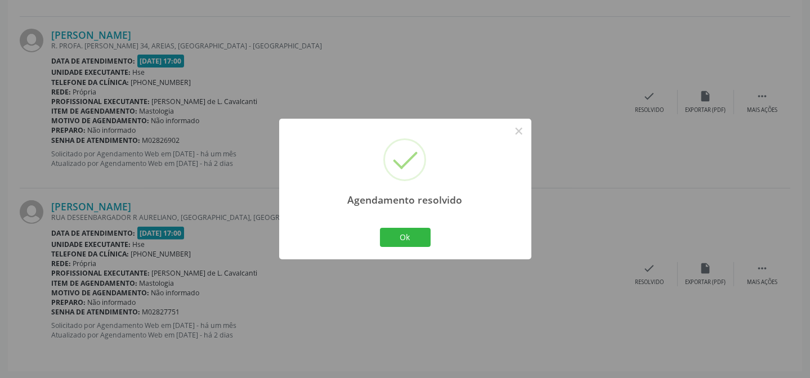
click at [417, 248] on div "Ok Cancel" at bounding box center [405, 238] width 56 height 24
click at [414, 239] on button "Ok" at bounding box center [405, 237] width 51 height 19
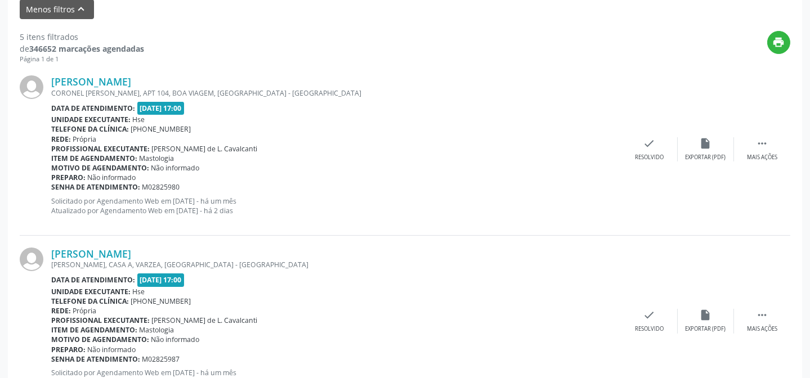
scroll to position [279, 0]
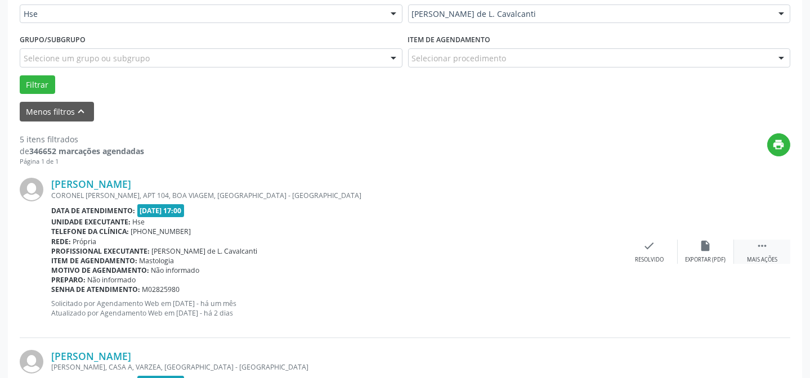
click at [774, 245] on div " Mais ações" at bounding box center [762, 252] width 56 height 24
click at [710, 247] on icon "alarm_off" at bounding box center [706, 246] width 12 height 12
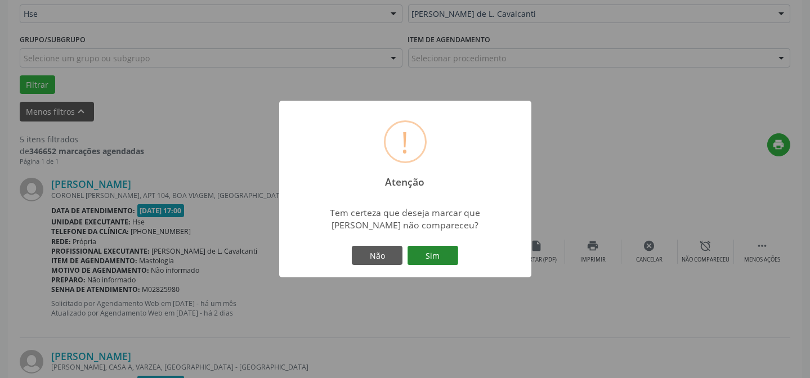
click at [445, 252] on button "Sim" at bounding box center [433, 255] width 51 height 19
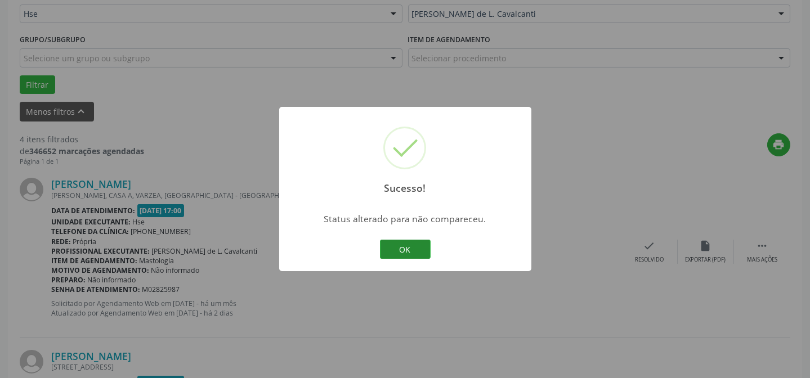
drag, startPoint x: 409, startPoint y: 251, endPoint x: 438, endPoint y: 246, distance: 29.7
click at [416, 250] on button "OK" at bounding box center [405, 249] width 51 height 19
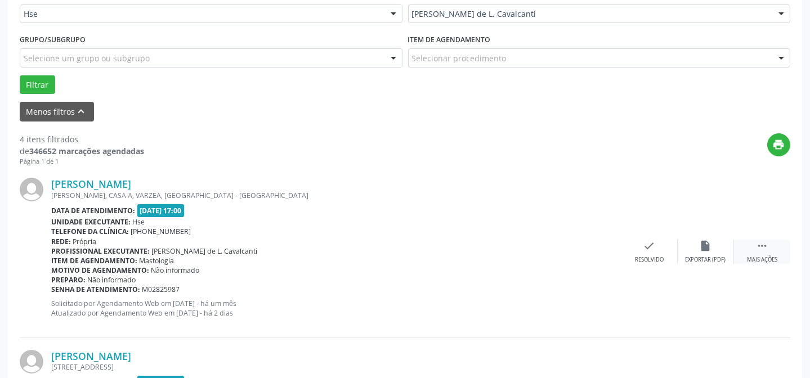
click at [754, 243] on div " Mais ações" at bounding box center [762, 252] width 56 height 24
click at [687, 248] on div "alarm_off Não compareceu" at bounding box center [706, 252] width 56 height 24
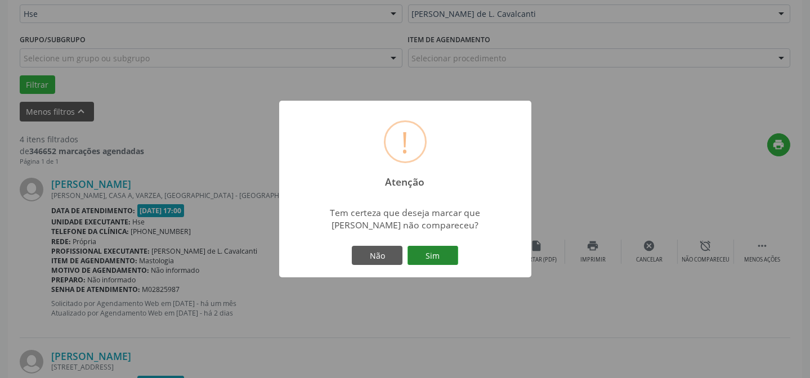
click at [442, 260] on button "Sim" at bounding box center [433, 255] width 51 height 19
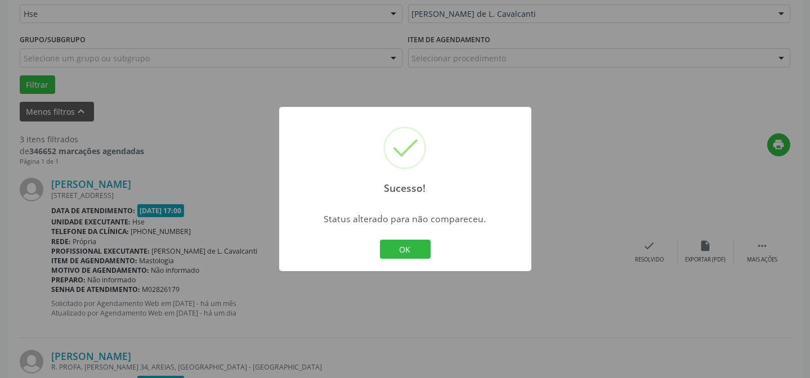
click at [439, 258] on div "Sucesso! × Status alterado para não compareceu. OK Cancel" at bounding box center [405, 189] width 252 height 164
click at [422, 249] on button "OK" at bounding box center [405, 249] width 51 height 19
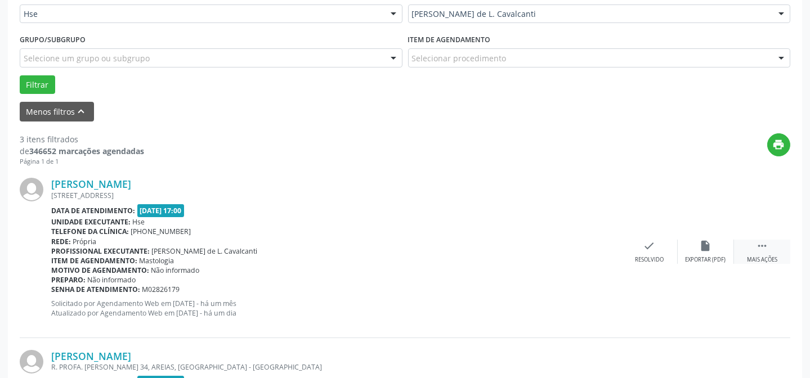
click at [762, 241] on icon "" at bounding box center [762, 246] width 12 height 12
click at [714, 241] on div "alarm_off Não compareceu" at bounding box center [706, 252] width 56 height 24
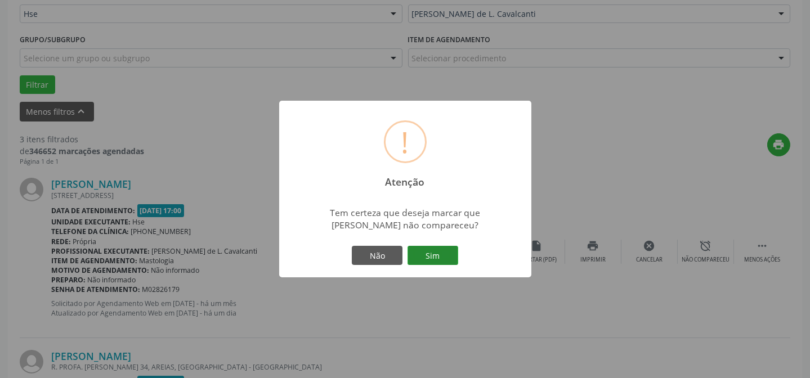
click at [446, 251] on button "Sim" at bounding box center [433, 255] width 51 height 19
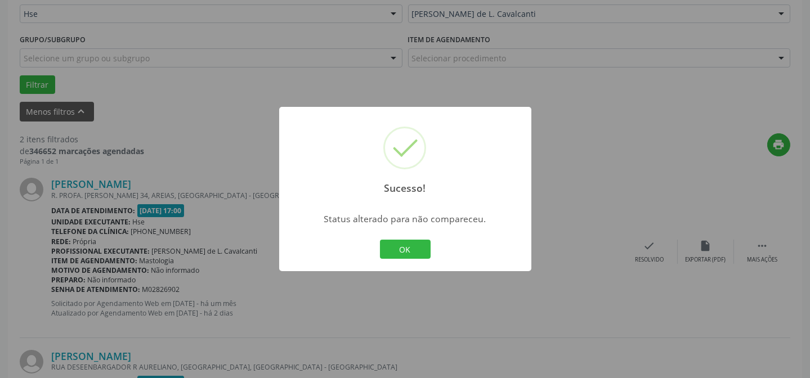
drag, startPoint x: 413, startPoint y: 250, endPoint x: 438, endPoint y: 249, distance: 25.4
click at [418, 250] on button "OK" at bounding box center [405, 249] width 51 height 19
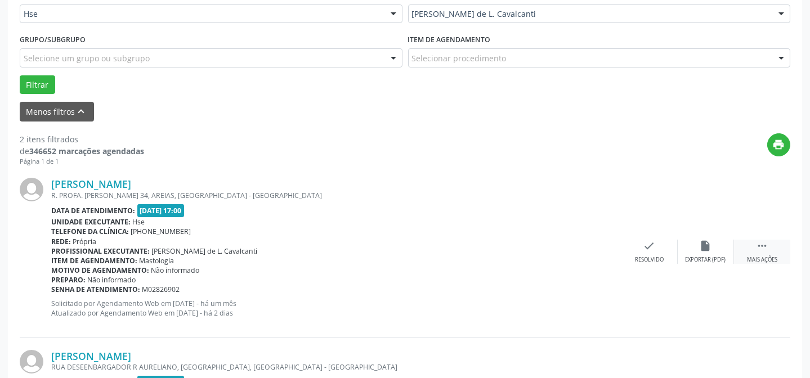
click at [751, 245] on div " Mais ações" at bounding box center [762, 252] width 56 height 24
click at [715, 247] on div "alarm_off Não compareceu" at bounding box center [706, 252] width 56 height 24
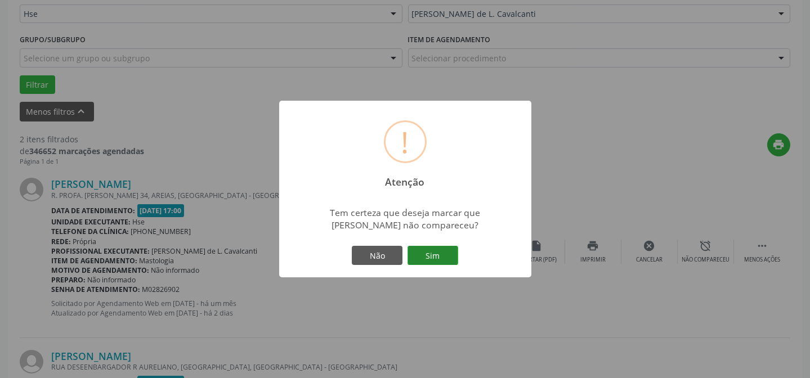
click at [444, 255] on button "Sim" at bounding box center [433, 255] width 51 height 19
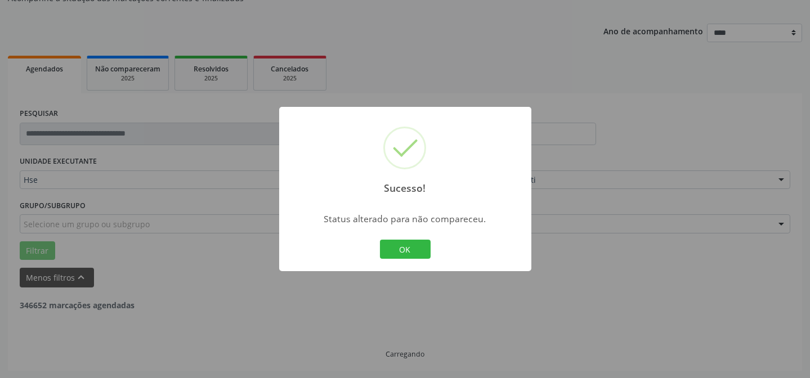
scroll to position [257, 0]
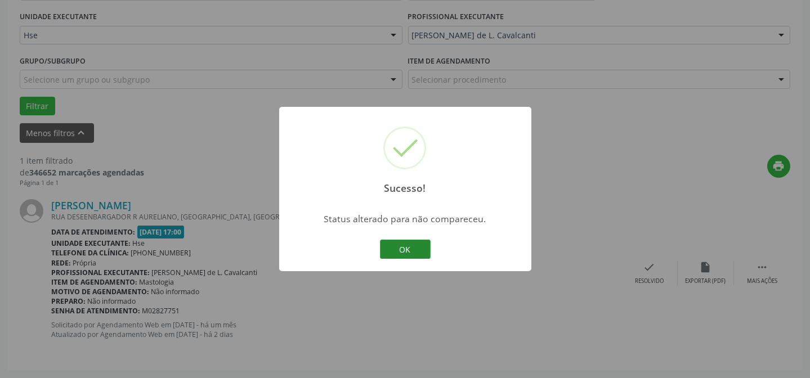
click at [396, 241] on button "OK" at bounding box center [405, 249] width 51 height 19
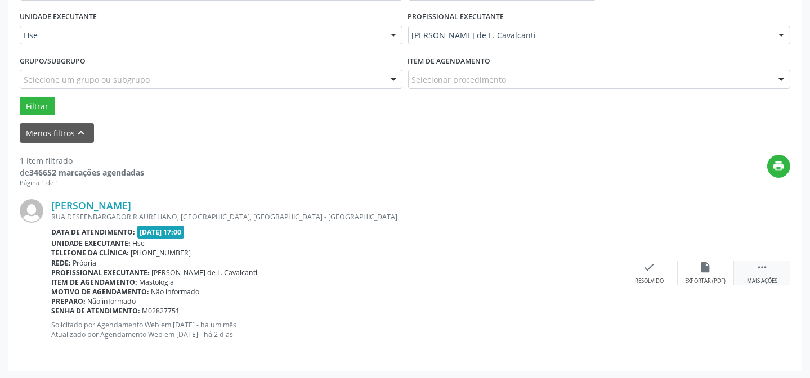
click at [760, 263] on icon "" at bounding box center [762, 267] width 12 height 12
click at [689, 279] on div "Não compareceu" at bounding box center [706, 282] width 48 height 8
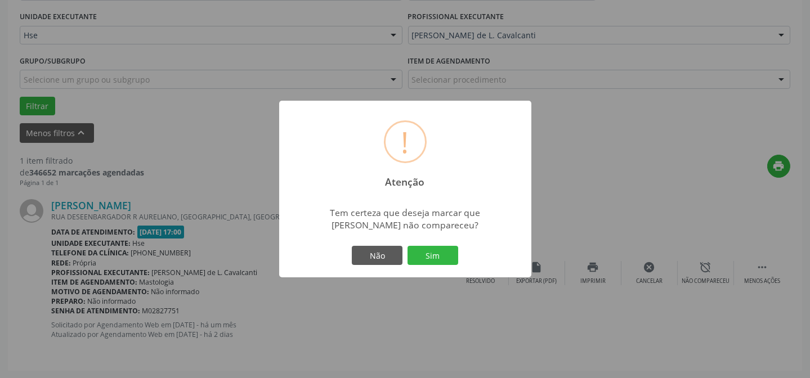
click at [442, 265] on div "Não Sim" at bounding box center [405, 256] width 111 height 24
click at [440, 260] on button "Sim" at bounding box center [433, 255] width 51 height 19
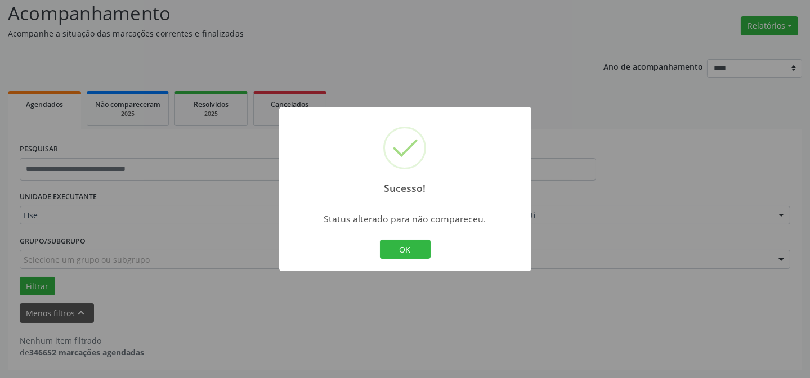
scroll to position [76, 0]
click at [405, 253] on button "OK" at bounding box center [405, 249] width 51 height 19
